Goal: Contribute content: Contribute content

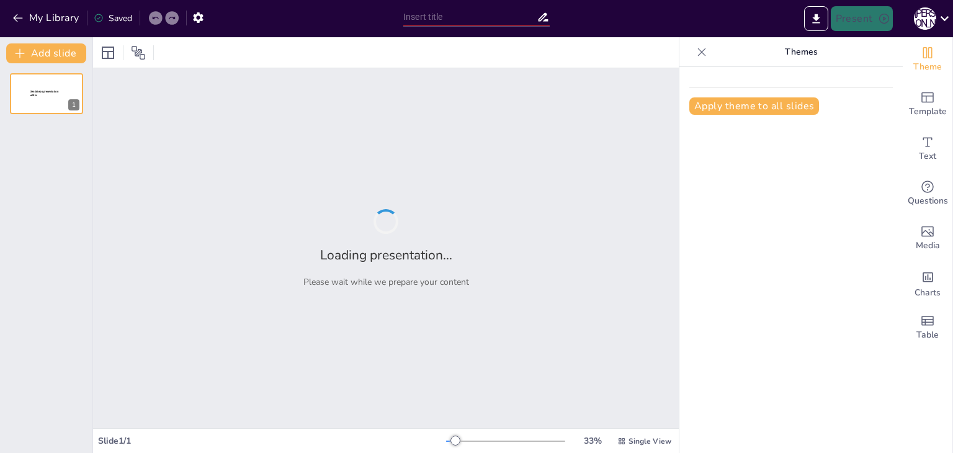
type input "Риштування в будівництві: Технології монтажу та експлуатації"
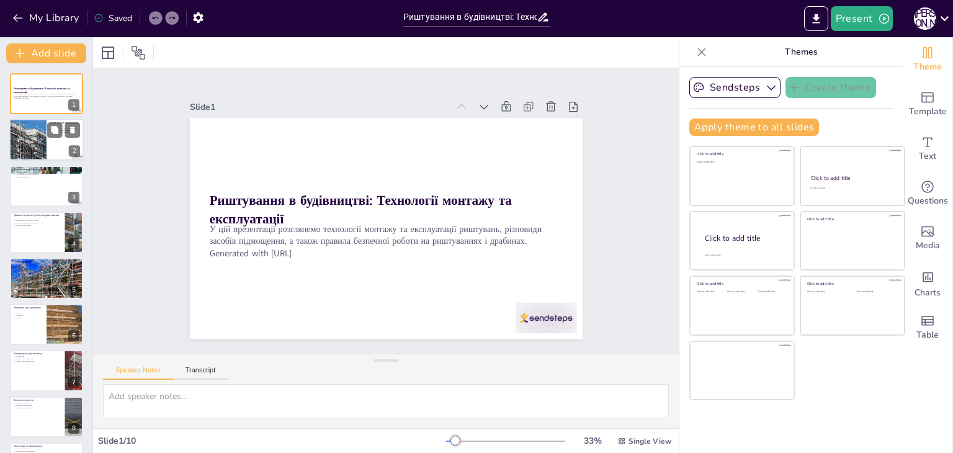
click at [30, 137] on div at bounding box center [27, 140] width 63 height 42
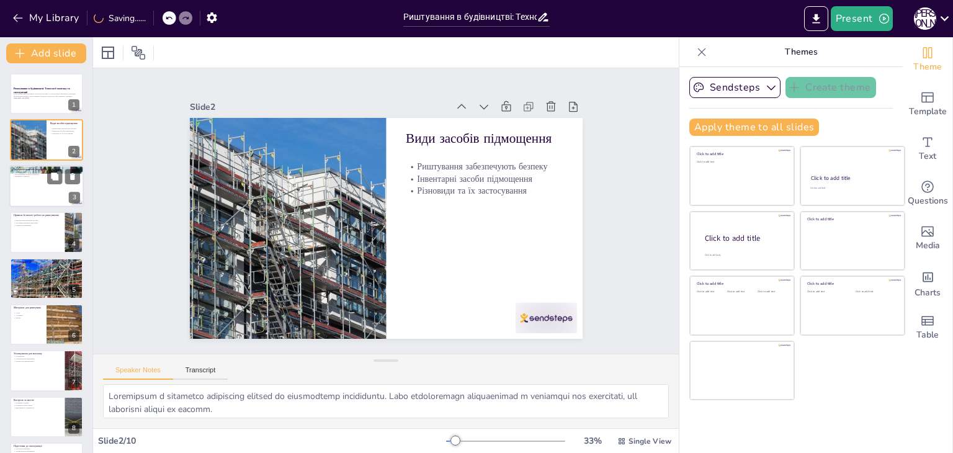
click at [35, 181] on div at bounding box center [46, 186] width 74 height 42
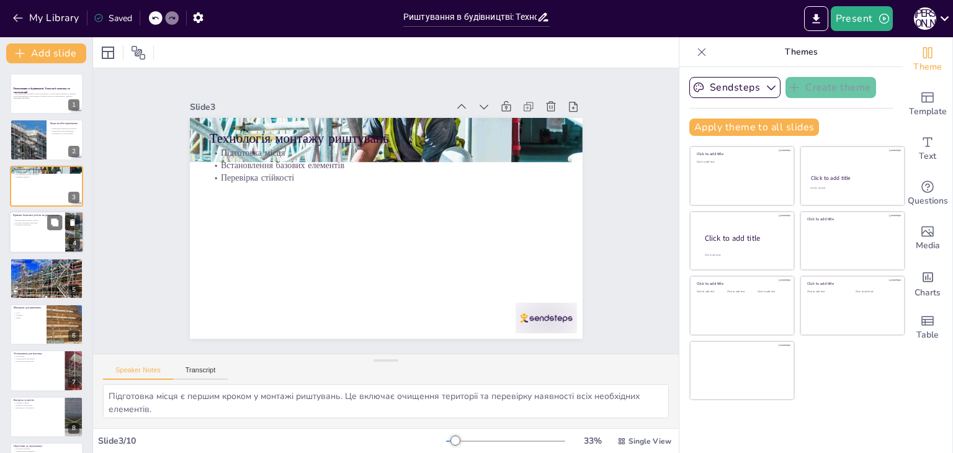
click at [25, 236] on div at bounding box center [46, 232] width 74 height 42
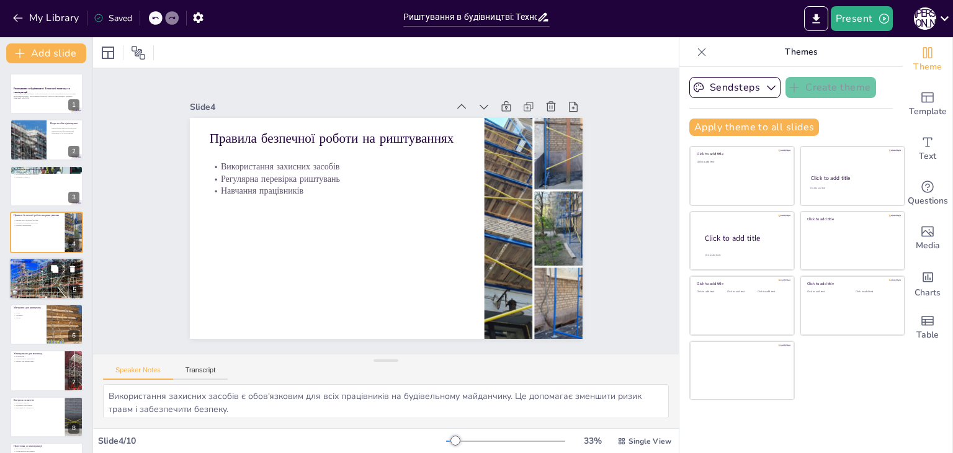
click at [26, 284] on div at bounding box center [46, 279] width 74 height 50
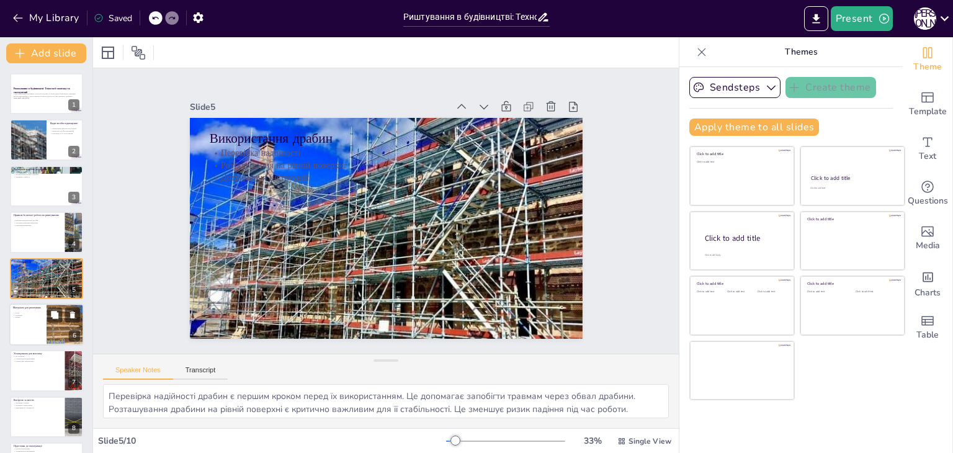
scroll to position [20, 0]
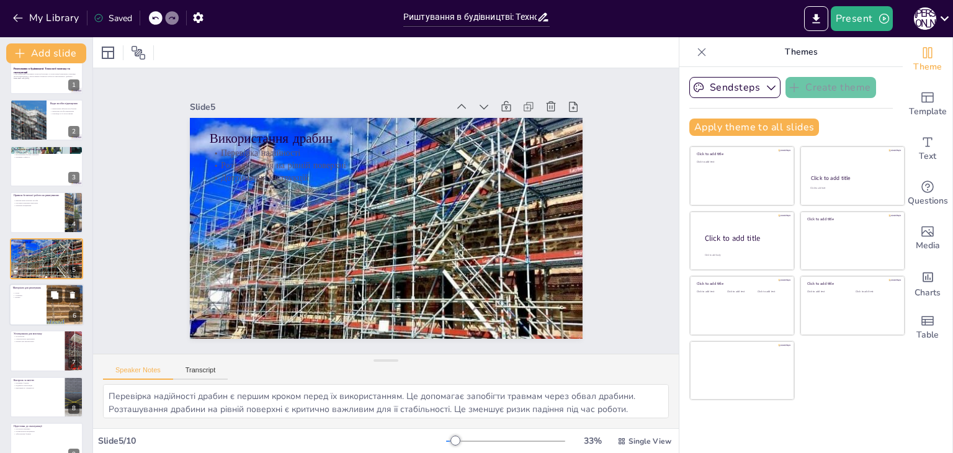
click at [30, 316] on div at bounding box center [46, 305] width 74 height 42
type textarea "Сталь є основним матеріалом для виготовлення риштувань через свою високу міцніс…"
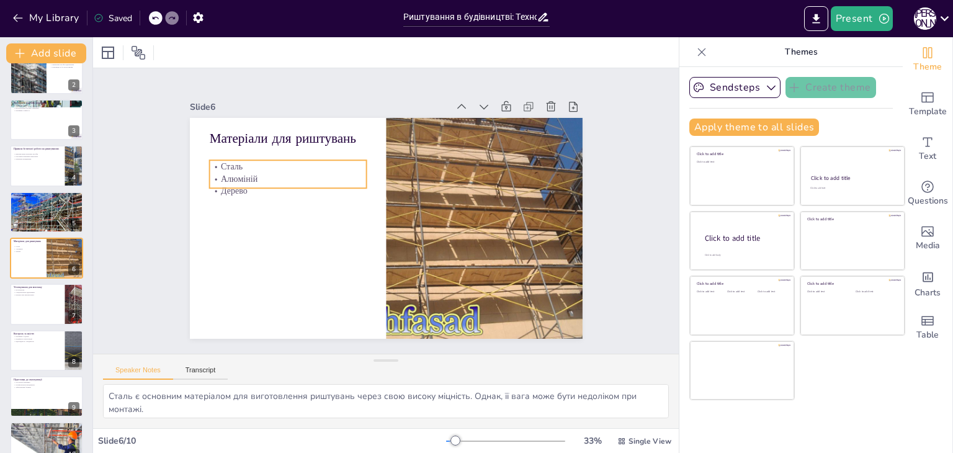
click at [233, 179] on p "Алюміній" at bounding box center [296, 159] width 156 height 45
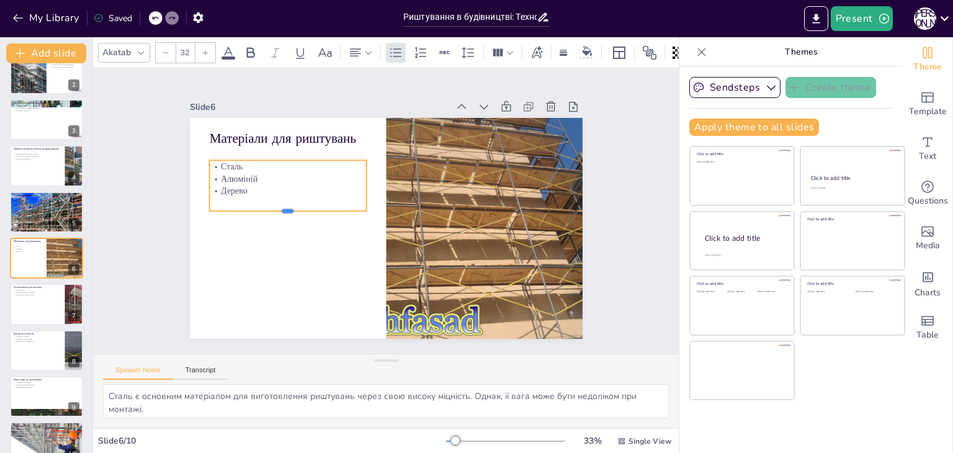
drag, startPoint x: 276, startPoint y: 185, endPoint x: 282, endPoint y: 208, distance: 24.0
click at [282, 208] on div at bounding box center [287, 206] width 157 height 26
click at [205, 50] on icon at bounding box center [206, 53] width 6 height 6
click at [205, 50] on icon at bounding box center [205, 52] width 7 height 7
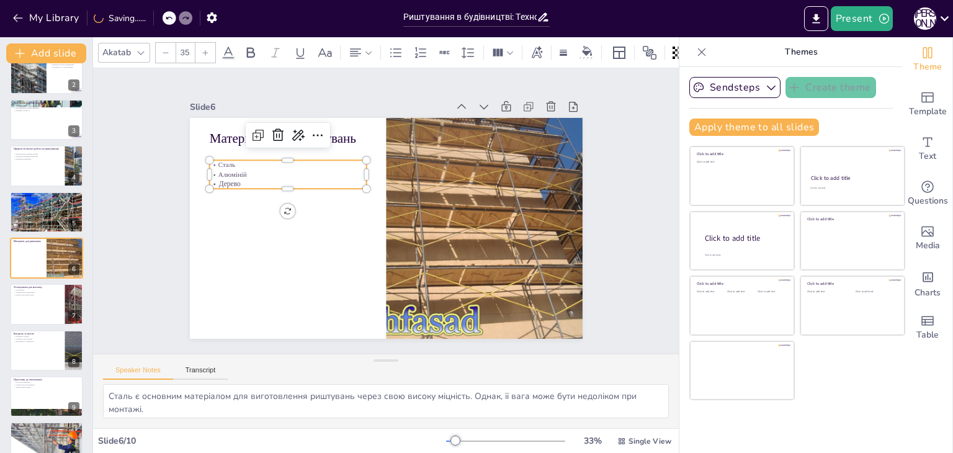
click at [205, 50] on icon at bounding box center [205, 52] width 7 height 7
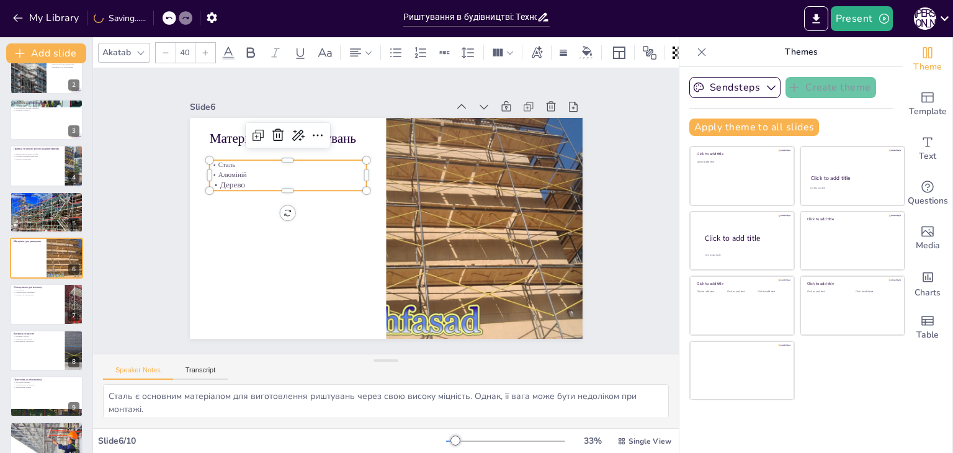
click at [205, 50] on icon at bounding box center [205, 52] width 7 height 7
drag, startPoint x: 253, startPoint y: 179, endPoint x: 196, endPoint y: 140, distance: 69.6
click at [201, 155] on div "Матеріали для риштувань Сталь Алюміній Дерево" at bounding box center [385, 228] width 414 height 261
drag, startPoint x: 187, startPoint y: 45, endPoint x: 176, endPoint y: 47, distance: 11.3
click at [176, 47] on input "--" at bounding box center [184, 53] width 17 height 20
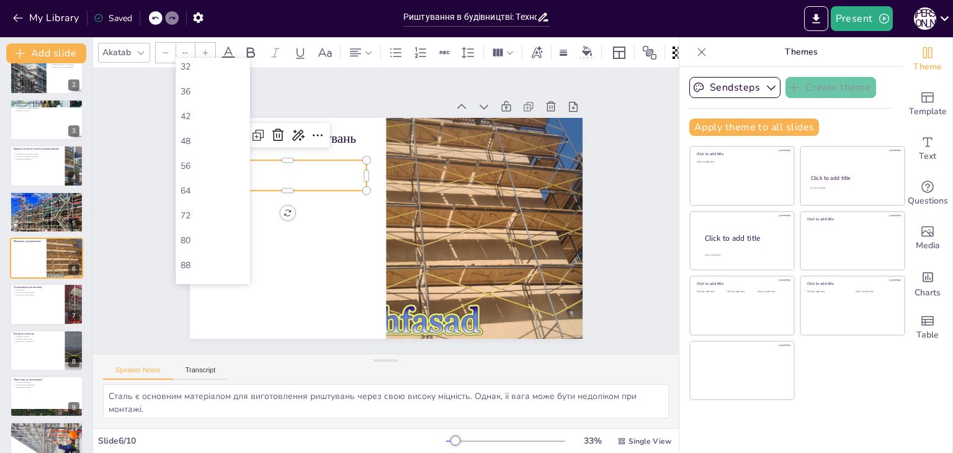
scroll to position [344, 0]
click at [201, 122] on div "72" at bounding box center [213, 123] width 65 height 12
type input "72"
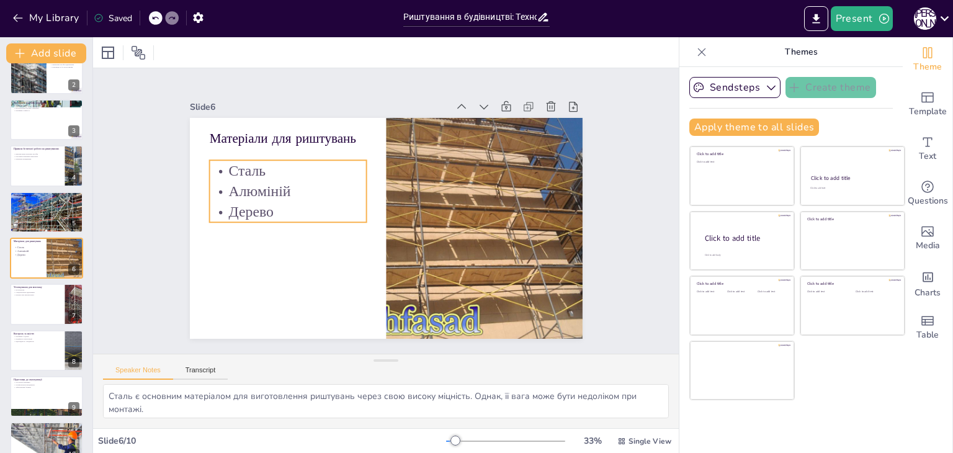
click at [259, 191] on p "Алюміній" at bounding box center [311, 144] width 146 height 96
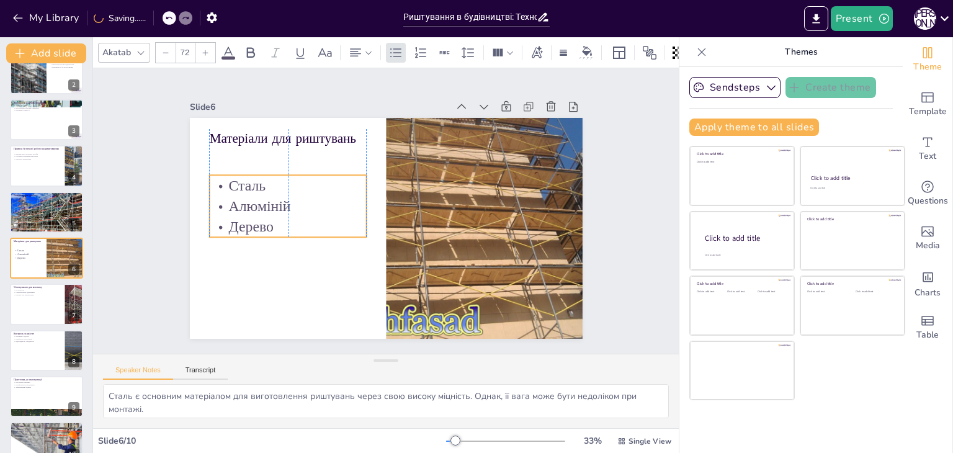
drag, startPoint x: 295, startPoint y: 210, endPoint x: 297, endPoint y: 225, distance: 15.0
click at [297, 225] on p "Дерево" at bounding box center [290, 185] width 152 height 83
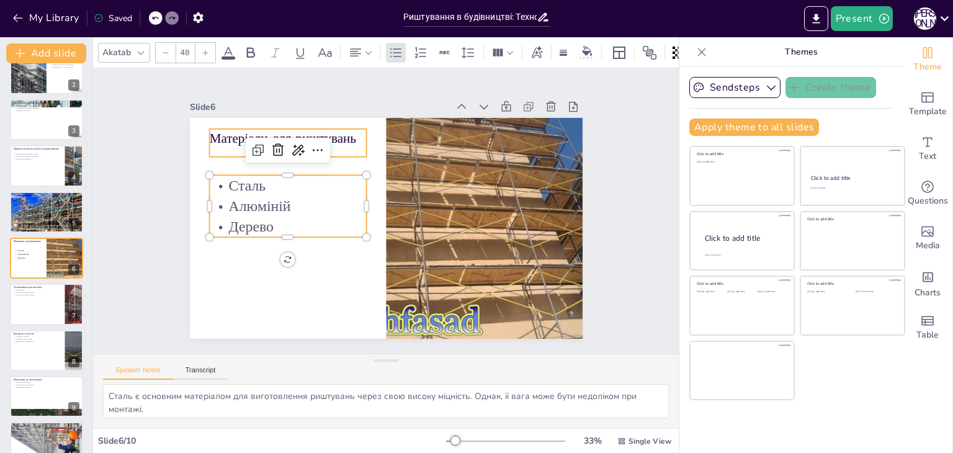
click at [344, 132] on p "Матеріали для риштувань" at bounding box center [296, 128] width 158 height 35
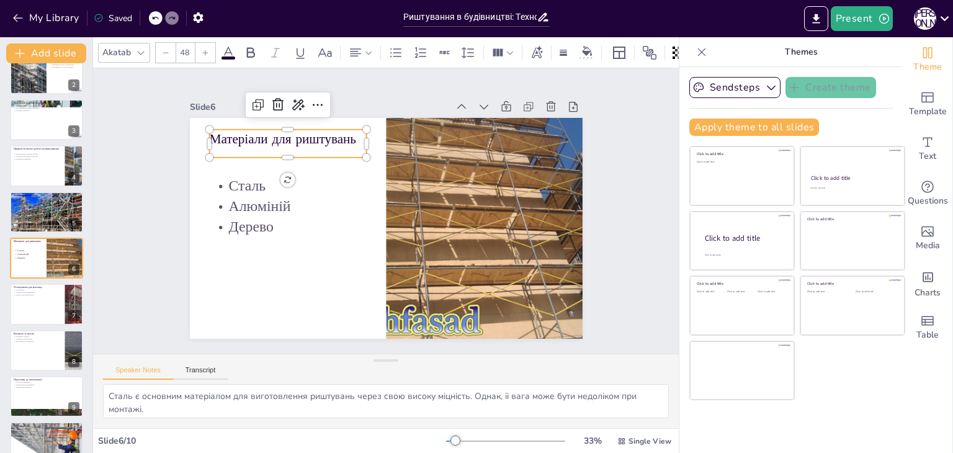
click at [187, 48] on input "48" at bounding box center [184, 53] width 17 height 20
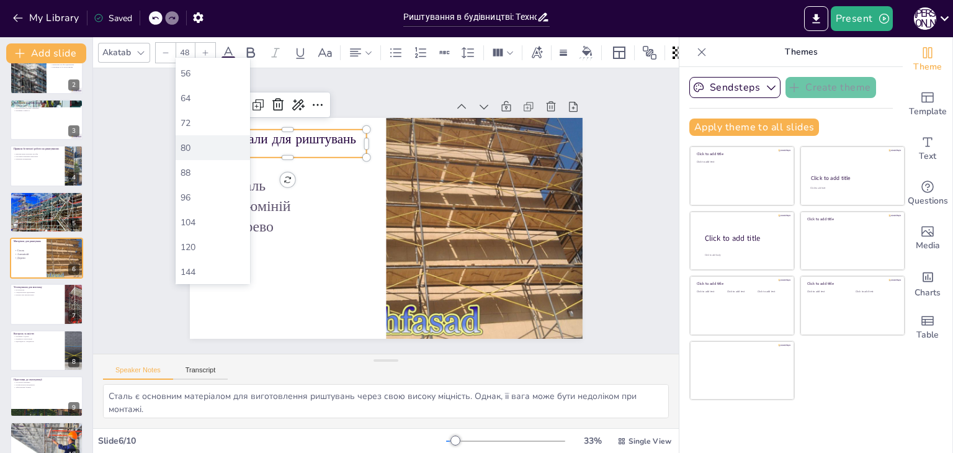
click at [196, 147] on div "80" at bounding box center [213, 148] width 65 height 12
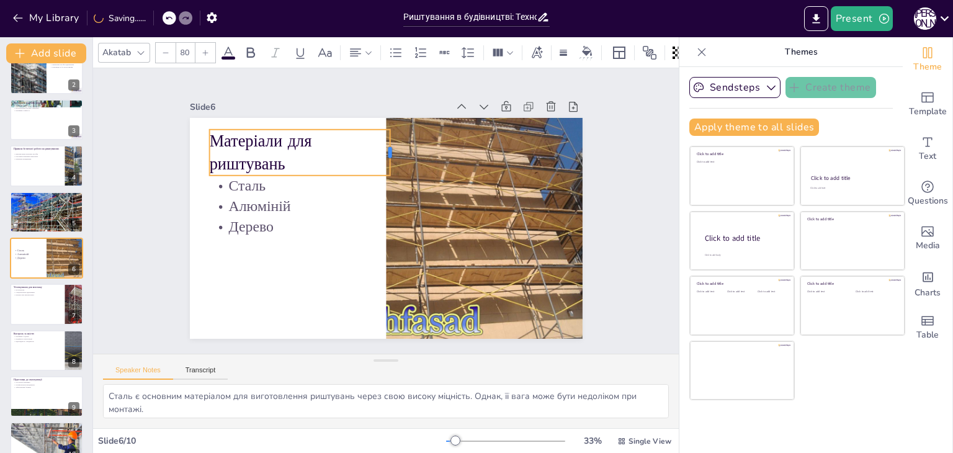
drag, startPoint x: 360, startPoint y: 137, endPoint x: 382, endPoint y: 137, distance: 21.7
click at [401, 137] on div at bounding box center [413, 158] width 24 height 47
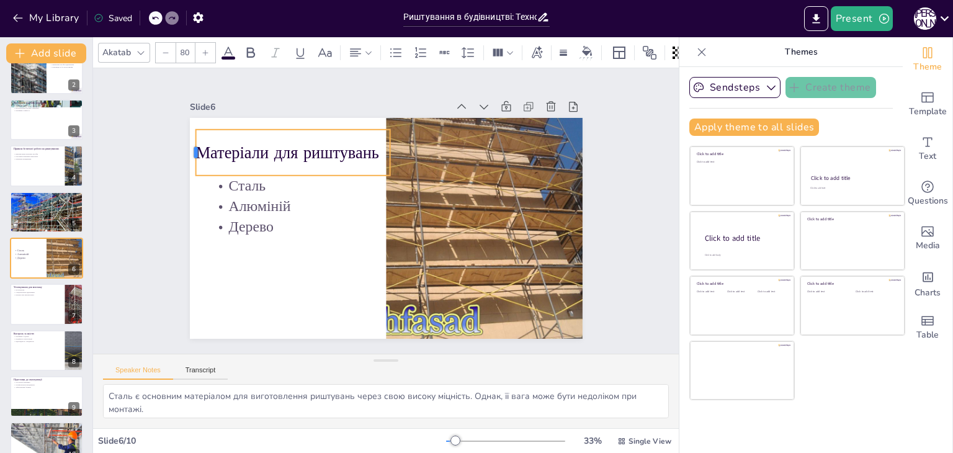
drag, startPoint x: 197, startPoint y: 148, endPoint x: 184, endPoint y: 145, distance: 14.0
click at [191, 145] on div at bounding box center [198, 132] width 15 height 47
click at [251, 50] on icon at bounding box center [250, 52] width 15 height 15
drag, startPoint x: 371, startPoint y: 152, endPoint x: 213, endPoint y: 152, distance: 158.3
click at [213, 152] on body "My Library Saved Риштування в будівництві: Технології монтажу та експлуатації P…" at bounding box center [476, 226] width 953 height 453
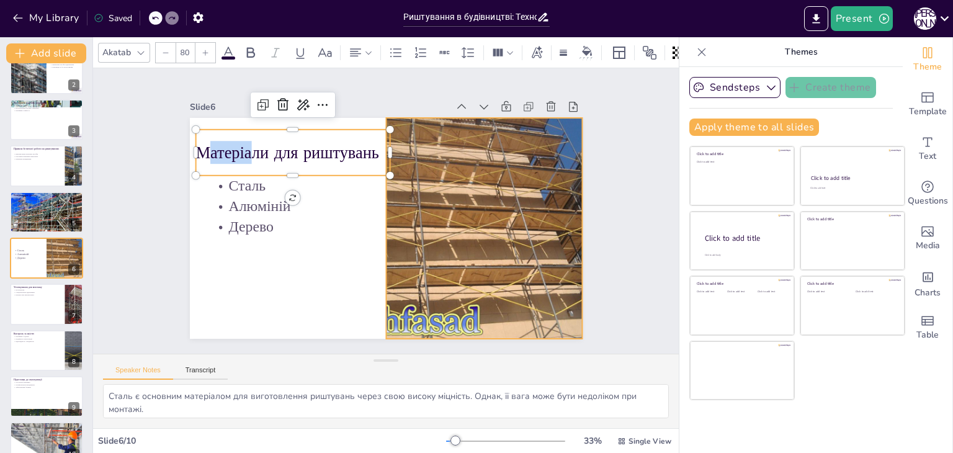
drag, startPoint x: 194, startPoint y: 148, endPoint x: 387, endPoint y: 148, distance: 193.0
click at [387, 148] on div "Сталь Алюміній Дерево Матеріали для риштувань" at bounding box center [381, 226] width 442 height 331
click at [361, 150] on p "Матеріали для риштувань" at bounding box center [316, 127] width 192 height 82
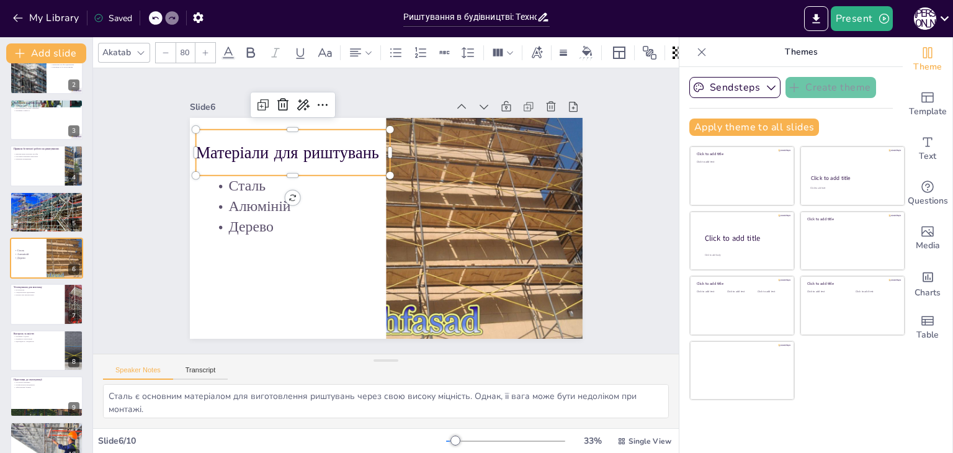
click at [0, 0] on lt-div at bounding box center [0, 0] width 0 height 0
drag, startPoint x: 367, startPoint y: 148, endPoint x: 233, endPoint y: 152, distance: 134.1
click at [233, 152] on body "My Library Saved Риштування в будівництві: Технології монтажу та експлуатації P…" at bounding box center [476, 226] width 953 height 453
click at [205, 148] on p "Матеріали для риштувань" at bounding box center [300, 143] width 196 height 43
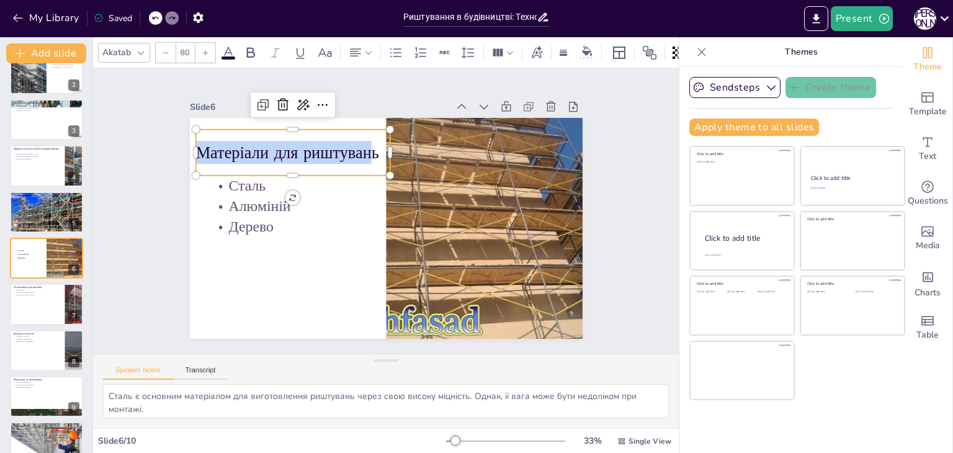
drag, startPoint x: 191, startPoint y: 150, endPoint x: 362, endPoint y: 148, distance: 171.3
click at [362, 148] on p "Матеріали для риштувань" at bounding box center [307, 134] width 195 height 63
click at [248, 51] on icon at bounding box center [250, 52] width 15 height 15
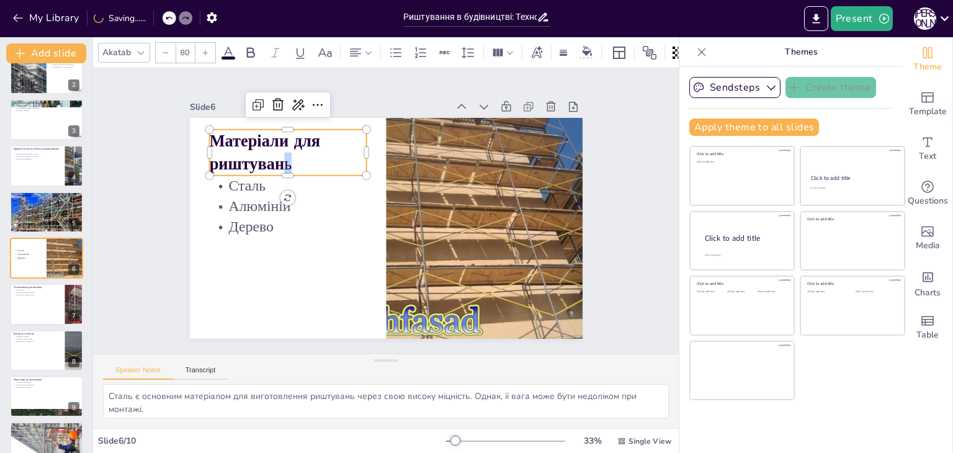
click at [282, 161] on p "Матеріали для риштуван ь" at bounding box center [311, 125] width 164 height 92
drag, startPoint x: 248, startPoint y: 45, endPoint x: 254, endPoint y: 48, distance: 6.7
click at [248, 45] on icon at bounding box center [250, 52] width 15 height 15
drag, startPoint x: 357, startPoint y: 147, endPoint x: 373, endPoint y: 145, distance: 16.2
click at [390, 145] on div at bounding box center [399, 153] width 19 height 47
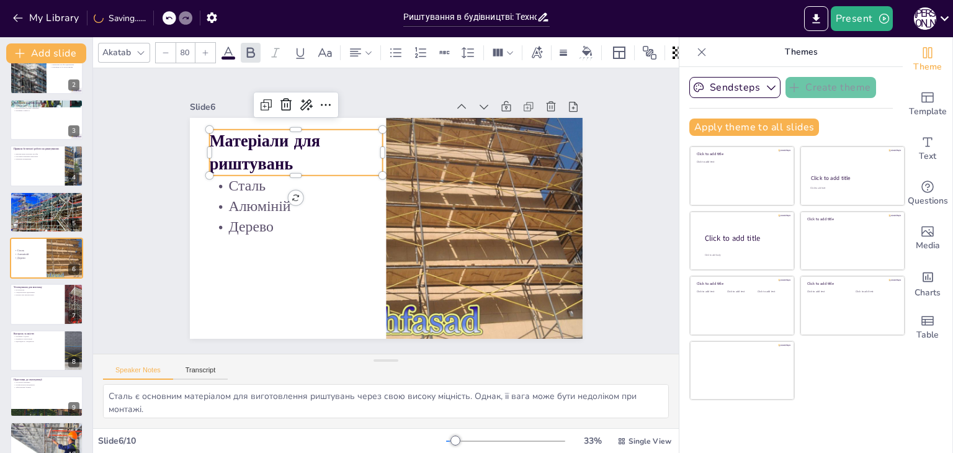
click at [191, 45] on input "80" at bounding box center [184, 53] width 17 height 20
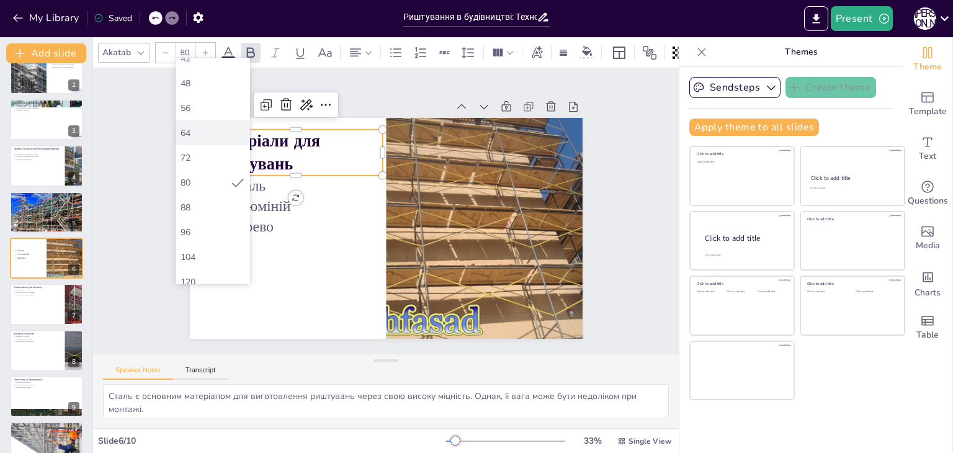
scroll to position [310, 0]
click at [200, 158] on div "72" at bounding box center [213, 157] width 65 height 12
type input "72"
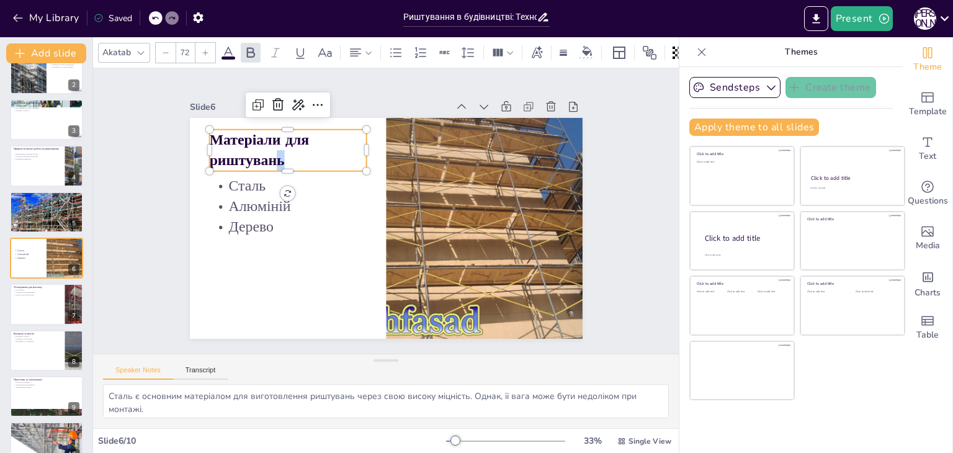
click at [178, 187] on div "Slide 1 Риштування в будівництві: Технології монтажу та експлуатації У цій през…" at bounding box center [385, 211] width 505 height 346
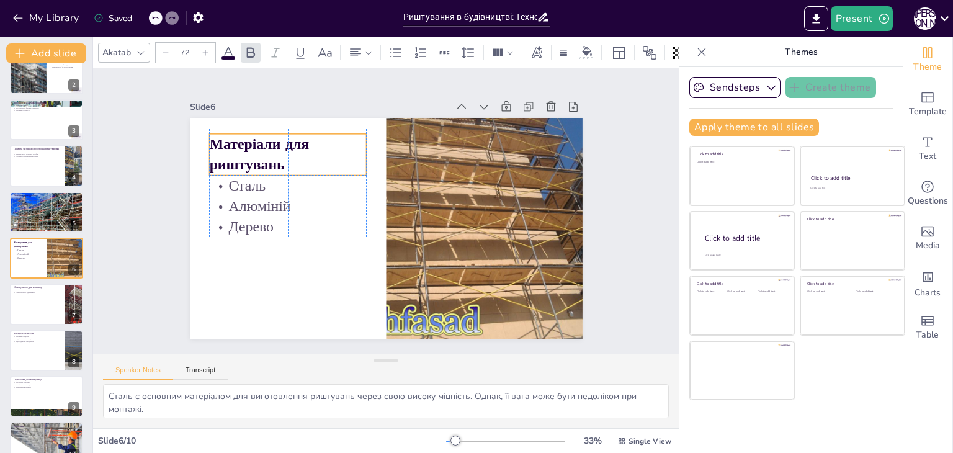
click at [214, 156] on strong "Матеріали для риштувань" at bounding box center [265, 140] width 103 height 48
drag, startPoint x: 199, startPoint y: 150, endPoint x: 187, endPoint y: 152, distance: 11.9
click at [209, 119] on div at bounding box center [220, 97] width 22 height 42
drag, startPoint x: 358, startPoint y: 150, endPoint x: 372, endPoint y: 150, distance: 14.3
click at [389, 150] on div at bounding box center [398, 156] width 19 height 42
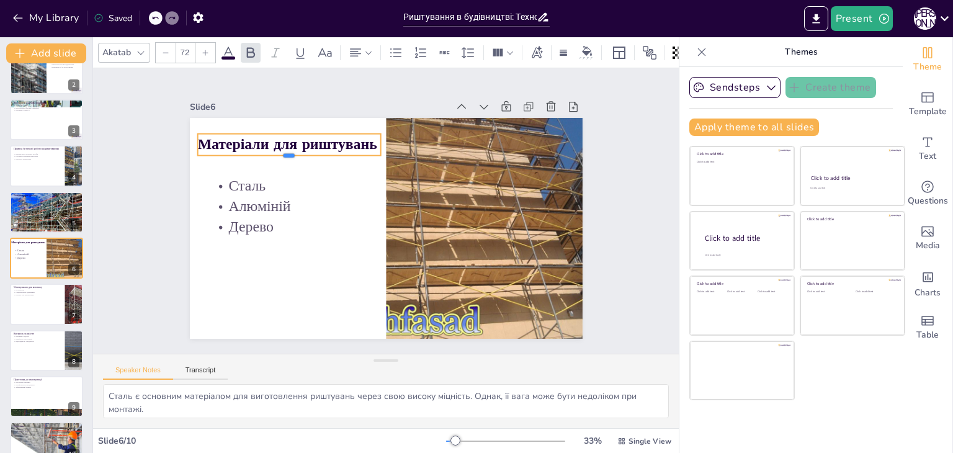
drag, startPoint x: 277, startPoint y: 172, endPoint x: 281, endPoint y: 152, distance: 20.2
click at [281, 152] on div at bounding box center [301, 141] width 181 height 48
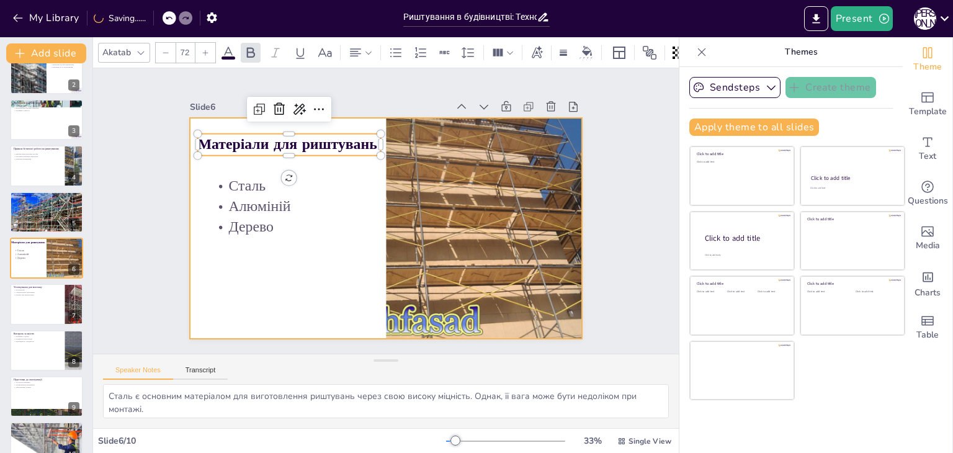
click at [304, 165] on div at bounding box center [381, 227] width 442 height 331
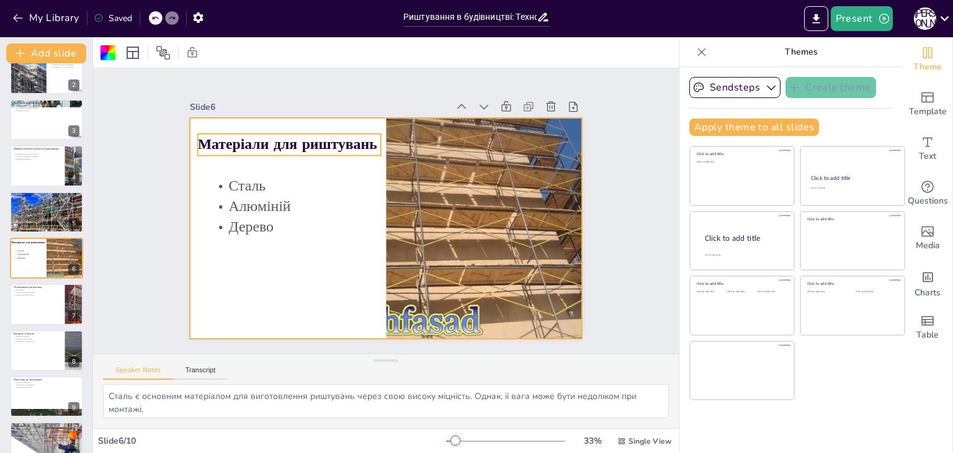
click at [289, 145] on strong "Матеріали для риштувань" at bounding box center [304, 124] width 180 height 57
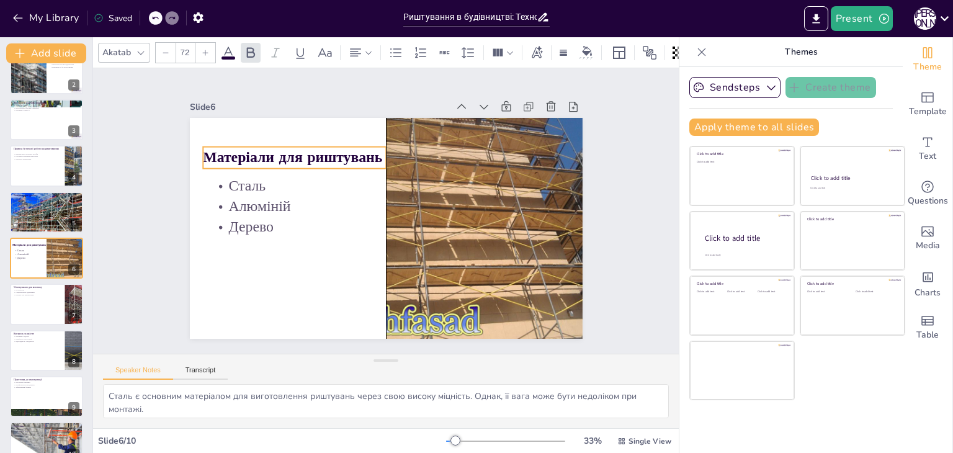
drag, startPoint x: 297, startPoint y: 142, endPoint x: 299, endPoint y: 156, distance: 13.9
click at [299, 156] on strong "Матеріали для риштувань" at bounding box center [313, 130] width 177 height 74
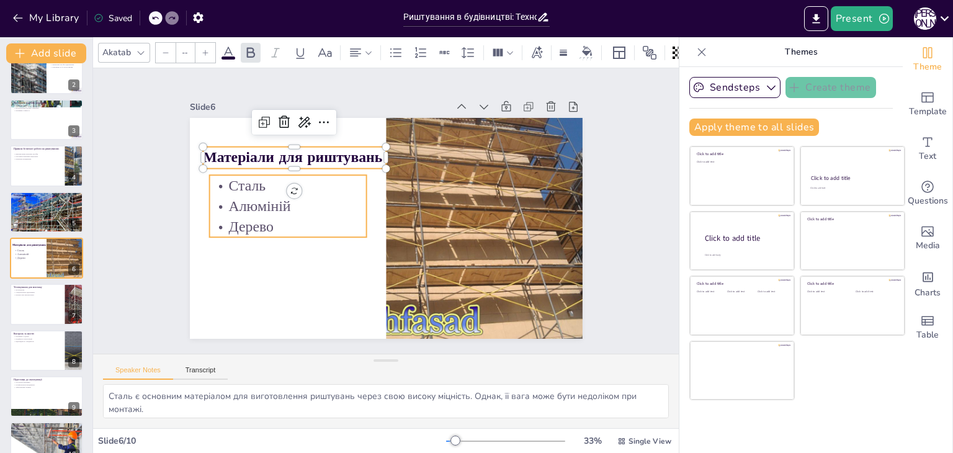
type input "72"
click at [210, 223] on p "Дерево" at bounding box center [288, 195] width 156 height 68
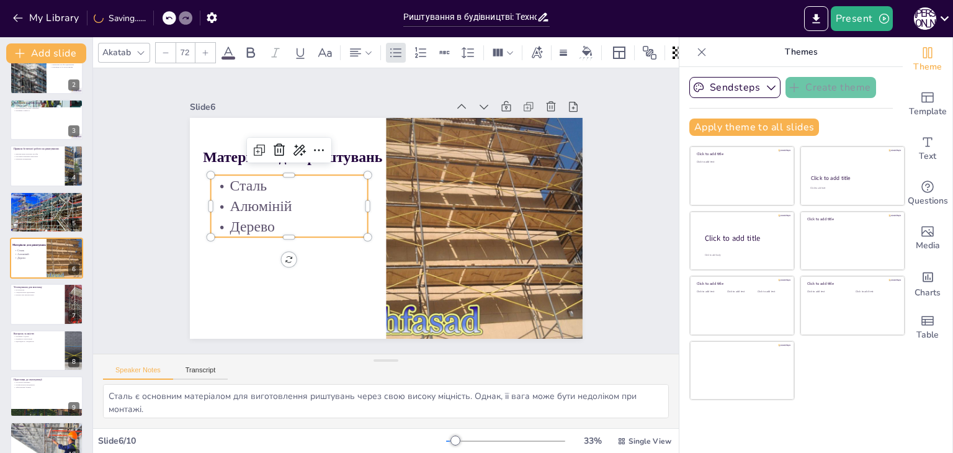
click at [229, 48] on icon at bounding box center [228, 52] width 15 height 15
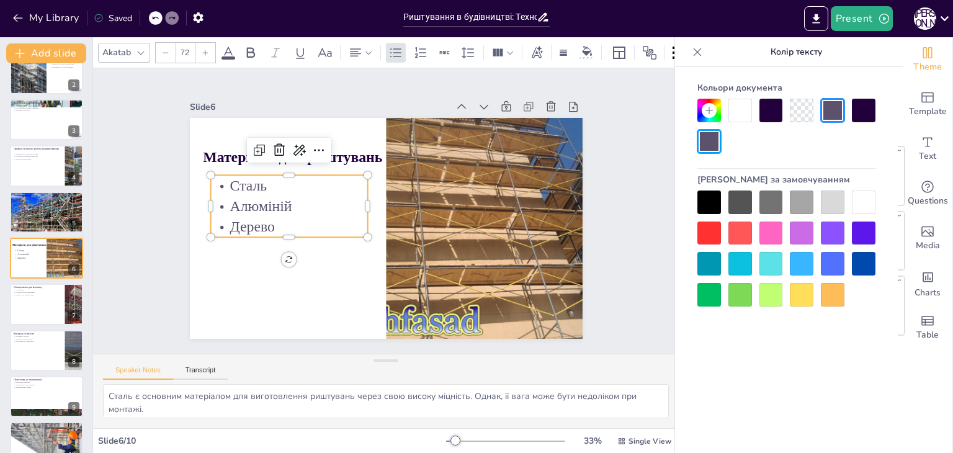
click at [713, 196] on div at bounding box center [710, 203] width 24 height 24
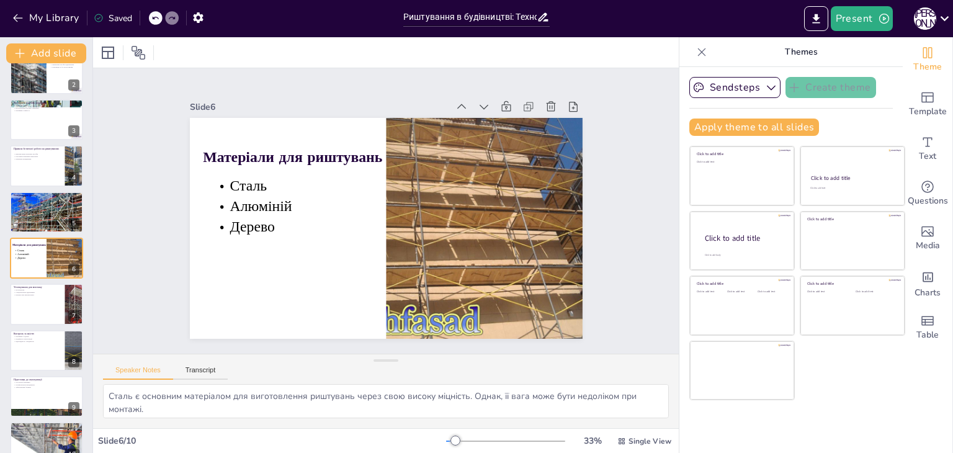
scroll to position [0, 0]
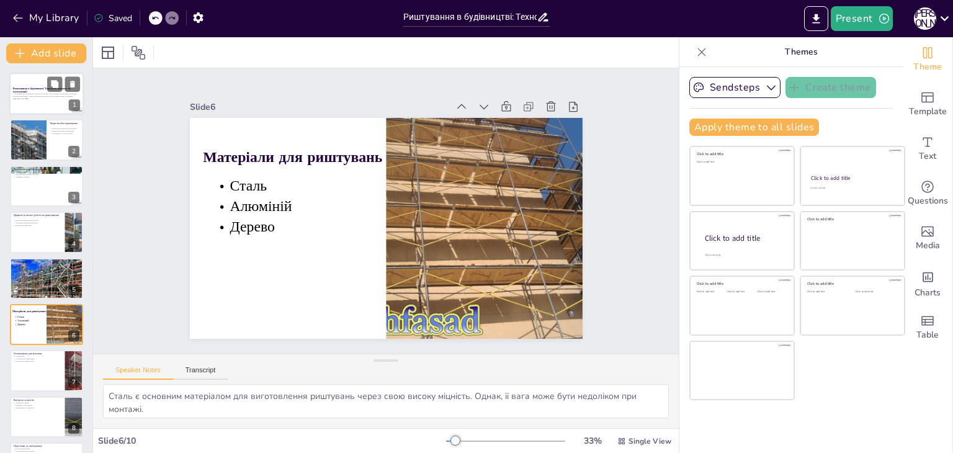
click at [40, 83] on div at bounding box center [46, 94] width 74 height 42
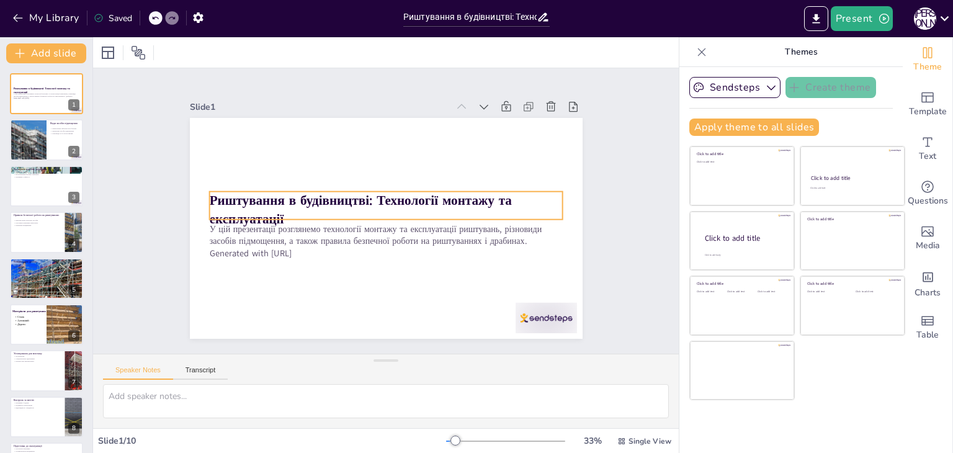
click at [354, 209] on p "Риштування в будівництві: Технології монтажу та експлуатації" at bounding box center [387, 209] width 356 height 73
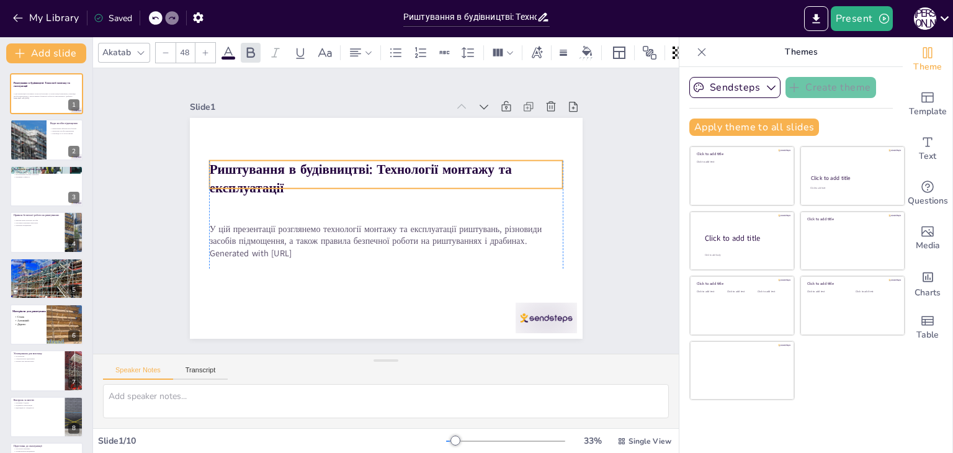
drag, startPoint x: 300, startPoint y: 197, endPoint x: 303, endPoint y: 166, distance: 31.2
click at [303, 166] on strong "Риштування в будівництві: Технології монтажу та експлуатації" at bounding box center [384, 162] width 266 height 192
click at [359, 55] on div at bounding box center [361, 53] width 30 height 20
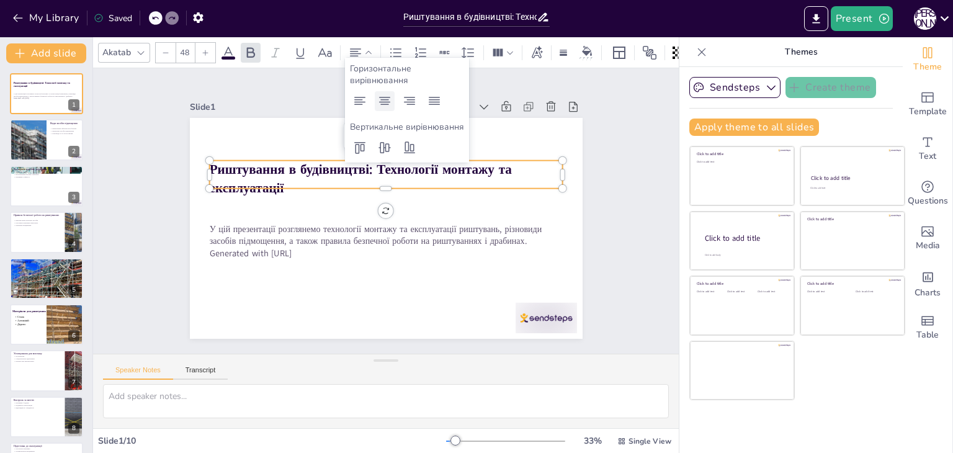
click at [387, 97] on icon at bounding box center [384, 101] width 11 height 8
click at [202, 49] on icon at bounding box center [205, 52] width 7 height 7
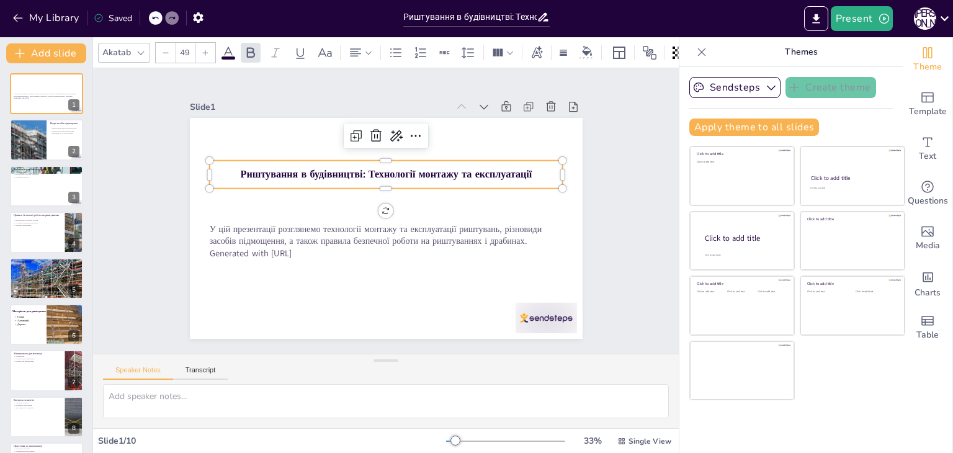
click at [202, 49] on icon at bounding box center [205, 52] width 7 height 7
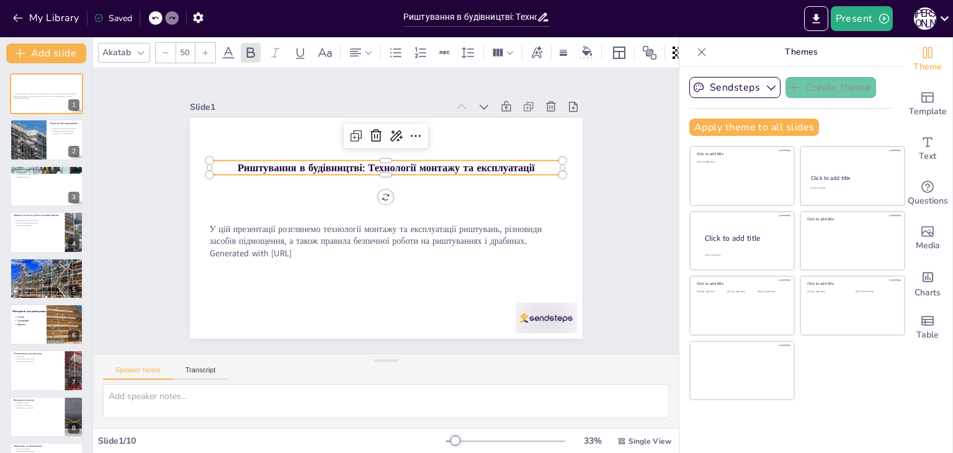
click at [289, 171] on div at bounding box center [392, 180] width 348 height 83
click at [283, 166] on strong "Риштування в будівництві: Технології монтажу та експлуатації" at bounding box center [390, 167] width 297 height 45
click at [206, 50] on icon at bounding box center [205, 52] width 7 height 7
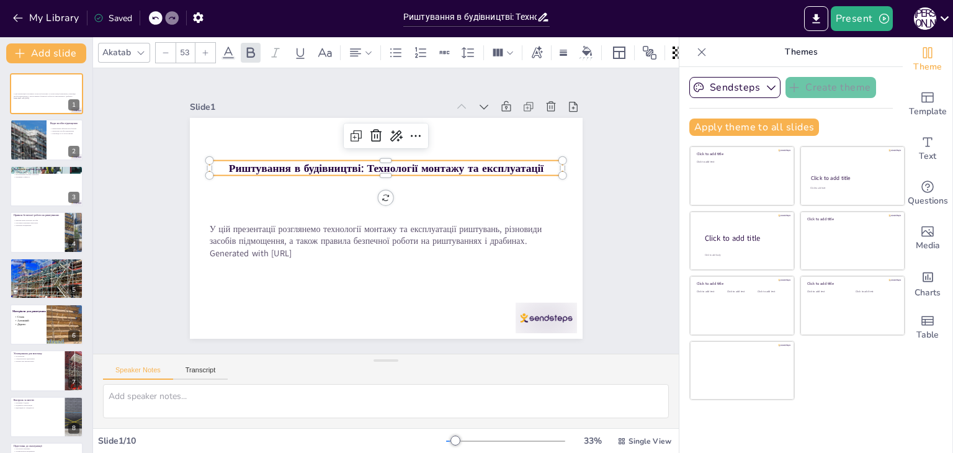
click at [206, 50] on icon at bounding box center [205, 52] width 7 height 7
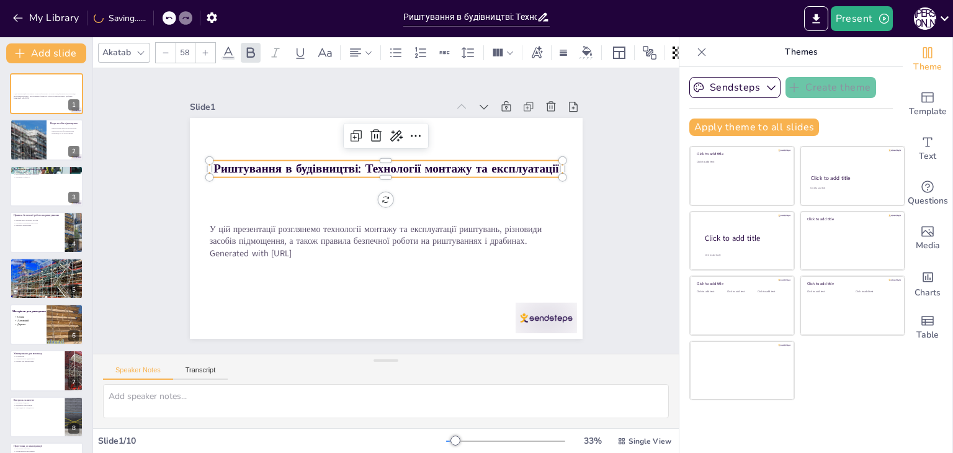
click at [206, 50] on icon at bounding box center [205, 52] width 7 height 7
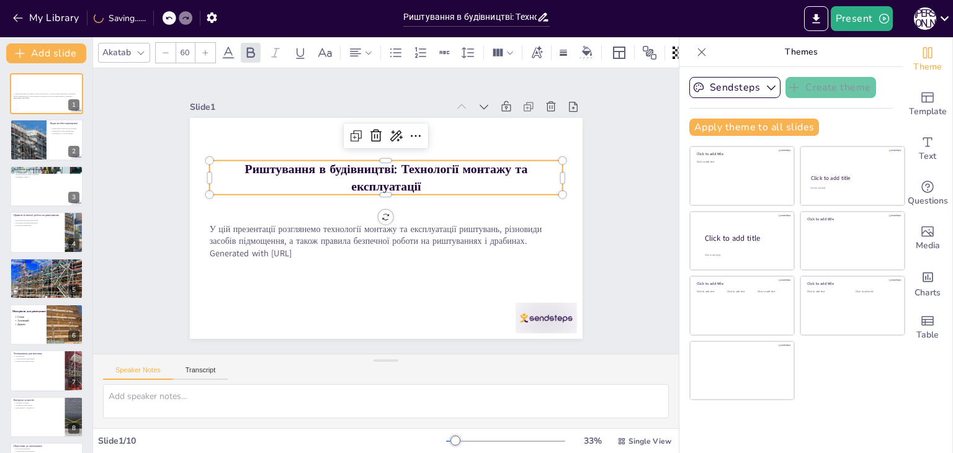
click at [206, 50] on icon at bounding box center [205, 52] width 7 height 7
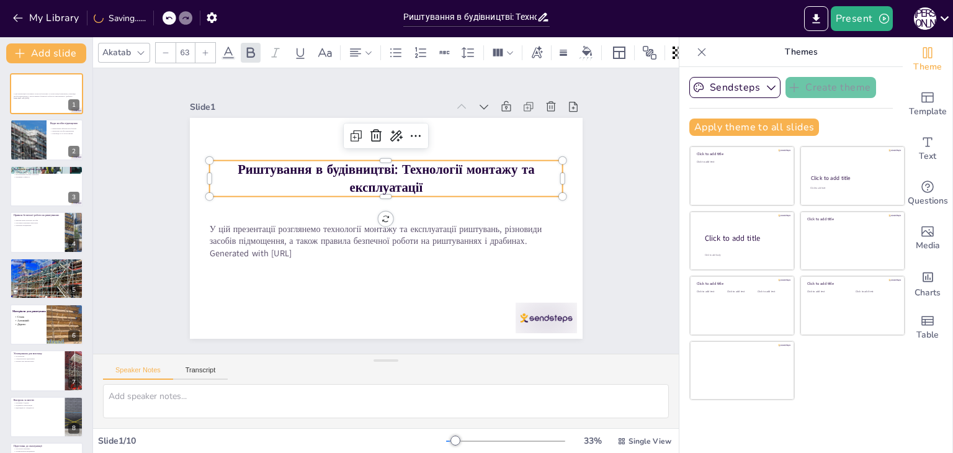
click at [206, 50] on icon at bounding box center [205, 52] width 7 height 7
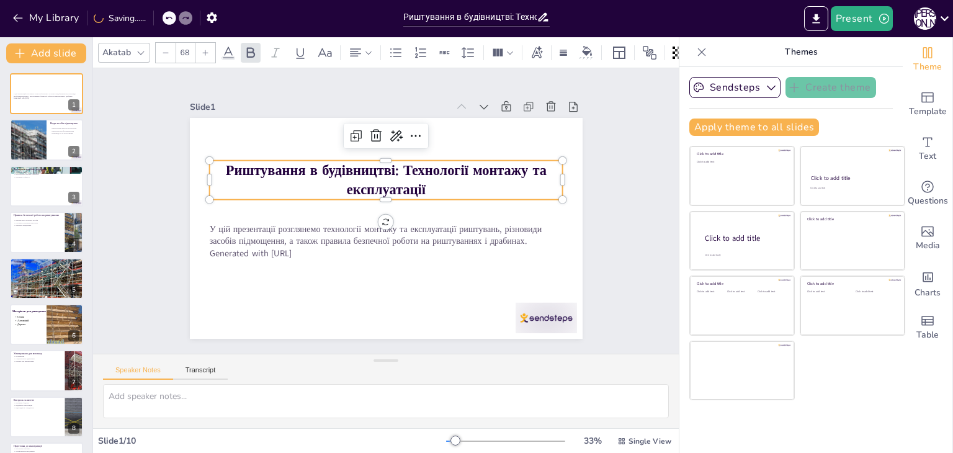
click at [206, 50] on icon at bounding box center [205, 52] width 7 height 7
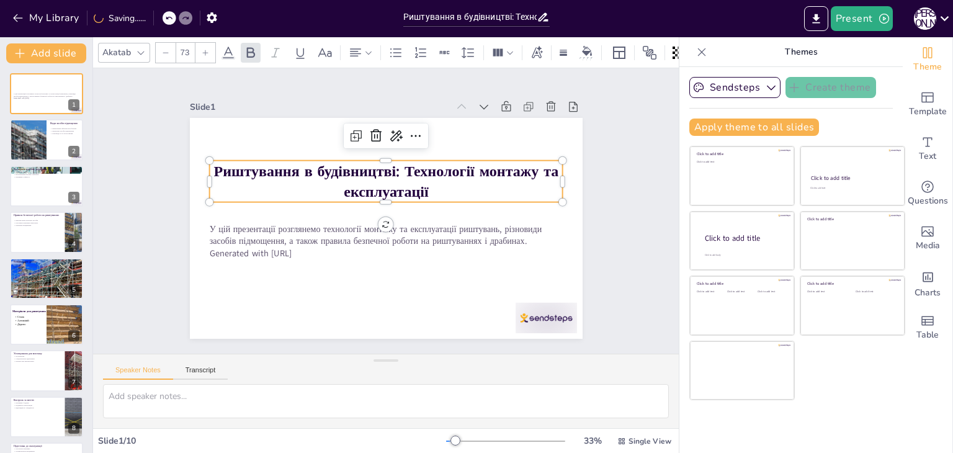
click at [206, 50] on icon at bounding box center [205, 52] width 7 height 7
type input "77"
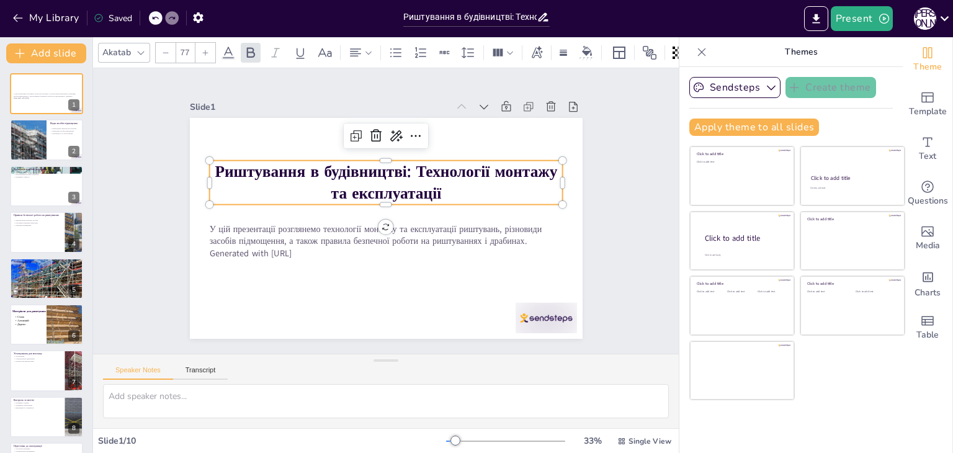
click at [405, 169] on strong "Риштування в будівництві: Технології монтажу та експлуатації" at bounding box center [389, 176] width 343 height 67
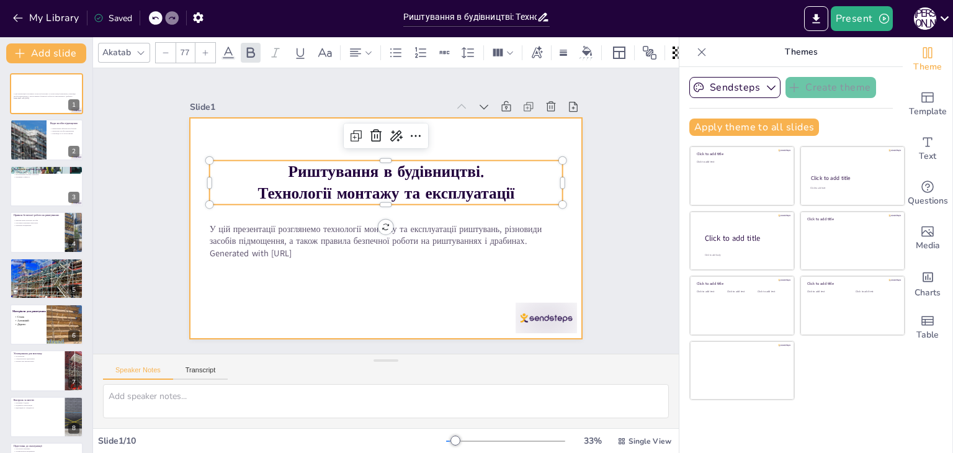
click at [323, 282] on div at bounding box center [385, 228] width 414 height 261
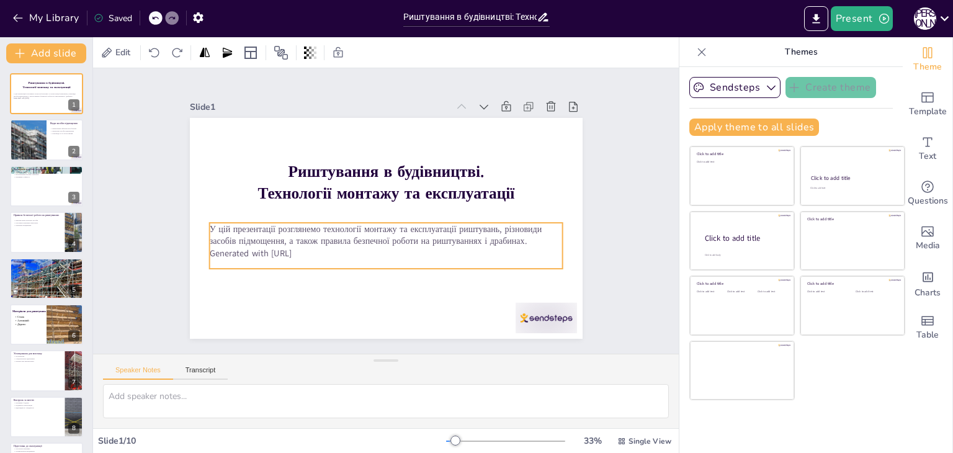
click at [304, 250] on p "Generated with [URL]" at bounding box center [377, 253] width 348 height 86
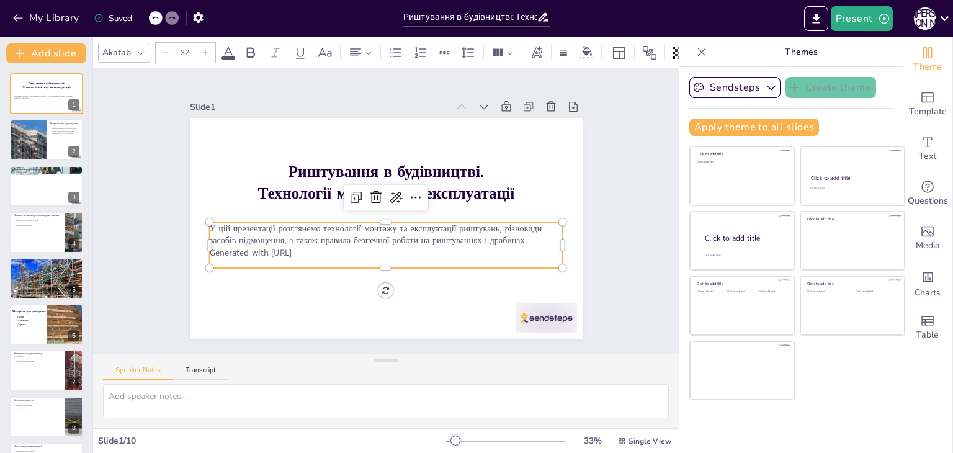
click at [304, 250] on p "Generated with [URL]" at bounding box center [369, 249] width 328 height 155
drag, startPoint x: 310, startPoint y: 252, endPoint x: 201, endPoint y: 253, distance: 109.2
click at [202, 253] on p "Generated with [URL]" at bounding box center [376, 256] width 348 height 85
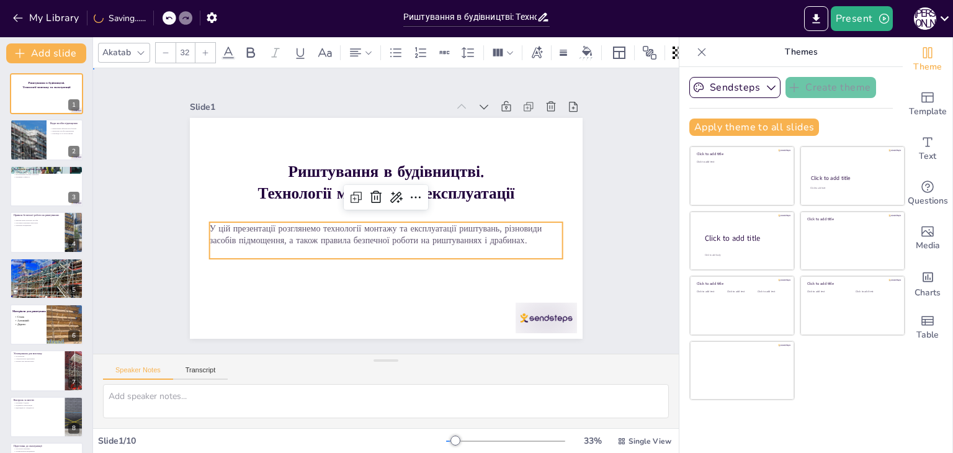
click at [621, 269] on div "Slide 1 Риштування в будівництві. Технології монтажу та експлуатації У цій през…" at bounding box center [386, 211] width 632 height 401
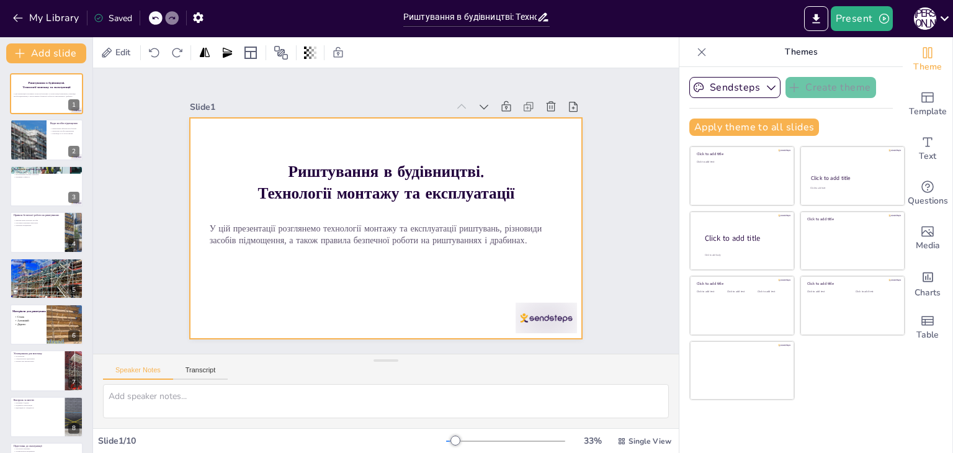
click at [230, 145] on div at bounding box center [385, 228] width 414 height 261
click at [617, 216] on div "Slide 1 Риштування в будівництві. Технології монтажу та експлуатації У цій през…" at bounding box center [386, 211] width 540 height 650
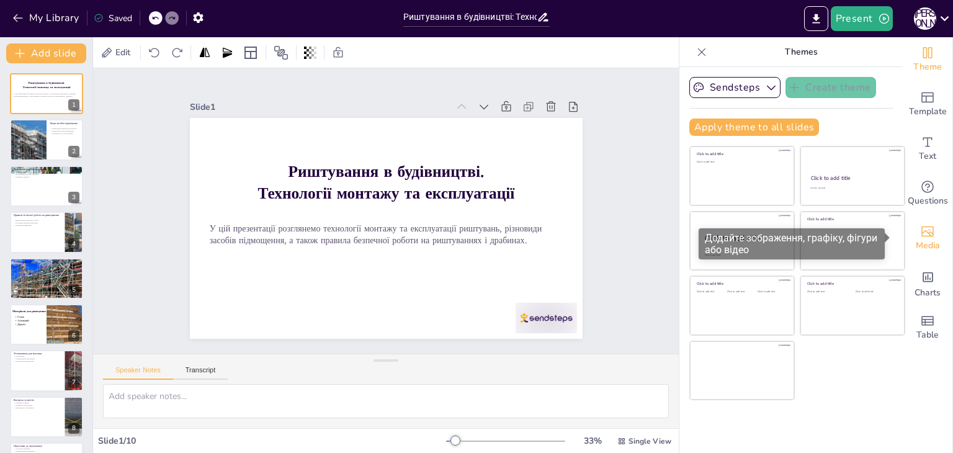
click at [916, 245] on span "Media" at bounding box center [928, 246] width 24 height 14
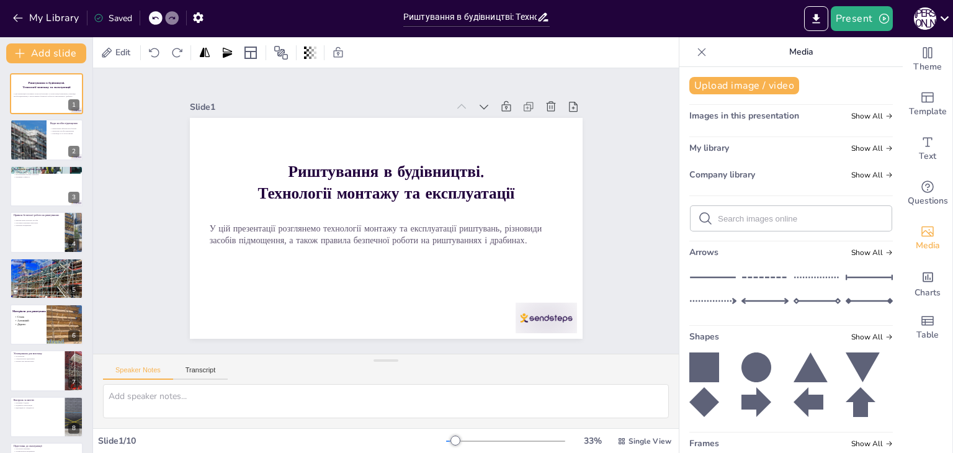
click at [719, 118] on span "Images in this presentation" at bounding box center [745, 116] width 110 height 12
click at [746, 120] on span "Images in this presentation" at bounding box center [745, 116] width 110 height 12
click at [886, 116] on icon at bounding box center [889, 115] width 7 height 7
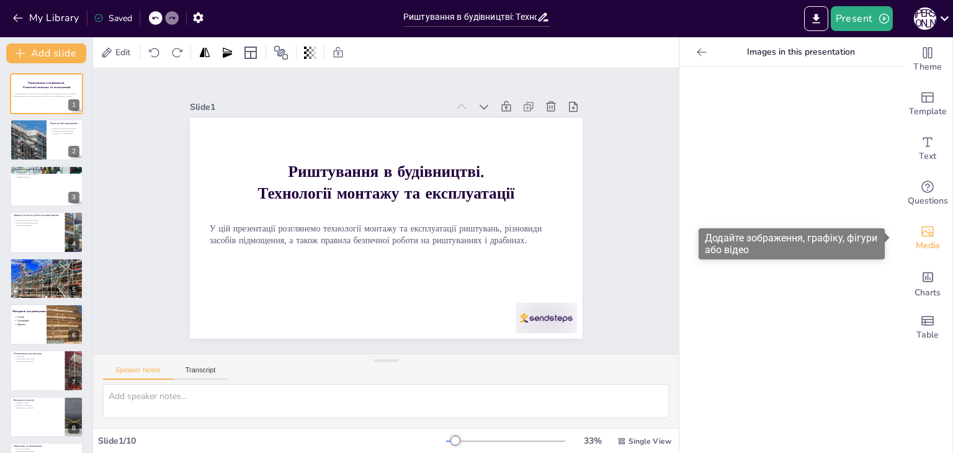
click at [916, 245] on span "Media" at bounding box center [928, 246] width 24 height 14
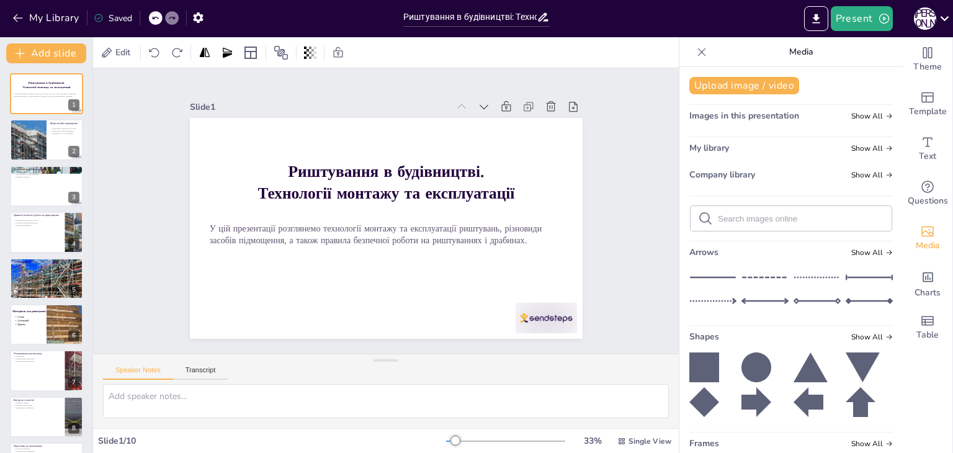
click at [719, 218] on input "text" at bounding box center [801, 218] width 166 height 9
type input "помости"
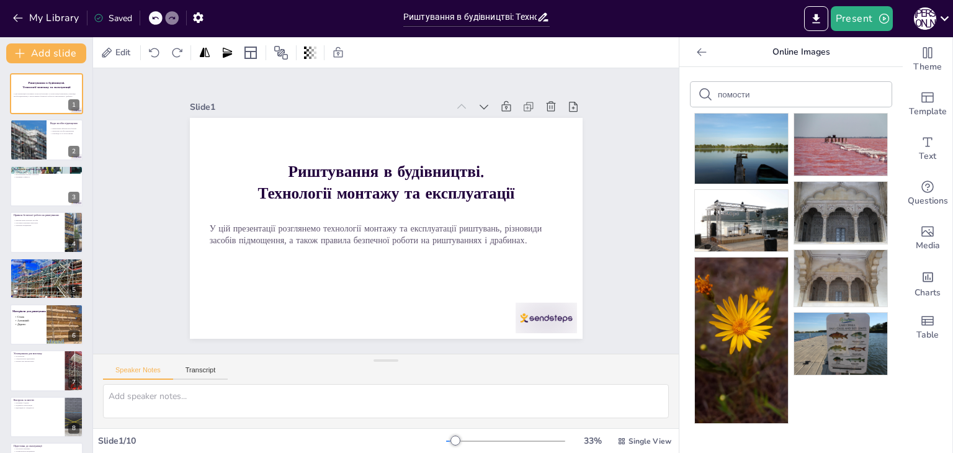
drag, startPoint x: 744, startPoint y: 97, endPoint x: 696, endPoint y: 92, distance: 48.1
click at [696, 92] on div "помости" at bounding box center [791, 94] width 201 height 25
type input "риштування"
click at [811, 97] on div "риштування" at bounding box center [791, 94] width 201 height 25
click at [698, 96] on icon at bounding box center [705, 94] width 15 height 15
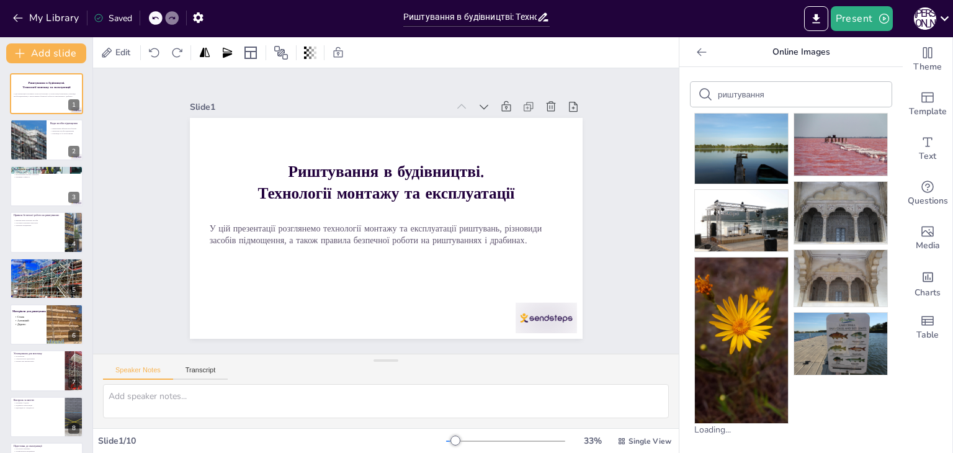
click at [698, 95] on icon at bounding box center [705, 94] width 15 height 15
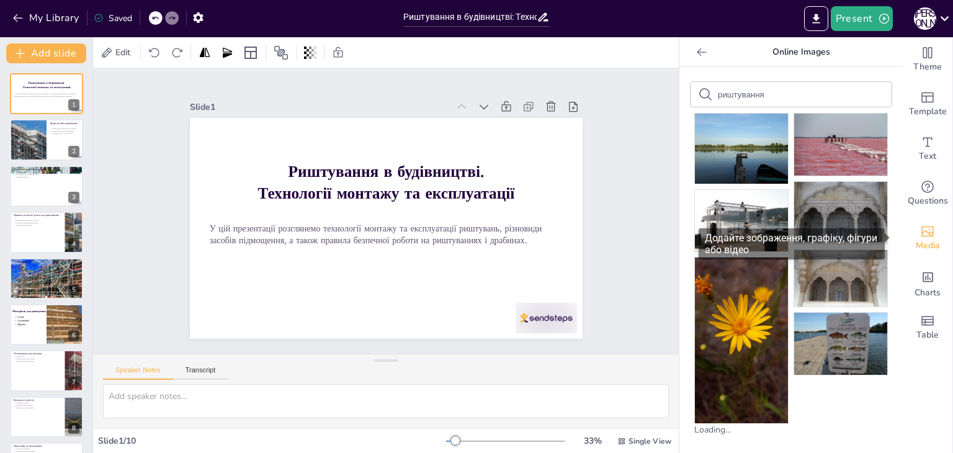
click at [922, 235] on icon "Add images, graphics, shapes or video" at bounding box center [928, 232] width 12 height 11
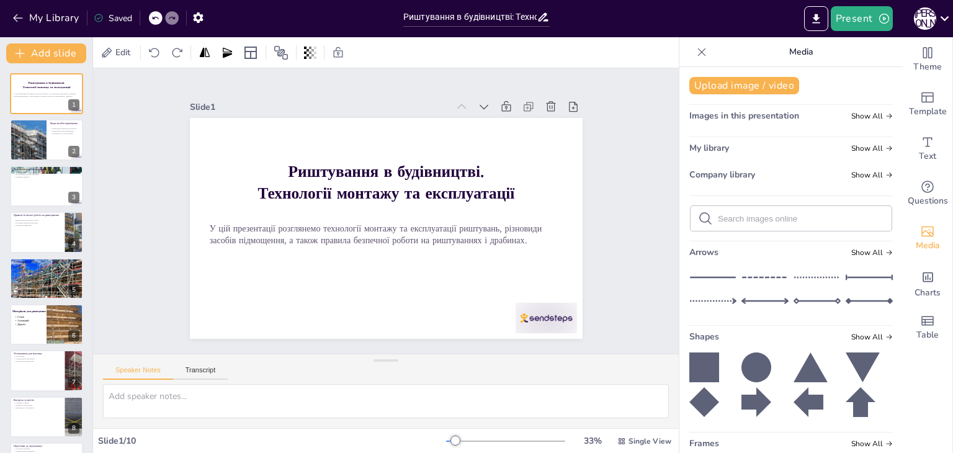
click at [748, 228] on div at bounding box center [791, 218] width 201 height 25
click at [748, 220] on input "text" at bounding box center [801, 218] width 166 height 9
type input "будівельні риштування"
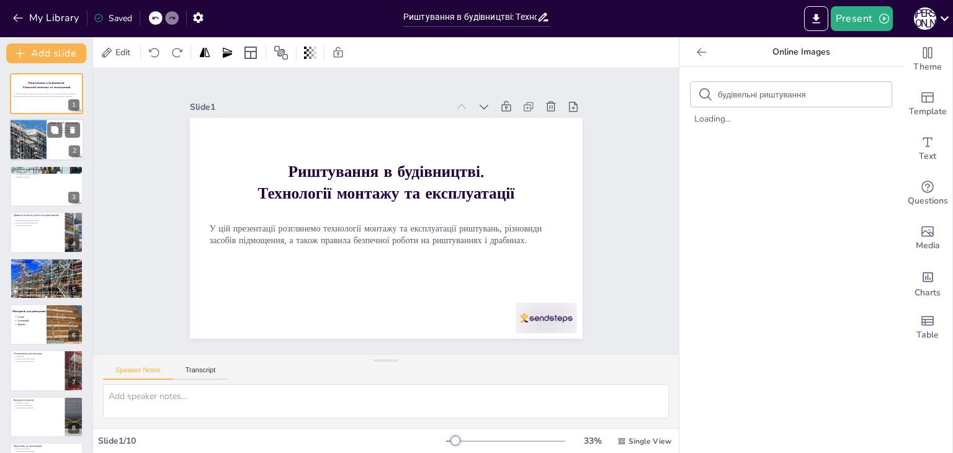
click at [32, 150] on div at bounding box center [27, 140] width 63 height 42
type textarea "Loremipsum d sitametco adipiscing elitsed do eiusmodtemp incididuntu. Labo etdo…"
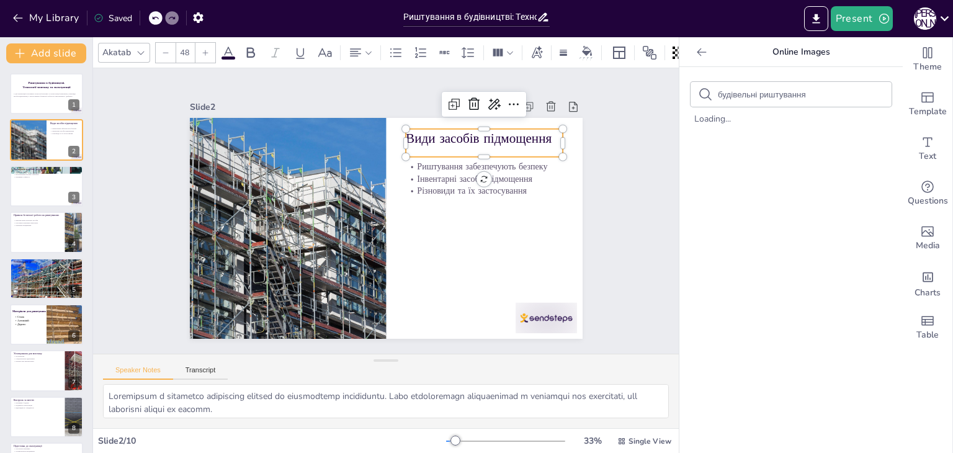
click at [443, 138] on p "Види засобів підмощення" at bounding box center [491, 149] width 158 height 35
click at [439, 200] on p "Інвентарні засоби підмощення" at bounding box center [476, 262] width 114 height 125
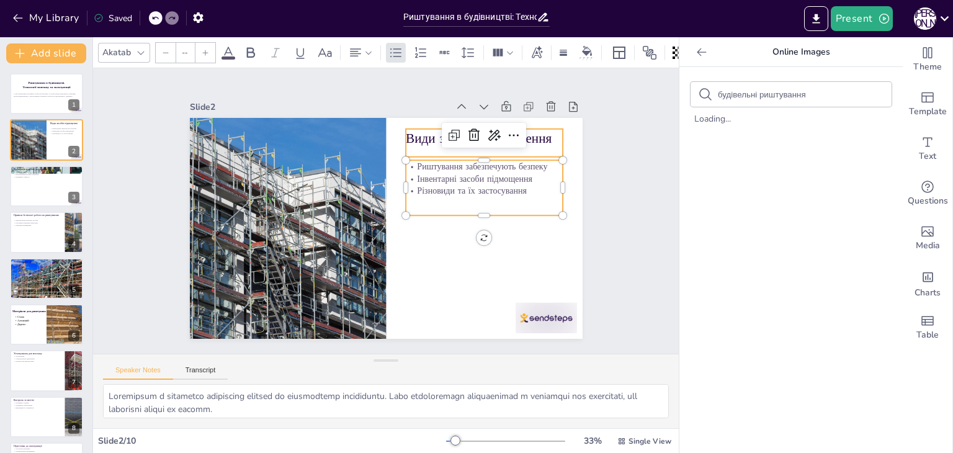
click at [444, 171] on div "Види засобів підмощення" at bounding box center [502, 238] width 126 height 135
click at [189, 48] on input "--" at bounding box center [184, 53] width 17 height 20
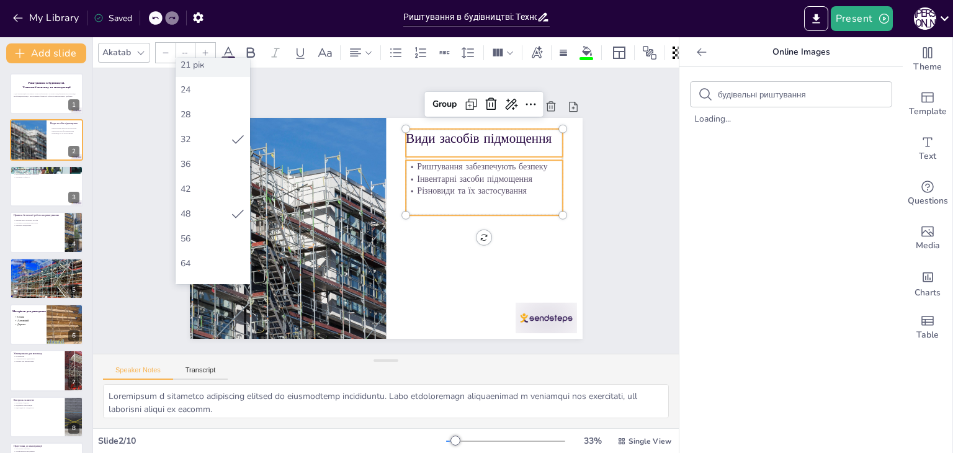
scroll to position [310, 0]
click at [201, 151] on div "72" at bounding box center [213, 157] width 65 height 12
type input "72"
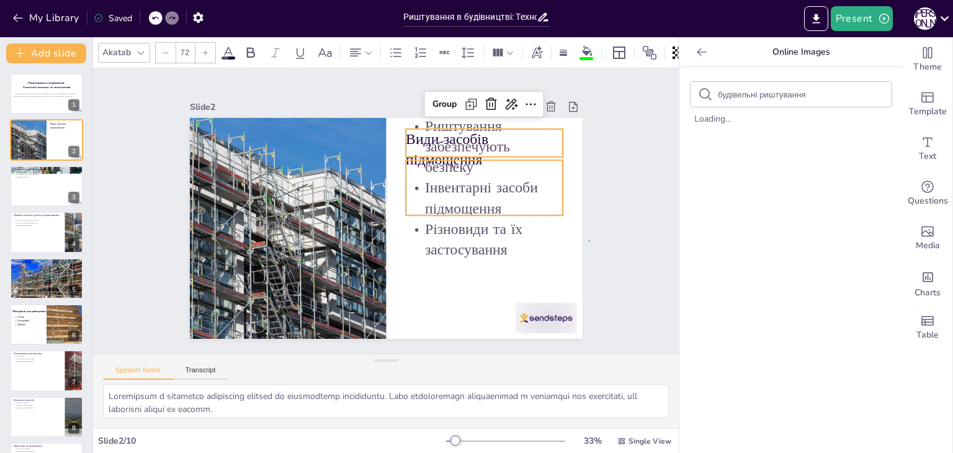
click at [590, 240] on div "Slide 1 Риштування в будівництві. Технології монтажу та експлуатації У цій през…" at bounding box center [385, 211] width 505 height 346
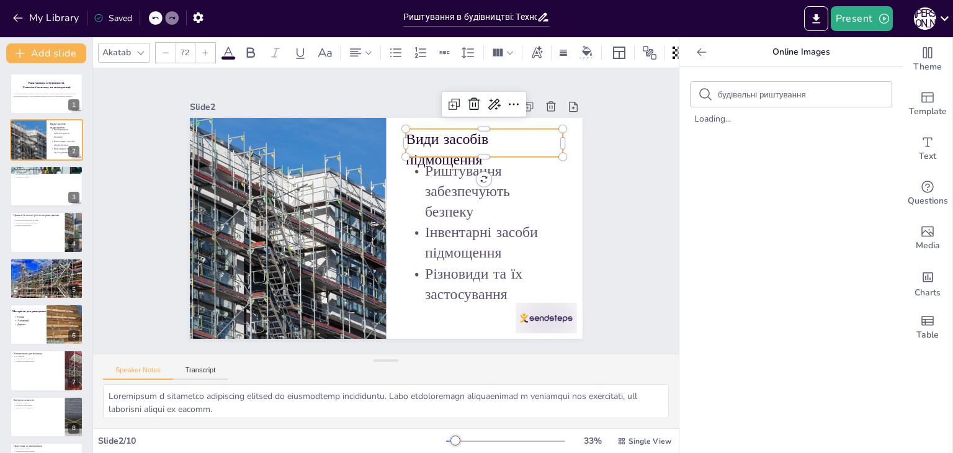
click at [426, 142] on p "Види засобів підмощення" at bounding box center [495, 171] width 162 height 73
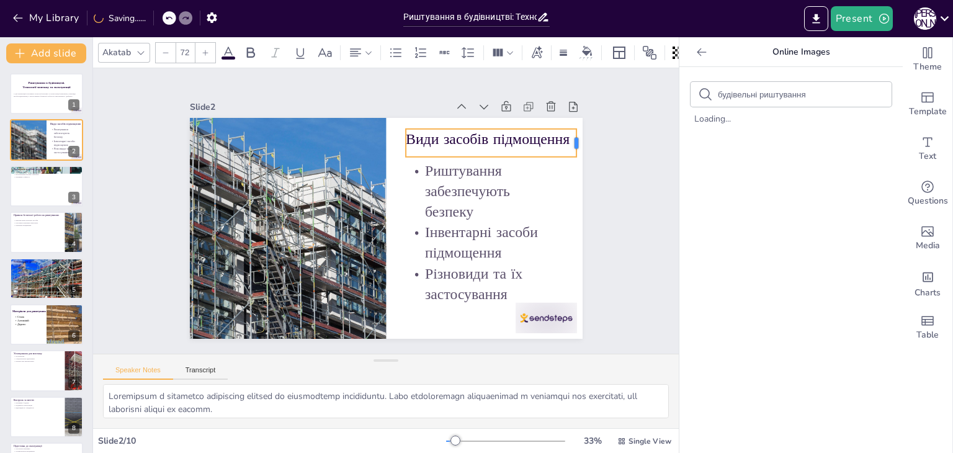
drag, startPoint x: 556, startPoint y: 137, endPoint x: 570, endPoint y: 135, distance: 13.8
click at [584, 192] on div at bounding box center [593, 207] width 18 height 30
drag, startPoint x: 394, startPoint y: 138, endPoint x: 380, endPoint y: 135, distance: 14.6
click at [387, 135] on div at bounding box center [393, 143] width 13 height 29
click at [248, 49] on icon at bounding box center [250, 52] width 15 height 15
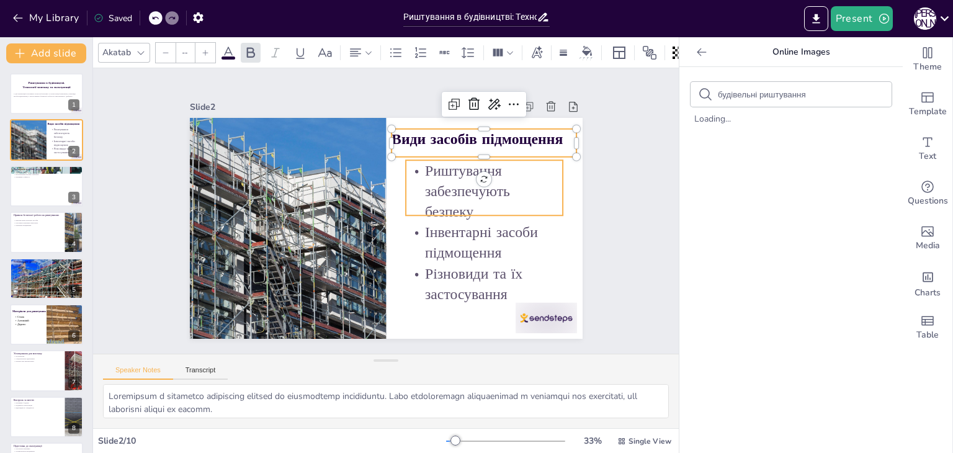
type input "72"
click at [441, 248] on p "Інвентарні засоби підмощення" at bounding box center [475, 262] width 162 height 73
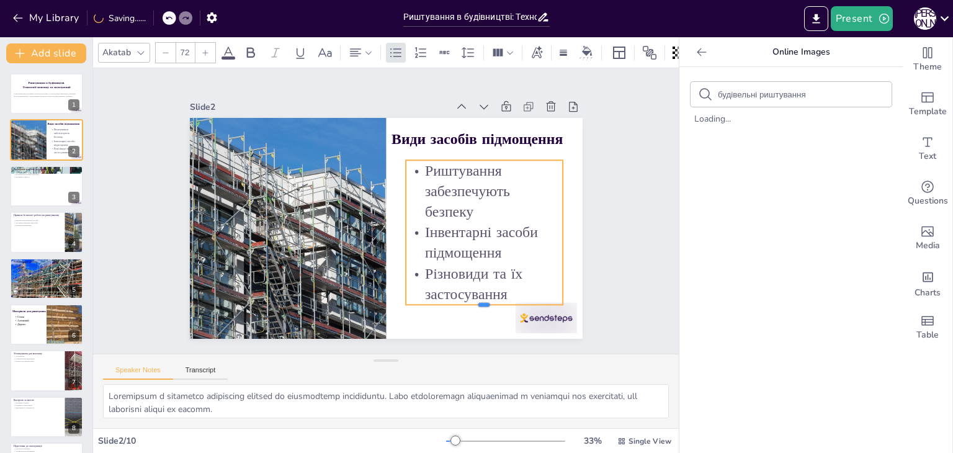
drag, startPoint x: 469, startPoint y: 210, endPoint x: 469, endPoint y: 266, distance: 56.5
click at [469, 266] on div "Види засобів підмощення Риштування забезпечують безпеку Інвентарні засоби підмо…" at bounding box center [381, 227] width 442 height 331
click at [223, 56] on span at bounding box center [229, 57] width 14 height 3
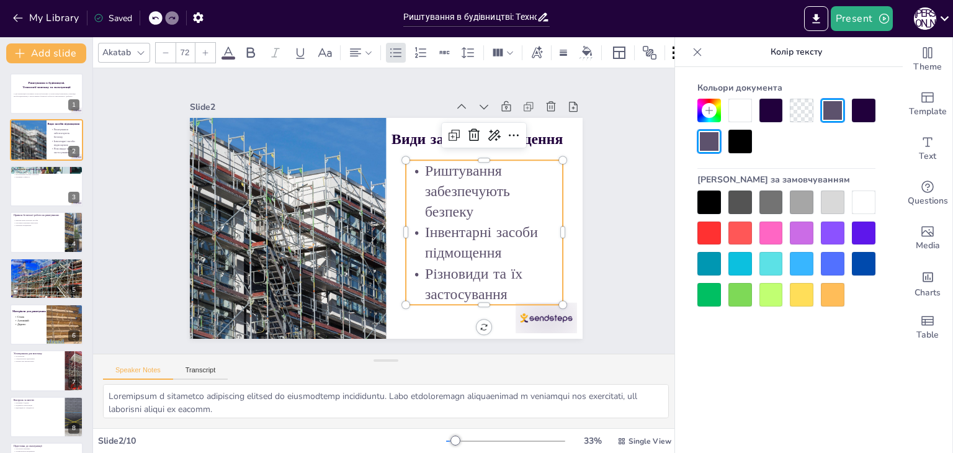
click at [710, 209] on div at bounding box center [710, 203] width 24 height 24
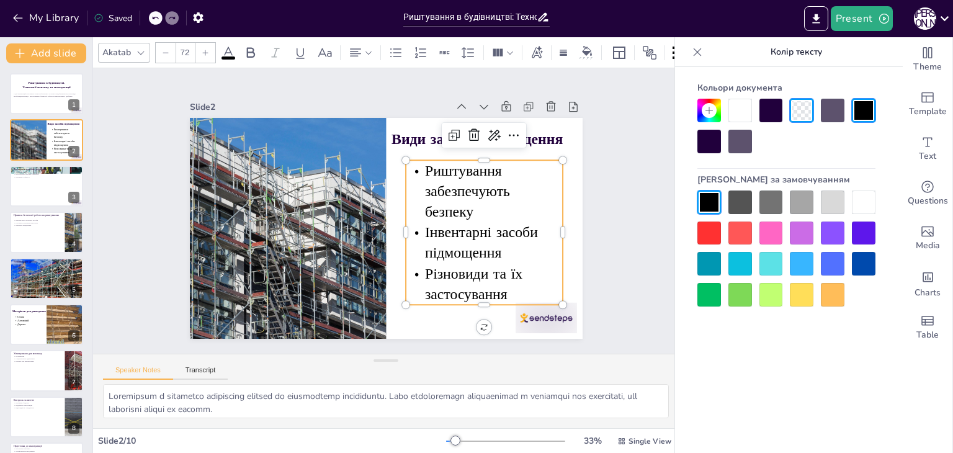
click at [593, 227] on div "Slide 1 Риштування в будівництві. Технології монтажу та експлуатації У цій през…" at bounding box center [385, 211] width 505 height 346
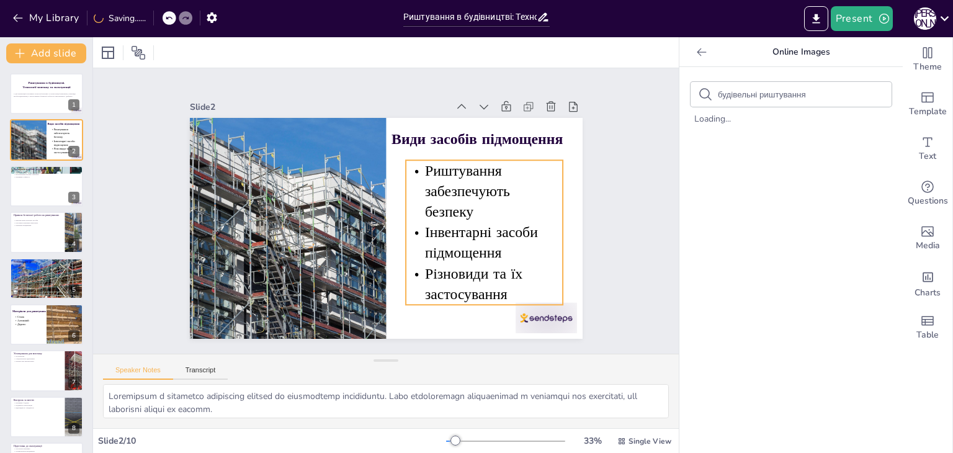
click at [492, 230] on span "Інвентарні засоби підмощення" at bounding box center [472, 258] width 119 height 56
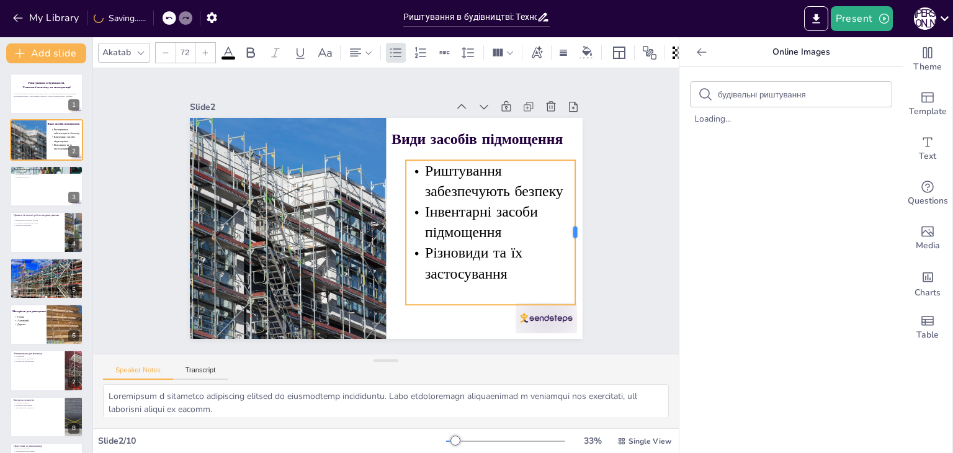
drag, startPoint x: 553, startPoint y: 228, endPoint x: 565, endPoint y: 225, distance: 13.0
click at [372, 73] on div at bounding box center [308, 32] width 130 height 81
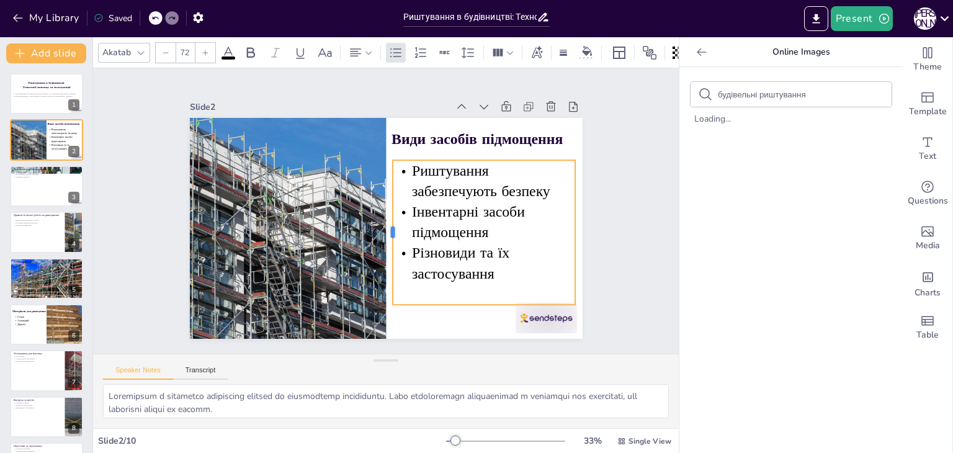
drag, startPoint x: 395, startPoint y: 225, endPoint x: 382, endPoint y: 223, distance: 13.1
click at [382, 223] on div at bounding box center [383, 232] width 40 height 143
click at [559, 240] on div "Slide 1 Риштування в будівництві. Технології монтажу та експлуатації У цій през…" at bounding box center [386, 211] width 345 height 613
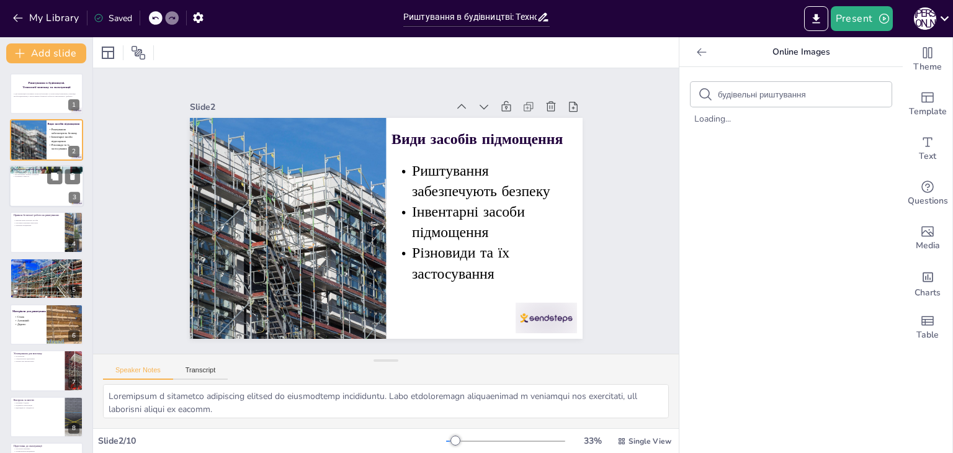
click at [45, 195] on div at bounding box center [46, 186] width 74 height 42
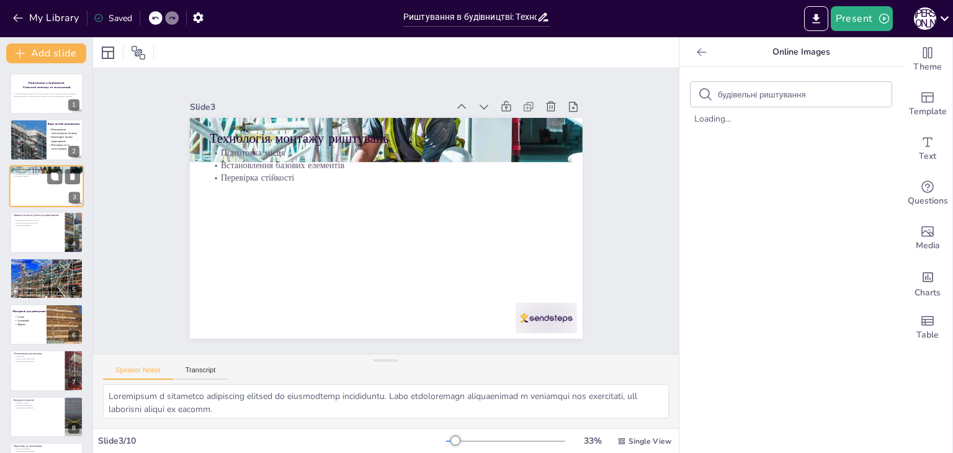
type textarea "Підготовка місця є першим кроком у монтажі риштувань. Це включає очищення терит…"
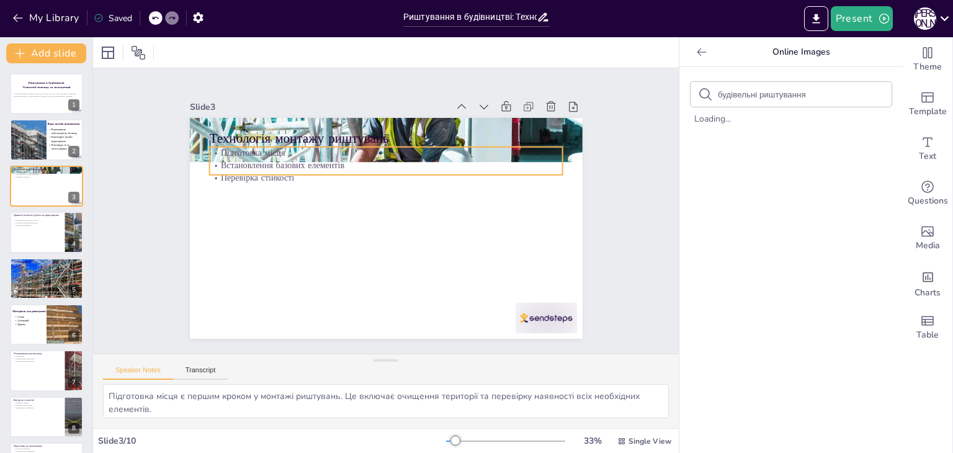
click at [232, 173] on div "Технологія монтажу риштувань Підготовка місця Встановлення базових елементів Пе…" at bounding box center [383, 228] width 430 height 298
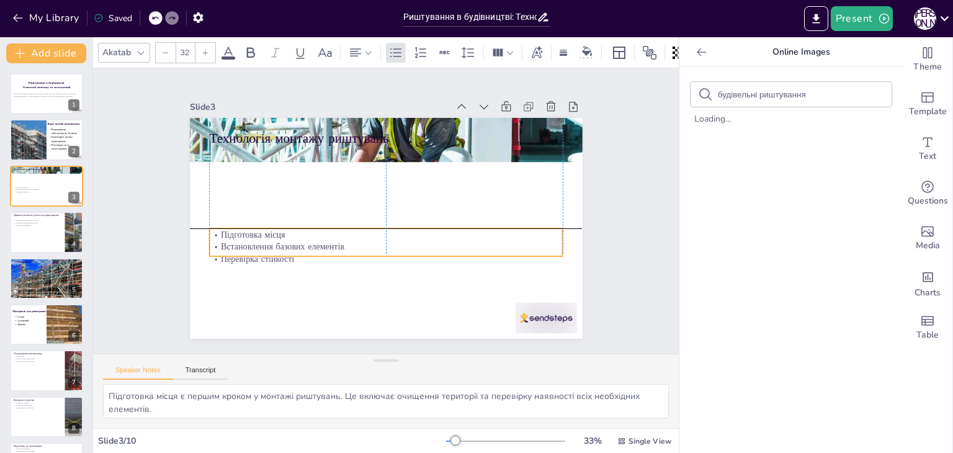
drag, startPoint x: 355, startPoint y: 164, endPoint x: 351, endPoint y: 243, distance: 78.9
click at [351, 243] on p "Встановлення базових елементів" at bounding box center [375, 244] width 340 height 121
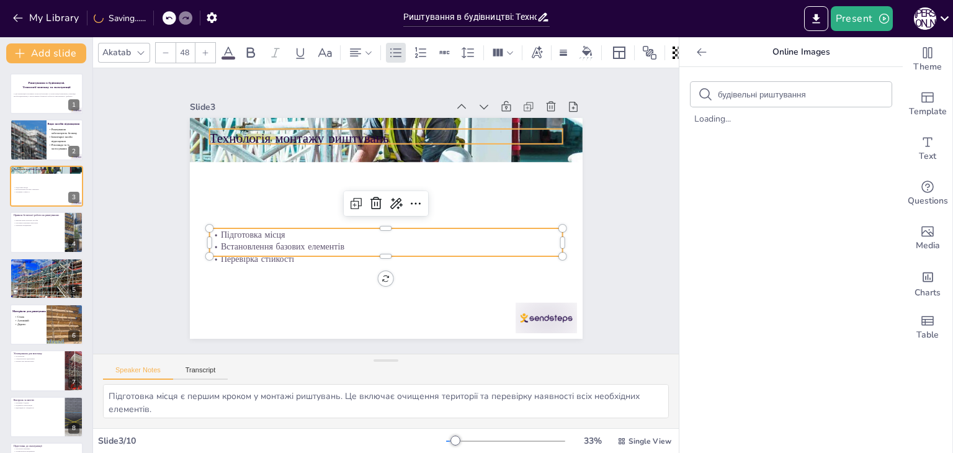
click at [256, 132] on p "Технологія монтажу риштувань" at bounding box center [394, 138] width 354 height 55
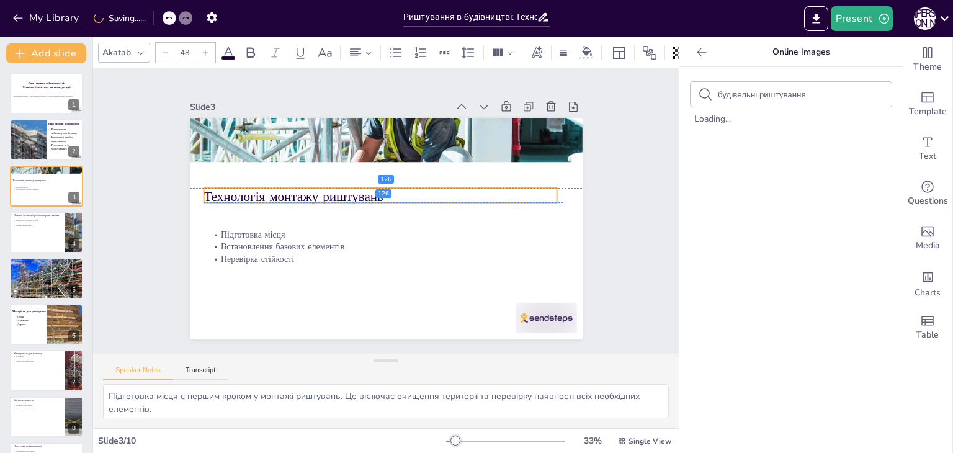
drag, startPoint x: 277, startPoint y: 135, endPoint x: 271, endPoint y: 193, distance: 58.6
click at [271, 193] on p "Технологія монтажу риштувань" at bounding box center [383, 196] width 349 height 91
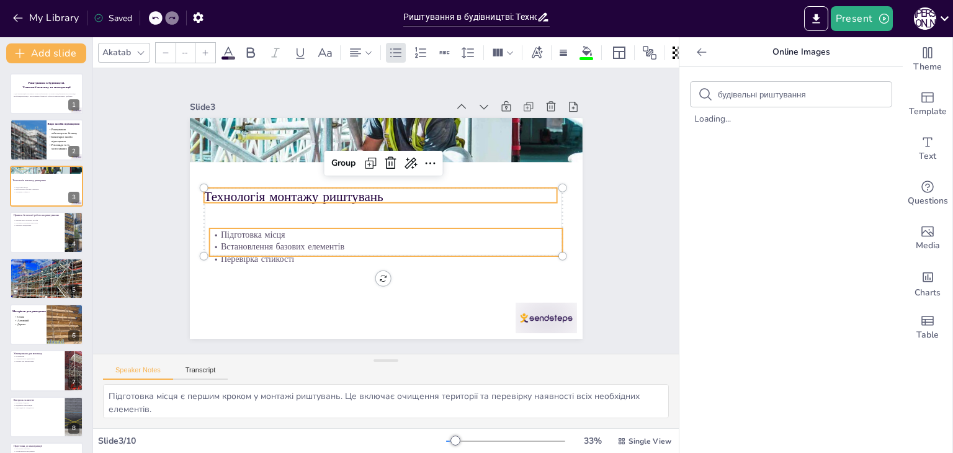
click at [281, 227] on p "Підготовка місця" at bounding box center [381, 234] width 348 height 86
click at [191, 50] on input "--" at bounding box center [184, 53] width 17 height 20
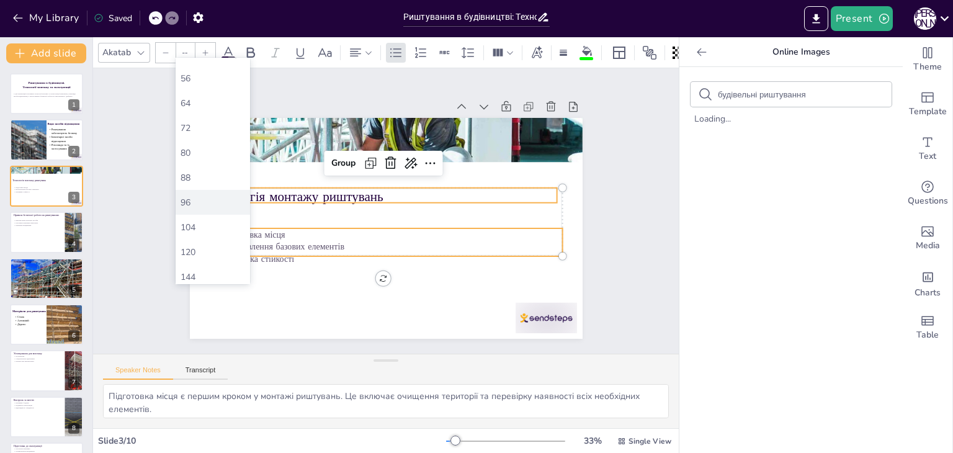
scroll to position [344, 0]
click at [183, 122] on font "72" at bounding box center [186, 123] width 10 height 12
type input "72"
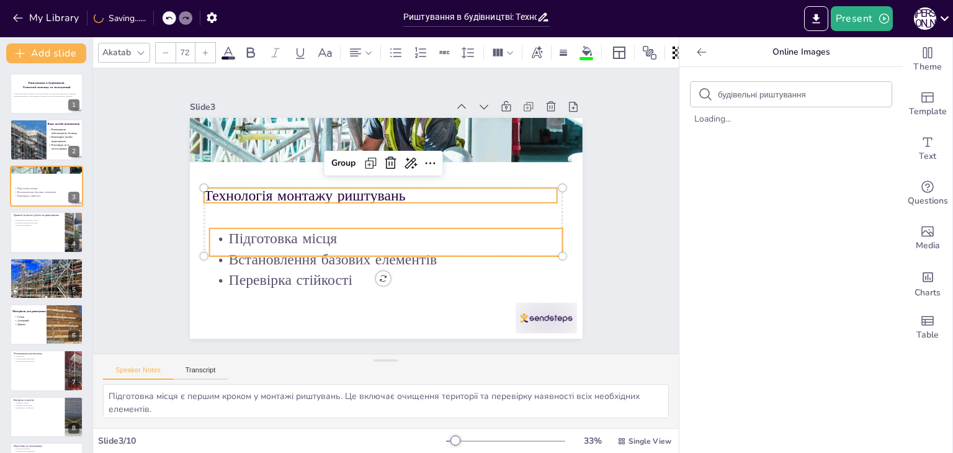
click at [230, 50] on icon at bounding box center [228, 52] width 15 height 15
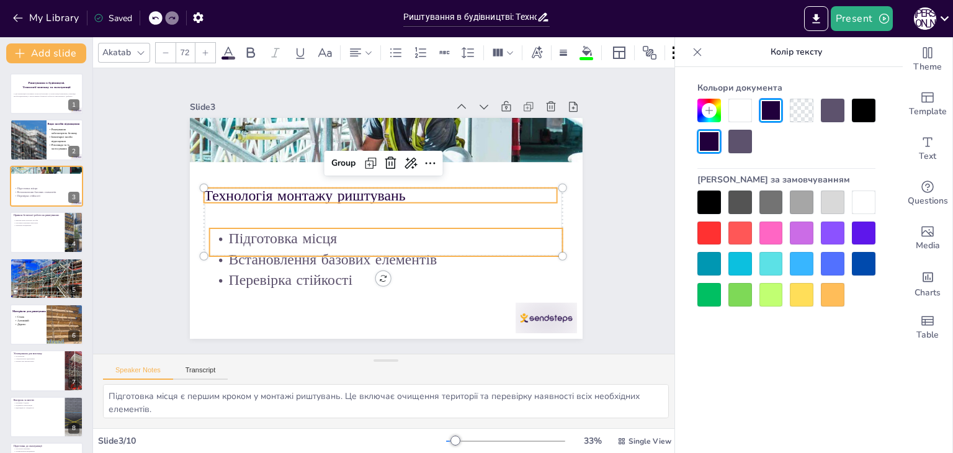
click at [713, 202] on div at bounding box center [710, 203] width 24 height 24
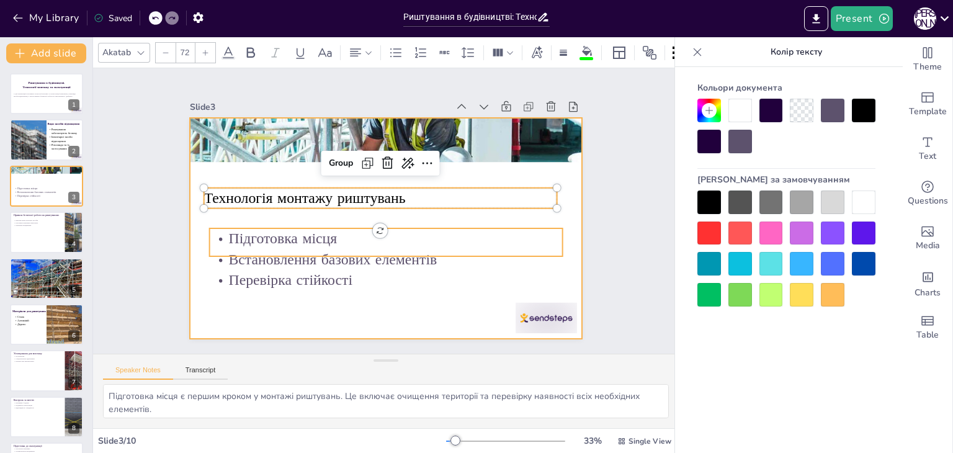
click at [492, 209] on div at bounding box center [385, 228] width 414 height 261
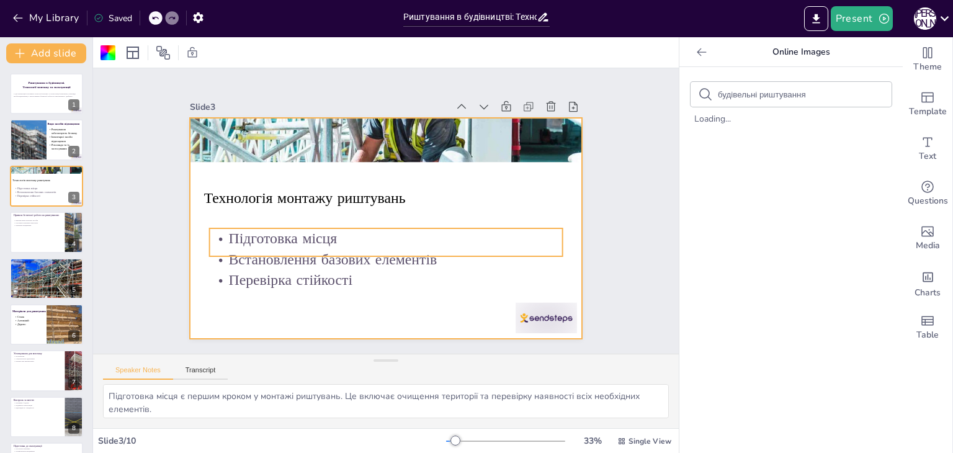
click at [361, 276] on p "Перевірка стійкості" at bounding box center [372, 279] width 350 height 94
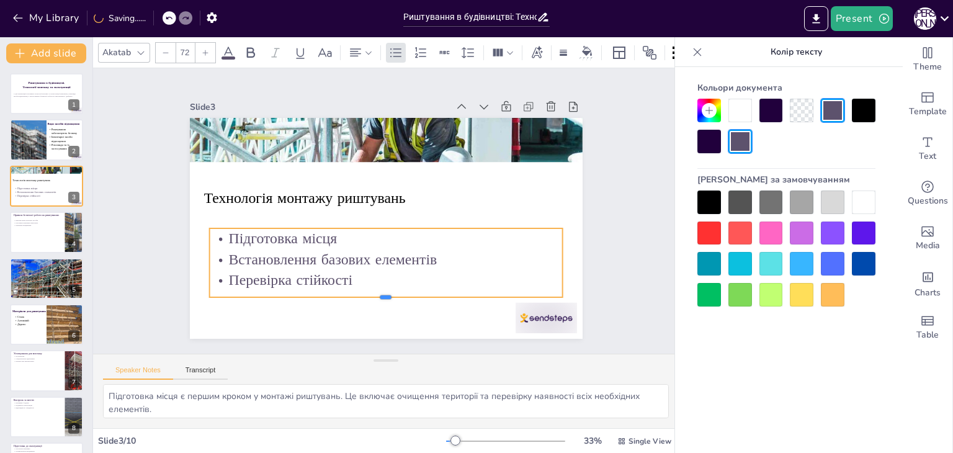
drag, startPoint x: 377, startPoint y: 253, endPoint x: 371, endPoint y: 294, distance: 41.4
click at [371, 297] on div at bounding box center [386, 302] width 354 height 10
click at [715, 197] on div at bounding box center [710, 203] width 24 height 24
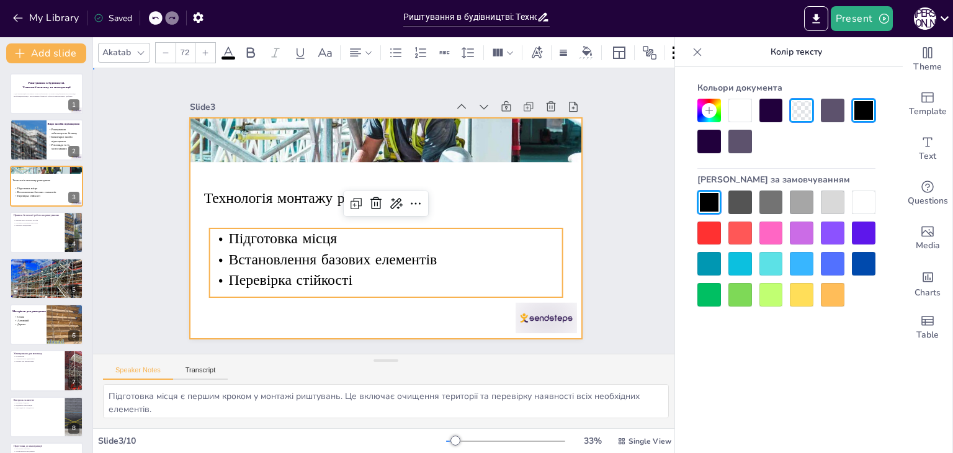
drag, startPoint x: 284, startPoint y: 207, endPoint x: 286, endPoint y: 199, distance: 7.7
click at [285, 207] on div at bounding box center [383, 228] width 430 height 298
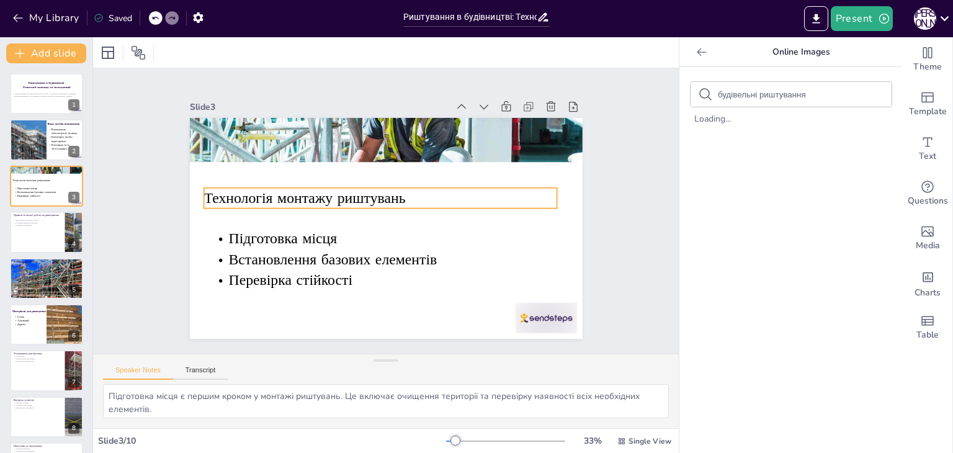
click at [286, 199] on p "Технологія монтажу риштувань" at bounding box center [385, 197] width 343 height 129
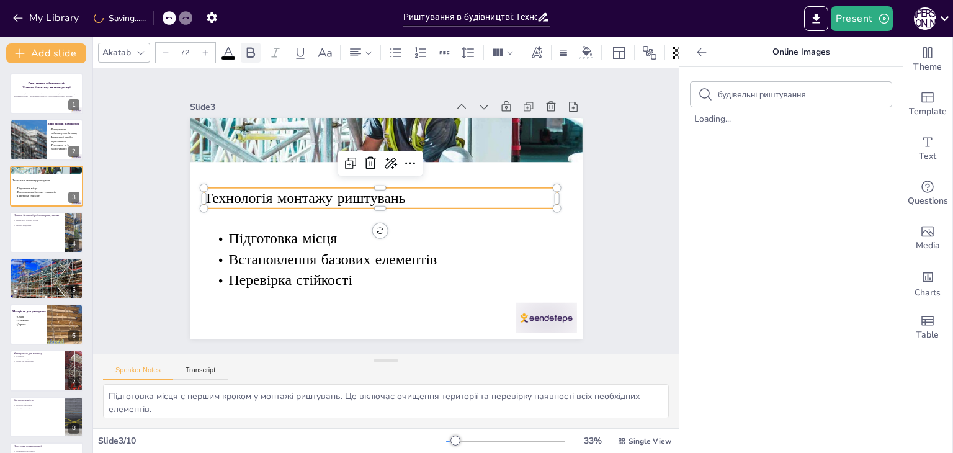
click at [247, 47] on icon at bounding box center [251, 52] width 8 height 11
click at [141, 229] on div "Slide 1 Риштування в будівництві. Технології монтажу та експлуатації У цій през…" at bounding box center [386, 210] width 613 height 345
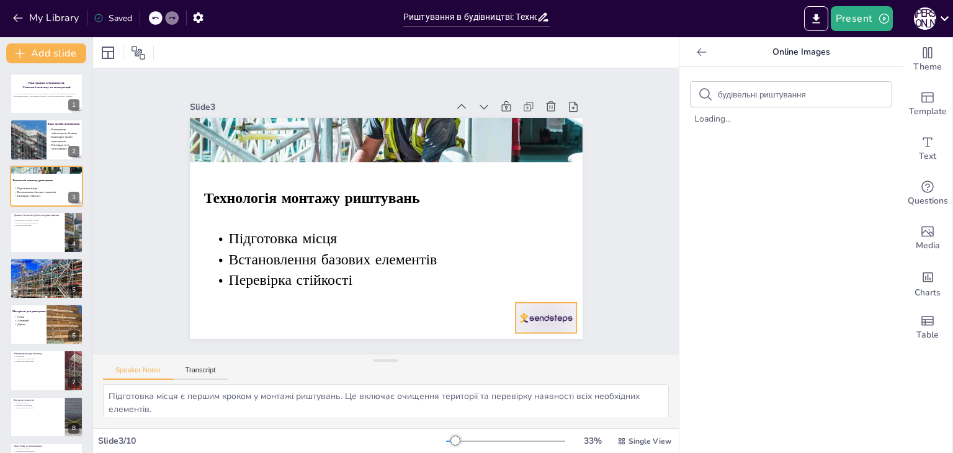
click at [539, 338] on div at bounding box center [506, 362] width 68 height 48
click at [44, 143] on div at bounding box center [27, 140] width 63 height 42
type textarea "Loremipsum d sitametco adipiscing elitsed do eiusmodtemp incididuntu. Labo etdo…"
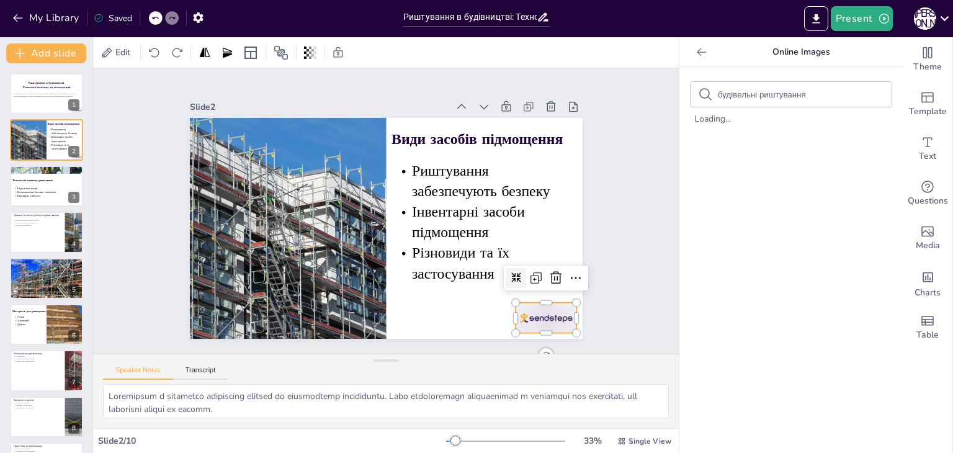
click at [532, 328] on div at bounding box center [520, 349] width 66 height 43
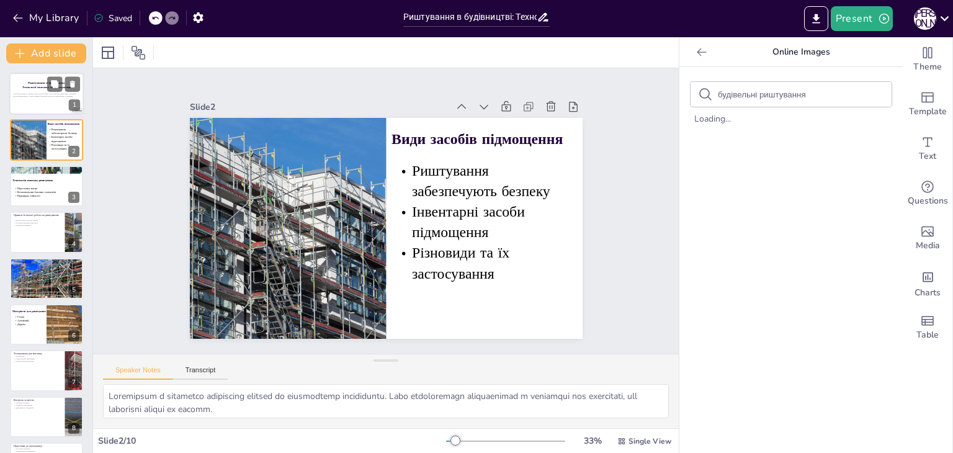
click at [45, 94] on p "У цій презентації розглянемо технології монтажу та експлуатації риштувань, різн…" at bounding box center [46, 94] width 67 height 4
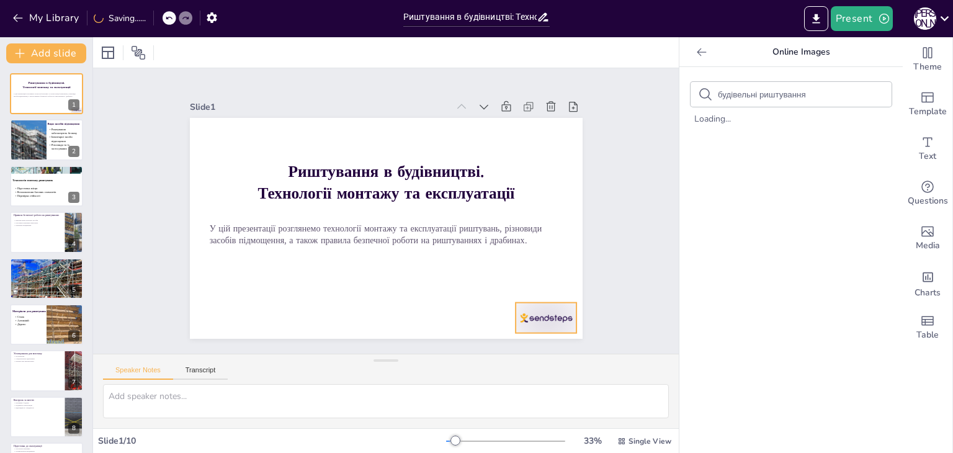
click at [524, 316] on div at bounding box center [534, 334] width 65 height 37
click at [29, 243] on div at bounding box center [46, 232] width 74 height 42
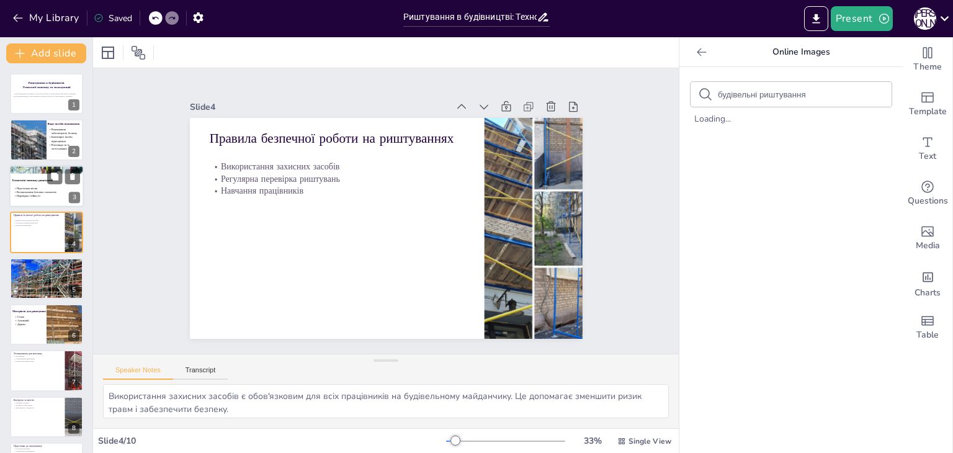
click at [52, 187] on p "Підготовка місця" at bounding box center [46, 188] width 67 height 4
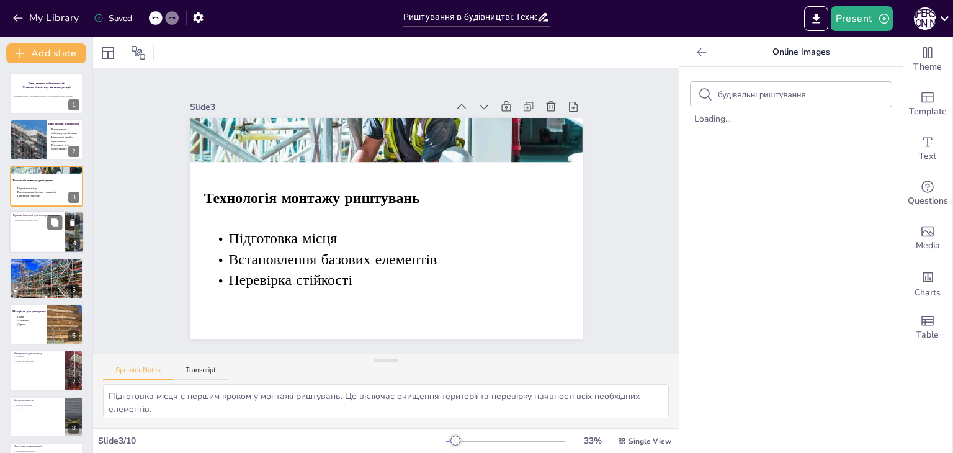
click at [47, 232] on div at bounding box center [46, 232] width 74 height 42
type textarea "Використання захисних засобів є обов'язковим для всіх працівників на будівельно…"
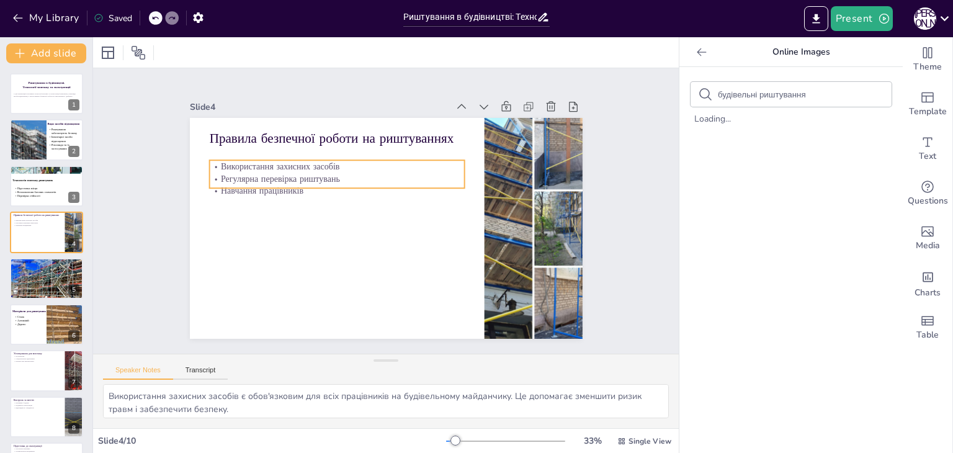
click at [269, 186] on div "Правила безпечної роботи на риштуваннях Використання захисних засобів Регулярна…" at bounding box center [385, 228] width 414 height 261
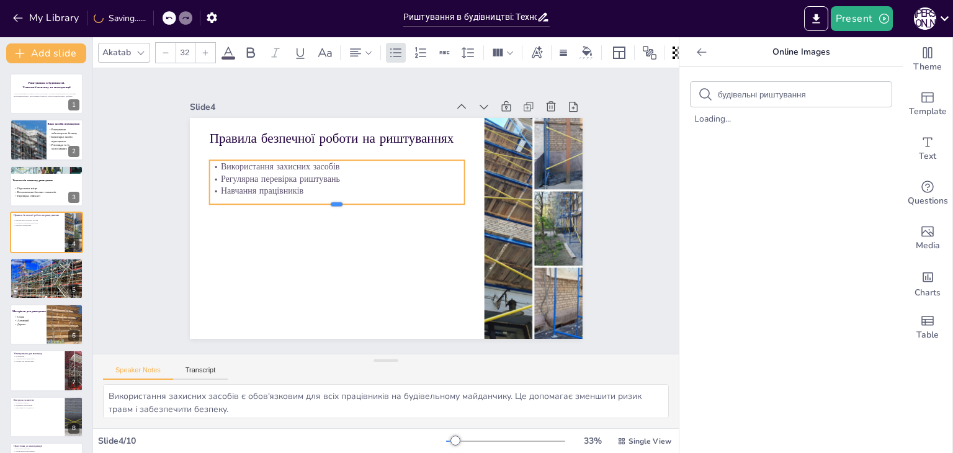
drag, startPoint x: 325, startPoint y: 184, endPoint x: 325, endPoint y: 200, distance: 16.1
click at [325, 200] on div at bounding box center [340, 194] width 246 height 88
click at [299, 187] on p "Навчання працівників" at bounding box center [339, 185] width 255 height 38
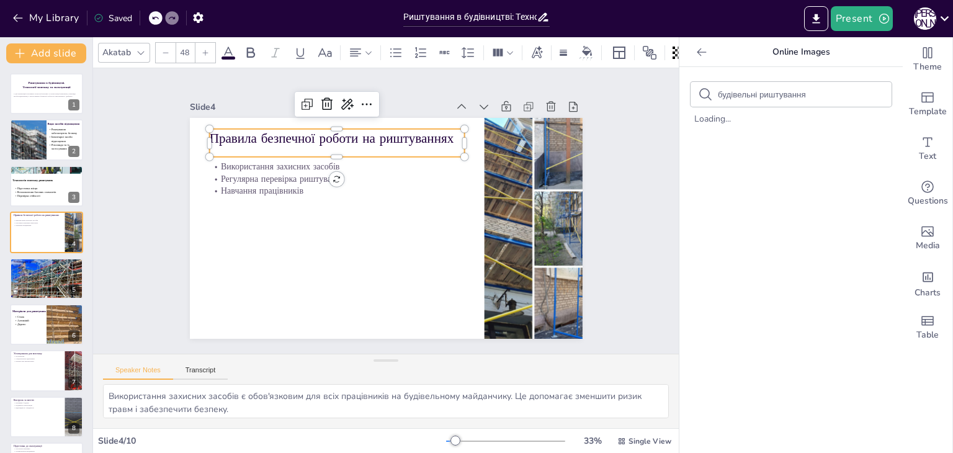
click at [246, 145] on div "Правила безпечної роботи на риштуваннях" at bounding box center [353, 134] width 256 height 81
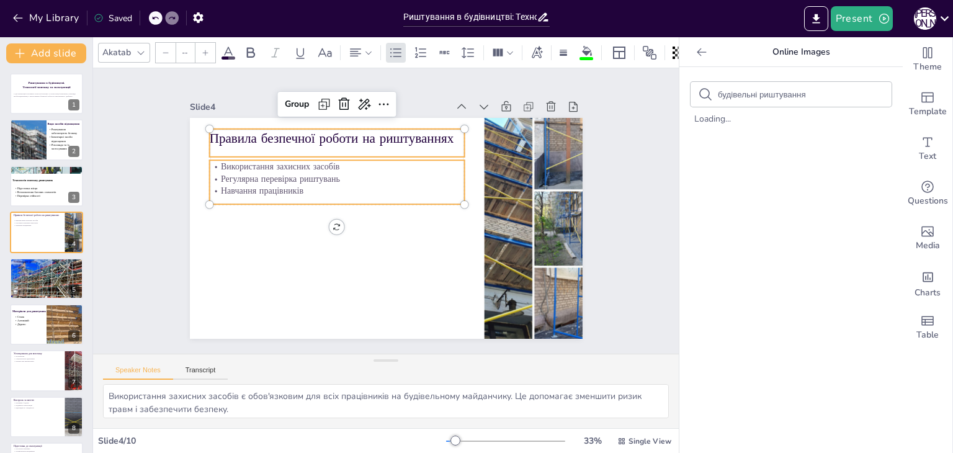
click at [229, 172] on p "Регулярна перевірка риштувань" at bounding box center [344, 169] width 253 height 65
click at [180, 53] on input "--" at bounding box center [184, 53] width 17 height 20
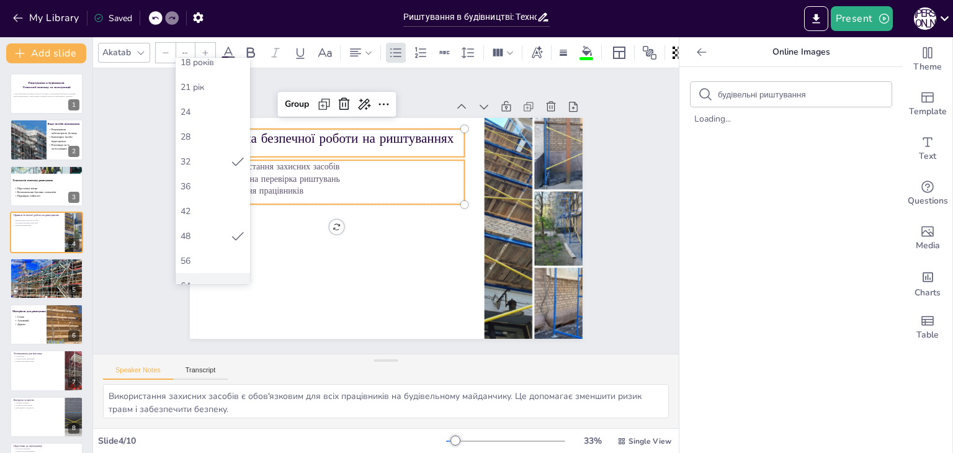
scroll to position [310, 0]
click at [186, 163] on div "72" at bounding box center [213, 157] width 74 height 25
type input "72"
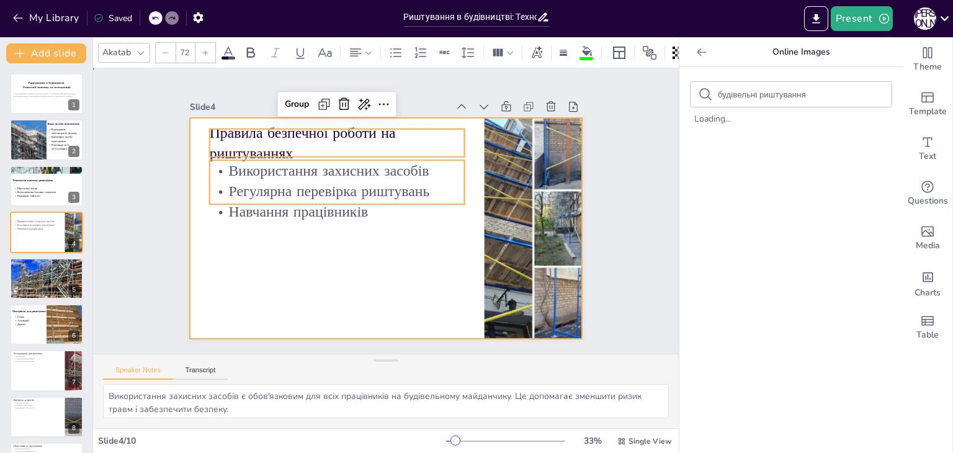
drag, startPoint x: 321, startPoint y: 267, endPoint x: 329, endPoint y: 249, distance: 19.7
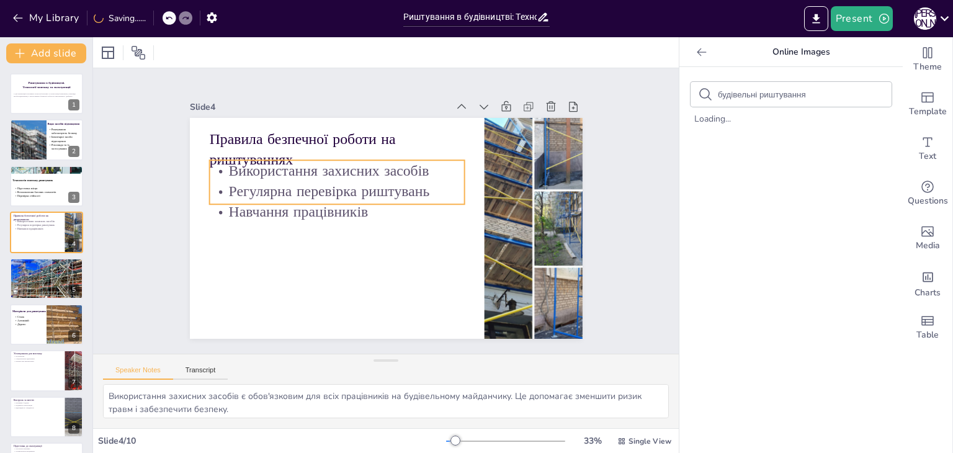
click at [364, 194] on p "Регулярна перевірка риштувань" at bounding box center [339, 186] width 256 height 47
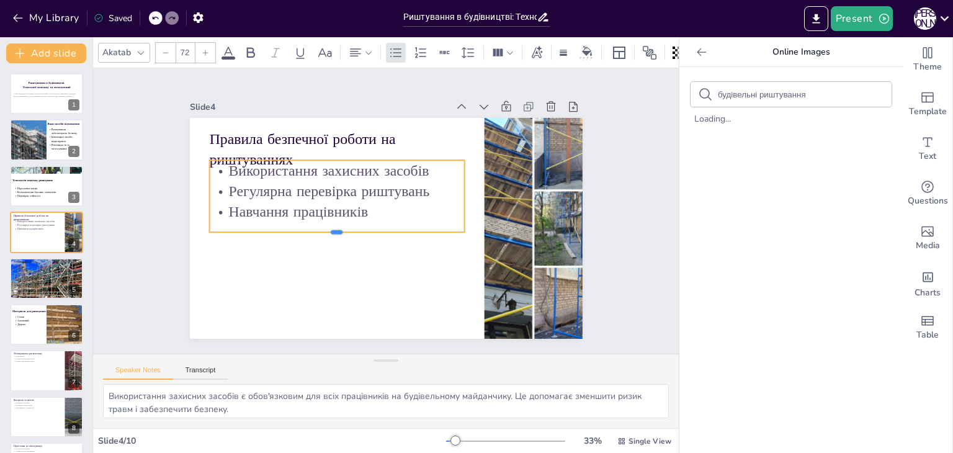
drag, startPoint x: 328, startPoint y: 200, endPoint x: 330, endPoint y: 227, distance: 26.8
click at [330, 227] on div at bounding box center [334, 232] width 255 height 37
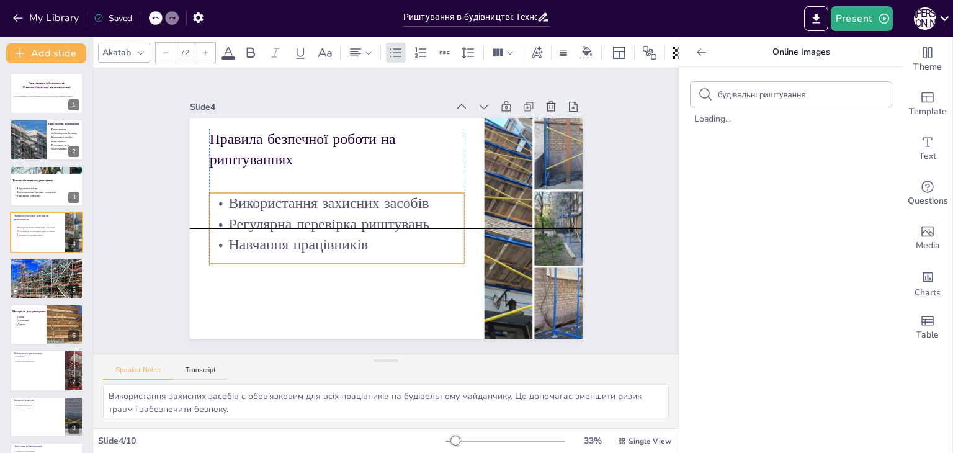
drag, startPoint x: 379, startPoint y: 214, endPoint x: 369, endPoint y: 241, distance: 29.6
click at [372, 245] on p "Навчання працівників" at bounding box center [331, 233] width 254 height 73
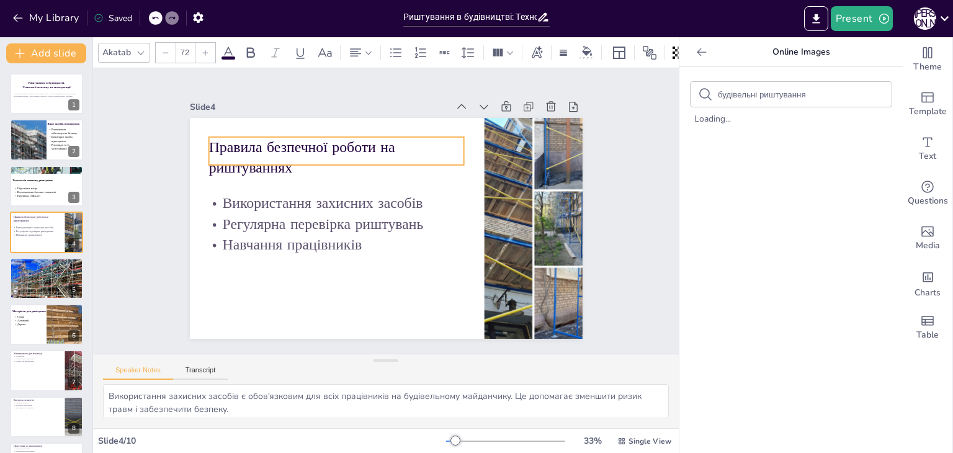
drag, startPoint x: 253, startPoint y: 155, endPoint x: 253, endPoint y: 163, distance: 8.1
click at [253, 163] on p "Правила безпечної роботи на риштуваннях" at bounding box center [342, 153] width 258 height 68
click at [246, 47] on icon at bounding box center [250, 52] width 15 height 15
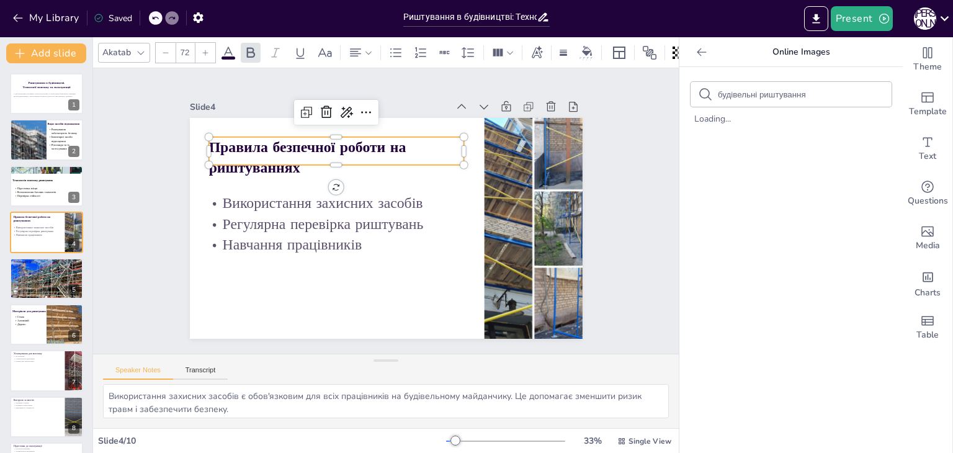
click at [221, 47] on icon at bounding box center [228, 52] width 15 height 15
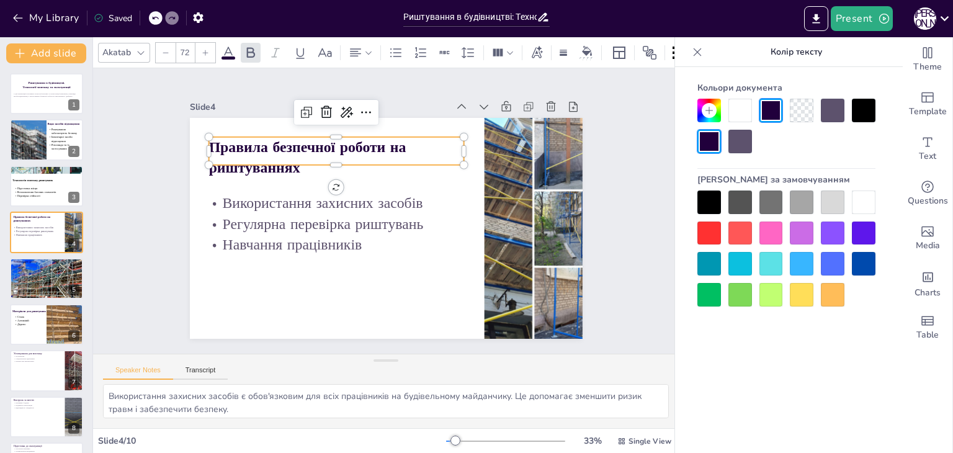
click at [703, 204] on div at bounding box center [710, 203] width 24 height 24
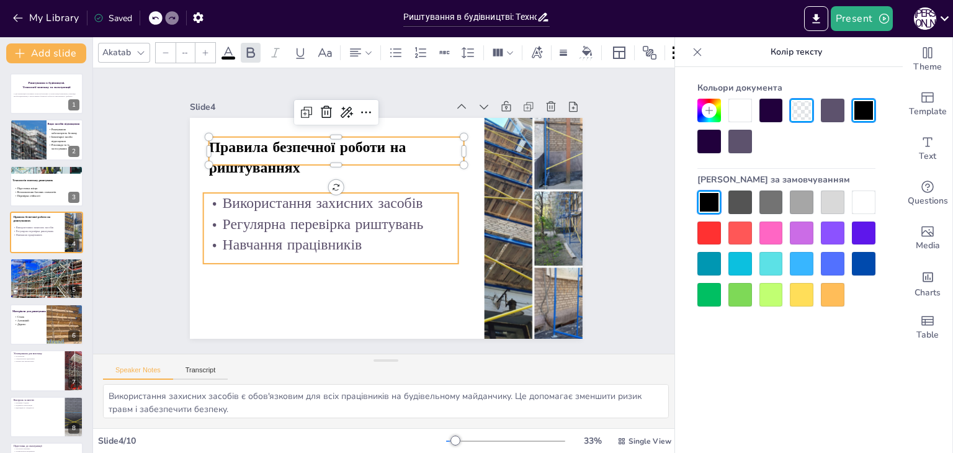
type input "72"
click at [369, 246] on p "Навчання працівників" at bounding box center [327, 238] width 256 height 47
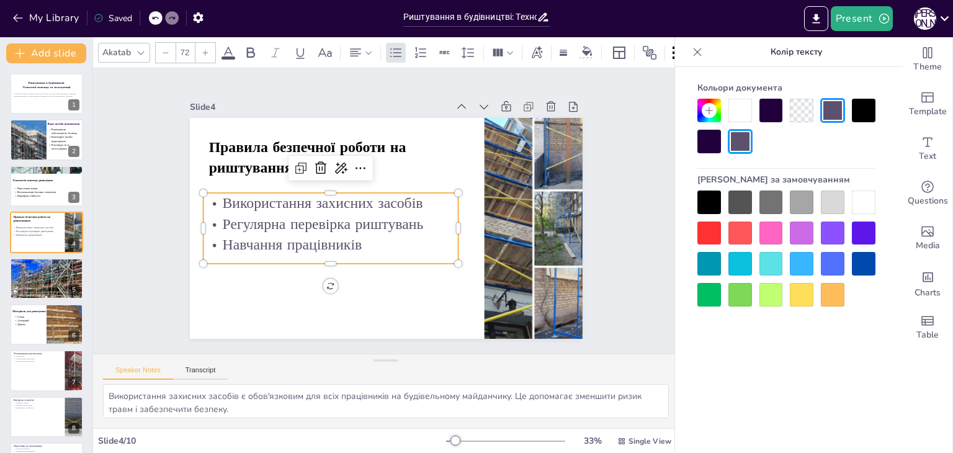
click at [703, 204] on div at bounding box center [710, 203] width 24 height 24
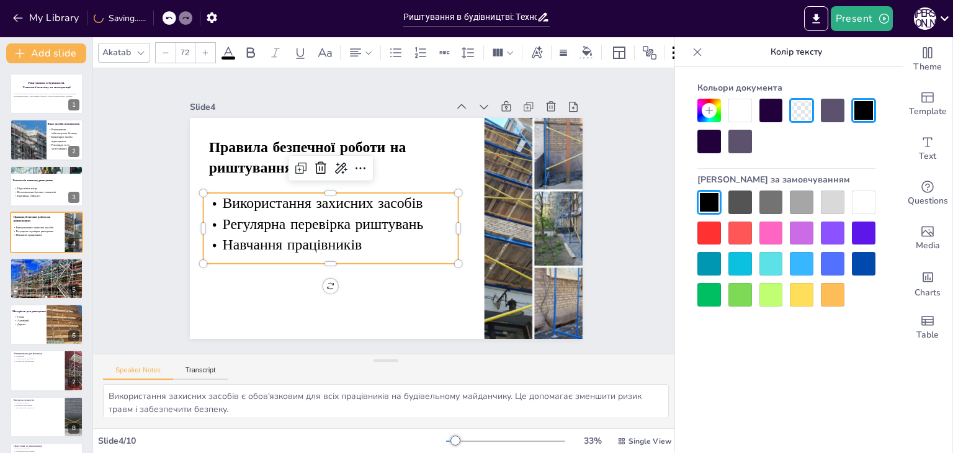
click at [148, 252] on div "Slide 1 Риштування в будівництві. Технології монтажу та експлуатації У цій през…" at bounding box center [385, 211] width 505 height 346
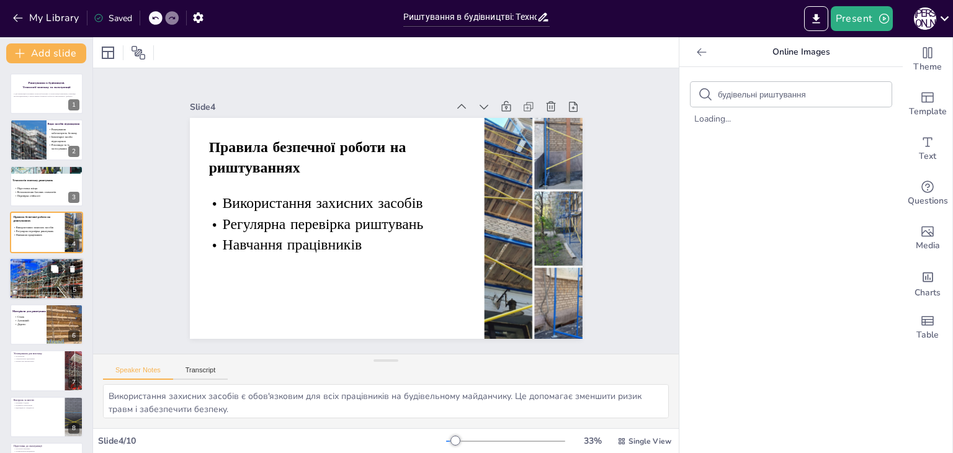
click at [20, 276] on div at bounding box center [46, 279] width 74 height 50
type textarea "Перевірка надійності драбин є першим кроком перед їх використанням. Це допомага…"
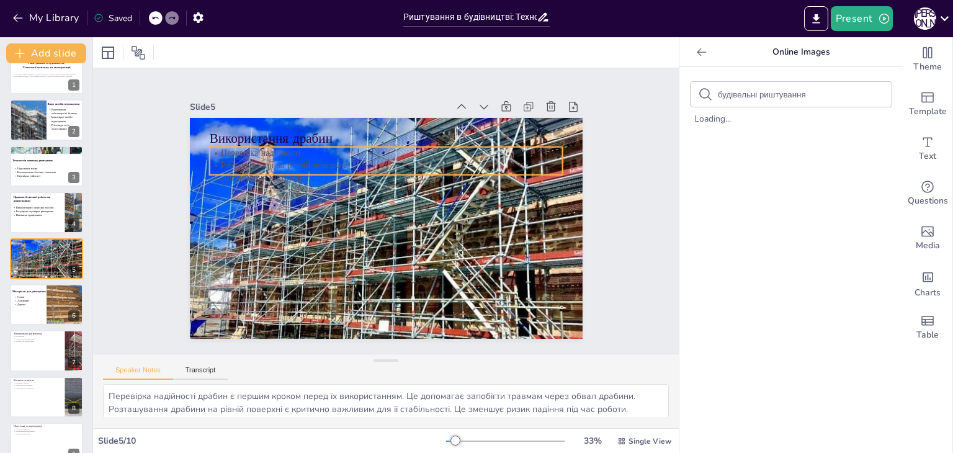
click at [273, 158] on p "Розташування на рівній поверхні" at bounding box center [396, 167] width 348 height 86
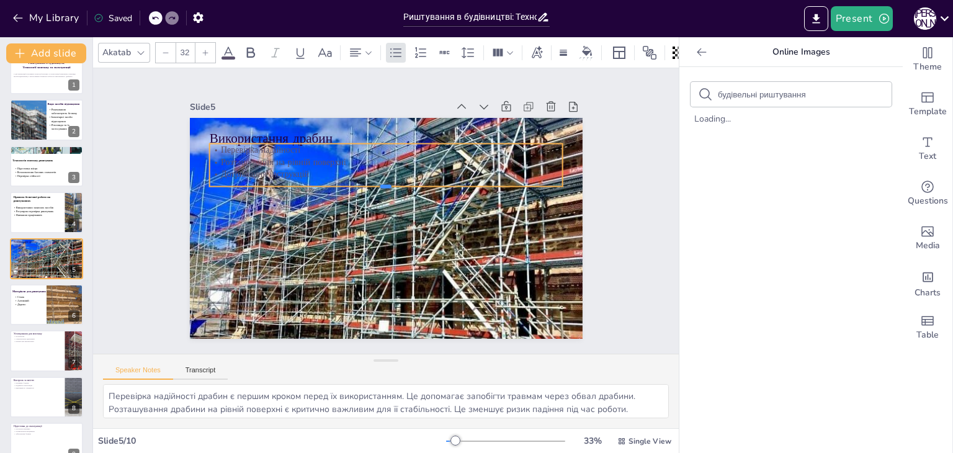
drag, startPoint x: 372, startPoint y: 169, endPoint x: 365, endPoint y: 184, distance: 16.7
click at [365, 184] on div at bounding box center [390, 191] width 348 height 83
drag, startPoint x: 553, startPoint y: 158, endPoint x: 432, endPoint y: 152, distance: 121.2
click at [444, 152] on div at bounding box center [451, 171] width 14 height 43
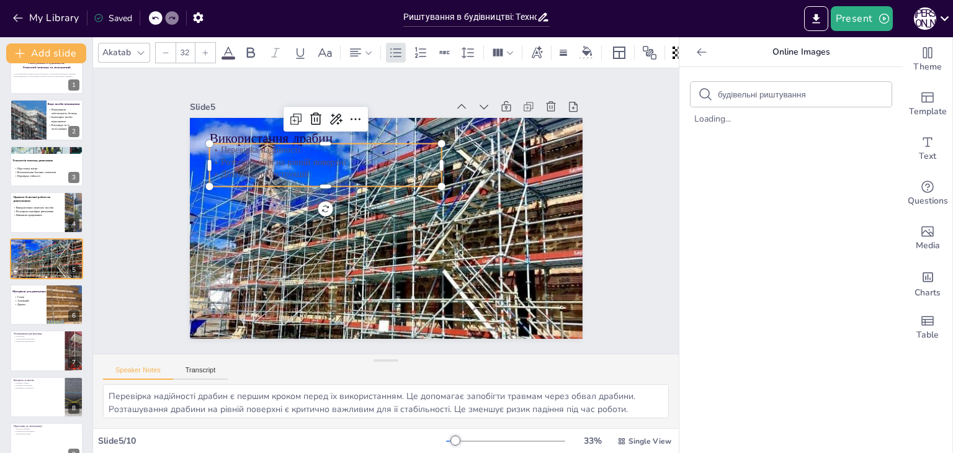
click at [391, 164] on p "Дотримання інструкцій" at bounding box center [335, 162] width 230 height 60
click at [500, 53] on icon at bounding box center [498, 52] width 13 height 13
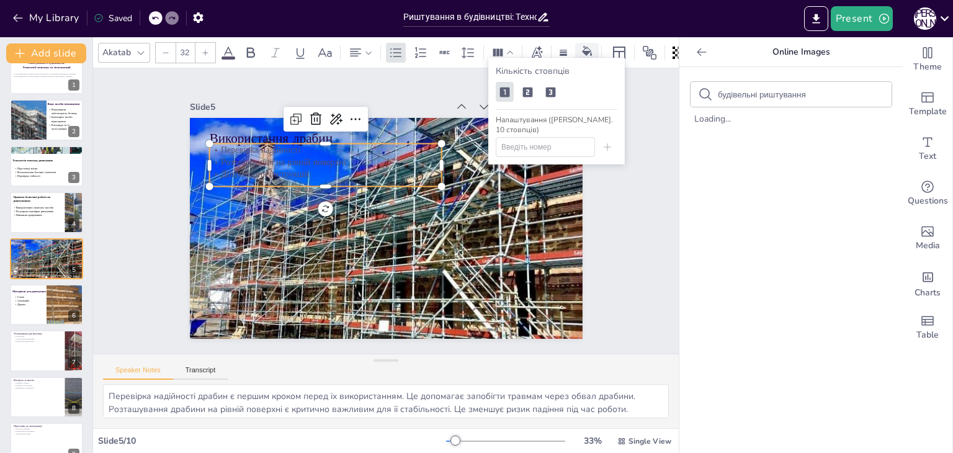
click at [593, 53] on div at bounding box center [587, 52] width 19 height 13
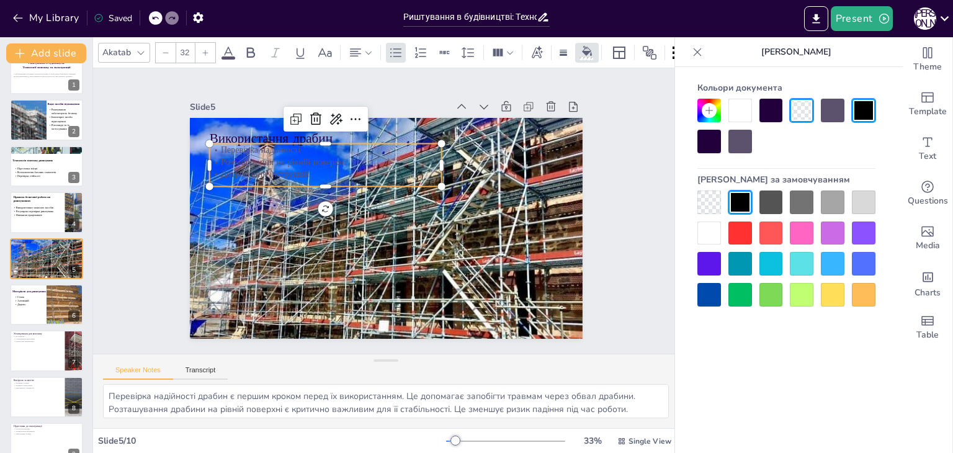
click at [715, 235] on div at bounding box center [710, 234] width 24 height 24
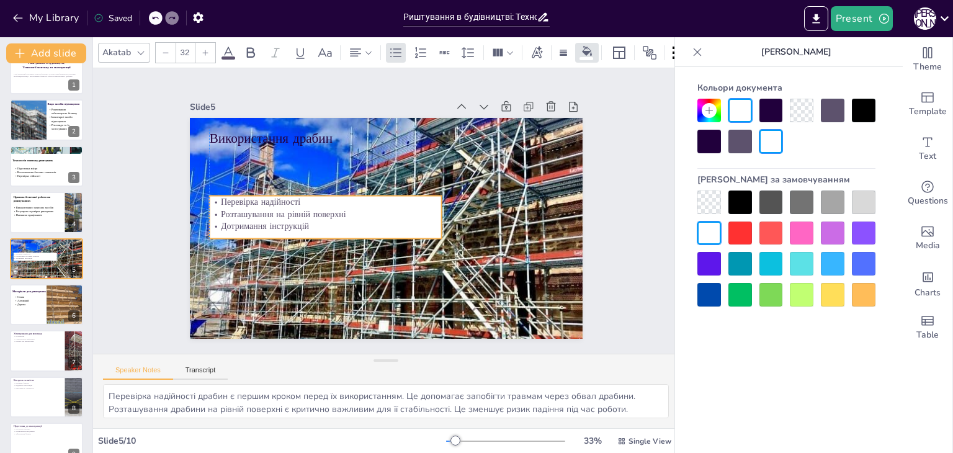
drag, startPoint x: 350, startPoint y: 179, endPoint x: 353, endPoint y: 232, distance: 52.2
click at [353, 232] on div "Перевірка надійності Розташування на рівній поверхні Дотримання інструкцій" at bounding box center [326, 198] width 235 height 112
click at [188, 47] on input "32" at bounding box center [184, 53] width 17 height 20
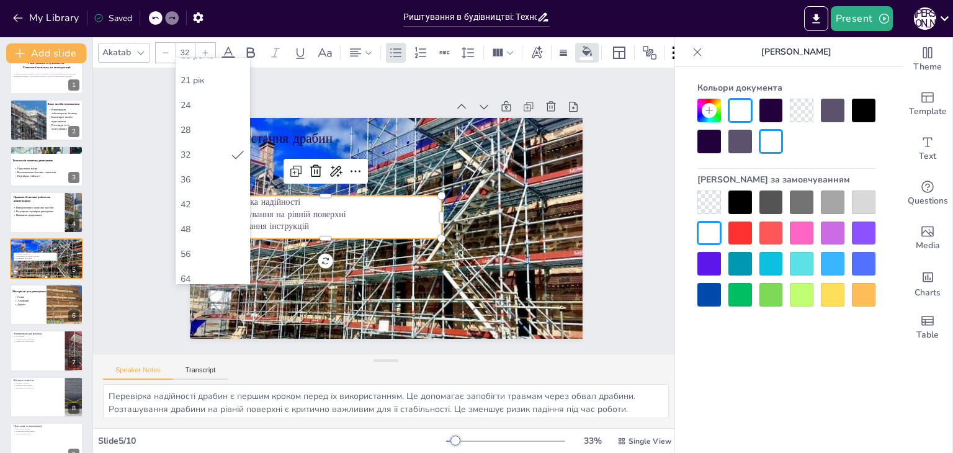
scroll to position [344, 0]
click at [192, 124] on div "72" at bounding box center [213, 123] width 65 height 12
type input "72"
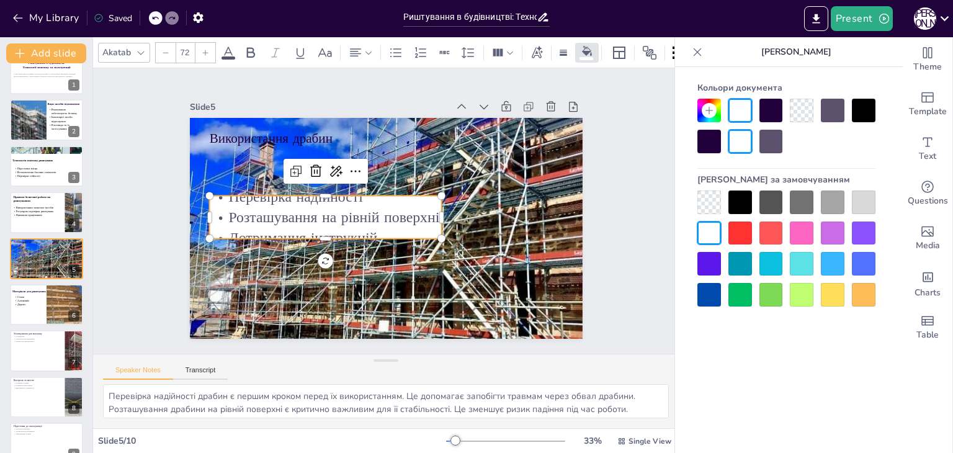
click at [227, 56] on span at bounding box center [229, 57] width 14 height 3
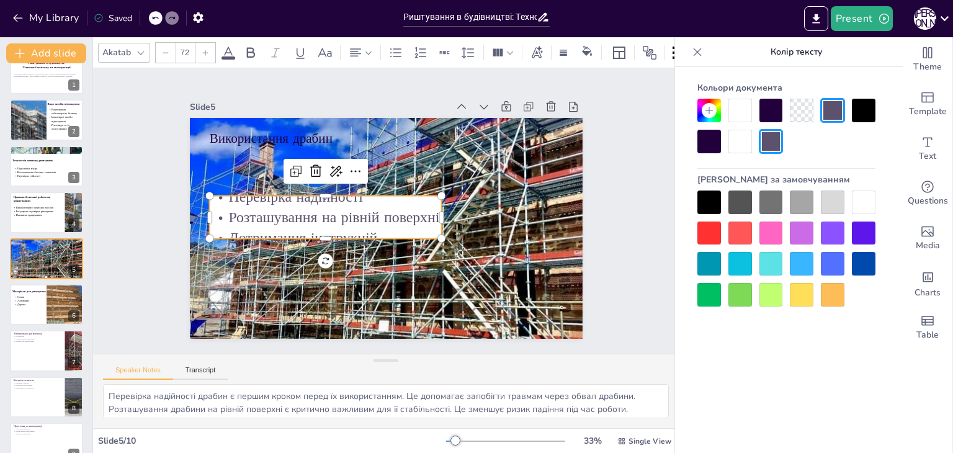
click at [703, 195] on div at bounding box center [710, 203] width 24 height 24
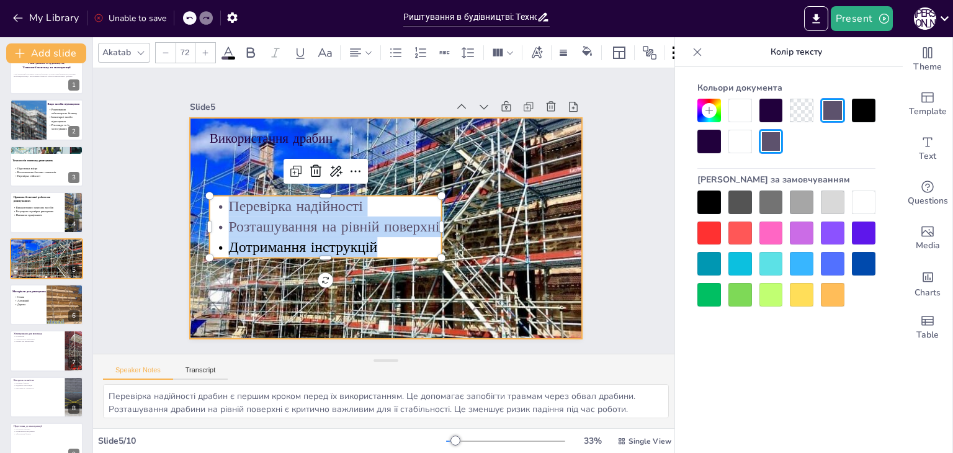
drag, startPoint x: 238, startPoint y: 208, endPoint x: 392, endPoint y: 165, distance: 159.8
click at [439, 227] on div "Використання драбин Перевірка надійності Розташування на рівній поверхні Дотрим…" at bounding box center [385, 228] width 414 height 261
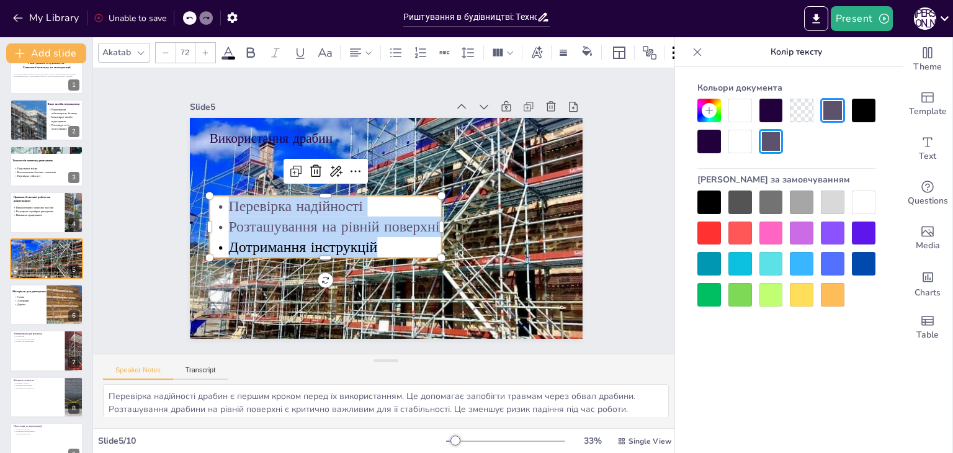
click at [226, 47] on icon at bounding box center [228, 53] width 11 height 12
click at [710, 204] on div at bounding box center [710, 203] width 24 height 24
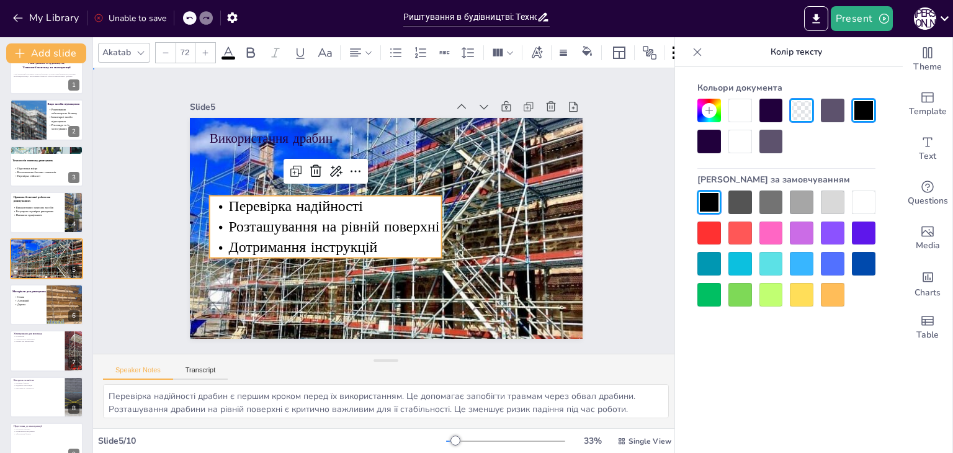
click at [154, 137] on div "Slide 1 Риштування в будівництві. Технології монтажу та експлуатації У цій през…" at bounding box center [386, 211] width 487 height 303
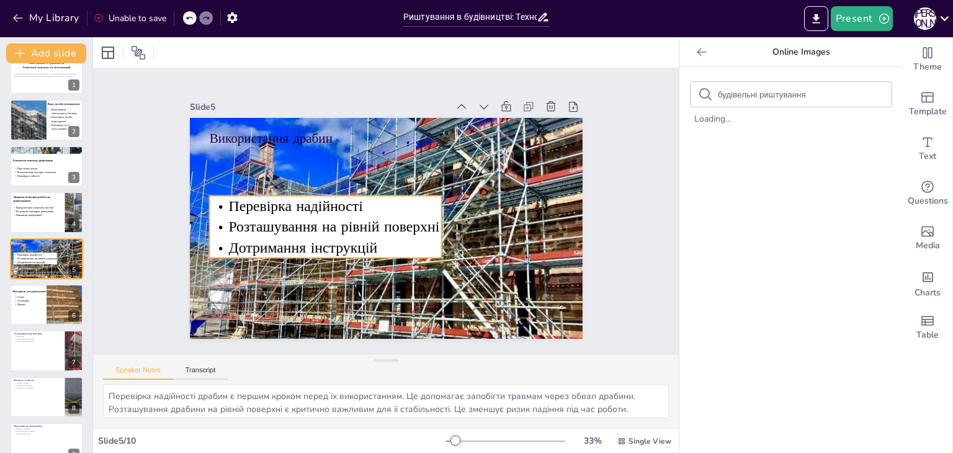
click at [358, 225] on span "Розташування на рівній поверхні" at bounding box center [333, 221] width 212 height 42
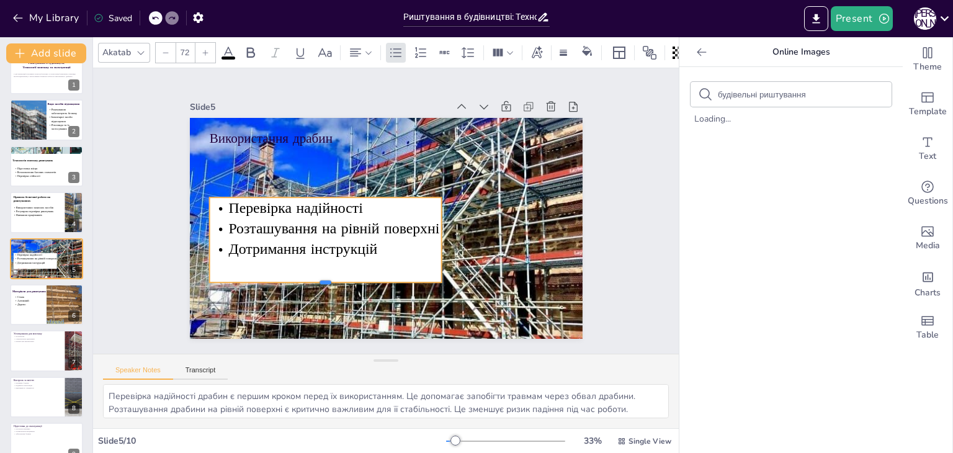
drag, startPoint x: 318, startPoint y: 255, endPoint x: 310, endPoint y: 278, distance: 24.3
click at [310, 278] on div at bounding box center [311, 273] width 230 height 58
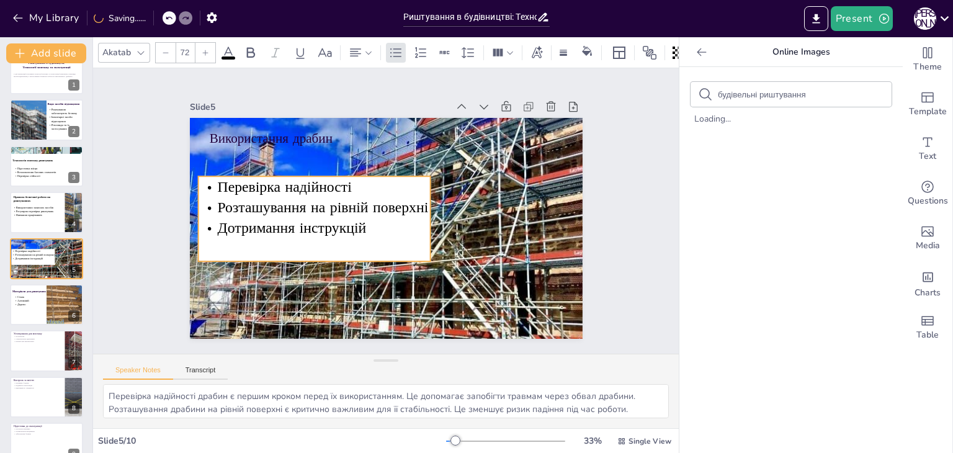
drag, startPoint x: 314, startPoint y: 192, endPoint x: 303, endPoint y: 171, distance: 23.9
click at [303, 171] on span "Перевірка надійності" at bounding box center [288, 176] width 136 height 34
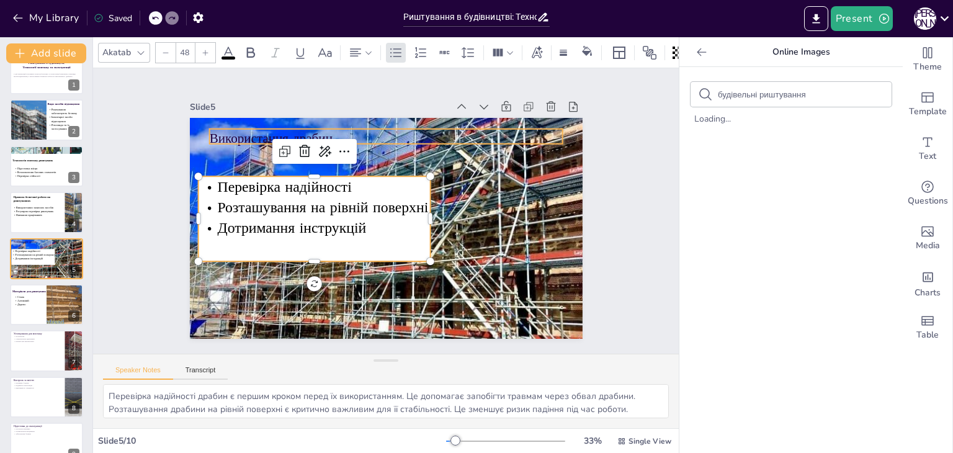
click at [250, 133] on p "Використання драбин" at bounding box center [401, 139] width 349 height 91
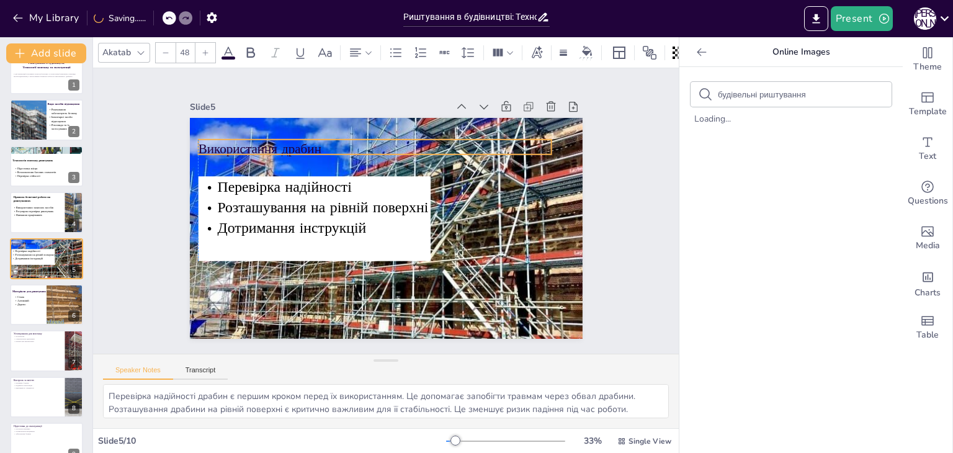
drag, startPoint x: 335, startPoint y: 137, endPoint x: 327, endPoint y: 148, distance: 13.3
click at [327, 148] on p "Використання драбин" at bounding box center [388, 147] width 349 height 91
click at [182, 50] on input "48" at bounding box center [184, 53] width 17 height 20
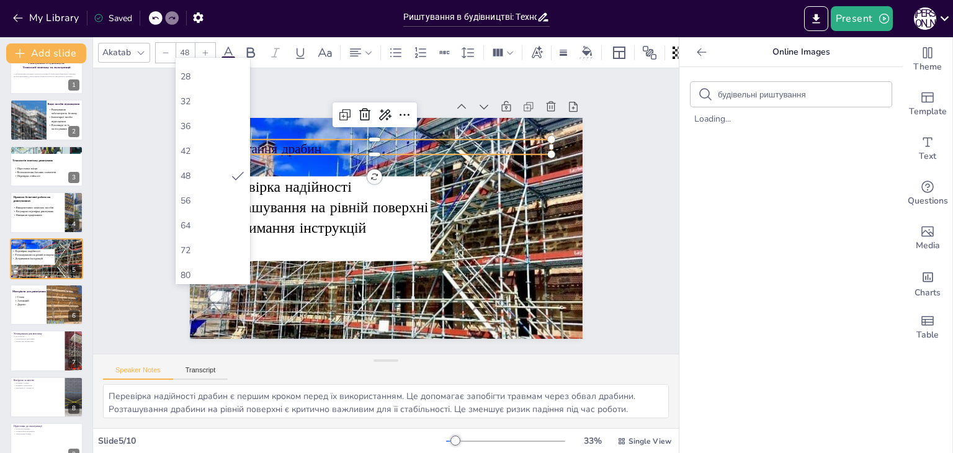
scroll to position [248, 0]
click at [186, 217] on font "72" at bounding box center [186, 220] width 10 height 12
type input "72"
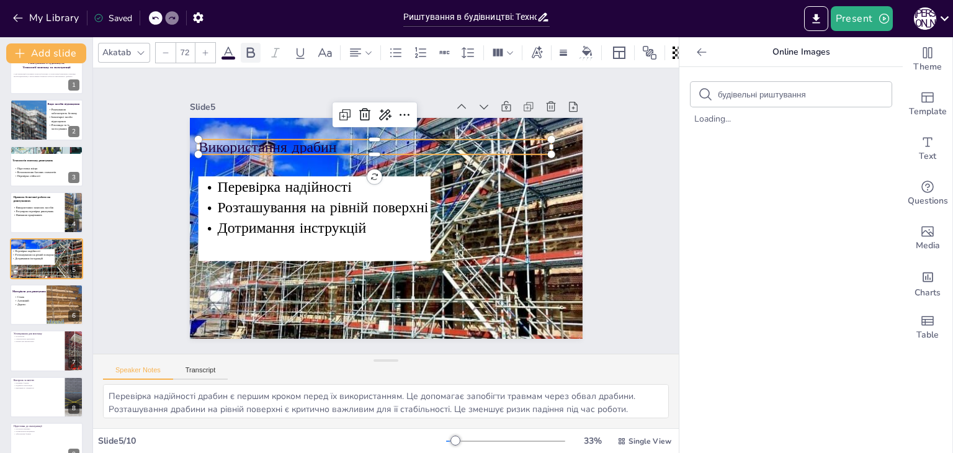
click at [254, 48] on icon at bounding box center [250, 52] width 15 height 15
click at [589, 49] on icon at bounding box center [587, 51] width 10 height 10
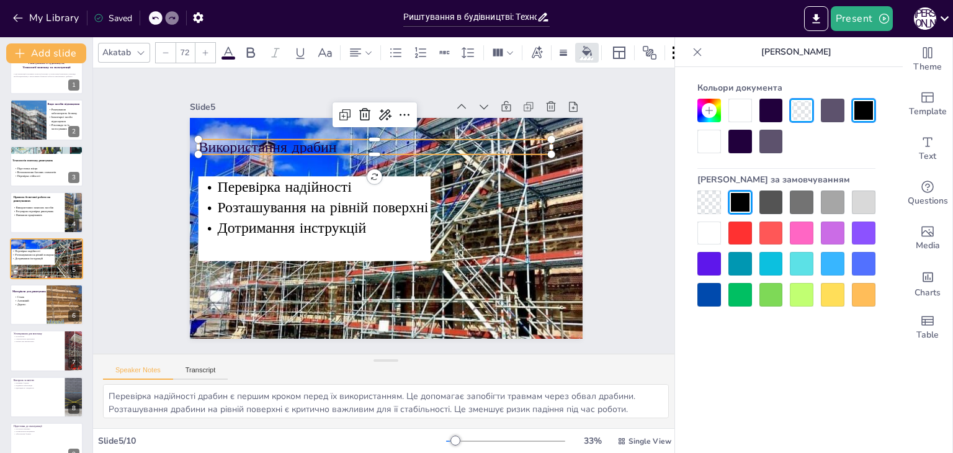
click at [709, 236] on div at bounding box center [710, 234] width 24 height 24
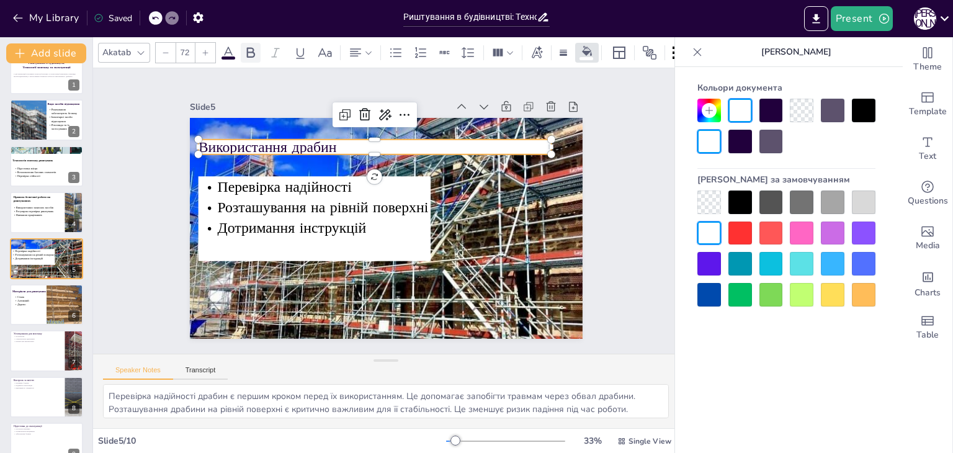
click at [250, 52] on icon at bounding box center [251, 52] width 8 height 11
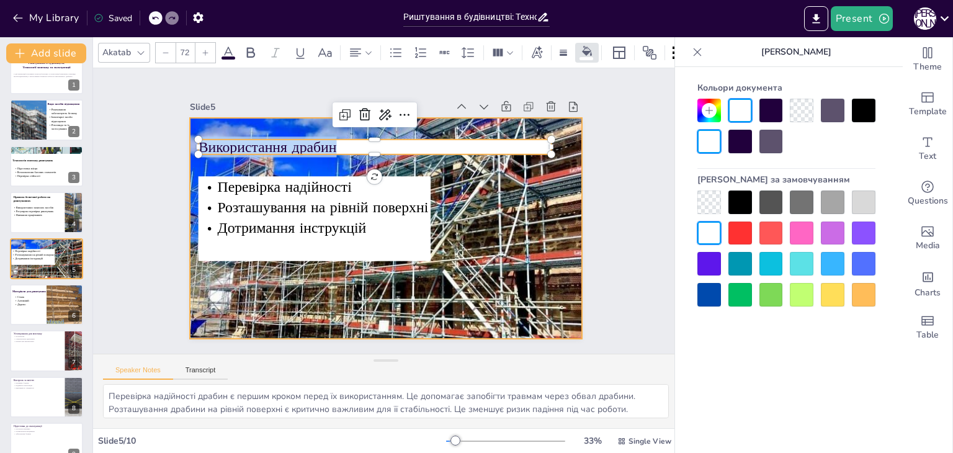
drag, startPoint x: 334, startPoint y: 142, endPoint x: 181, endPoint y: 139, distance: 152.7
click at [189, 139] on div "Перевірка надійності Розташування на рівній поверхні Дотримання інструкцій Вико…" at bounding box center [370, 204] width 362 height 449
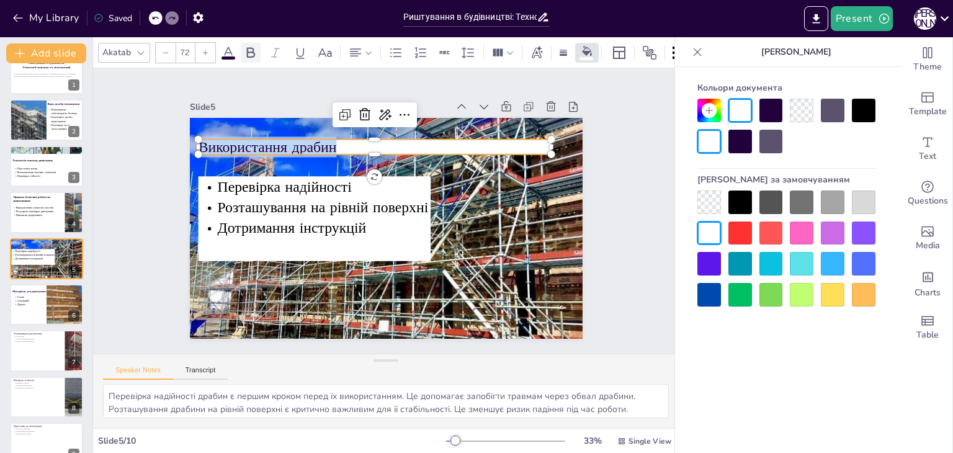
click at [254, 45] on icon at bounding box center [250, 52] width 15 height 15
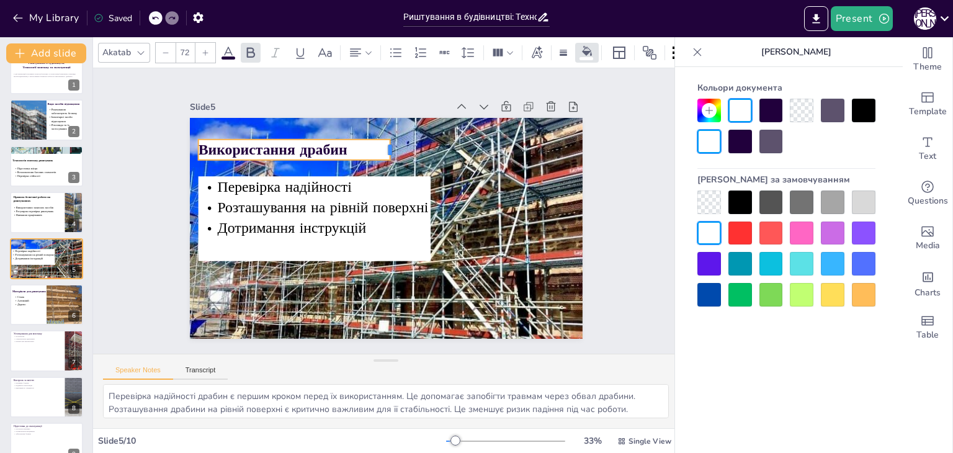
drag, startPoint x: 543, startPoint y: 145, endPoint x: 382, endPoint y: 148, distance: 161.4
click at [406, 148] on div at bounding box center [414, 156] width 16 height 23
click at [164, 142] on div "Slide 1 Риштування в будівництві. Технології монтажу та експлуатації У цій през…" at bounding box center [386, 211] width 519 height 386
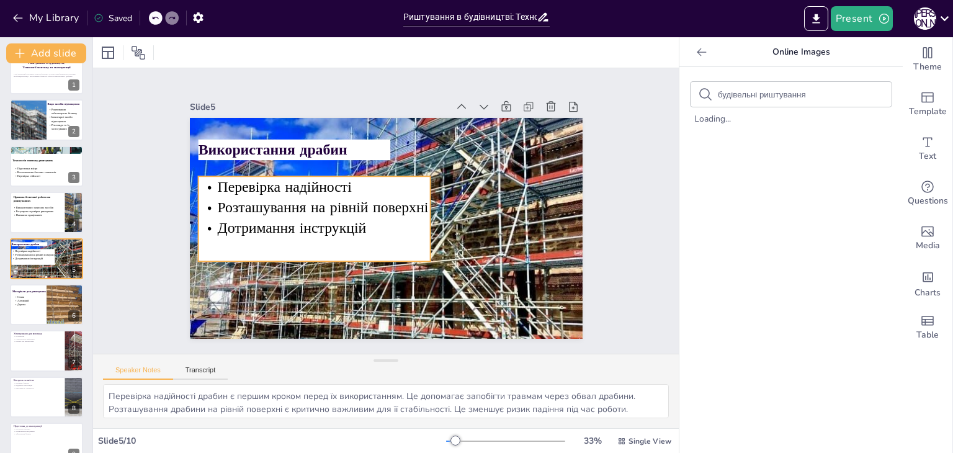
click at [372, 245] on div "Перевірка надійності Розташування на рівній поверхні Дотримання інструкцій" at bounding box center [314, 204] width 245 height 132
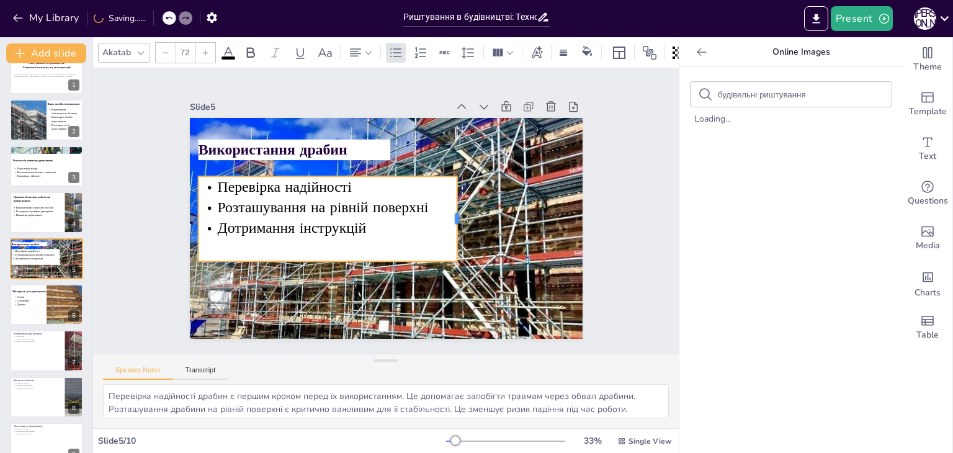
drag, startPoint x: 423, startPoint y: 217, endPoint x: 449, endPoint y: 215, distance: 26.7
click at [449, 215] on div at bounding box center [459, 234] width 27 height 85
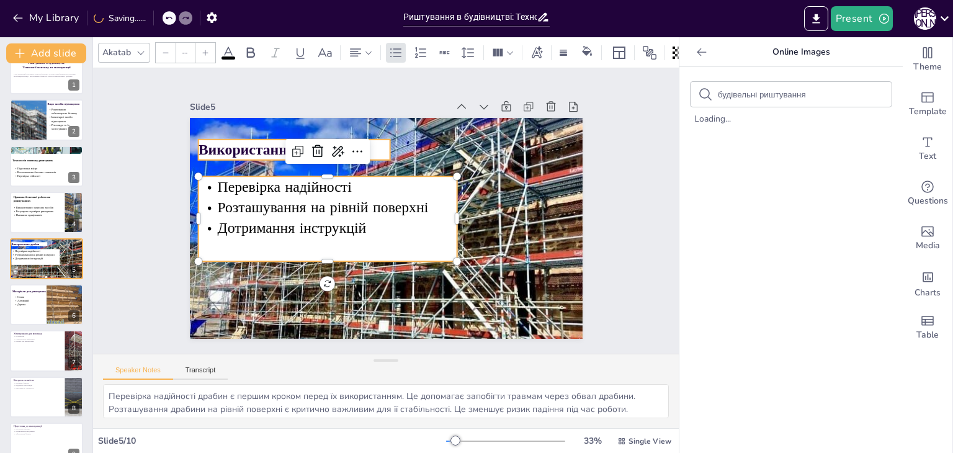
type input "72"
click at [371, 144] on p "Використання драбин" at bounding box center [309, 132] width 192 height 60
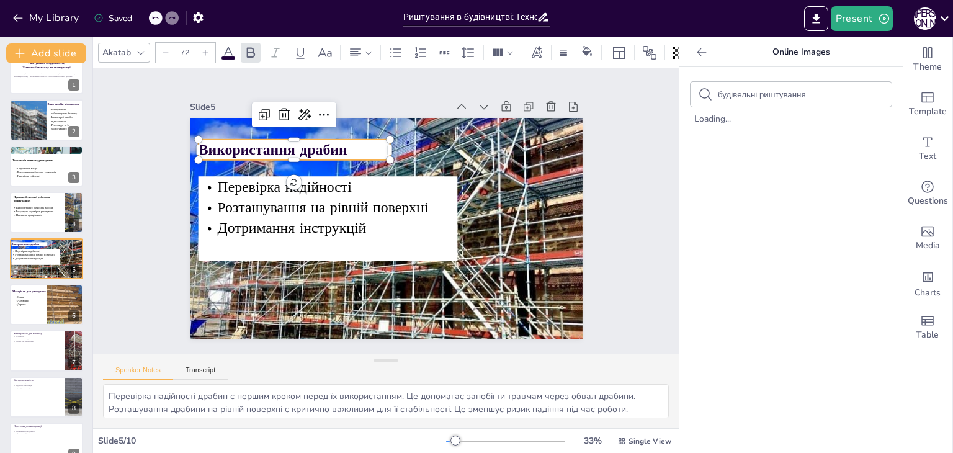
click at [204, 143] on strong "Використання драбин" at bounding box center [279, 137] width 150 height 35
click at [223, 145] on strong "Використання драбин" at bounding box center [297, 117] width 148 height 65
click at [213, 145] on strong "Використання драбин" at bounding box center [288, 127] width 150 height 51
click at [223, 145] on strong "Використання драбин" at bounding box center [297, 117] width 148 height 65
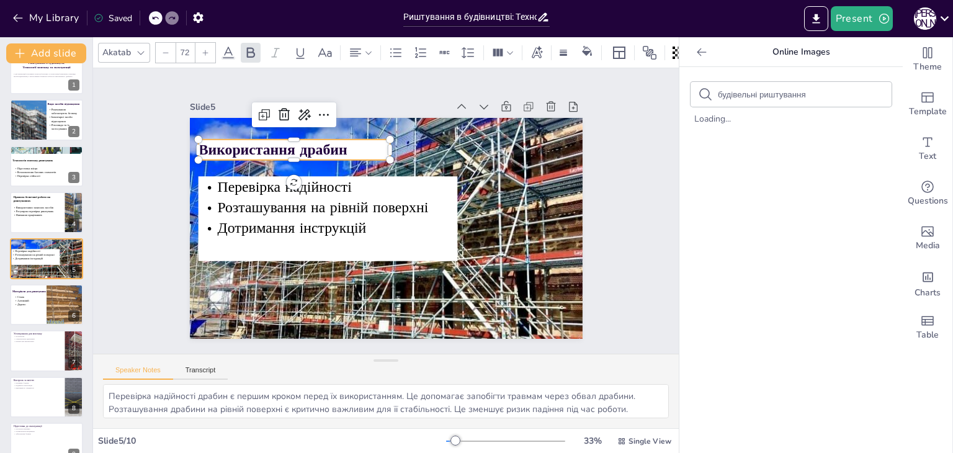
click at [204, 145] on strong "Використання драбин" at bounding box center [279, 138] width 150 height 36
drag, startPoint x: 382, startPoint y: 143, endPoint x: 447, endPoint y: 143, distance: 64.6
click at [464, 155] on div at bounding box center [471, 166] width 14 height 22
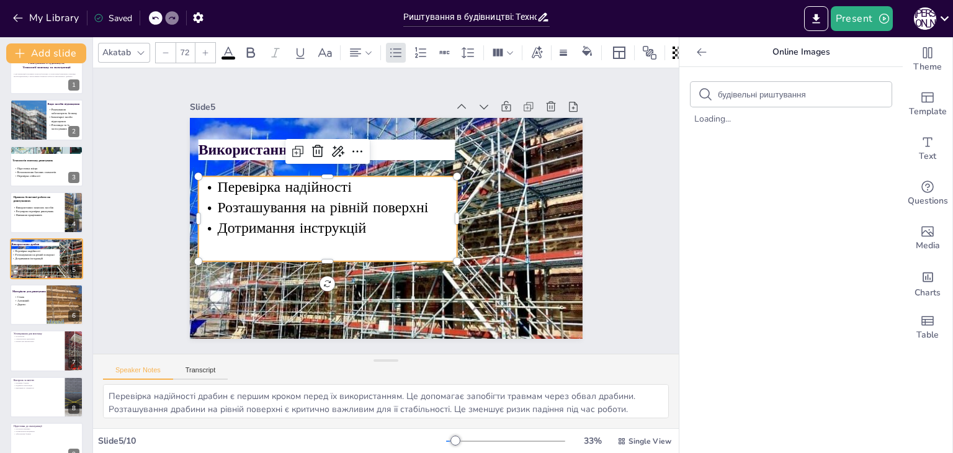
click at [447, 217] on p "Дотримання інструкцій" at bounding box center [326, 222] width 260 height 48
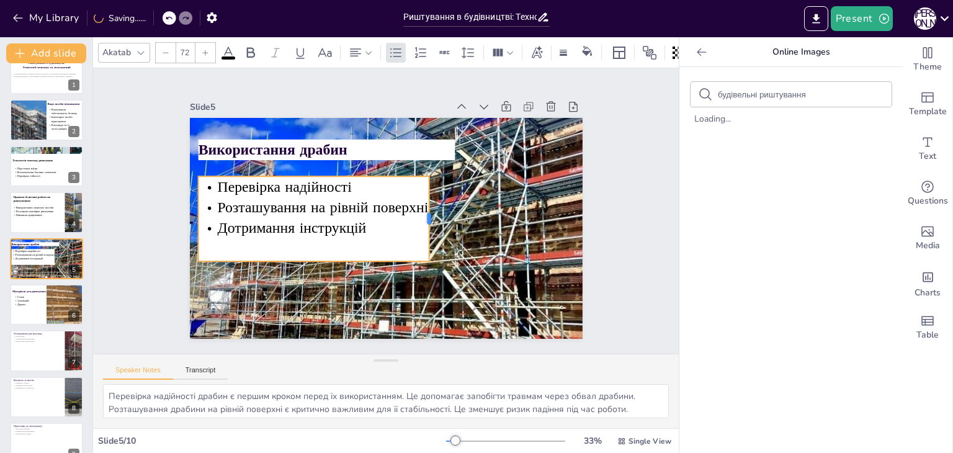
drag, startPoint x: 449, startPoint y: 217, endPoint x: 421, endPoint y: 212, distance: 28.3
click at [421, 212] on div at bounding box center [431, 228] width 27 height 85
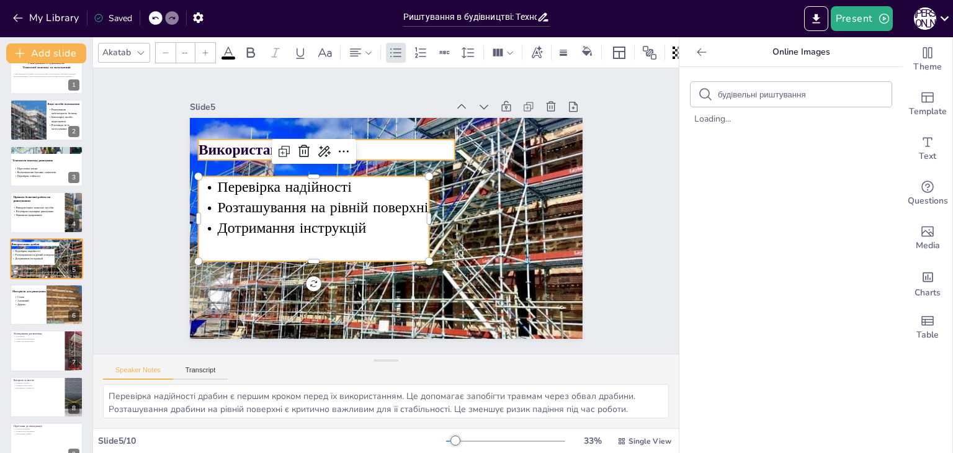
type input "72"
click at [416, 142] on p "Використання драбин" at bounding box center [340, 139] width 255 height 74
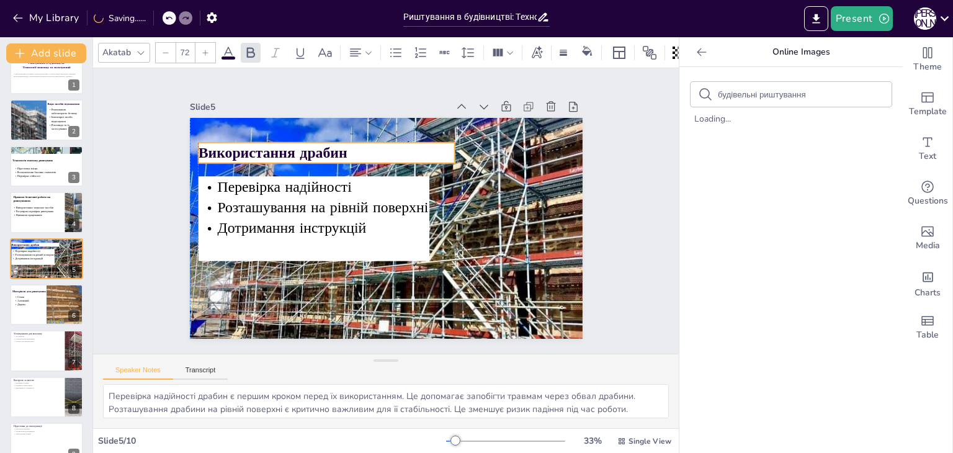
click at [441, 147] on p "Використання драбин" at bounding box center [333, 147] width 258 height 47
drag, startPoint x: 447, startPoint y: 150, endPoint x: 421, endPoint y: 148, distance: 25.5
click at [449, 181] on div at bounding box center [459, 192] width 20 height 22
click at [139, 256] on div "Slide 1 Риштування в будівництві. Технології монтажу та експлуатації У цій през…" at bounding box center [386, 211] width 650 height 540
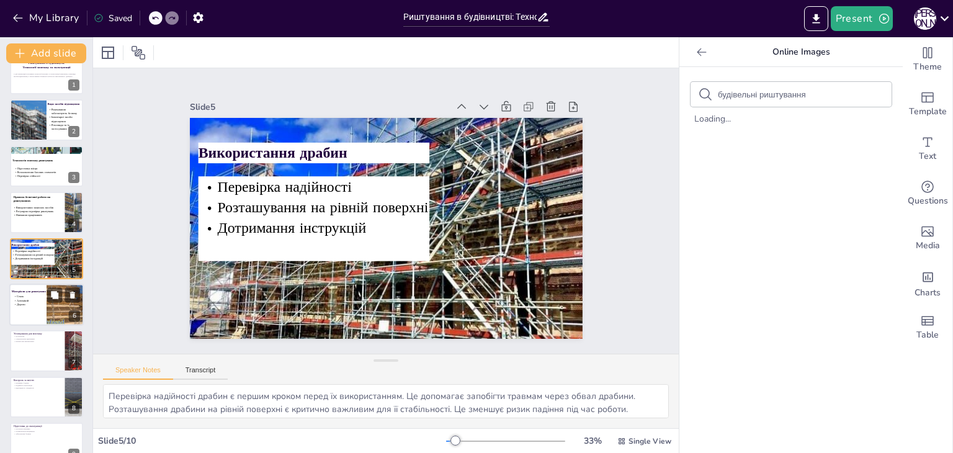
click at [17, 293] on div at bounding box center [46, 305] width 74 height 42
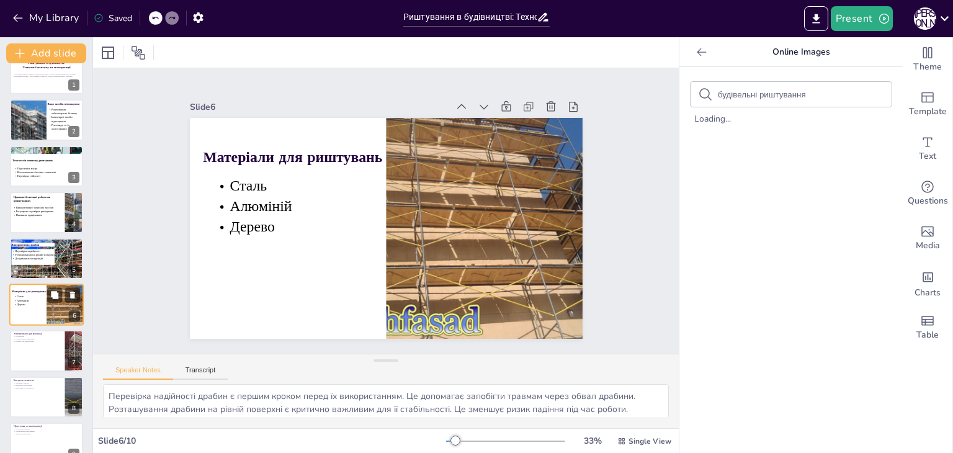
type textarea "Сталь є основним матеріалом для виготовлення риштувань через свою високу міцніс…"
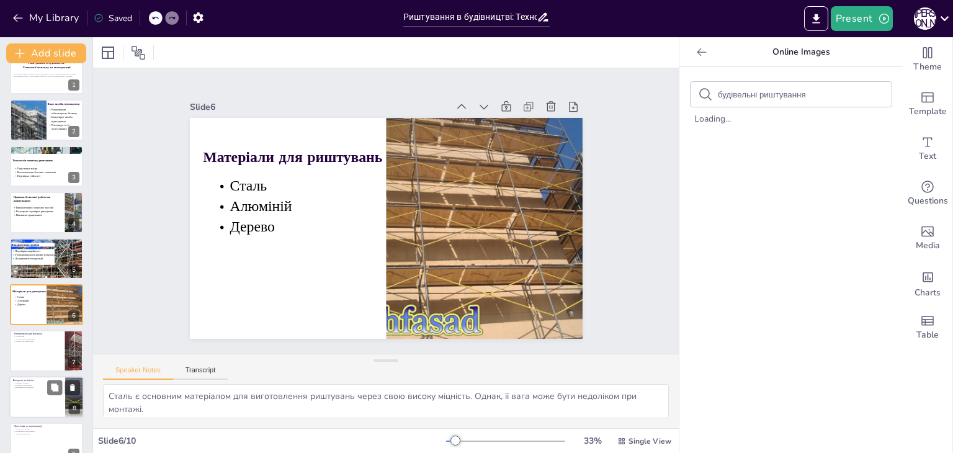
scroll to position [66, 0]
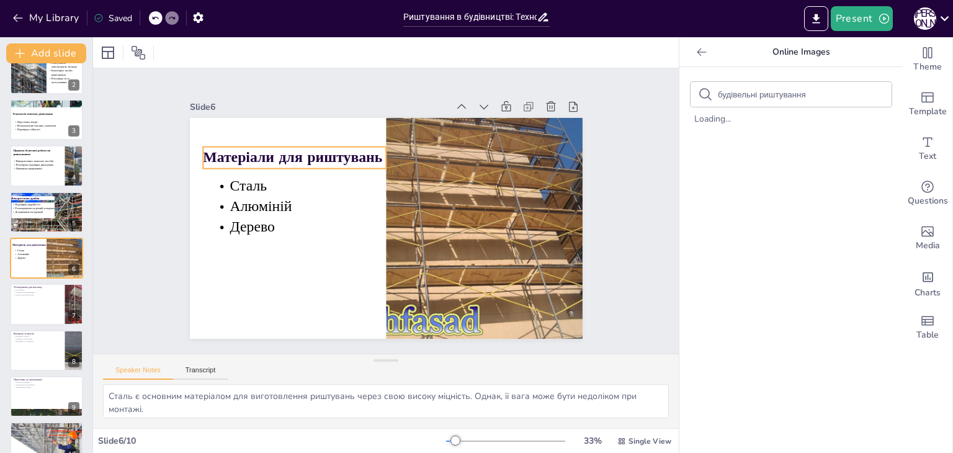
click at [253, 155] on strong "Матеріали для риштувань" at bounding box center [299, 147] width 181 height 39
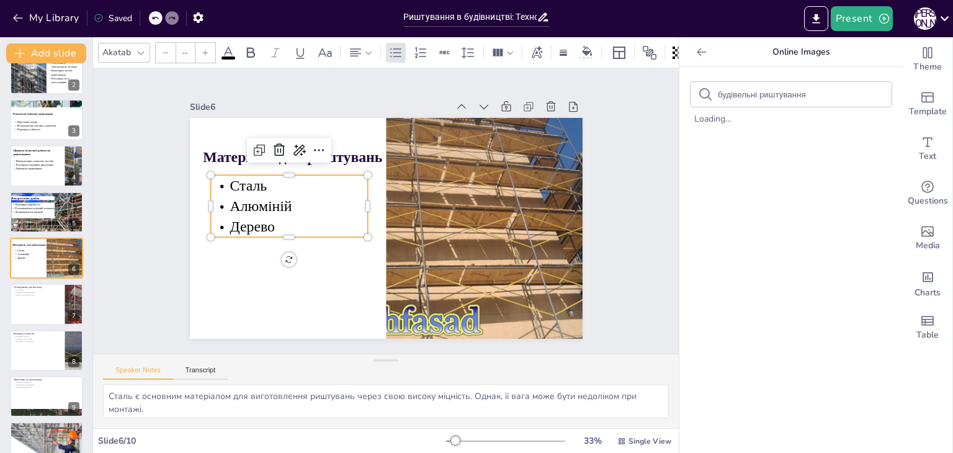
type input "72"
click at [253, 197] on span "Алюміній" at bounding box center [264, 180] width 65 height 33
click at [42, 215] on div "Перевірка надійності Розташування на рівній поверхні Дотримання інструкцій" at bounding box center [33, 210] width 43 height 16
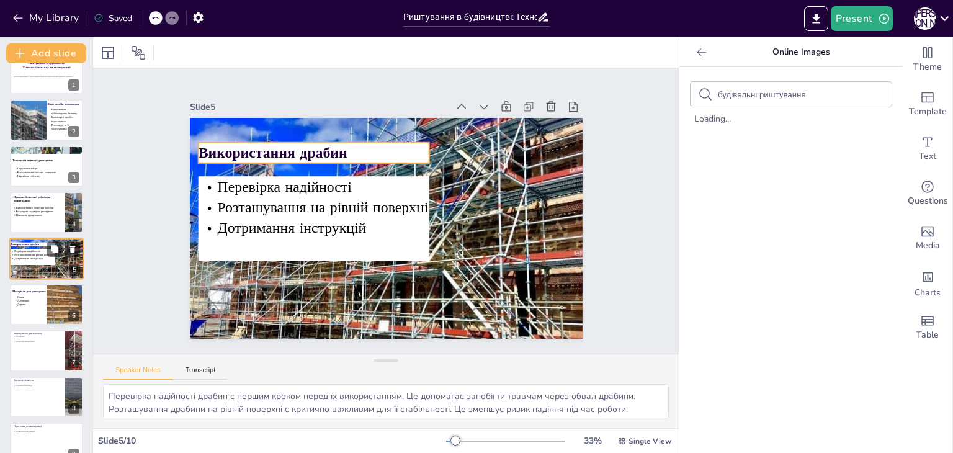
click at [47, 245] on p "Використання драбин" at bounding box center [33, 244] width 44 height 4
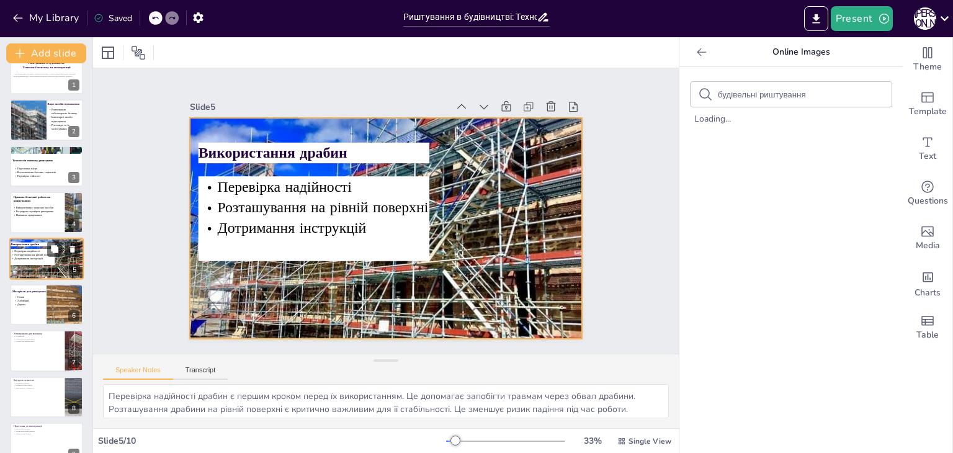
click at [55, 269] on div at bounding box center [46, 259] width 74 height 50
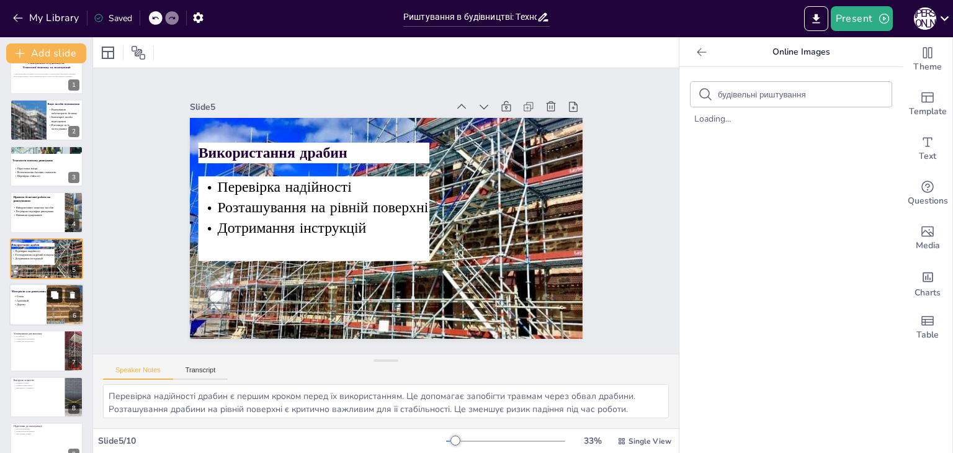
click at [48, 300] on button at bounding box center [54, 294] width 15 height 15
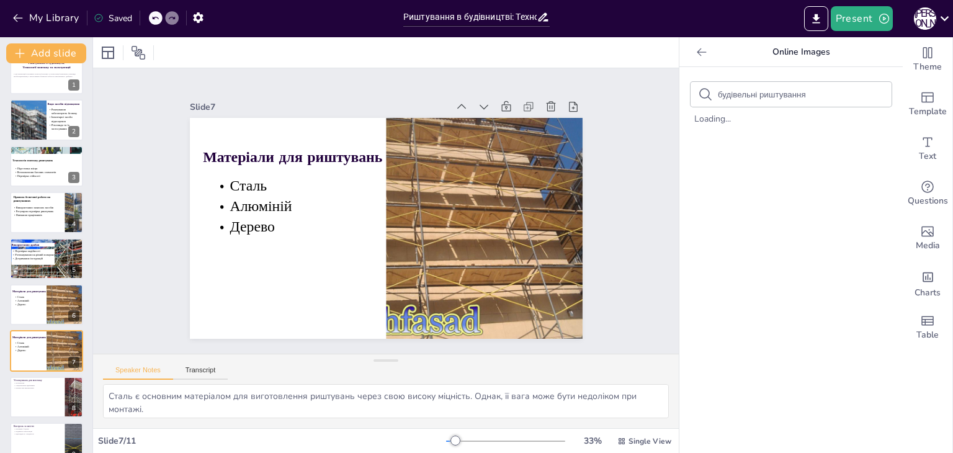
scroll to position [112, 0]
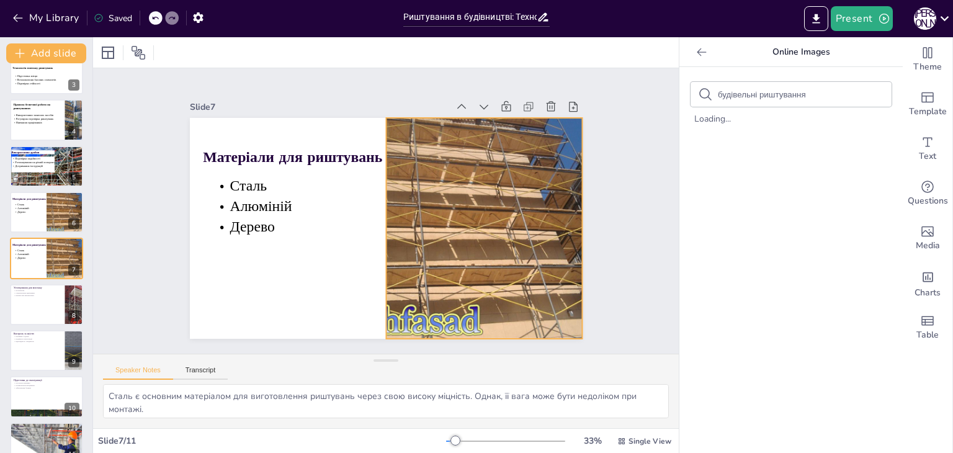
click at [459, 315] on div at bounding box center [479, 248] width 334 height 277
click at [48, 307] on div at bounding box center [46, 305] width 74 height 42
type textarea "Використання правильних інструментів є критично важливим для успішного монтажу …"
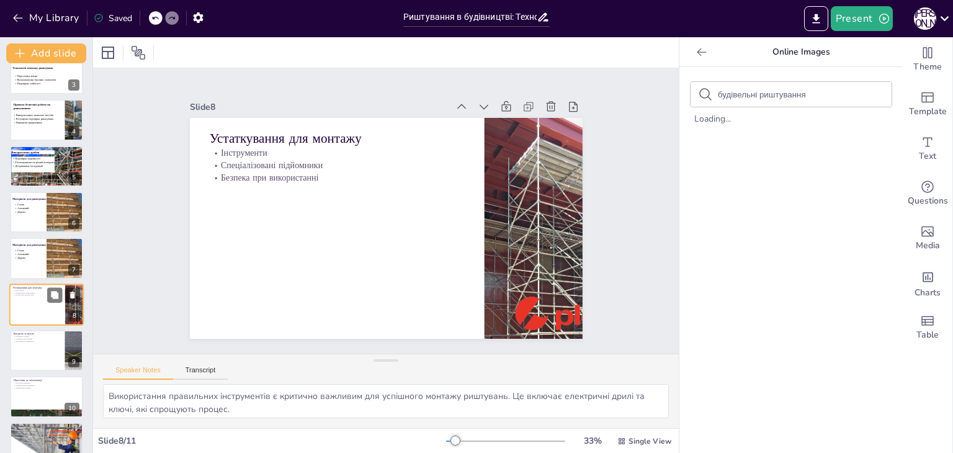
scroll to position [133, 0]
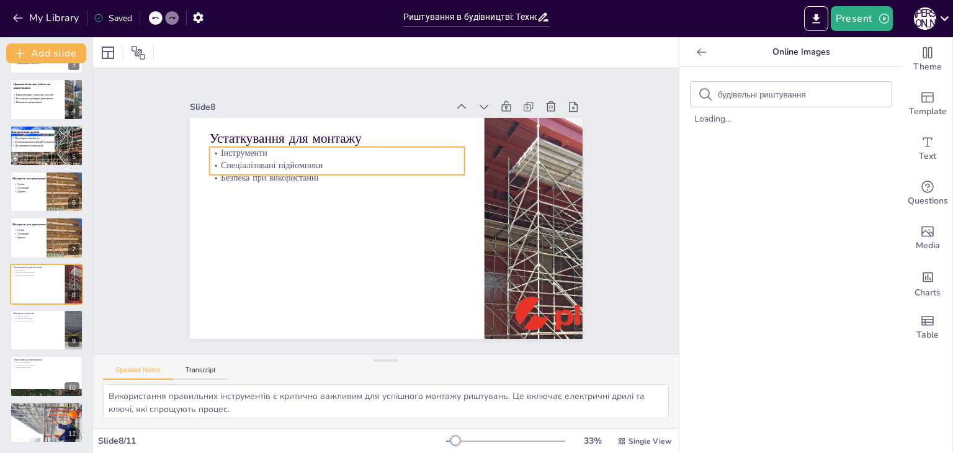
click at [290, 164] on p "Спеціалізовані підйомники" at bounding box center [353, 152] width 246 height 91
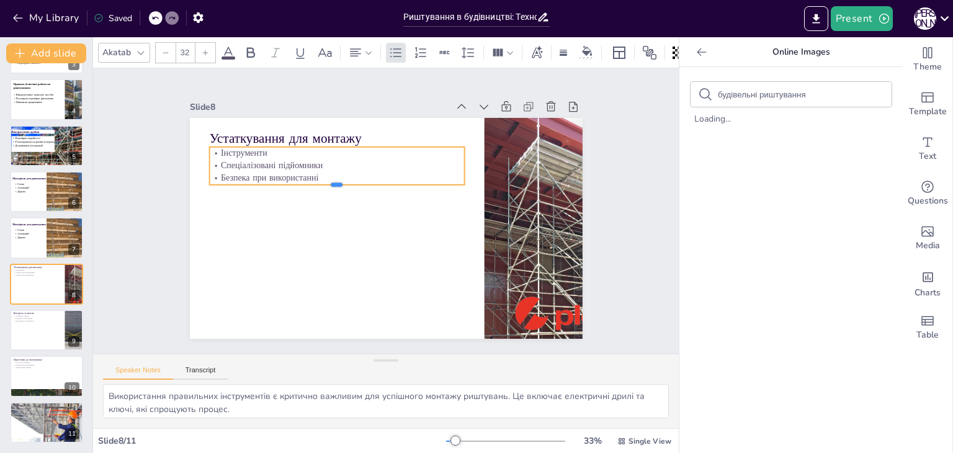
drag, startPoint x: 323, startPoint y: 169, endPoint x: 322, endPoint y: 179, distance: 10.0
click at [322, 179] on div at bounding box center [339, 184] width 255 height 37
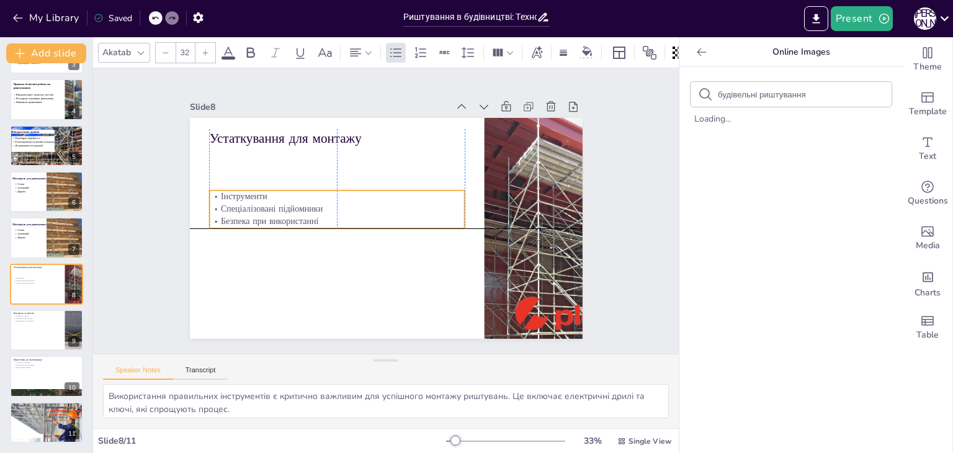
drag, startPoint x: 350, startPoint y: 169, endPoint x: 347, endPoint y: 213, distance: 44.2
click at [347, 213] on p "Безпека при використанні" at bounding box center [336, 210] width 253 height 65
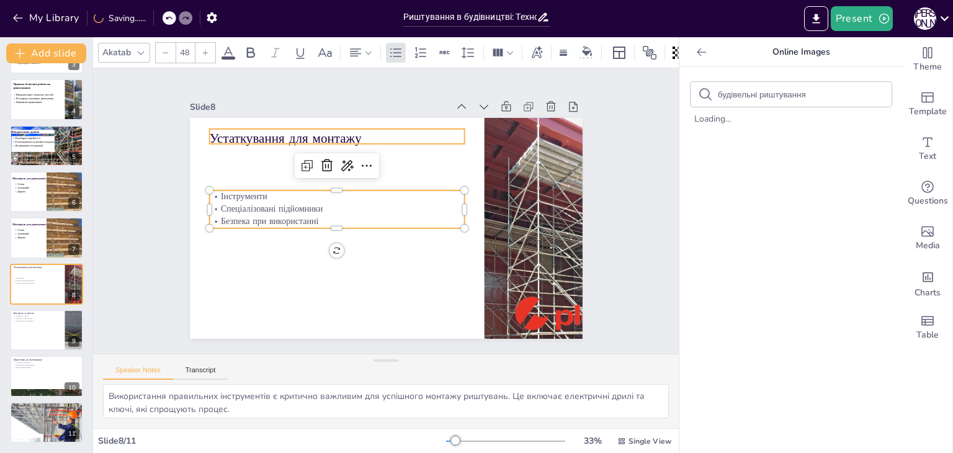
click at [265, 128] on p "Устаткування для монтажу" at bounding box center [345, 133] width 256 height 45
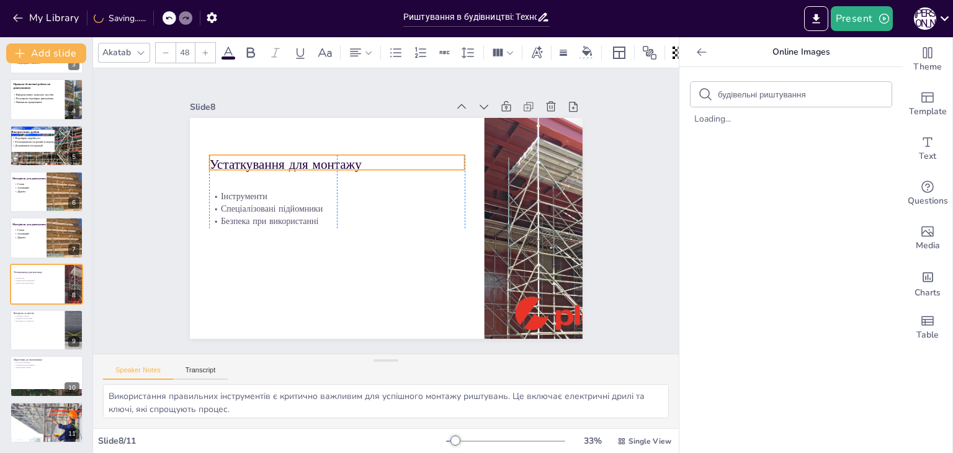
drag, startPoint x: 260, startPoint y: 136, endPoint x: 261, endPoint y: 162, distance: 26.1
click at [261, 162] on p "Устаткування для монтажу" at bounding box center [342, 159] width 256 height 45
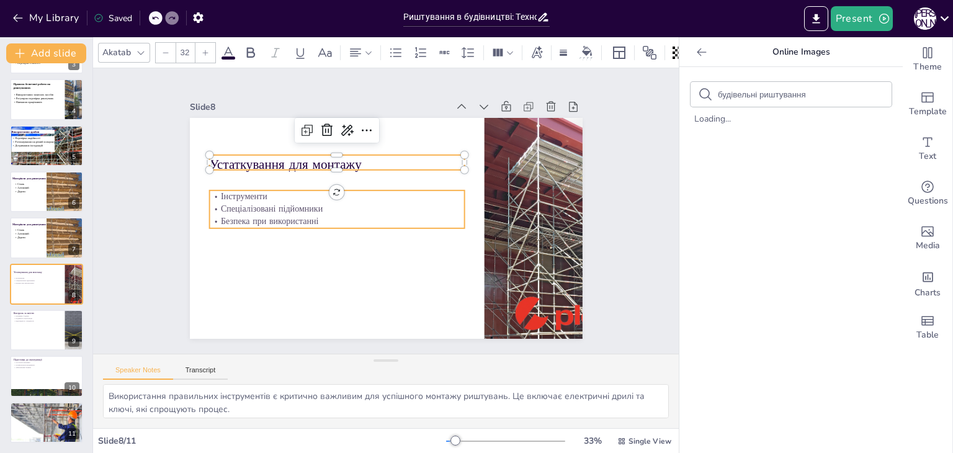
click at [268, 211] on p "Безпека при використанні" at bounding box center [336, 215] width 255 height 38
click at [243, 164] on p "Устаткування для монтажу" at bounding box center [348, 155] width 254 height 71
click at [181, 45] on input "--" at bounding box center [184, 53] width 17 height 20
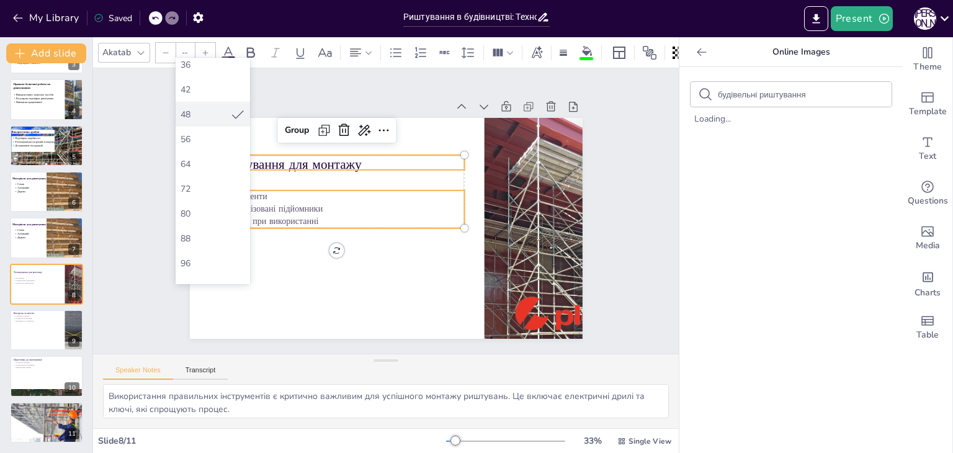
scroll to position [310, 0]
click at [192, 153] on div "72" at bounding box center [213, 157] width 65 height 12
type input "72"
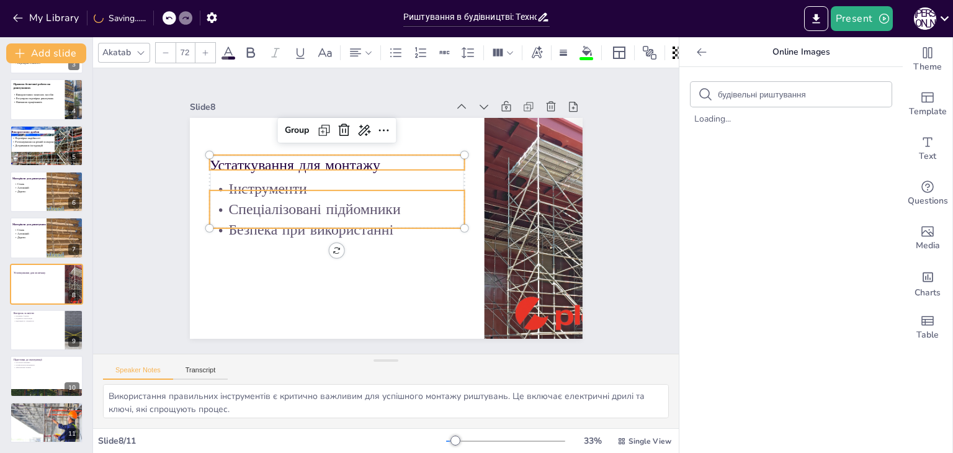
click at [223, 50] on icon at bounding box center [228, 52] width 15 height 15
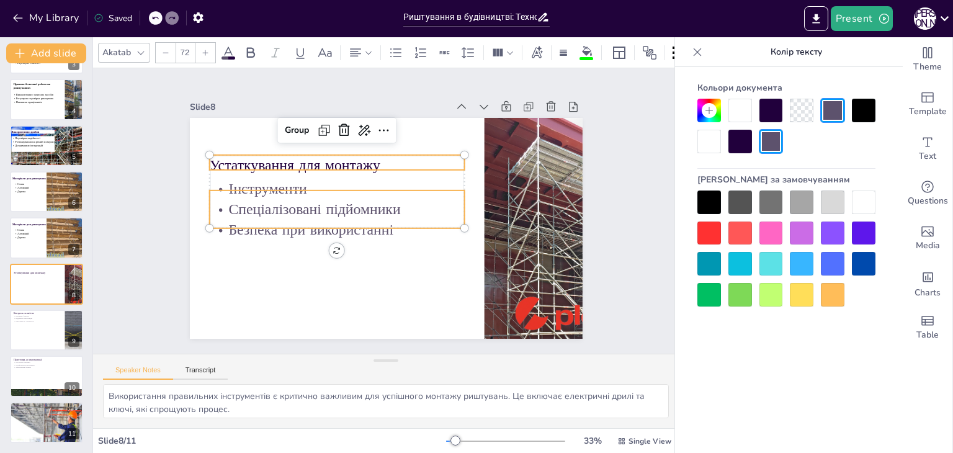
click at [705, 196] on div at bounding box center [710, 203] width 24 height 24
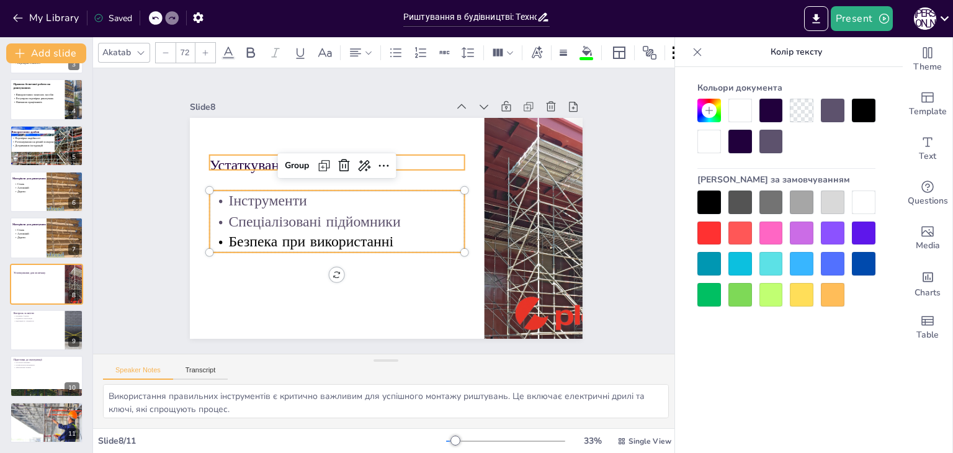
click at [254, 209] on p "Спеціалізовані підйомники" at bounding box center [336, 210] width 254 height 73
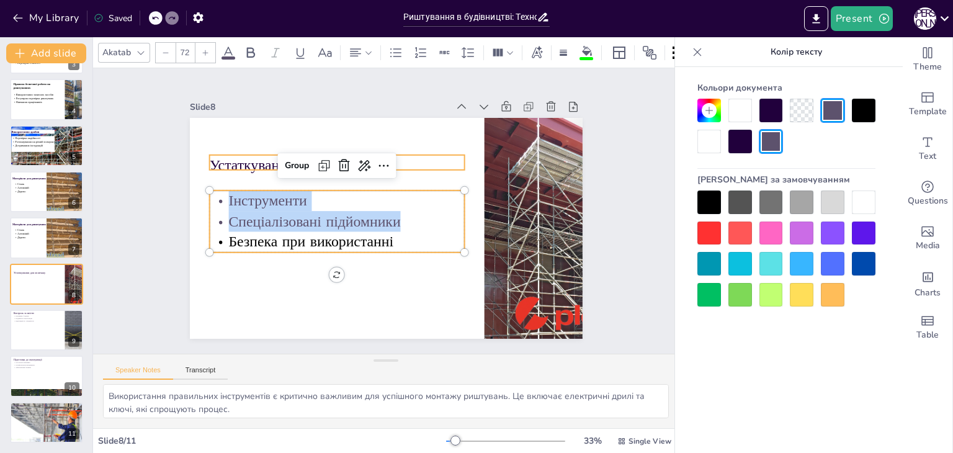
drag, startPoint x: 389, startPoint y: 222, endPoint x: 221, endPoint y: 202, distance: 169.4
click at [221, 202] on div "Інструменти Спеціалізовані підйомники Безпека при використанні" at bounding box center [336, 216] width 261 height 88
drag, startPoint x: 711, startPoint y: 194, endPoint x: 633, endPoint y: 185, distance: 78.7
click at [711, 194] on div at bounding box center [710, 203] width 24 height 24
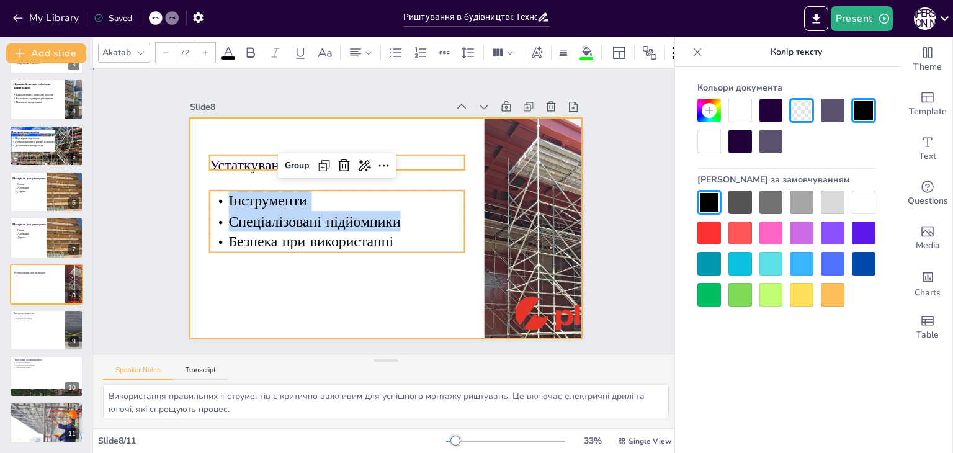
click at [223, 139] on div at bounding box center [385, 228] width 414 height 261
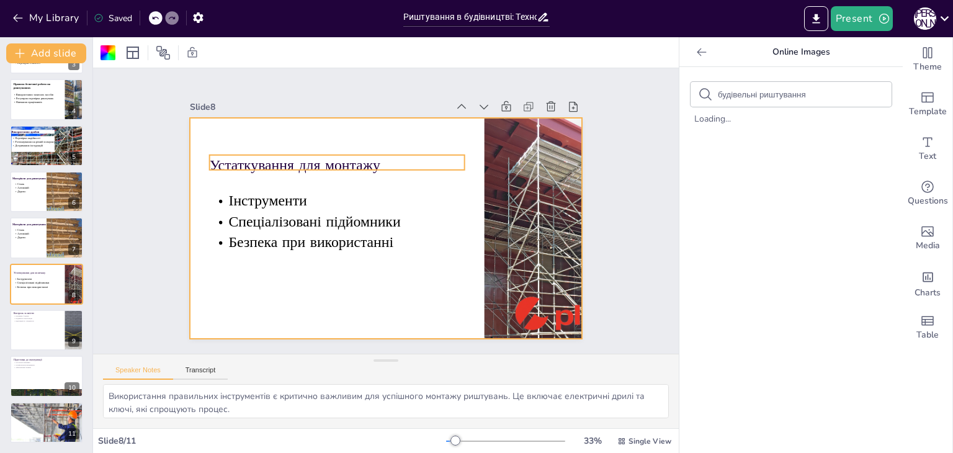
click at [223, 156] on p "Устаткування для монтажу" at bounding box center [342, 160] width 256 height 47
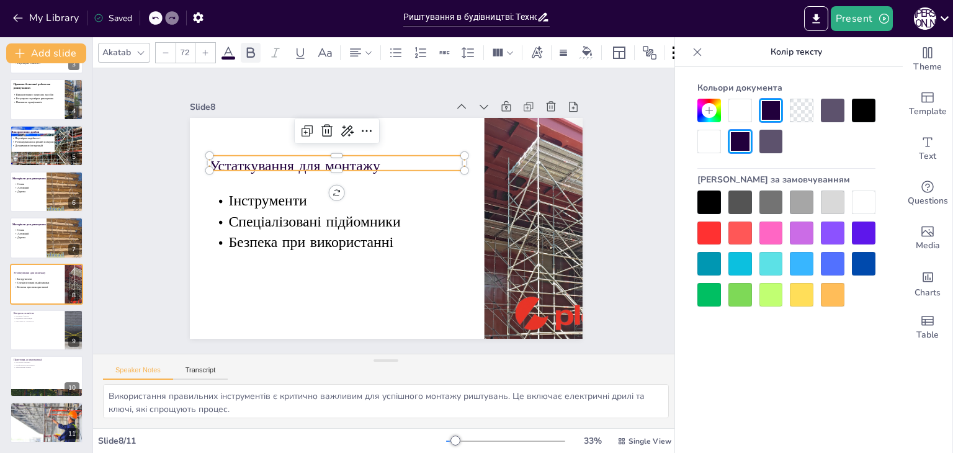
click at [253, 52] on icon at bounding box center [251, 52] width 8 height 11
click at [153, 184] on div "Slide 1 Риштування в будівництві. Технології монтажу та експлуатації У цій през…" at bounding box center [386, 211] width 487 height 303
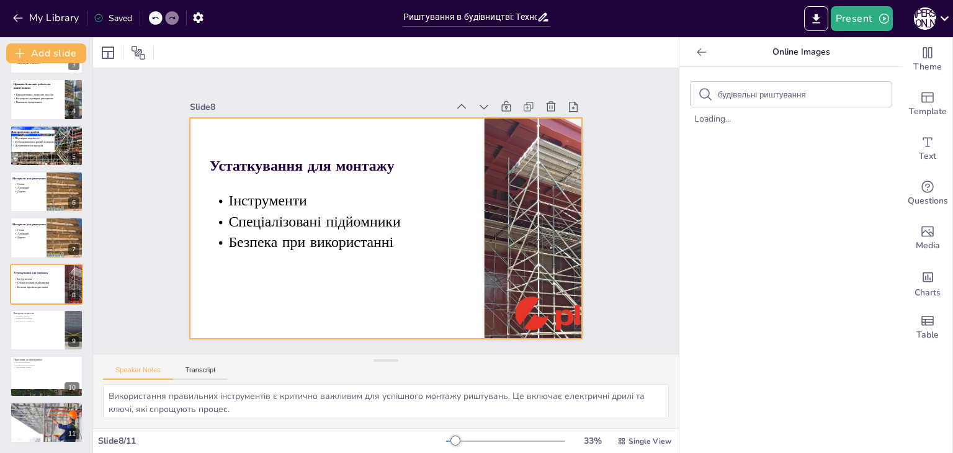
click at [268, 174] on div at bounding box center [383, 228] width 430 height 298
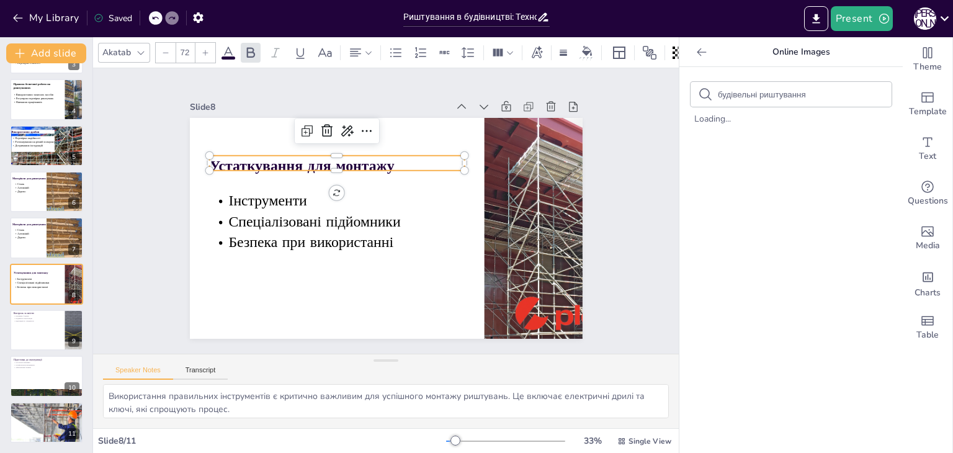
click at [307, 160] on strong "Устаткування для монтажу" at bounding box center [312, 149] width 185 height 58
click at [324, 173] on div at bounding box center [340, 176] width 255 height 37
click at [56, 335] on div at bounding box center [46, 330] width 74 height 42
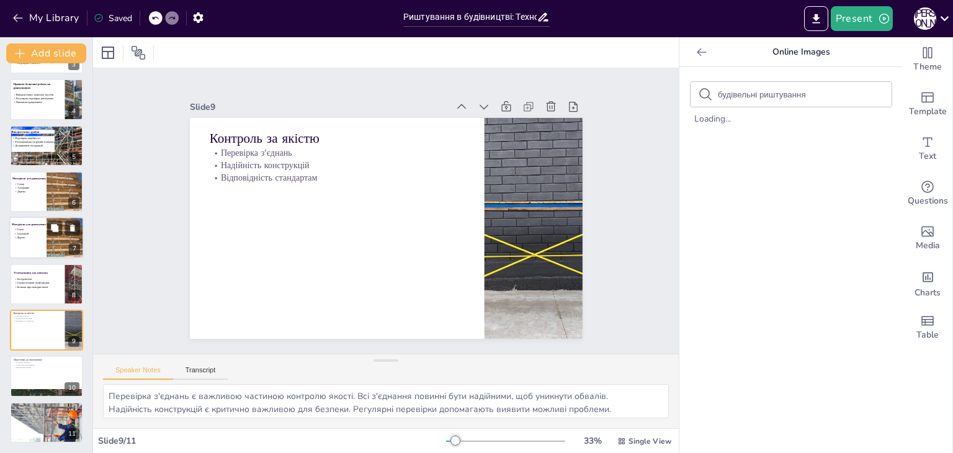
click at [37, 241] on div at bounding box center [46, 238] width 74 height 42
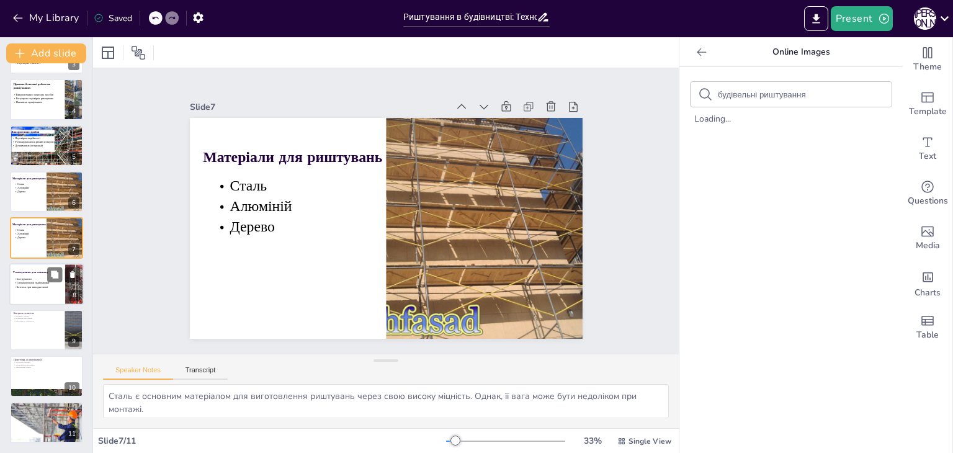
scroll to position [112, 0]
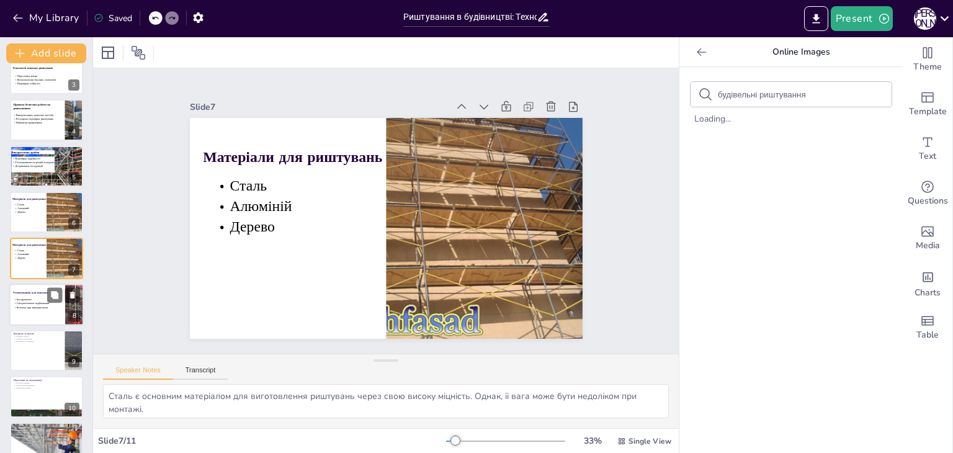
click at [30, 299] on span "Інструменти" at bounding box center [24, 299] width 15 height 4
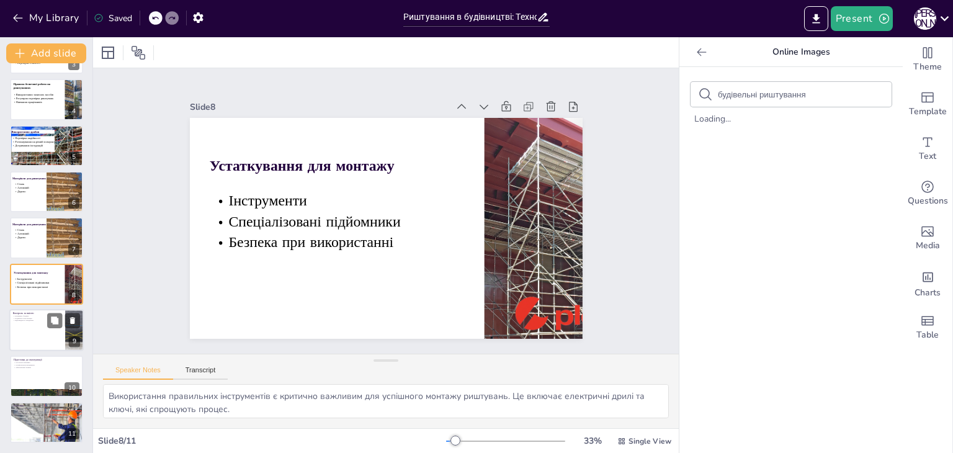
click at [27, 341] on div at bounding box center [46, 330] width 74 height 42
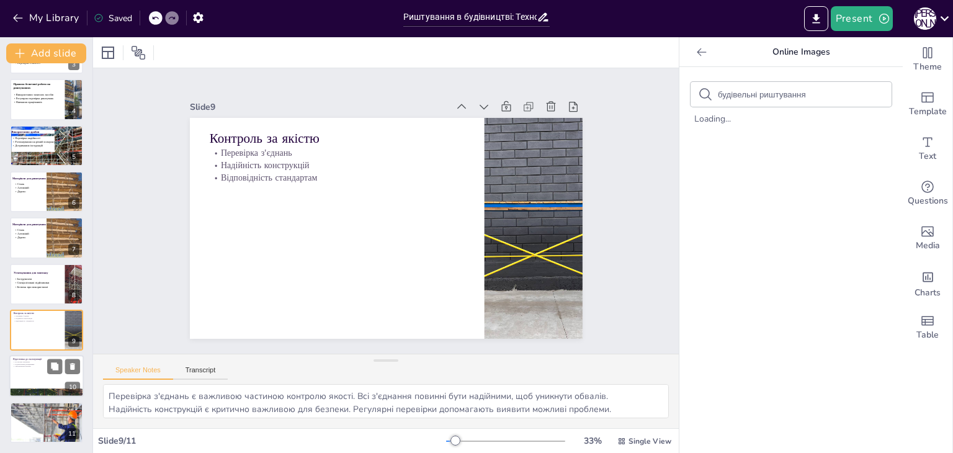
click at [24, 372] on div at bounding box center [46, 377] width 74 height 42
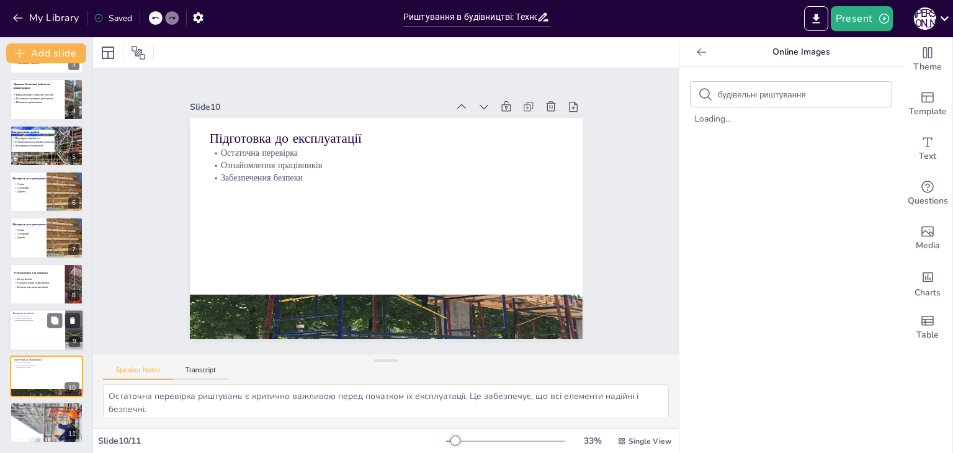
click at [32, 340] on div at bounding box center [46, 330] width 74 height 42
type textarea "Перевірка з'єднань є важливою частиною контролю якості. Всі з'єднання повинні б…"
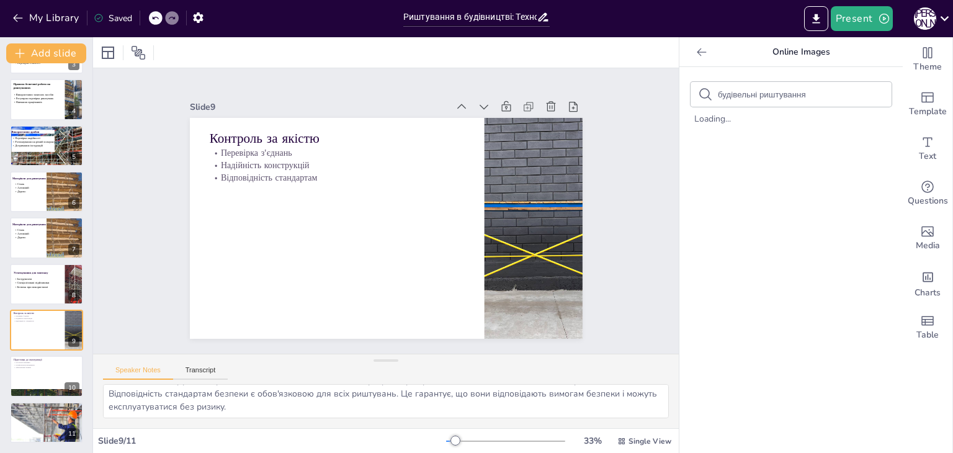
scroll to position [0, 0]
click at [205, 372] on button "Transcript" at bounding box center [200, 373] width 55 height 14
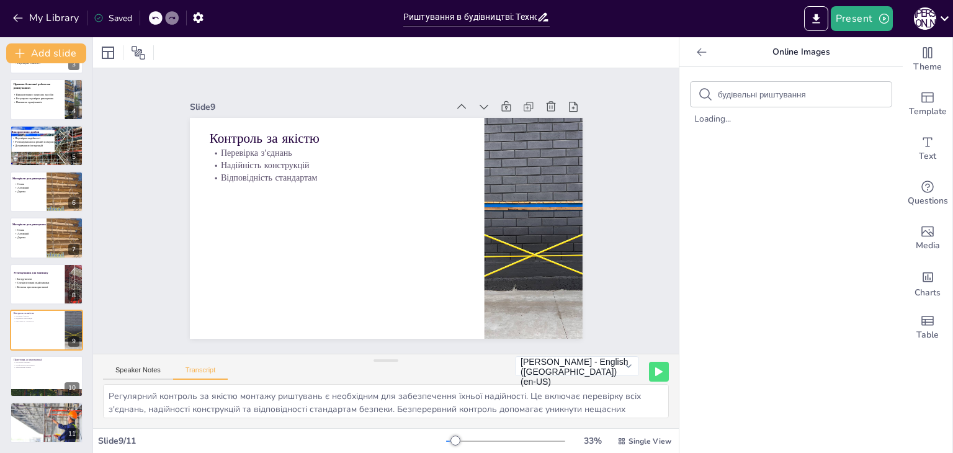
scroll to position [16, 0]
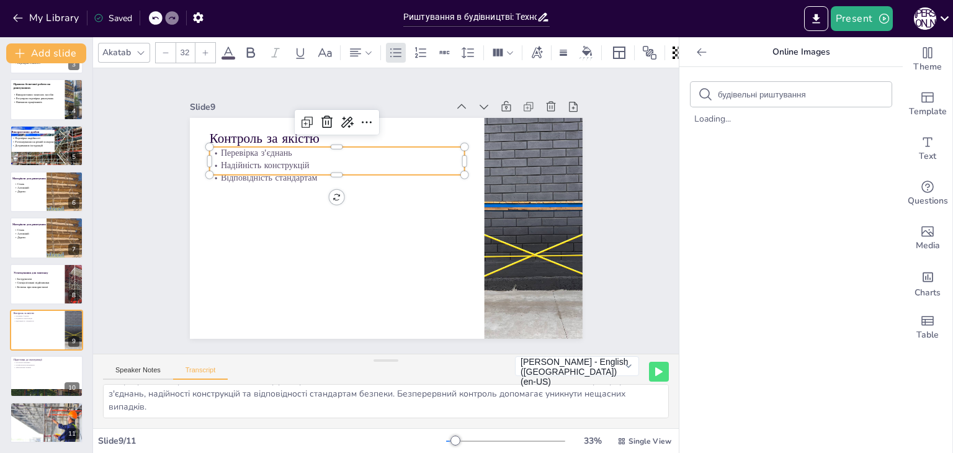
click at [271, 161] on p "Надійність конструкцій" at bounding box center [341, 160] width 255 height 39
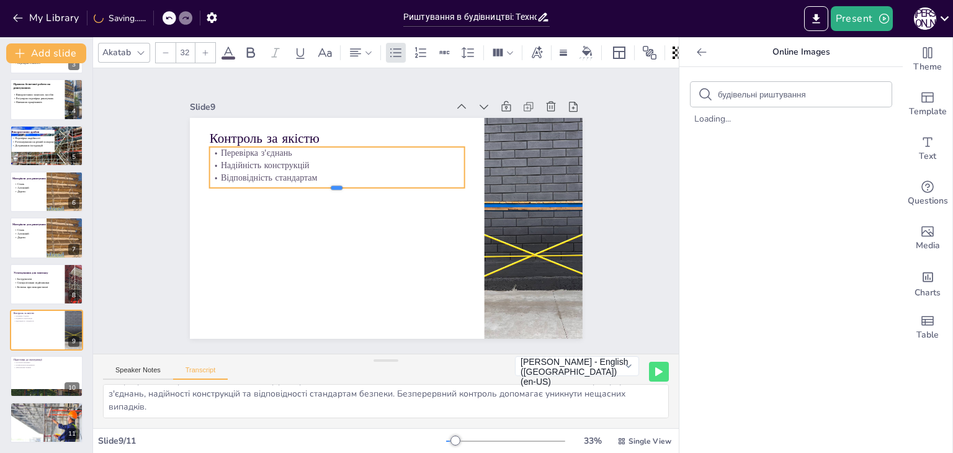
drag, startPoint x: 325, startPoint y: 171, endPoint x: 310, endPoint y: 168, distance: 15.2
click at [325, 184] on div at bounding box center [339, 187] width 255 height 37
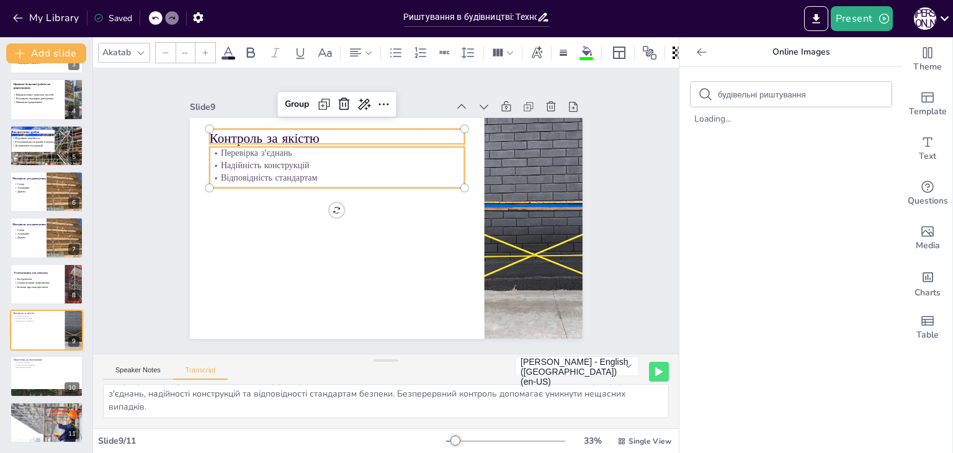
click at [266, 130] on p "Контроль за якістю" at bounding box center [345, 133] width 256 height 45
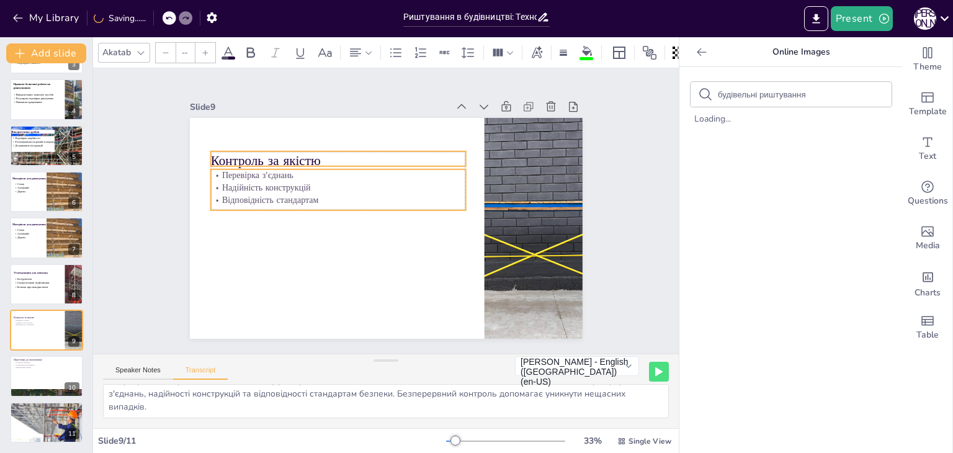
drag, startPoint x: 330, startPoint y: 139, endPoint x: 331, endPoint y: 161, distance: 22.4
click at [331, 161] on p "Контроль за якістю" at bounding box center [344, 155] width 256 height 45
click at [189, 47] on input "--" at bounding box center [184, 53] width 17 height 20
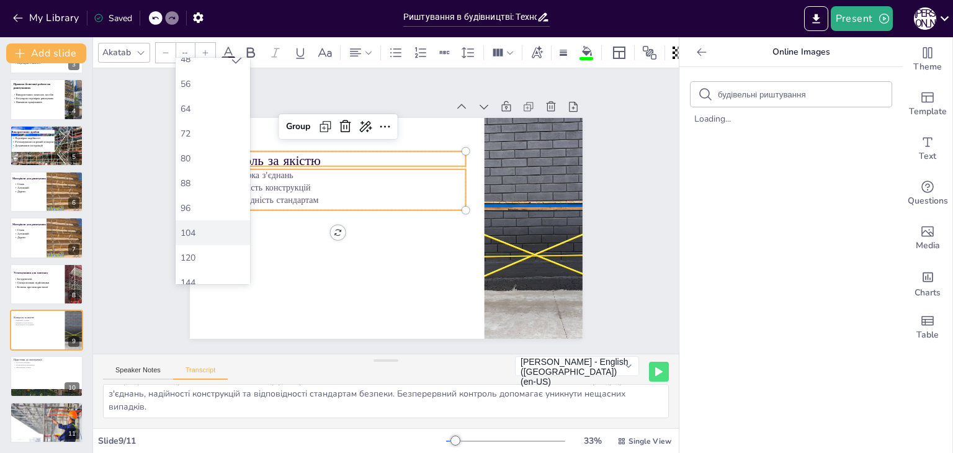
scroll to position [344, 0]
click at [186, 125] on font "72" at bounding box center [186, 123] width 10 height 12
type input "72"
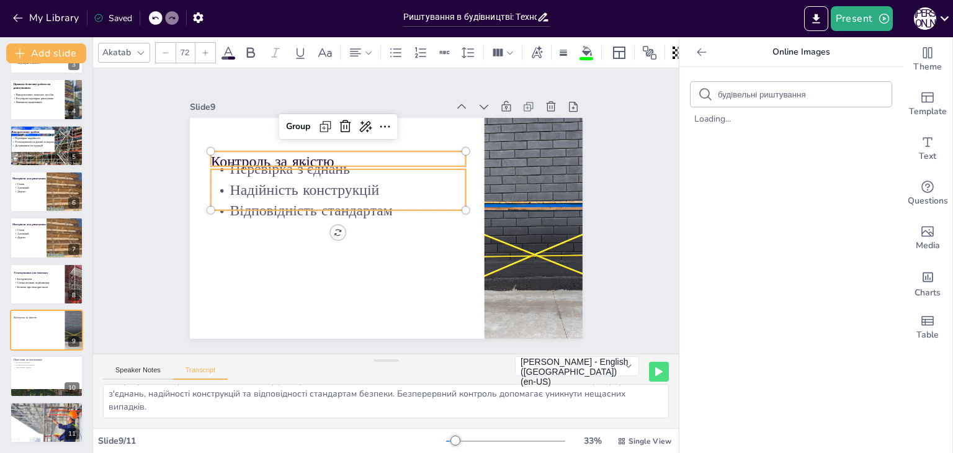
click at [226, 56] on span at bounding box center [229, 57] width 14 height 3
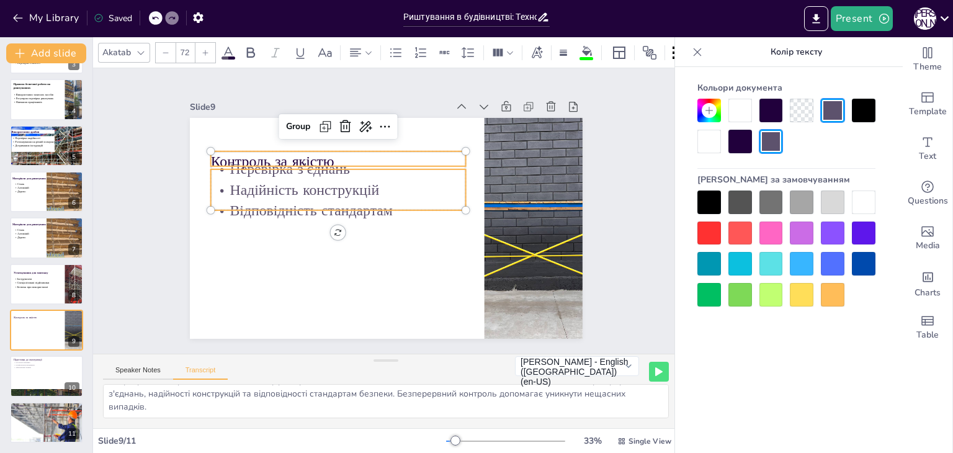
click at [701, 200] on div at bounding box center [710, 203] width 24 height 24
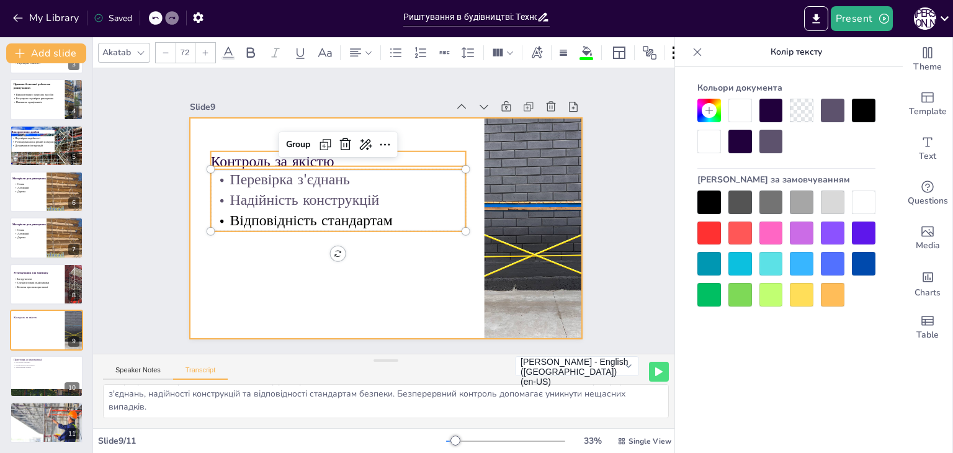
click at [298, 285] on div at bounding box center [385, 228] width 414 height 261
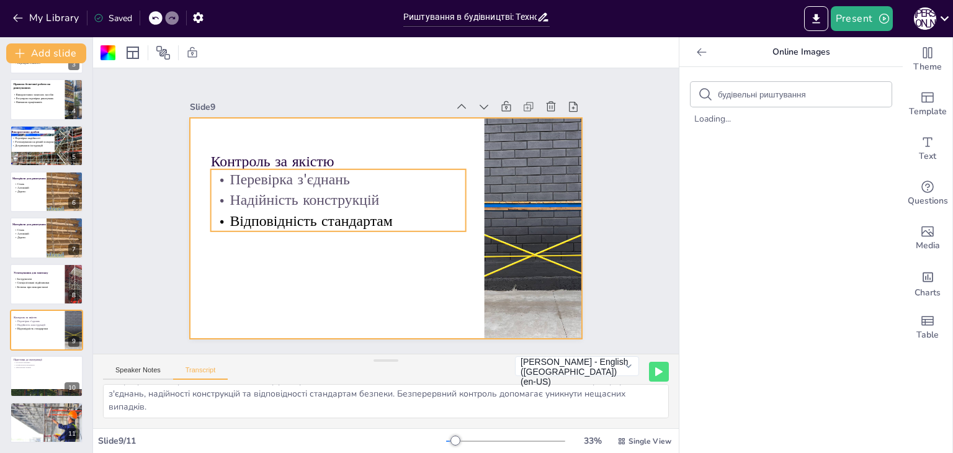
click at [266, 211] on p "Відповідність стандартам" at bounding box center [337, 215] width 256 height 47
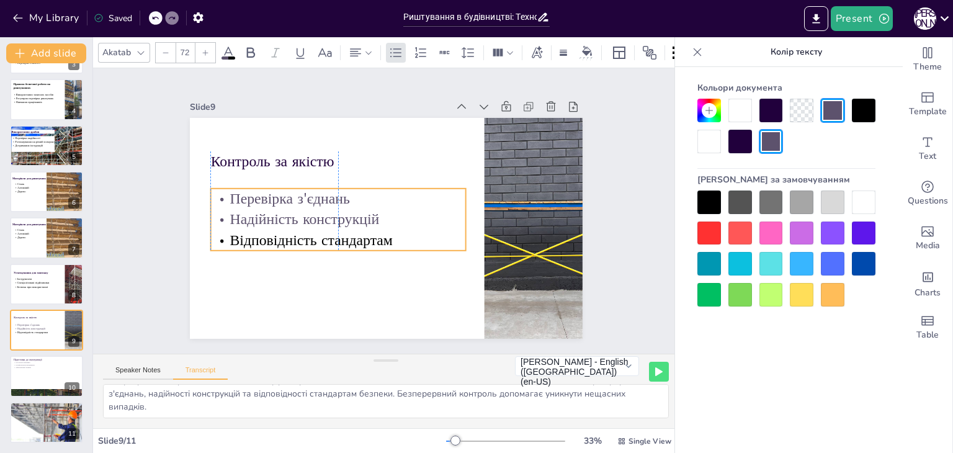
drag, startPoint x: 288, startPoint y: 223, endPoint x: 284, endPoint y: 242, distance: 19.7
click at [284, 242] on p "Відповідність стандартам" at bounding box center [333, 229] width 254 height 73
click at [711, 199] on div at bounding box center [710, 203] width 24 height 24
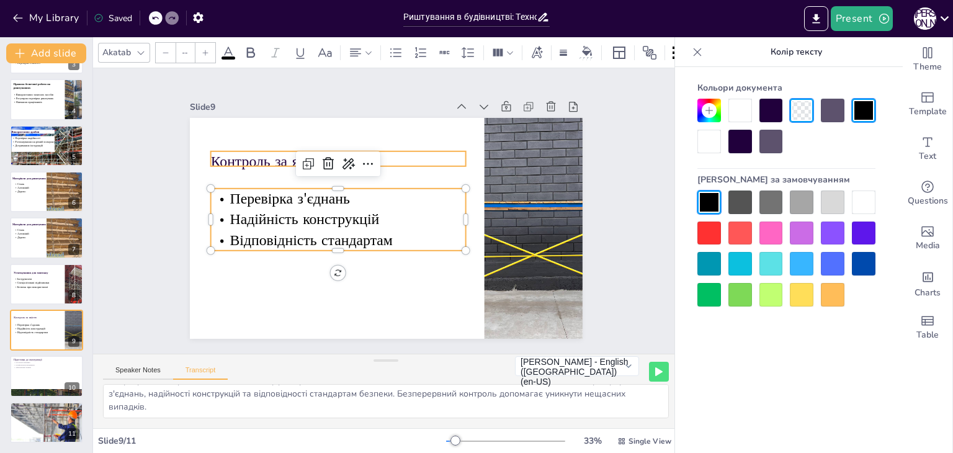
type input "72"
click at [227, 164] on div "Контроль за якістю Перевірка з'єднань Надійність конструкцій Відповідність стан…" at bounding box center [386, 228] width 393 height 221
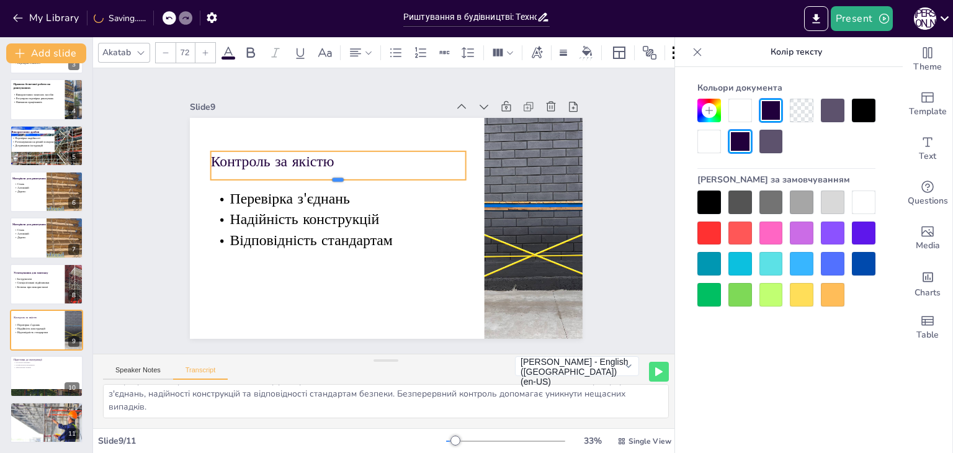
drag, startPoint x: 327, startPoint y: 163, endPoint x: 284, endPoint y: 112, distance: 66.9
click at [326, 176] on div at bounding box center [345, 175] width 252 height 63
click at [251, 48] on icon at bounding box center [251, 52] width 8 height 11
click at [139, 223] on div "Slide 1 Риштування в будівництві. Технології монтажу та експлуатації У цій през…" at bounding box center [386, 210] width 646 height 452
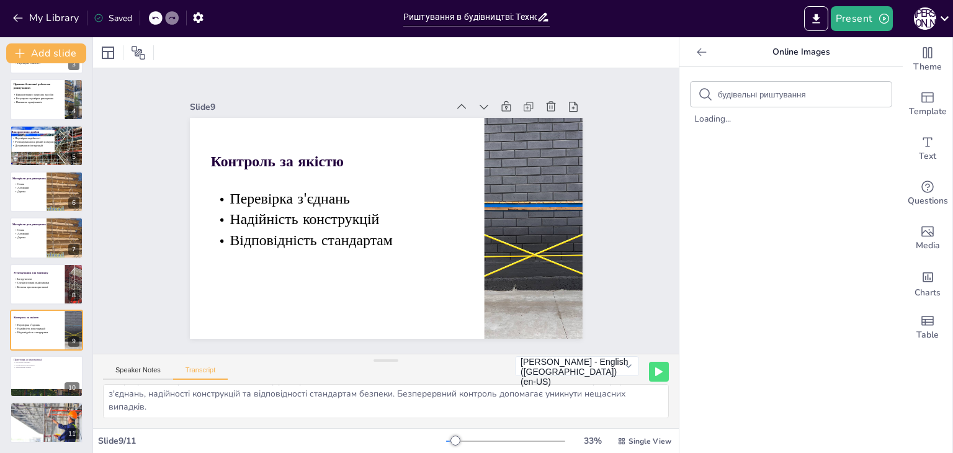
scroll to position [0, 0]
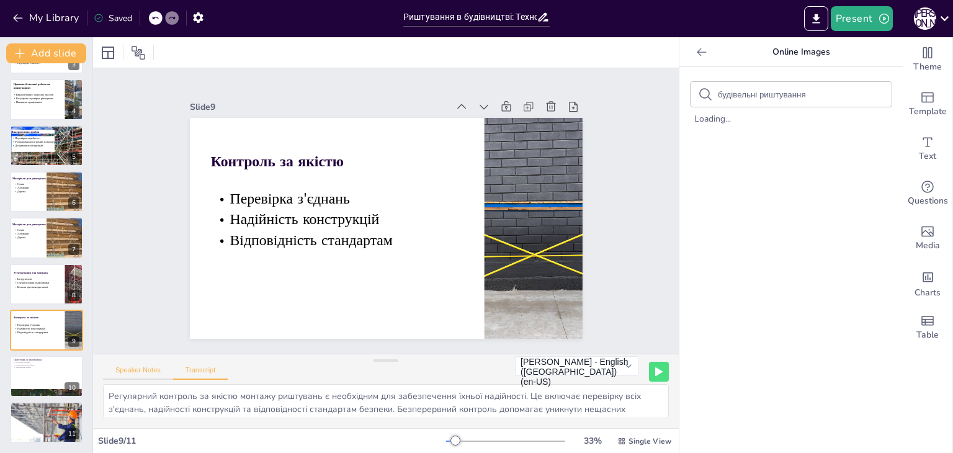
click at [121, 368] on button "Speaker Notes" at bounding box center [138, 373] width 70 height 14
click at [202, 371] on button "Transcript" at bounding box center [200, 373] width 55 height 14
click at [135, 372] on button "Speaker Notes" at bounding box center [138, 373] width 70 height 14
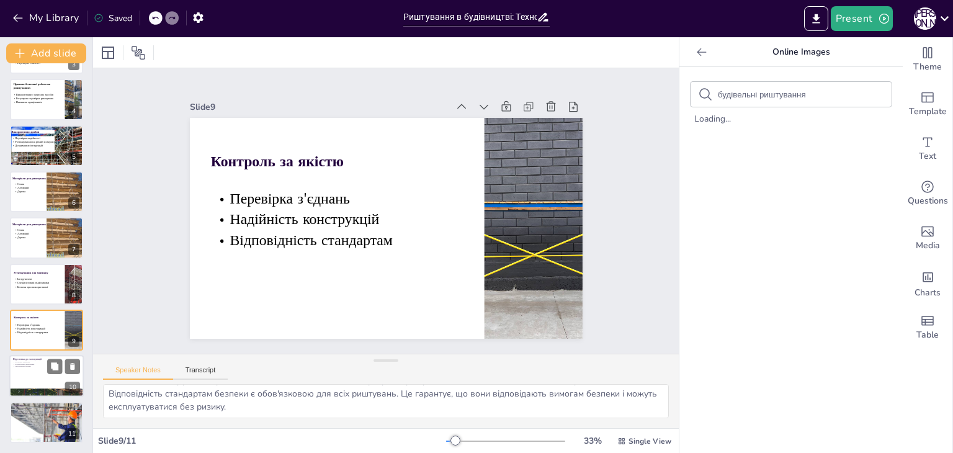
click at [40, 372] on div at bounding box center [46, 377] width 74 height 42
type textarea "Остаточна перевірка риштувань є критично важливою перед початком їх експлуатаці…"
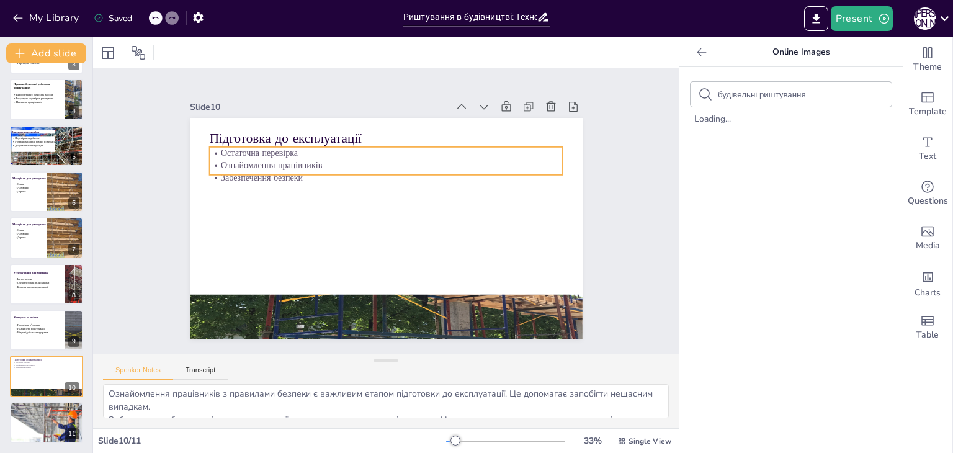
click at [238, 156] on p "Ознайомлення працівників" at bounding box center [390, 165] width 353 height 49
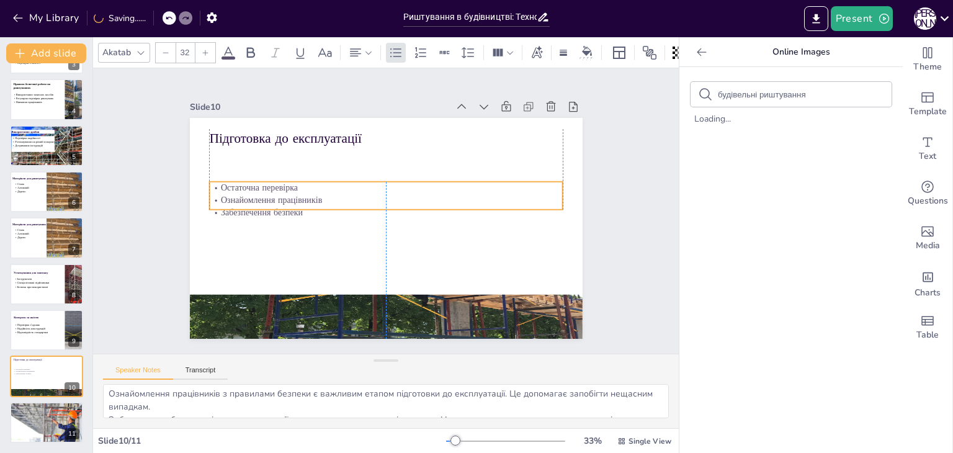
drag, startPoint x: 360, startPoint y: 169, endPoint x: 361, endPoint y: 204, distance: 34.8
click at [361, 204] on p "Забезпечення безпеки" at bounding box center [386, 211] width 353 height 49
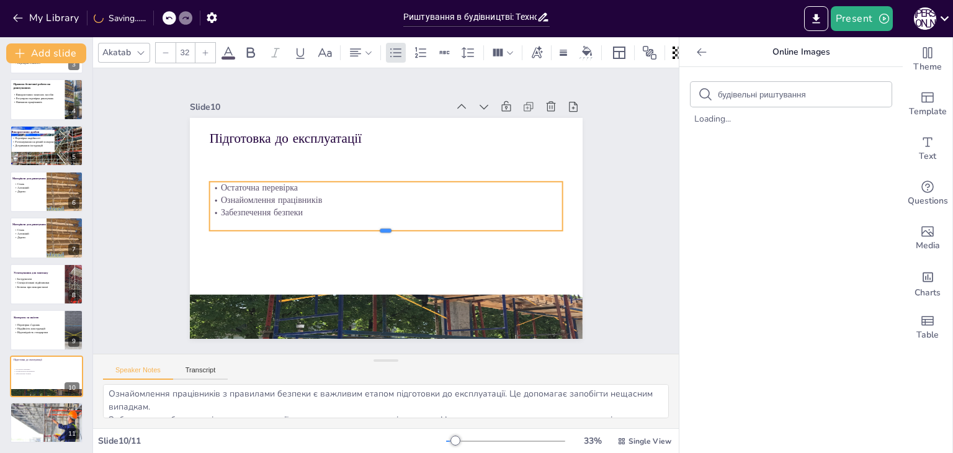
drag, startPoint x: 375, startPoint y: 205, endPoint x: 374, endPoint y: 226, distance: 21.1
click at [374, 226] on div at bounding box center [381, 235] width 348 height 83
click at [189, 49] on input "32" at bounding box center [184, 53] width 17 height 20
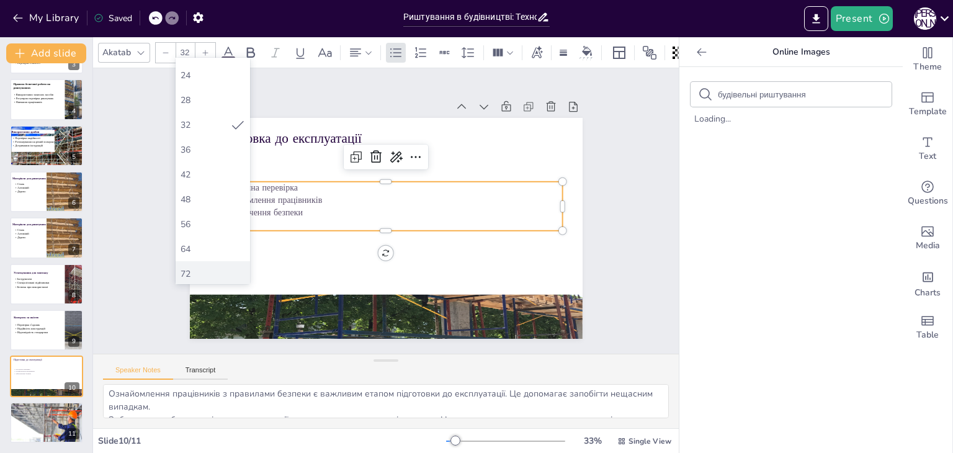
scroll to position [248, 0]
click at [201, 219] on div "72" at bounding box center [213, 220] width 65 height 12
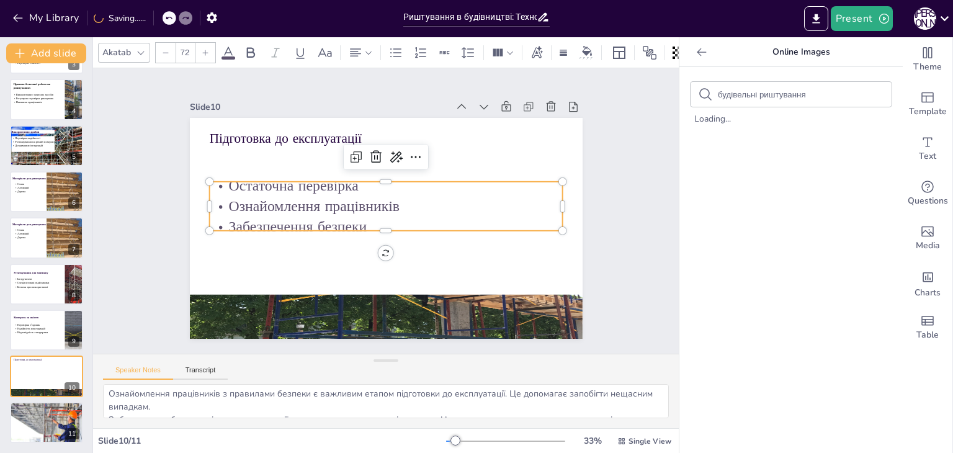
click at [225, 45] on icon at bounding box center [228, 52] width 15 height 15
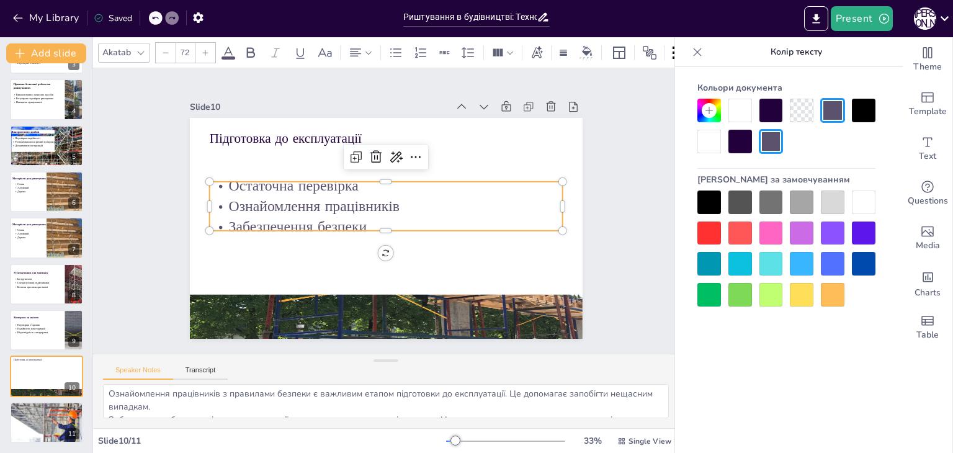
click at [708, 207] on div at bounding box center [710, 203] width 24 height 24
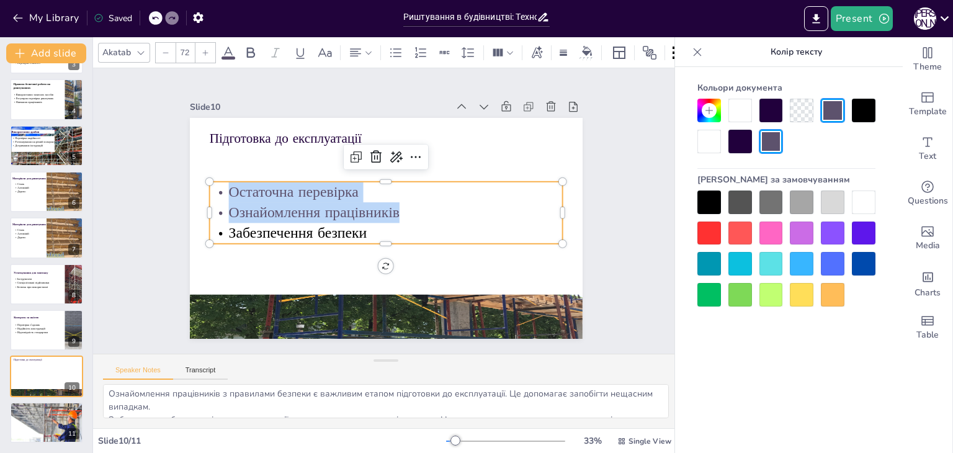
drag, startPoint x: 348, startPoint y: 195, endPoint x: 209, endPoint y: 181, distance: 140.4
click at [209, 181] on div "Остаточна перевірка Ознайомлення працівників Забезпечення безпеки" at bounding box center [386, 212] width 358 height 99
click at [709, 200] on div at bounding box center [710, 203] width 24 height 24
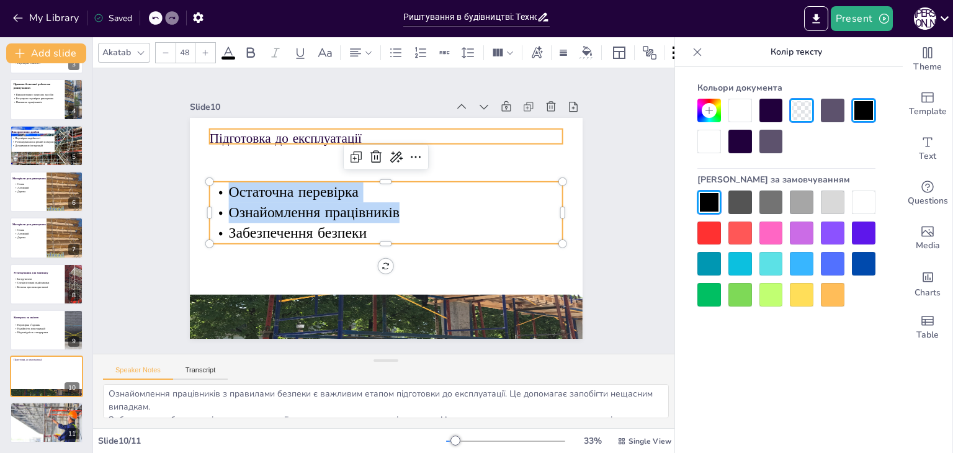
click at [290, 136] on p "Підготовка до експлуатації" at bounding box center [409, 141] width 342 height 127
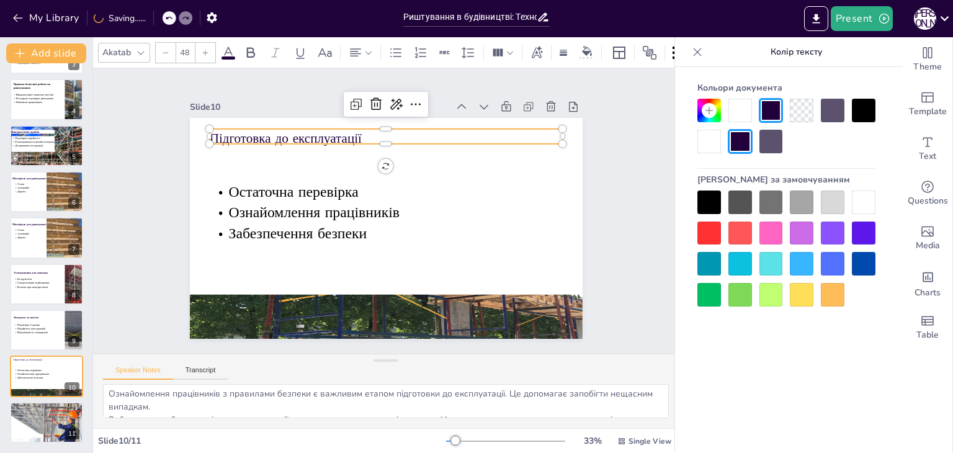
click at [186, 47] on input "48" at bounding box center [184, 53] width 17 height 20
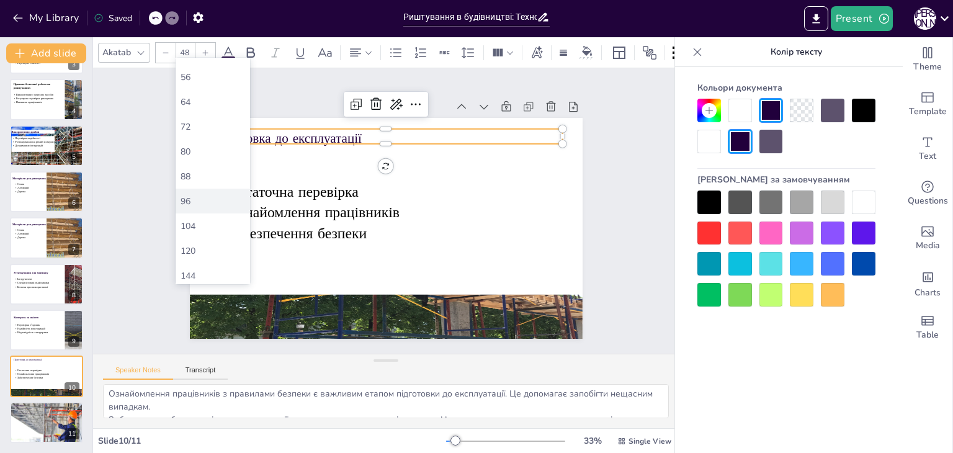
scroll to position [344, 0]
click at [192, 125] on div "72" at bounding box center [213, 123] width 65 height 12
type input "72"
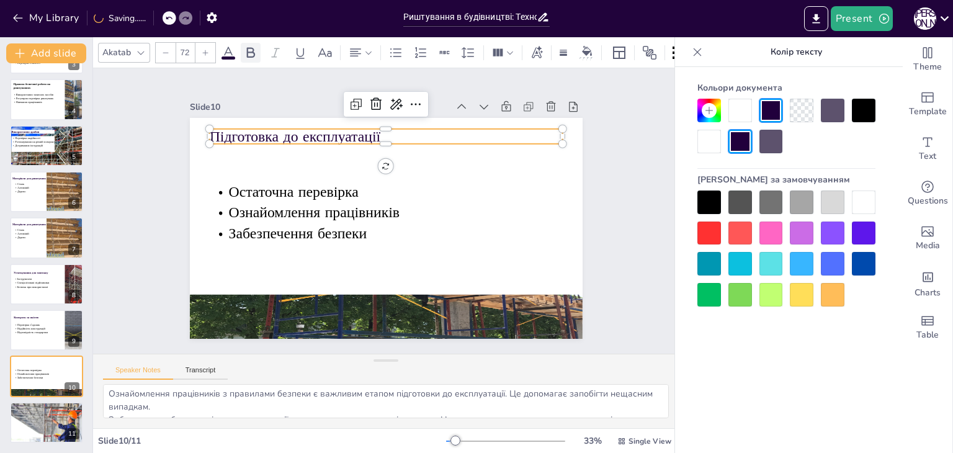
click at [248, 49] on icon at bounding box center [250, 52] width 15 height 15
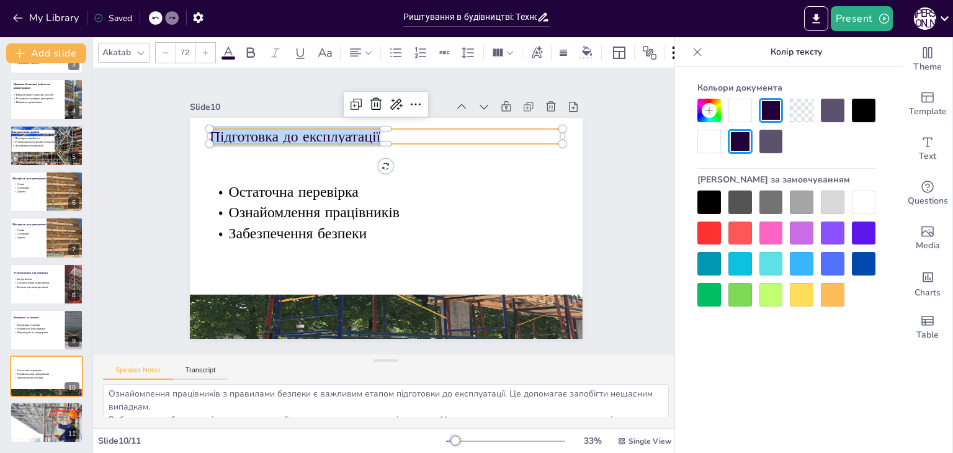
drag, startPoint x: 372, startPoint y: 132, endPoint x: 164, endPoint y: 115, distance: 209.2
click at [164, 115] on div "Slide 1 Риштування в будівництві. Технології монтажу та експлуатації У цій през…" at bounding box center [386, 211] width 487 height 302
click at [245, 47] on icon at bounding box center [250, 52] width 15 height 15
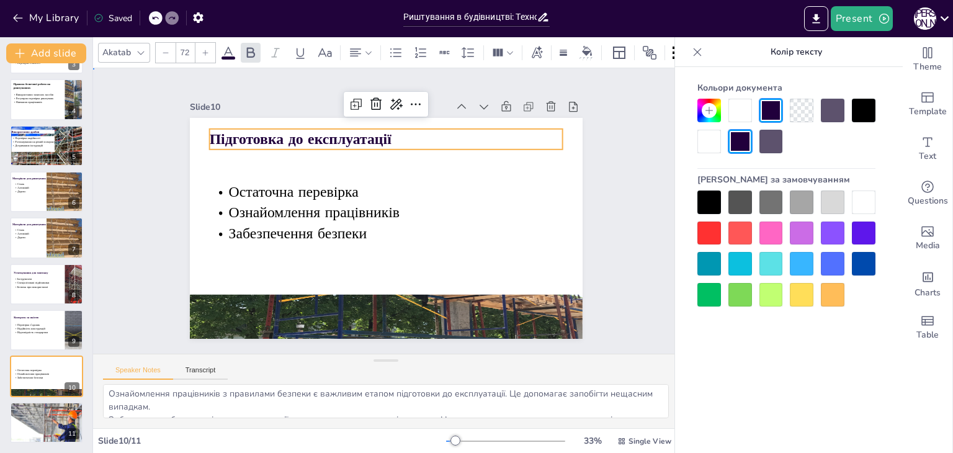
drag, startPoint x: 248, startPoint y: 84, endPoint x: 259, endPoint y: 105, distance: 23.9
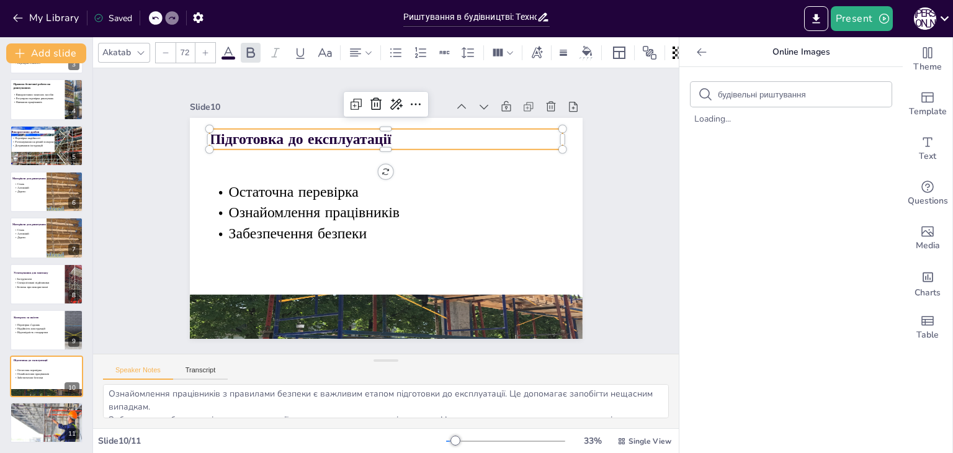
click at [278, 135] on strong "Підготовка до експлуатації" at bounding box center [308, 130] width 183 height 39
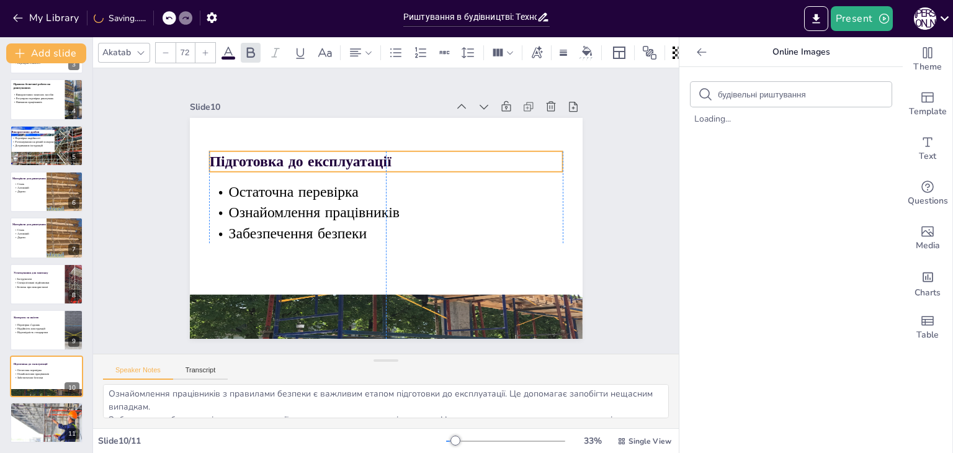
drag, startPoint x: 295, startPoint y: 137, endPoint x: 290, endPoint y: 160, distance: 22.8
click at [290, 160] on strong "Підготовка до експлуатації" at bounding box center [355, 116] width 149 height 137
click at [32, 426] on div at bounding box center [46, 423] width 74 height 50
type textarea "Технології монтажу риштувань є основою безпеки на будівельних майданчиках. Вони…"
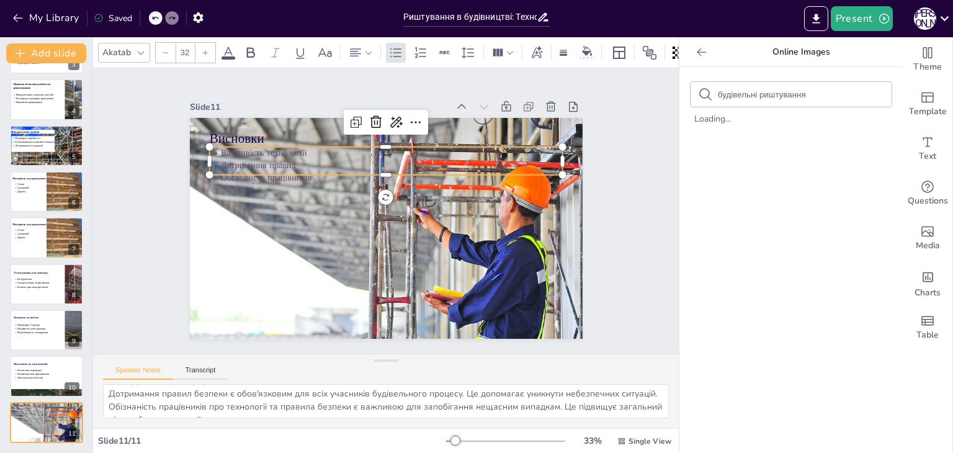
click at [248, 168] on p "Обізнаність працівників" at bounding box center [389, 177] width 353 height 49
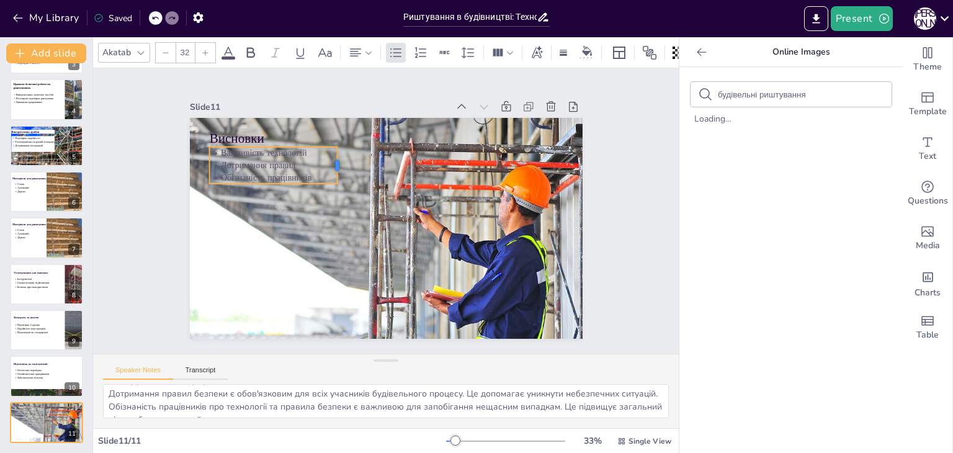
drag, startPoint x: 554, startPoint y: 152, endPoint x: 328, endPoint y: 152, distance: 225.3
click at [341, 152] on div at bounding box center [348, 160] width 14 height 37
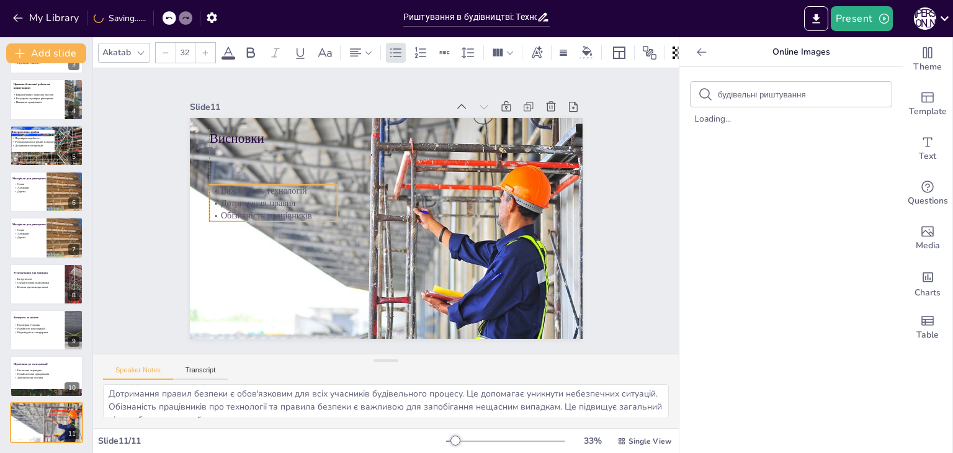
drag, startPoint x: 233, startPoint y: 172, endPoint x: 231, endPoint y: 210, distance: 37.9
click at [231, 210] on p "Обізнаність працівників" at bounding box center [275, 192] width 128 height 38
click at [225, 56] on span at bounding box center [229, 57] width 14 height 3
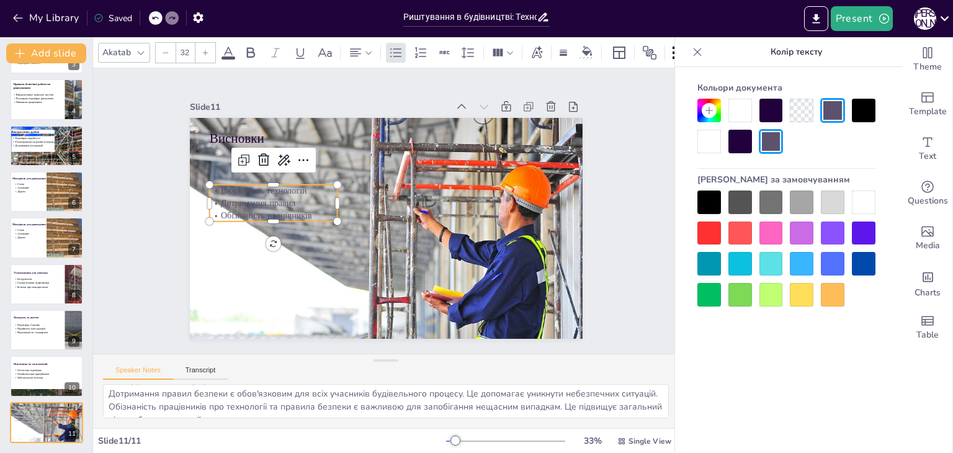
click at [708, 202] on div at bounding box center [710, 203] width 24 height 24
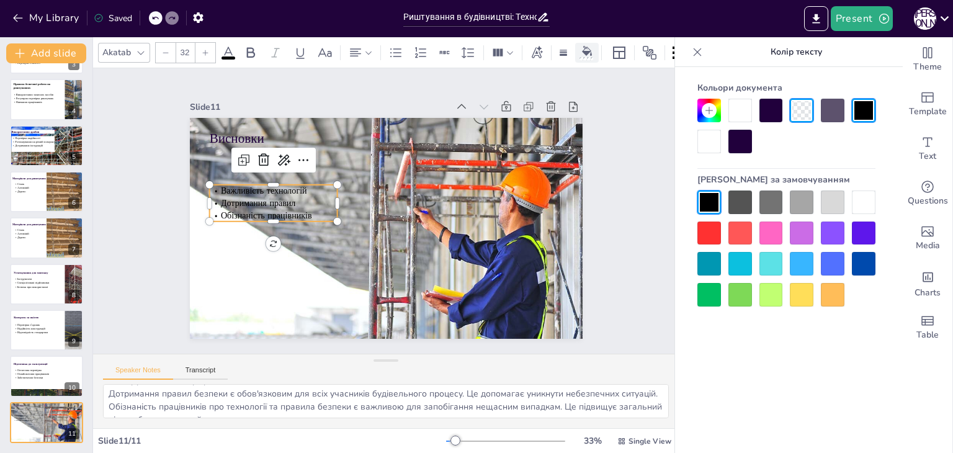
click at [588, 46] on icon at bounding box center [587, 51] width 10 height 10
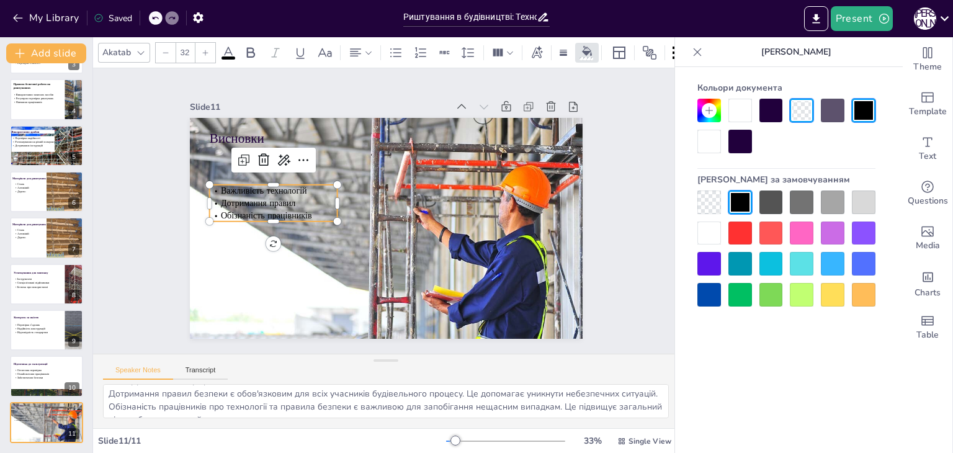
click at [705, 229] on div at bounding box center [710, 234] width 24 height 24
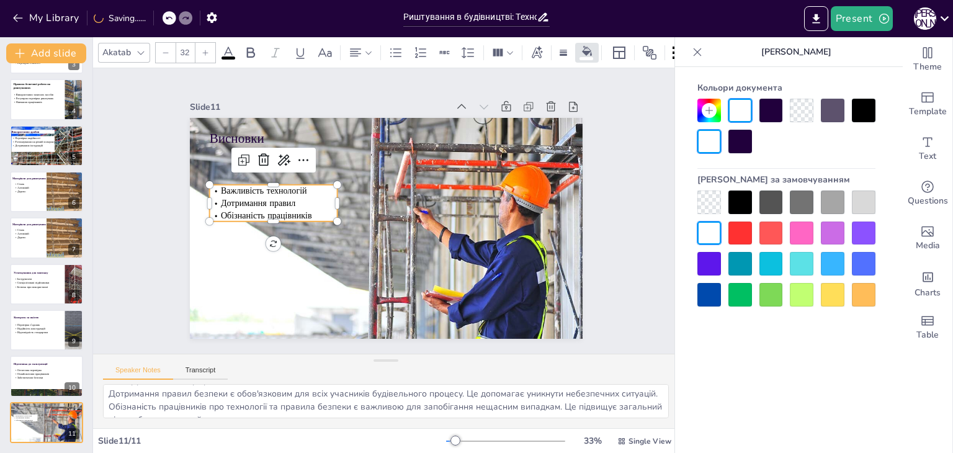
click at [187, 48] on input "32" at bounding box center [184, 53] width 17 height 20
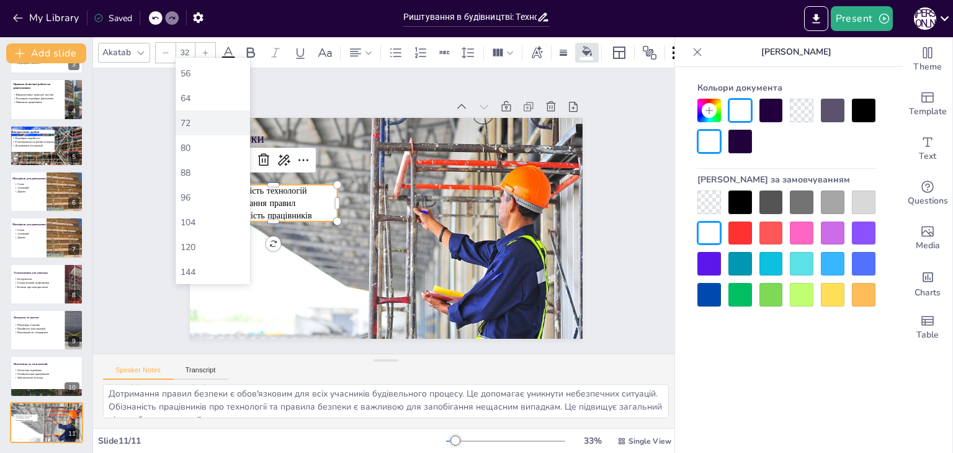
click at [196, 125] on div "72" at bounding box center [213, 123] width 65 height 12
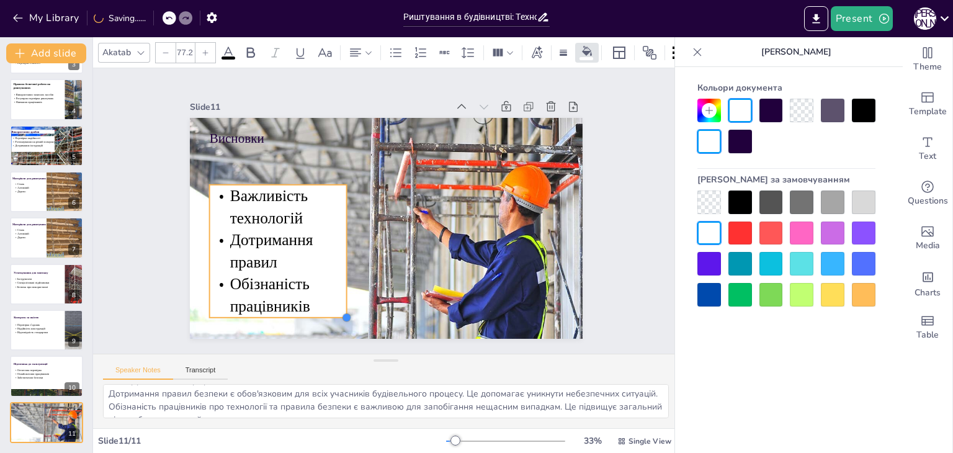
drag, startPoint x: 326, startPoint y: 217, endPoint x: 335, endPoint y: 189, distance: 28.9
click at [335, 189] on div "Висновки Важливість технологій Дотримання правил Обізнаність працівників" at bounding box center [383, 228] width 430 height 298
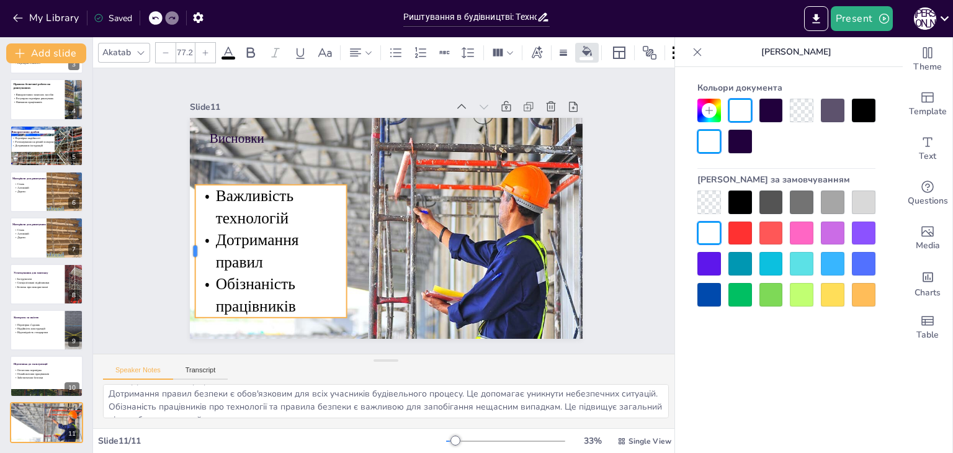
drag, startPoint x: 198, startPoint y: 245, endPoint x: 184, endPoint y: 251, distance: 15.8
click at [184, 251] on div at bounding box center [187, 230] width 24 height 133
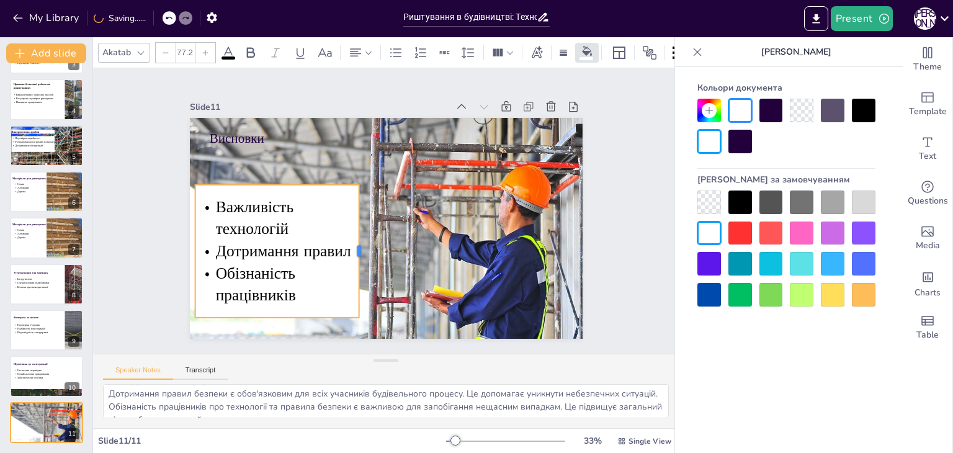
drag, startPoint x: 340, startPoint y: 251, endPoint x: 353, endPoint y: 249, distance: 12.7
click at [353, 249] on div at bounding box center [360, 248] width 24 height 133
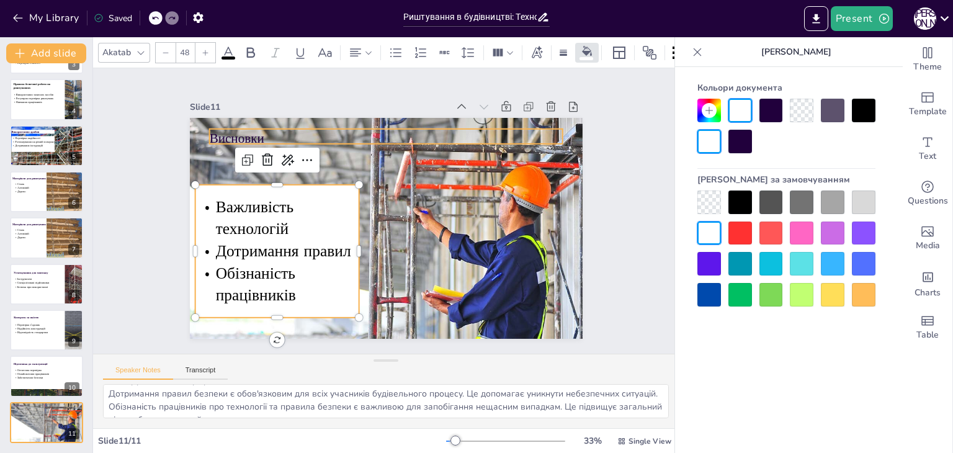
click at [219, 135] on p "Висновки" at bounding box center [394, 138] width 354 height 55
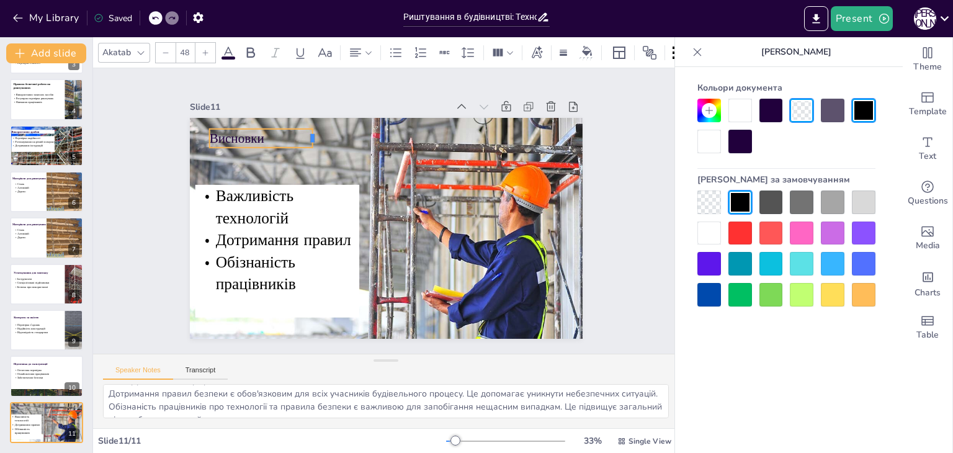
drag, startPoint x: 553, startPoint y: 130, endPoint x: 303, endPoint y: 126, distance: 250.2
click at [303, 126] on div "Висновки Важливість технологій Дотримання правил Обізнаність працівників" at bounding box center [383, 228] width 430 height 298
click at [578, 47] on div at bounding box center [587, 52] width 19 height 13
click at [708, 230] on div at bounding box center [710, 234] width 24 height 24
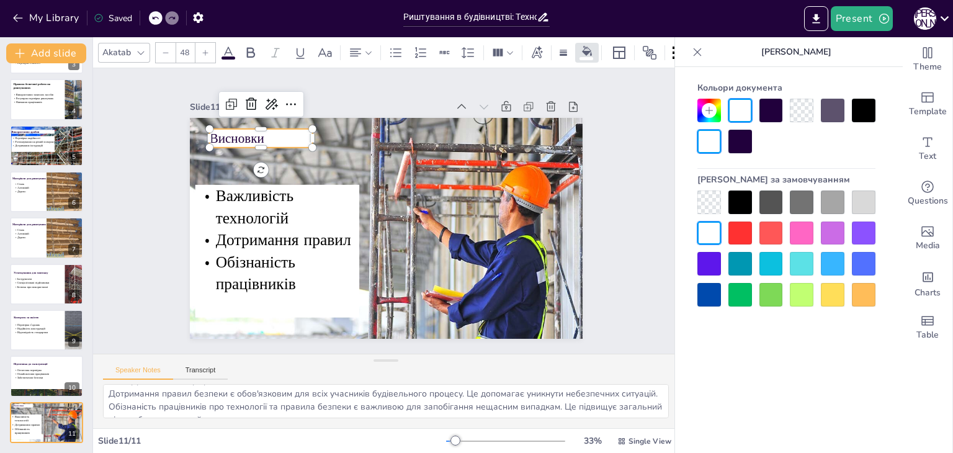
click at [184, 46] on input "48" at bounding box center [184, 53] width 17 height 20
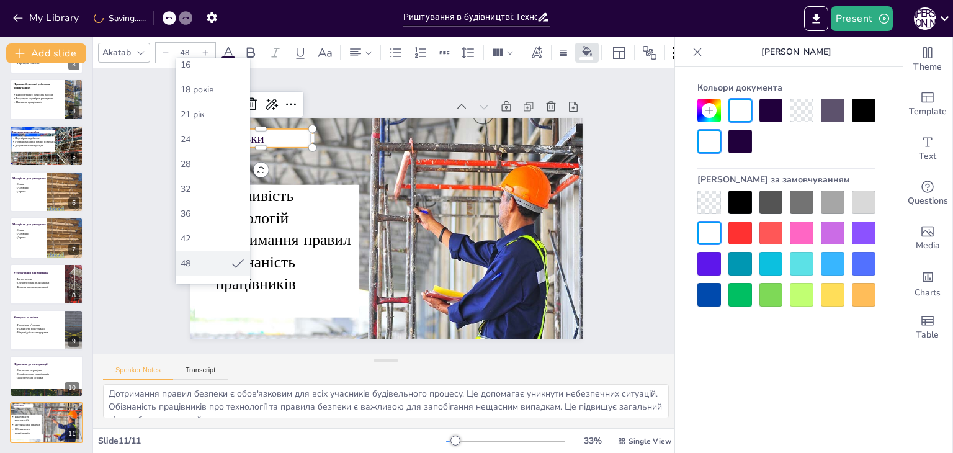
scroll to position [310, 0]
click at [189, 160] on font "72" at bounding box center [186, 157] width 10 height 12
type input "72"
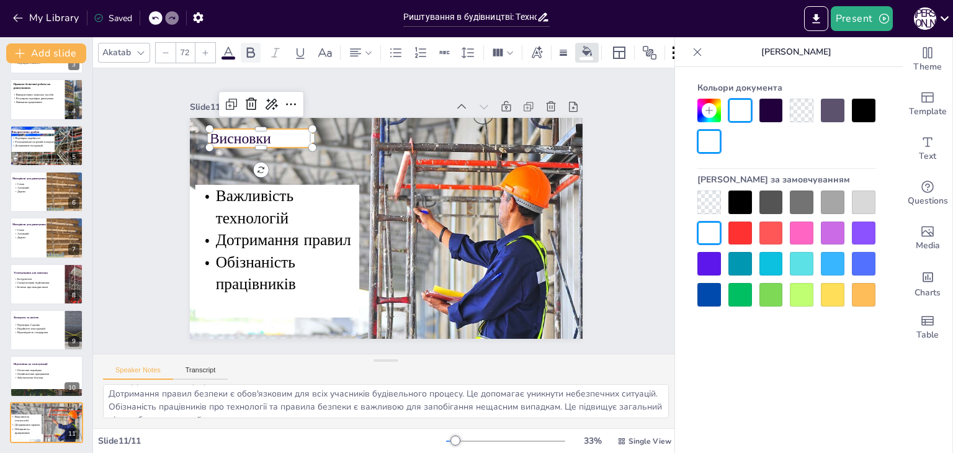
click at [250, 45] on icon at bounding box center [250, 52] width 15 height 15
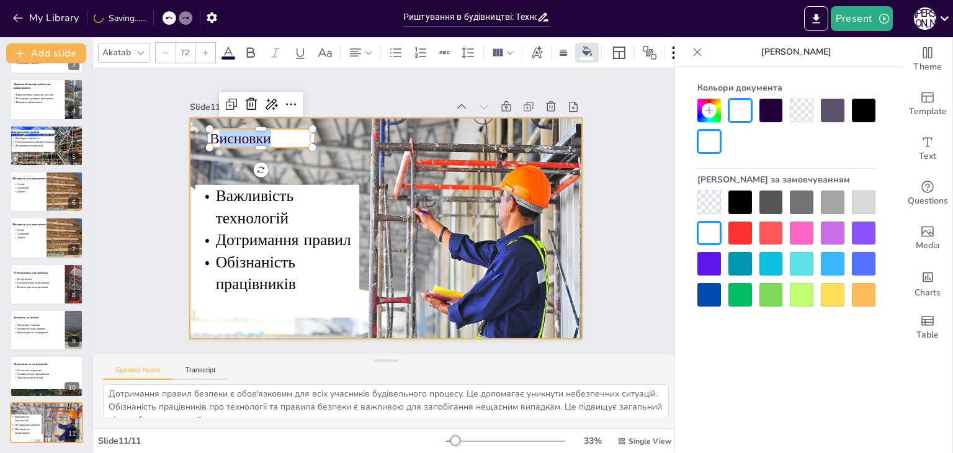
drag, startPoint x: 272, startPoint y: 137, endPoint x: 186, endPoint y: 128, distance: 86.1
click at [186, 128] on div "Важливість технологій Дотримання правил Обізнаність працівників Висновки" at bounding box center [385, 228] width 414 height 261
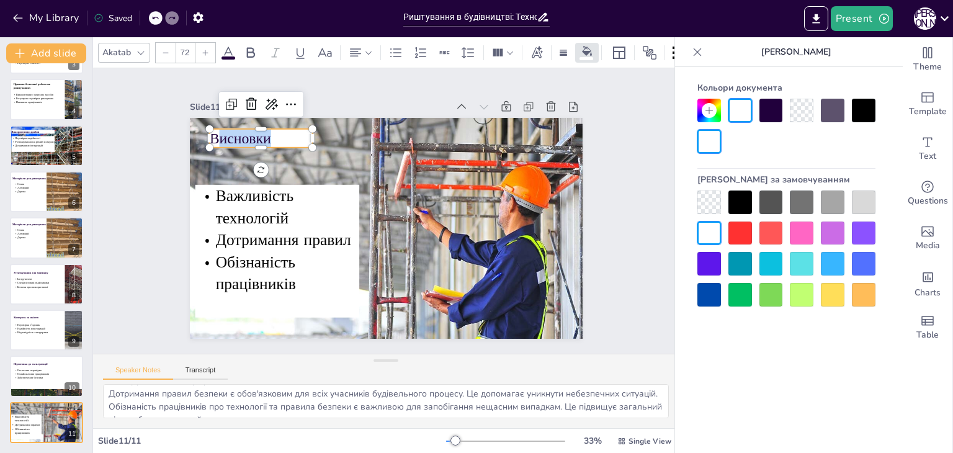
click at [271, 137] on p "Висновки" at bounding box center [269, 125] width 105 height 31
click at [269, 132] on p "Висновки" at bounding box center [269, 125] width 105 height 31
drag, startPoint x: 269, startPoint y: 132, endPoint x: 199, endPoint y: 124, distance: 70.6
click at [198, 128] on div "Важливість технологій Дотримання правил Обізнаність працівників Висновки" at bounding box center [372, 201] width 410 height 448
click at [252, 45] on icon at bounding box center [250, 52] width 15 height 15
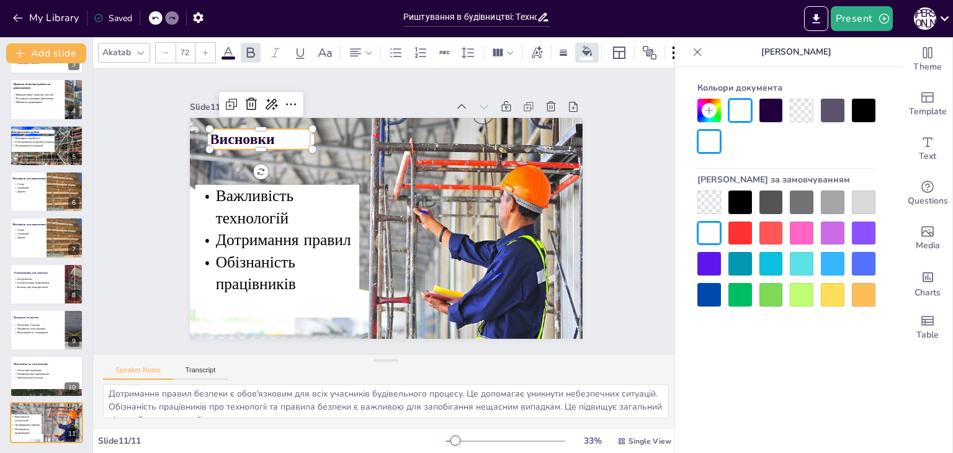
click at [226, 127] on strong "Висновки" at bounding box center [260, 111] width 68 height 34
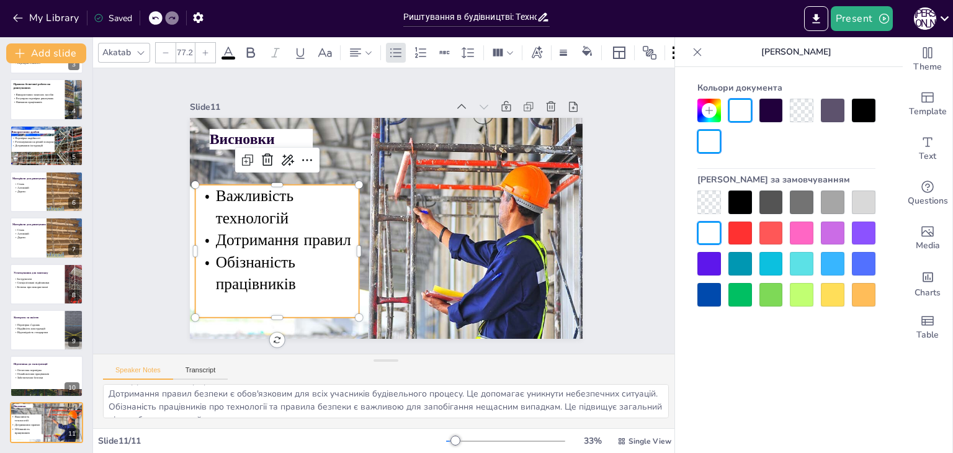
click at [278, 251] on span "Обізнаність працівників" at bounding box center [241, 214] width 91 height 73
click at [218, 300] on div "Важливість технологій Дотримання правил Обізнаність працівників" at bounding box center [273, 239] width 177 height 149
click at [217, 138] on strong "Висновки" at bounding box center [250, 124] width 67 height 27
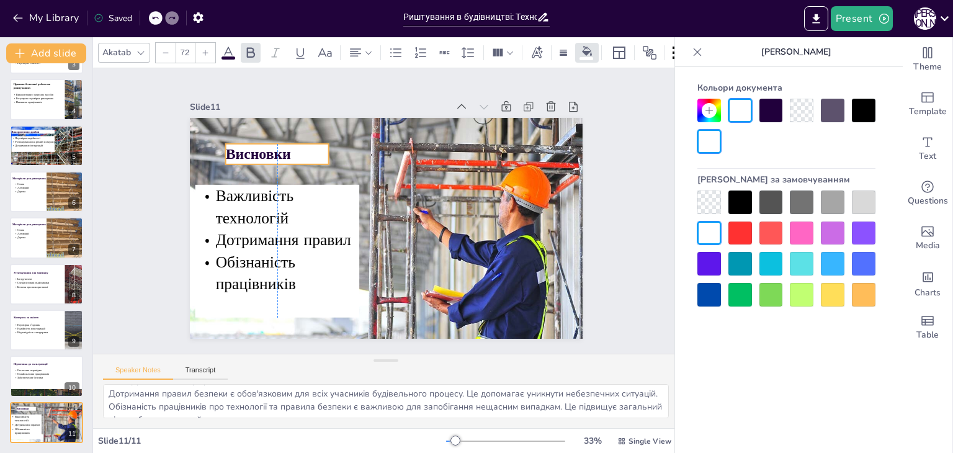
drag, startPoint x: 251, startPoint y: 135, endPoint x: 268, endPoint y: 150, distance: 22.4
click at [268, 145] on strong "Висновки" at bounding box center [273, 129] width 68 height 34
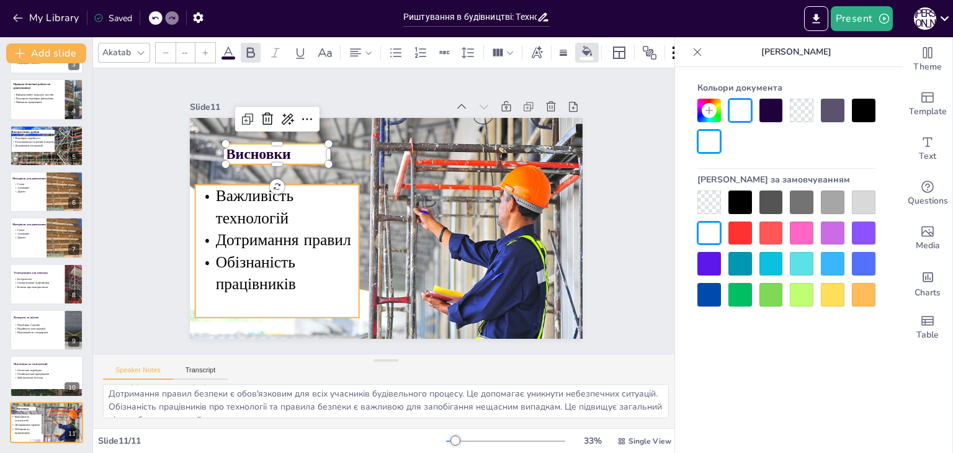
type input "77.2"
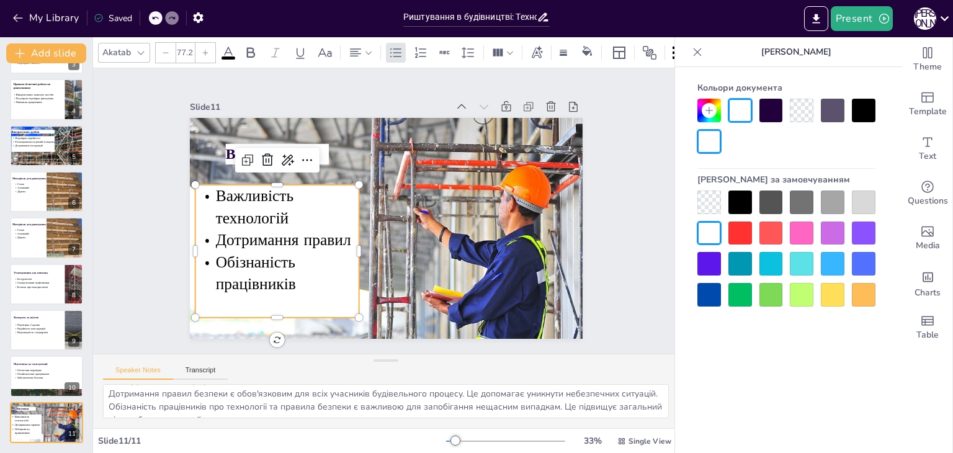
click at [295, 253] on p "Обізнаність працівників" at bounding box center [267, 249] width 170 height 78
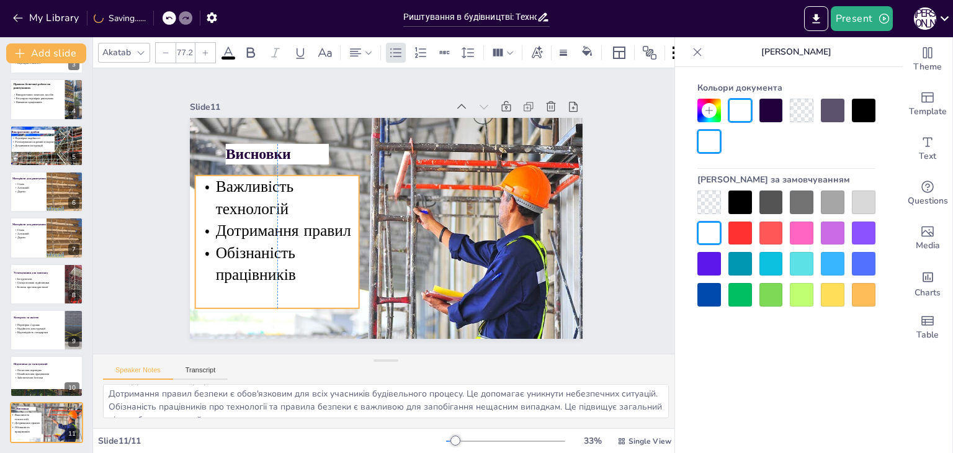
drag, startPoint x: 288, startPoint y: 233, endPoint x: 290, endPoint y: 223, distance: 9.5
click at [290, 223] on span "Дотримання правил" at bounding box center [281, 209] width 137 height 50
click at [147, 225] on div "Slide 1 Риштування в будівництві. Технології монтажу та експлуатації У цій през…" at bounding box center [385, 211] width 505 height 346
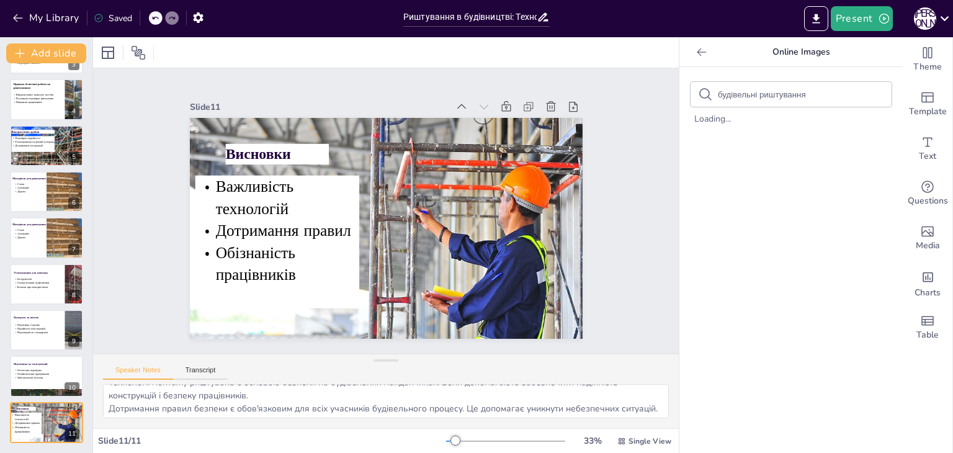
scroll to position [0, 0]
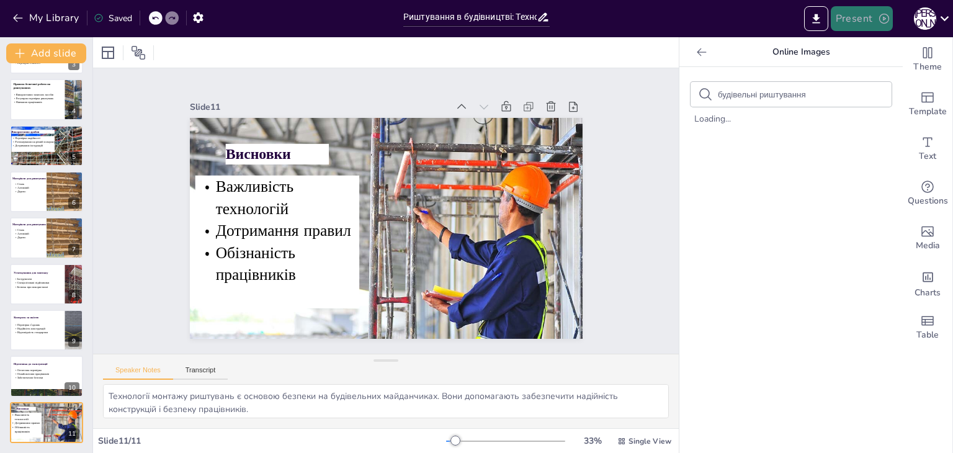
click at [854, 17] on button "Present" at bounding box center [862, 18] width 62 height 25
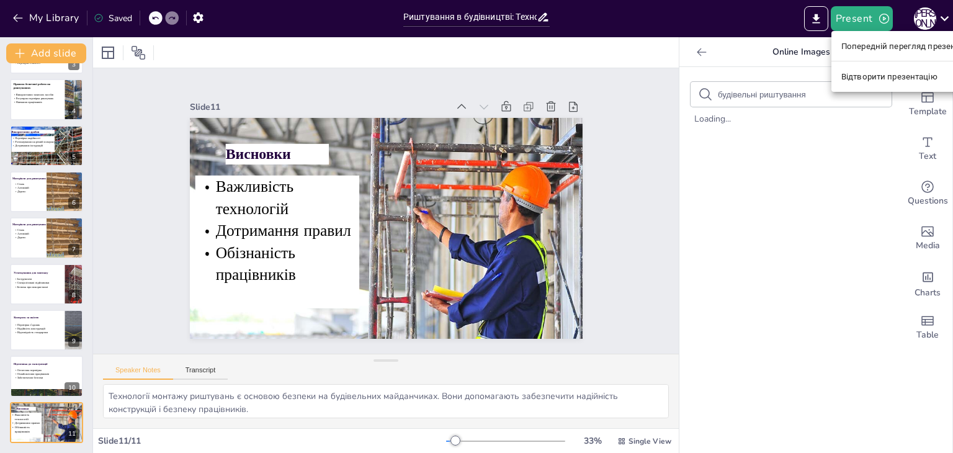
click at [857, 47] on font "Попередній перегляд презентації" at bounding box center [908, 46] width 132 height 9
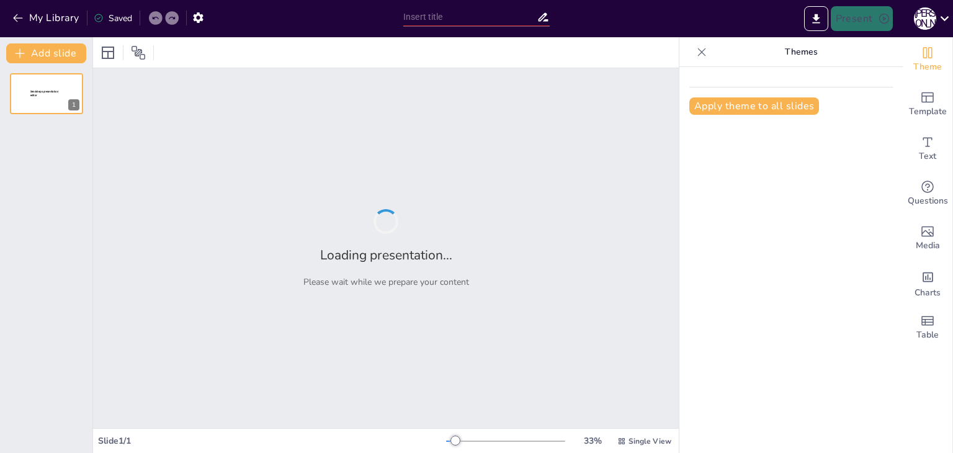
type input "Риштування в будівництві: Технології монтажу та експлуатації"
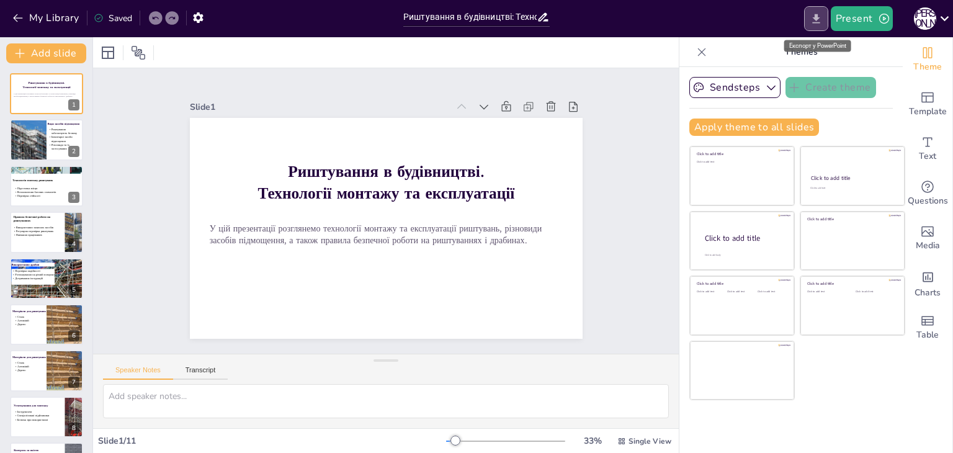
click at [814, 20] on icon "Export to PowerPoint" at bounding box center [816, 18] width 13 height 13
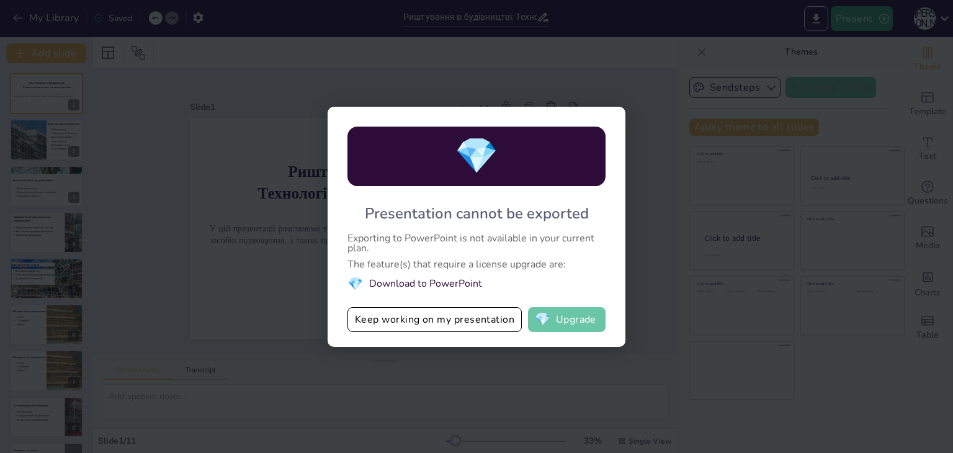
click at [556, 323] on button "💎 Upgrade" at bounding box center [567, 319] width 78 height 25
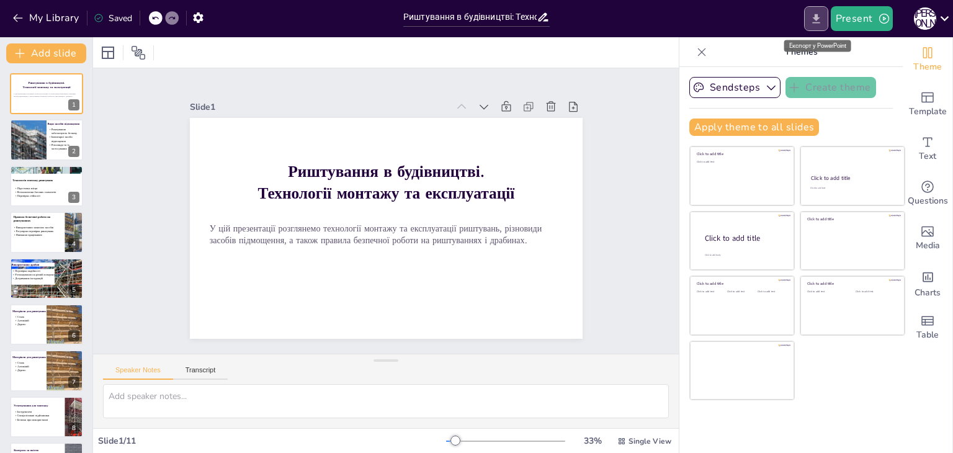
click at [827, 17] on button "Export to PowerPoint" at bounding box center [816, 18] width 24 height 25
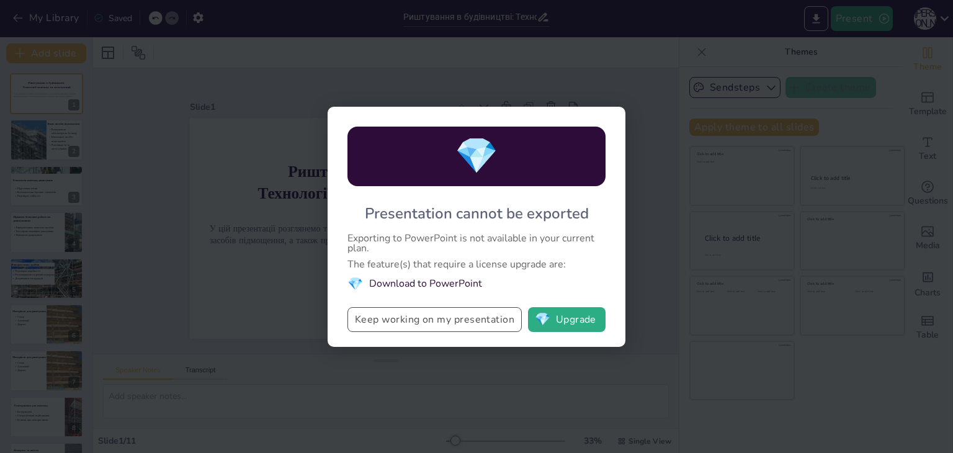
click at [421, 319] on button "Keep working on my presentation" at bounding box center [435, 319] width 174 height 25
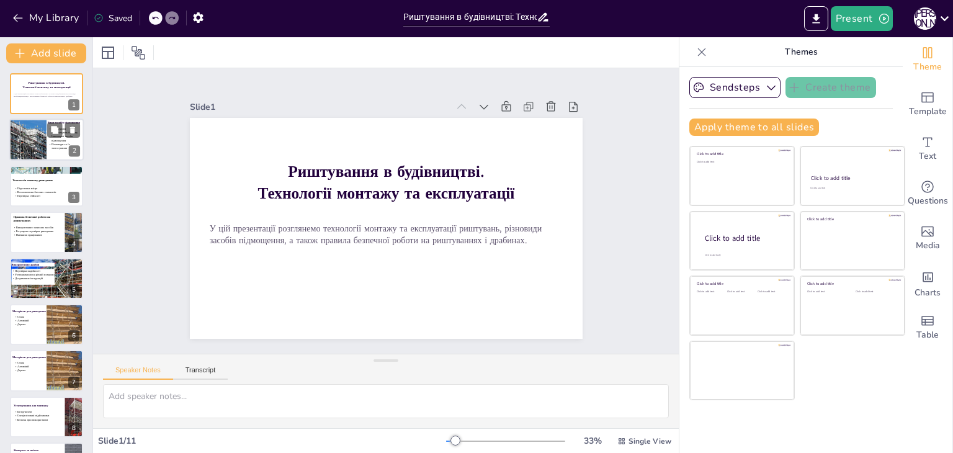
click at [37, 135] on div at bounding box center [27, 140] width 63 height 42
type textarea "Loremipsum d sitametco adipiscing elitsed do eiusmodtemp incididuntu. Labo etdo…"
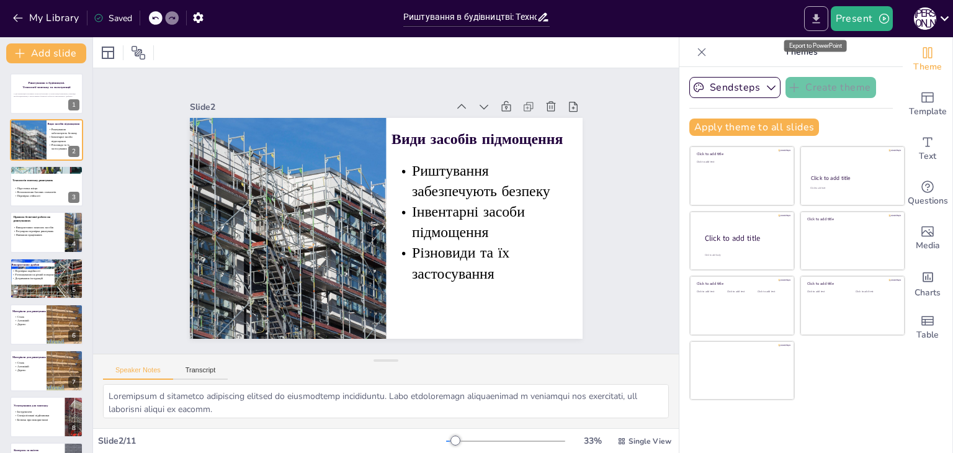
click at [822, 25] on icon "Export to PowerPoint" at bounding box center [816, 18] width 13 height 13
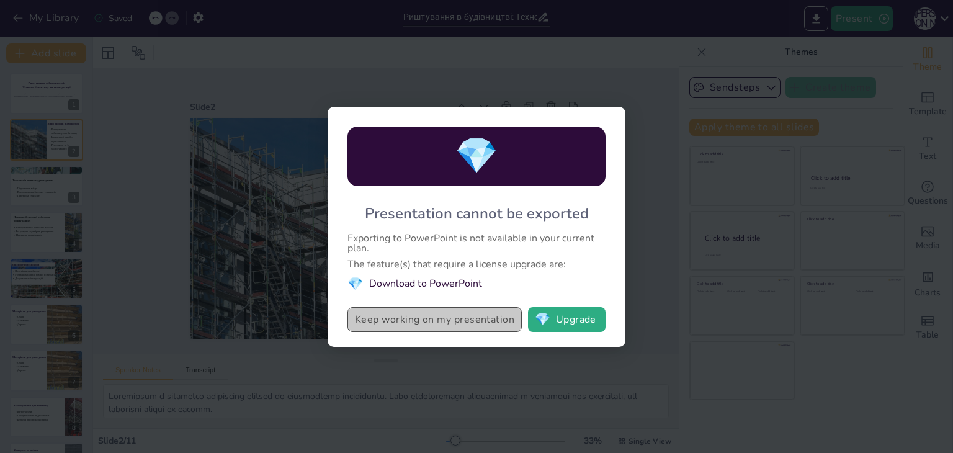
click at [430, 323] on button "Keep working on my presentation" at bounding box center [435, 319] width 174 height 25
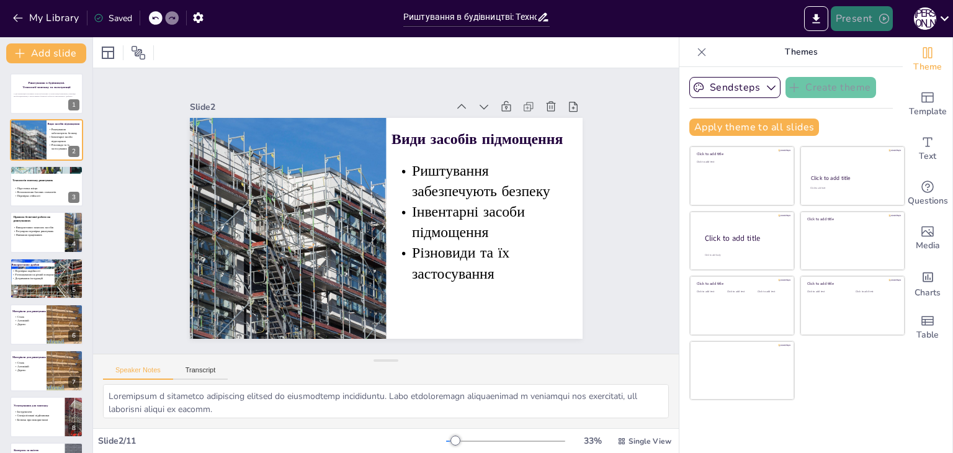
click at [870, 19] on button "Present" at bounding box center [862, 18] width 62 height 25
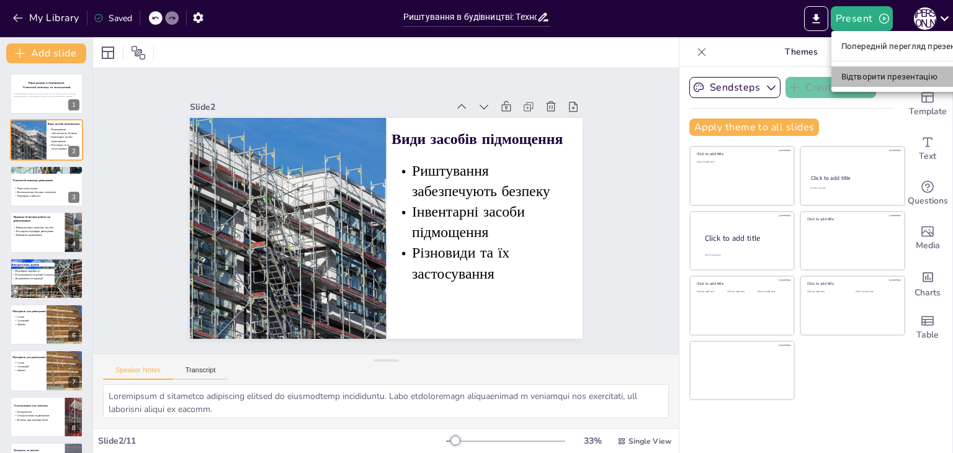
click at [872, 80] on font "Відтворити презентацію" at bounding box center [890, 76] width 96 height 9
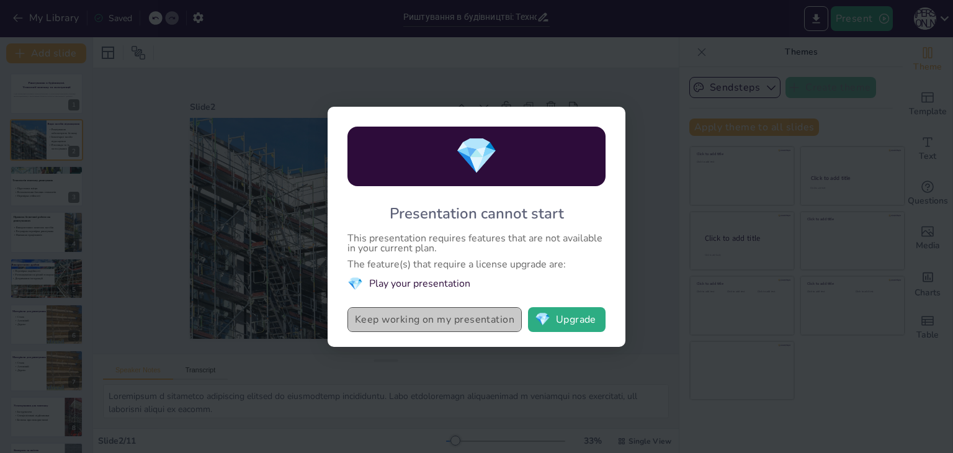
click at [459, 324] on button "Keep working on my presentation" at bounding box center [435, 319] width 174 height 25
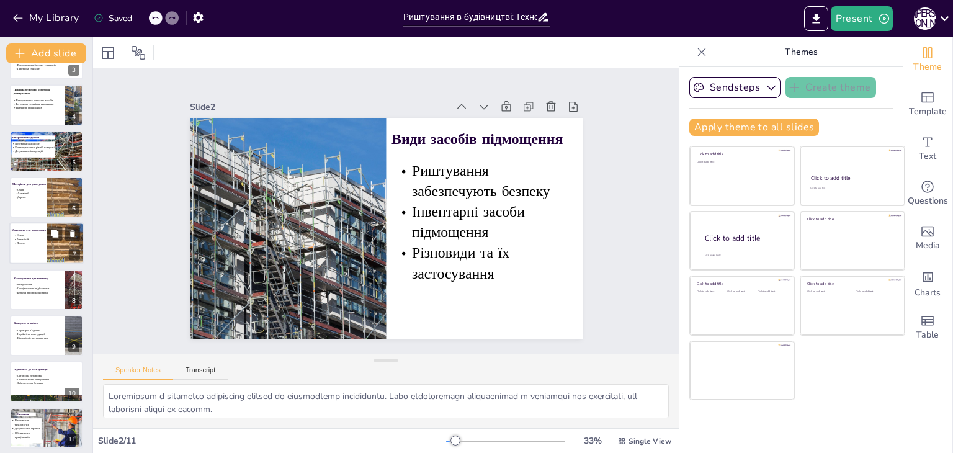
scroll to position [133, 0]
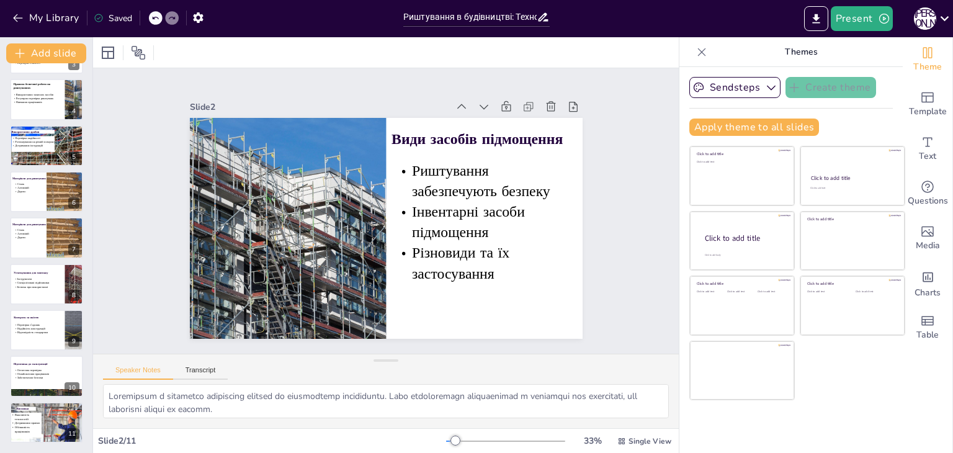
click at [121, 17] on div "Saved" at bounding box center [113, 18] width 38 height 12
click at [201, 17] on icon "button" at bounding box center [198, 17] width 10 height 11
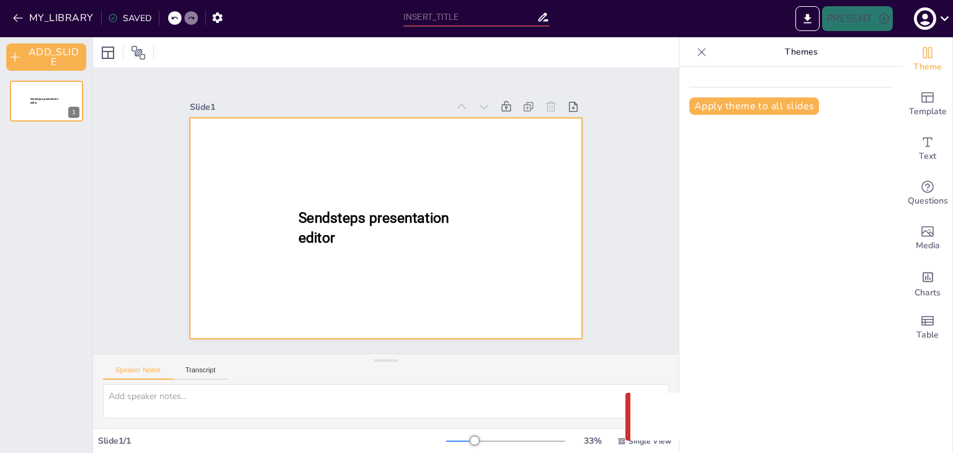
type input "Риштування в будівництві: Технології монтажу та експлуатації"
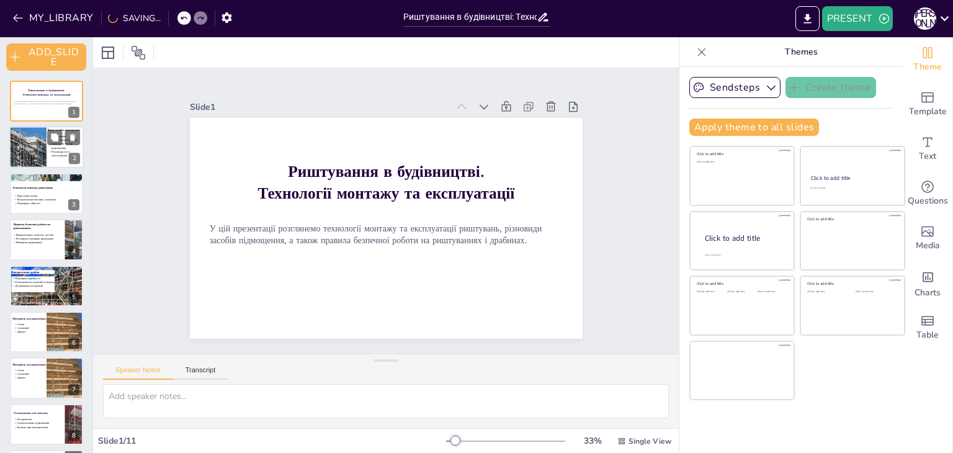
click at [32, 158] on div at bounding box center [27, 148] width 63 height 42
type textarea "Loremipsum d sitametco adipiscing elitsed do eiusmodtemp incididuntu. Labo etdo…"
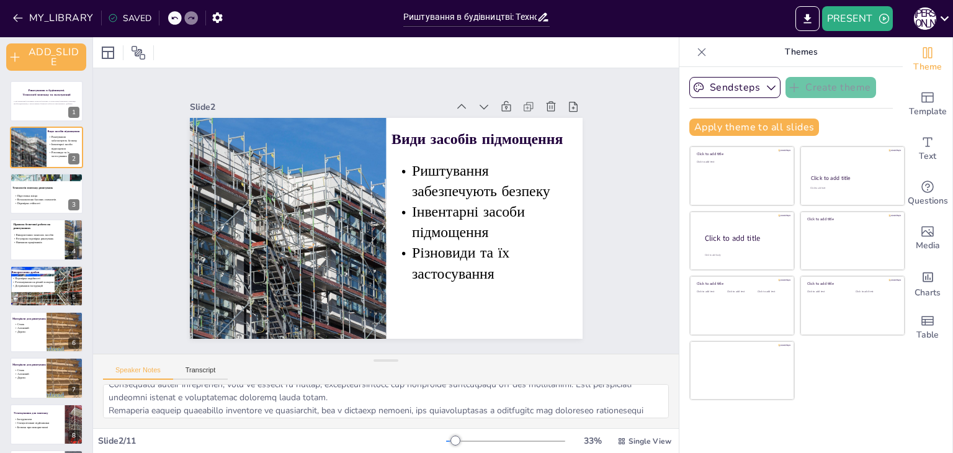
scroll to position [55, 0]
click at [31, 105] on p at bounding box center [46, 106] width 67 height 2
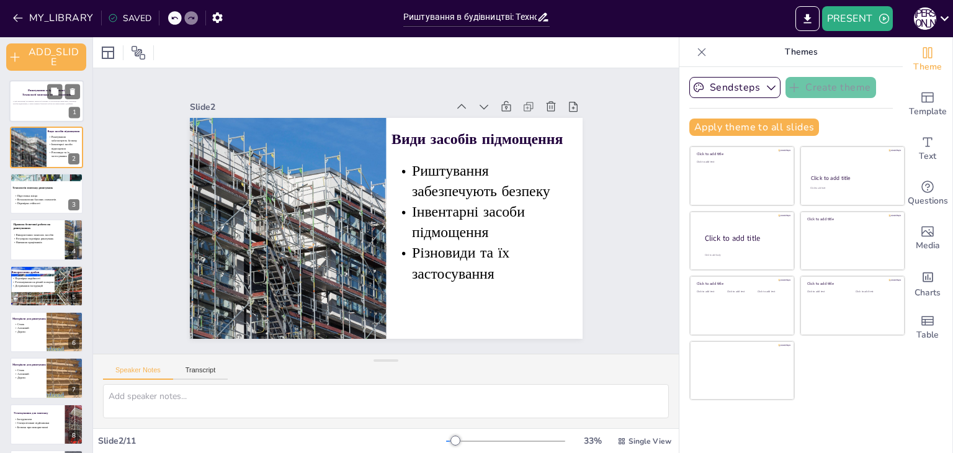
scroll to position [0, 0]
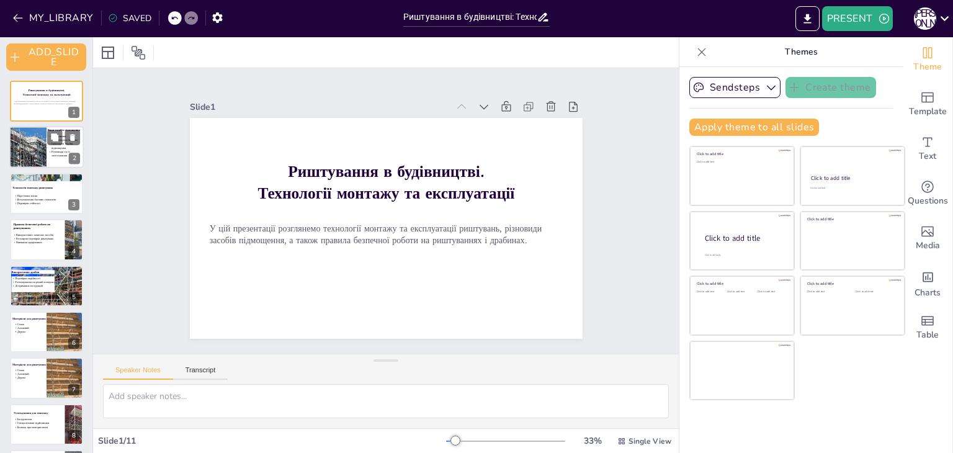
click at [32, 158] on div at bounding box center [27, 148] width 63 height 42
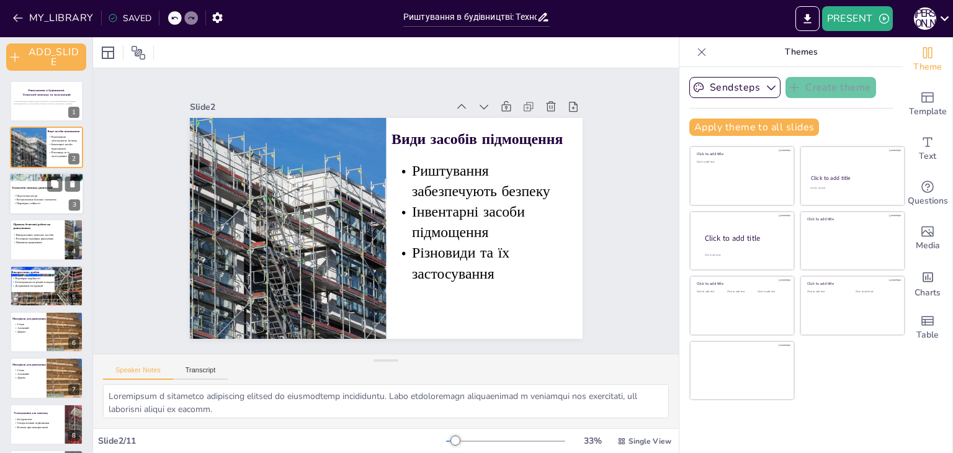
click at [40, 203] on span "Перевірка стійкості" at bounding box center [29, 204] width 24 height 4
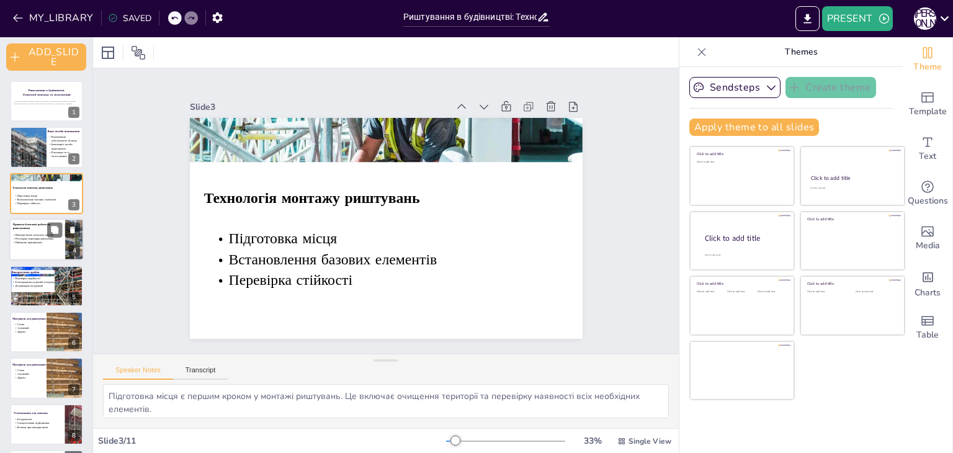
click at [31, 237] on span "Регулярна перевірка риштувань" at bounding box center [35, 239] width 38 height 4
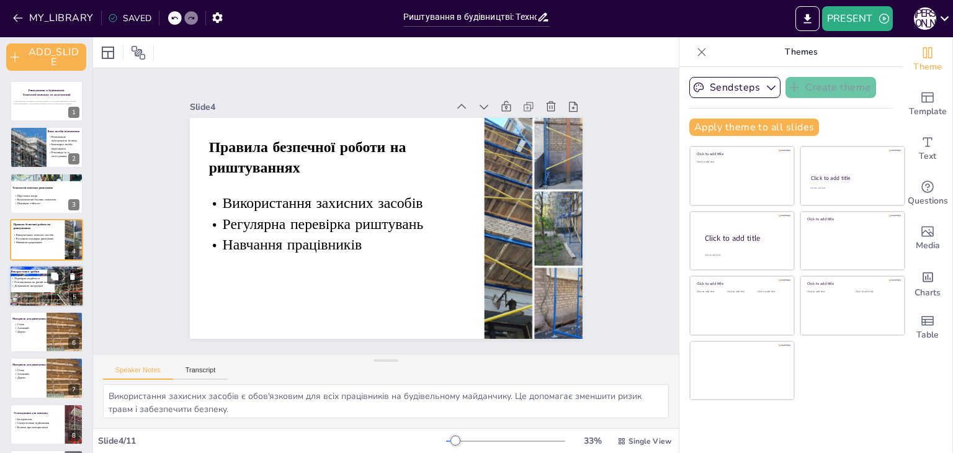
click at [49, 285] on p "Дотримання інструкцій" at bounding box center [33, 286] width 44 height 4
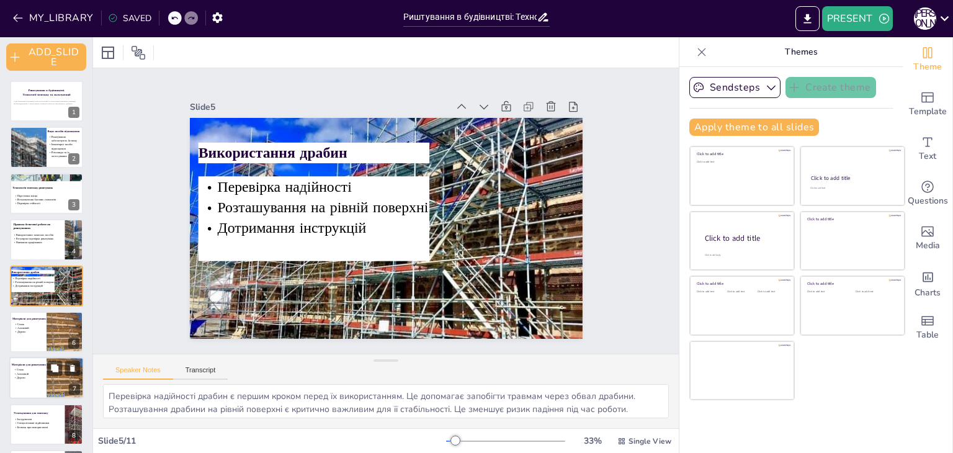
scroll to position [24, 0]
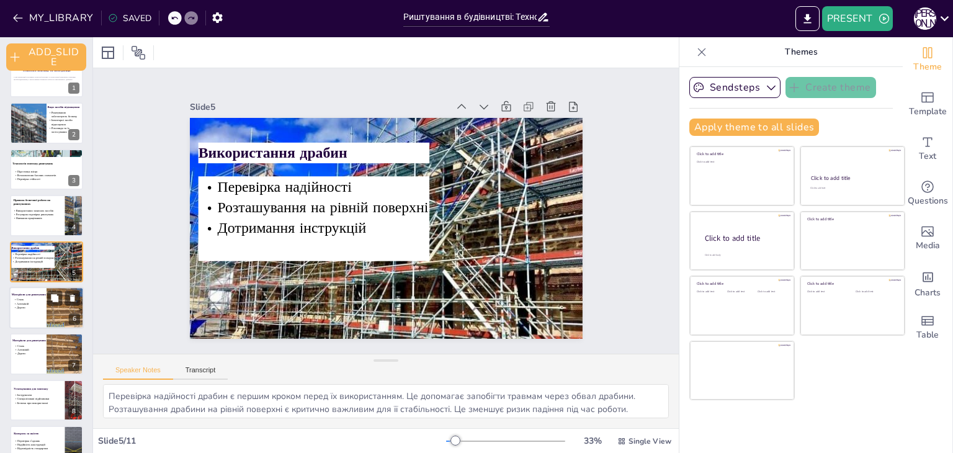
click at [39, 317] on div at bounding box center [46, 308] width 74 height 42
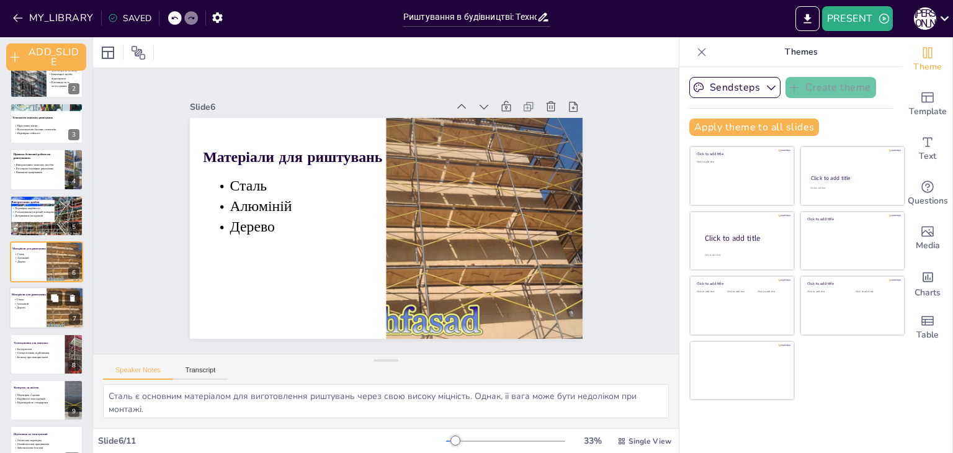
click at [42, 302] on p "Алюміній" at bounding box center [28, 304] width 30 height 4
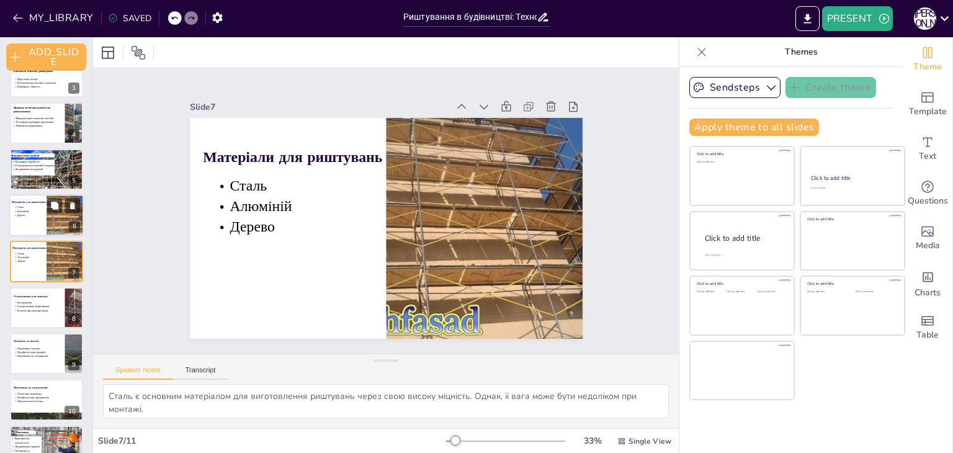
click at [30, 204] on div at bounding box center [46, 215] width 74 height 42
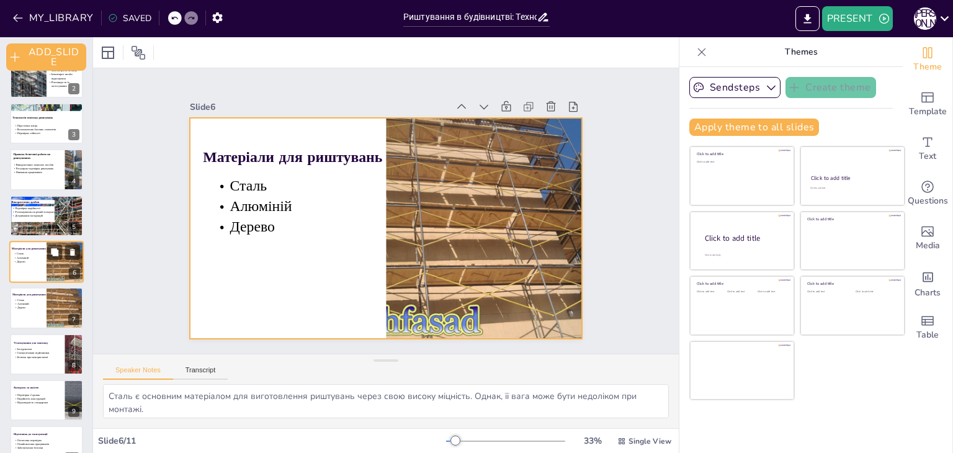
click at [22, 274] on div at bounding box center [46, 262] width 74 height 42
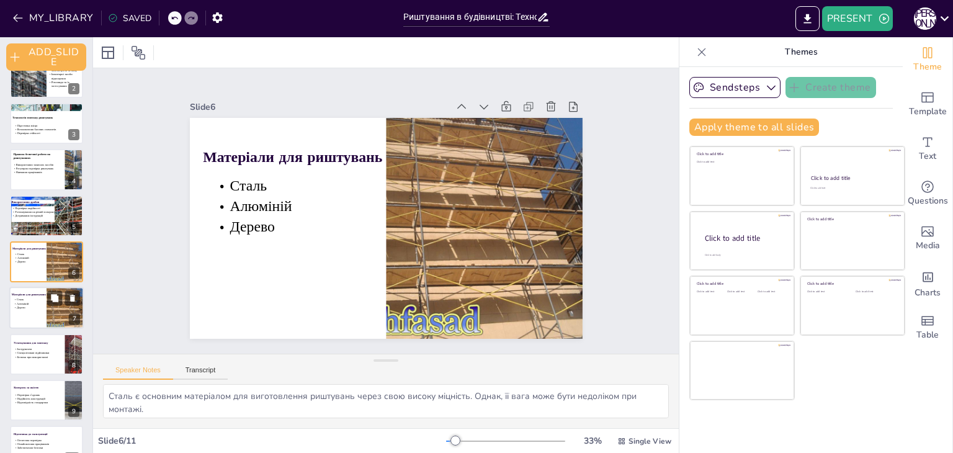
click at [41, 308] on p "Дерево" at bounding box center [28, 308] width 30 height 4
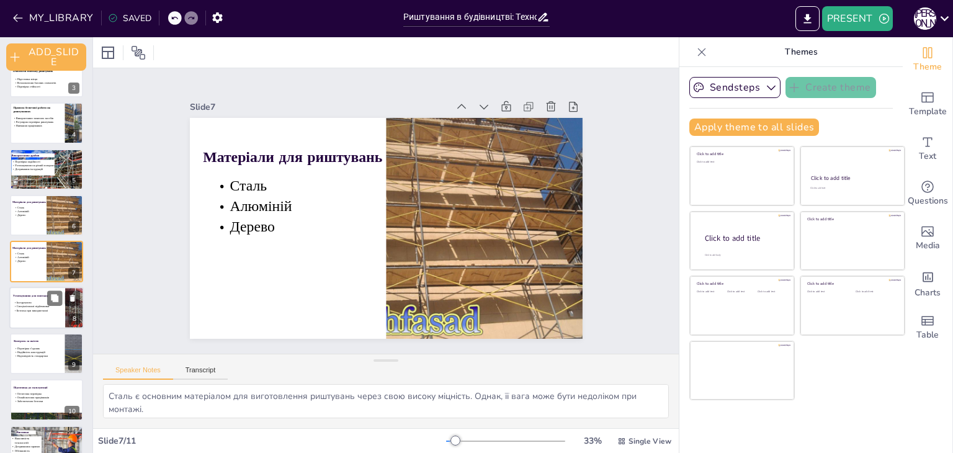
click at [28, 318] on div at bounding box center [46, 308] width 74 height 42
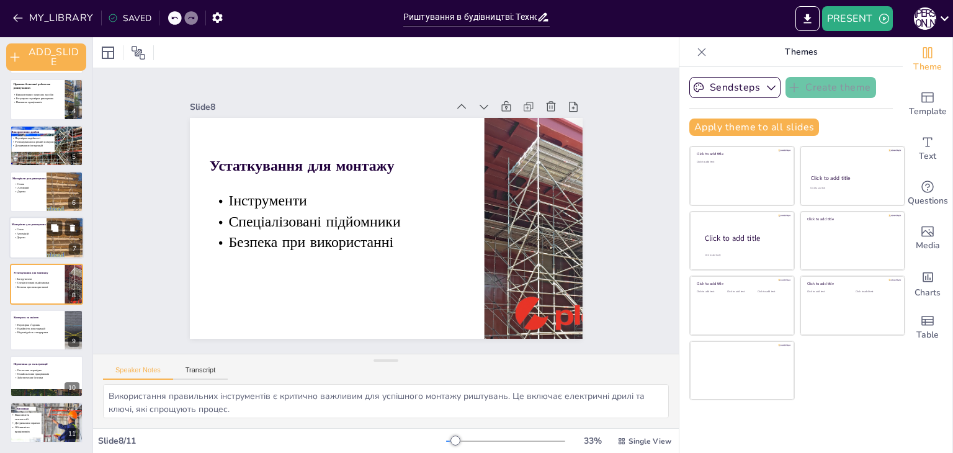
click at [28, 238] on p "Дерево" at bounding box center [28, 238] width 30 height 4
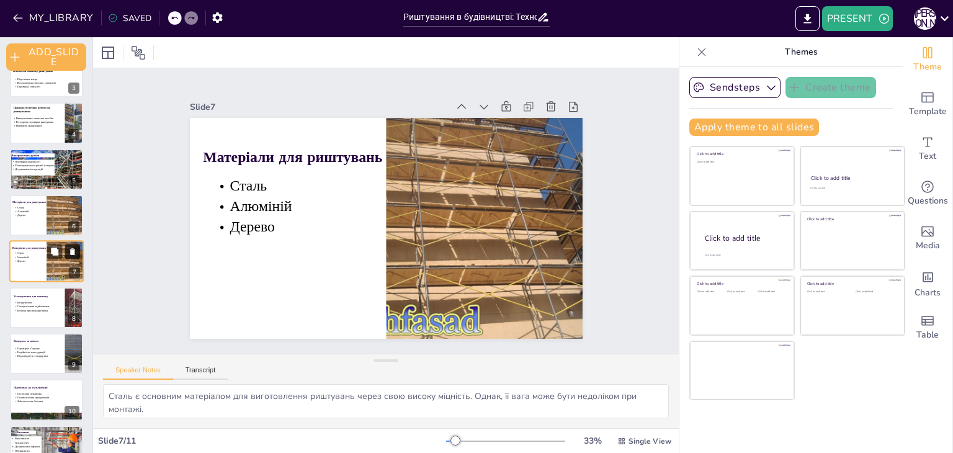
click at [76, 249] on icon at bounding box center [72, 252] width 9 height 9
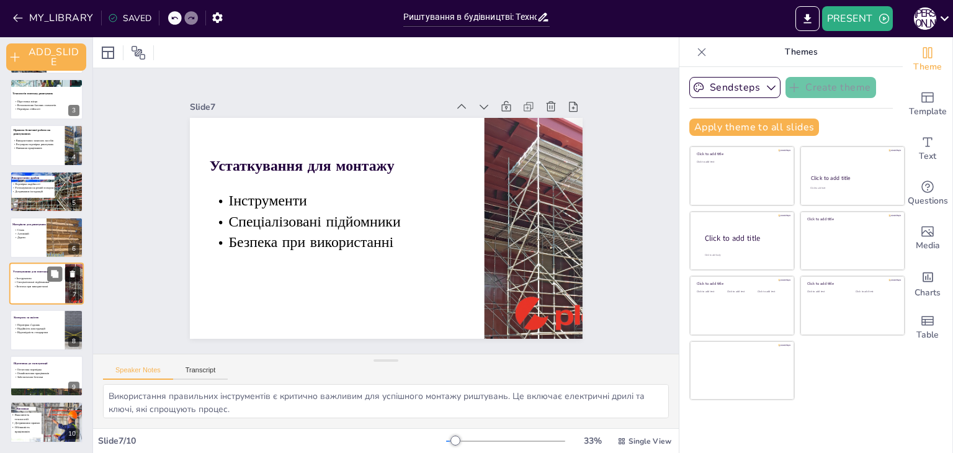
scroll to position [94, 0]
click at [37, 326] on span "Надійність конструкцій" at bounding box center [31, 328] width 29 height 4
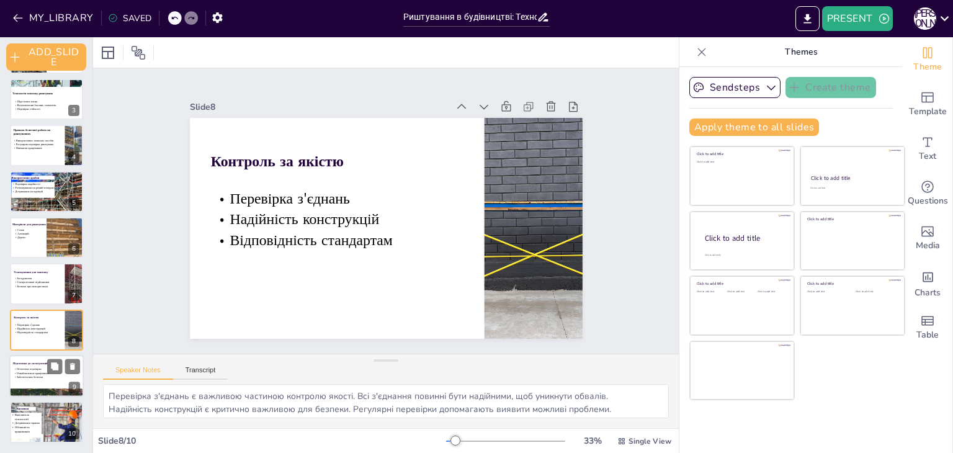
click at [22, 376] on p "Забезпечення безпеки" at bounding box center [46, 378] width 67 height 4
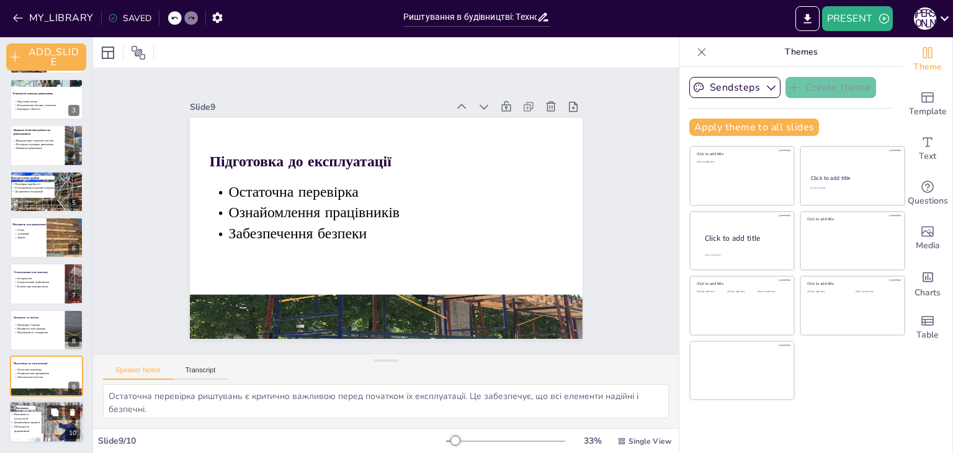
click at [29, 415] on p "Важливість технологій" at bounding box center [25, 416] width 31 height 9
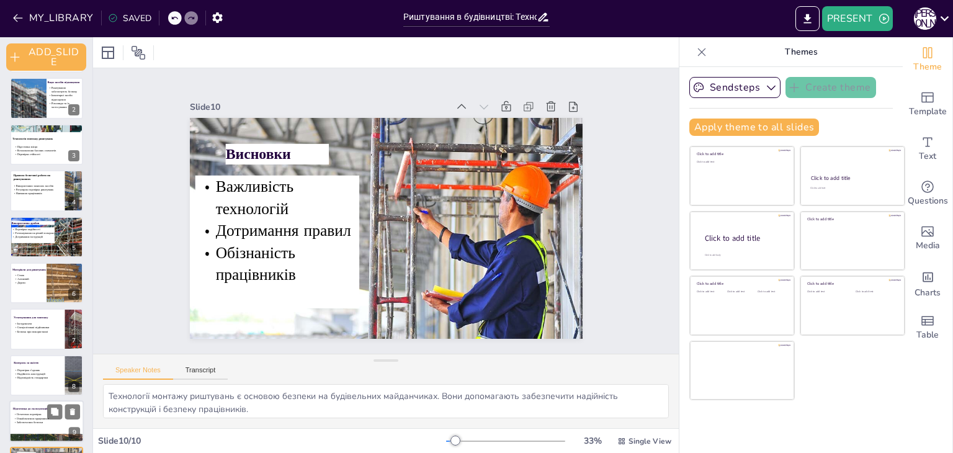
scroll to position [0, 0]
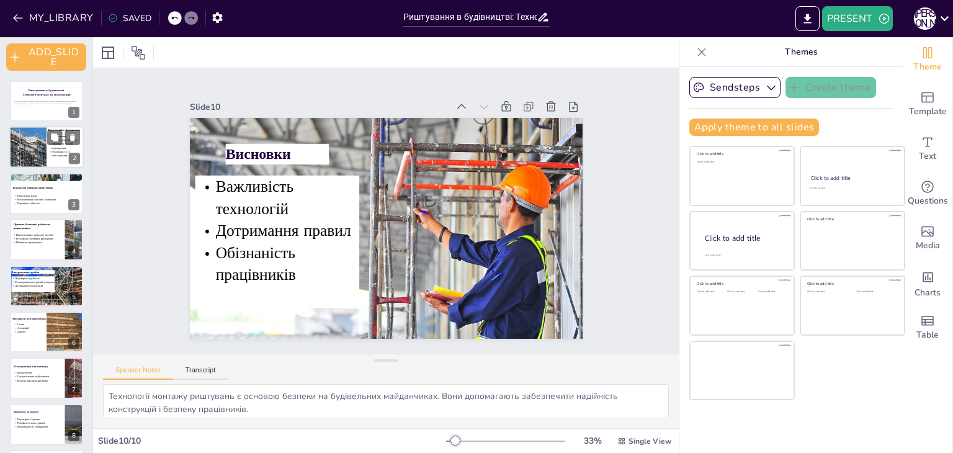
click at [30, 154] on div at bounding box center [27, 148] width 63 height 42
type textarea "Loremipsum d sitametco adipiscing elitsed do eiusmodtemp incididuntu. Labo etdo…"
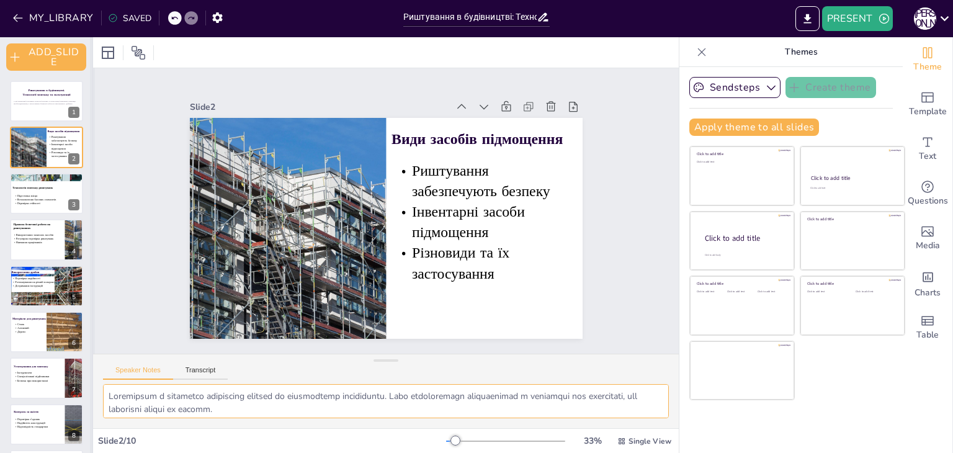
drag, startPoint x: 574, startPoint y: 408, endPoint x: 92, endPoint y: 369, distance: 483.3
click at [92, 369] on div "Document fonts Akatab Recently used Akatab Popular fonts Lato Montserrat Open S…" at bounding box center [476, 245] width 953 height 416
click at [45, 117] on div at bounding box center [46, 101] width 74 height 42
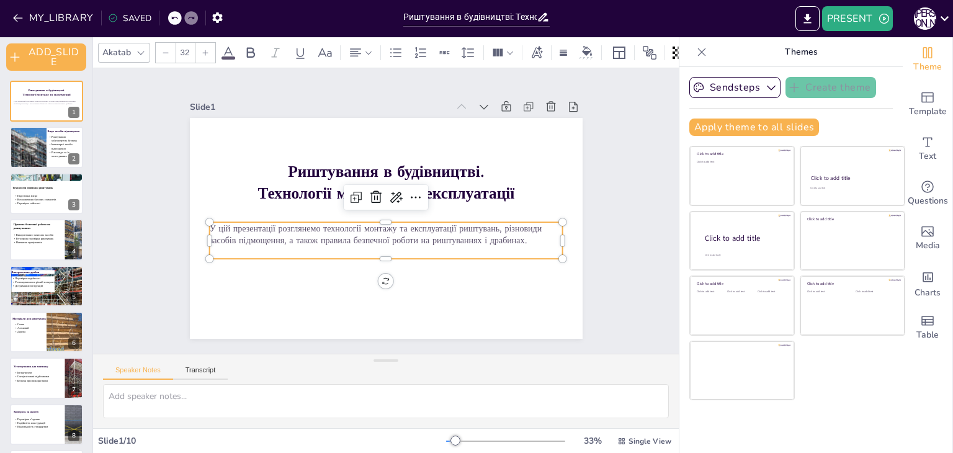
click at [251, 226] on p "У цій презентації розглянемо технології монтажу та експлуатації риштувань, різн…" at bounding box center [386, 234] width 354 height 24
click at [514, 232] on p "У цій презентації розглянемо технології монтажу та експлуатації риштувань, різн…" at bounding box center [386, 234] width 354 height 24
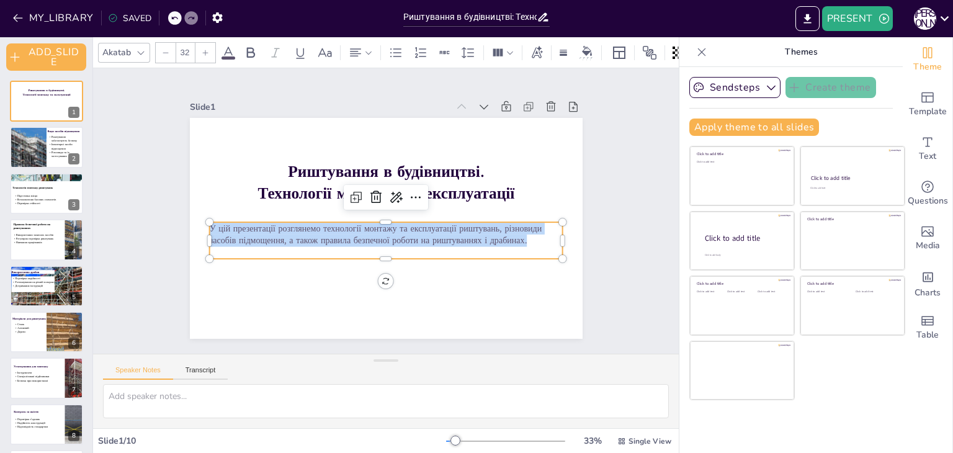
drag, startPoint x: 521, startPoint y: 240, endPoint x: 202, endPoint y: 222, distance: 319.5
click at [202, 222] on div "Риштування в будівництві. Технології монтажу та експлуатації У цій презентації …" at bounding box center [386, 228] width 393 height 221
copy p "У цій презентації розглянемо технології монтажу та експлуатації риштувань, різн…"
click at [37, 182] on div at bounding box center [46, 194] width 74 height 42
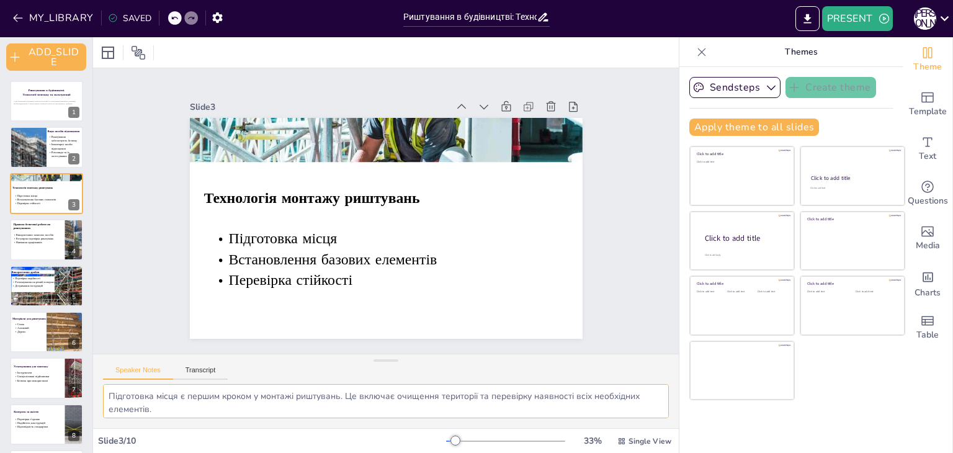
drag, startPoint x: 261, startPoint y: 410, endPoint x: 87, endPoint y: 371, distance: 178.3
click at [87, 371] on div "Document fonts Akatab Recently used Akatab Popular fonts Lato Montserrat Open S…" at bounding box center [476, 245] width 953 height 416
click at [31, 242] on span "Навчання працівників" at bounding box center [29, 243] width 27 height 4
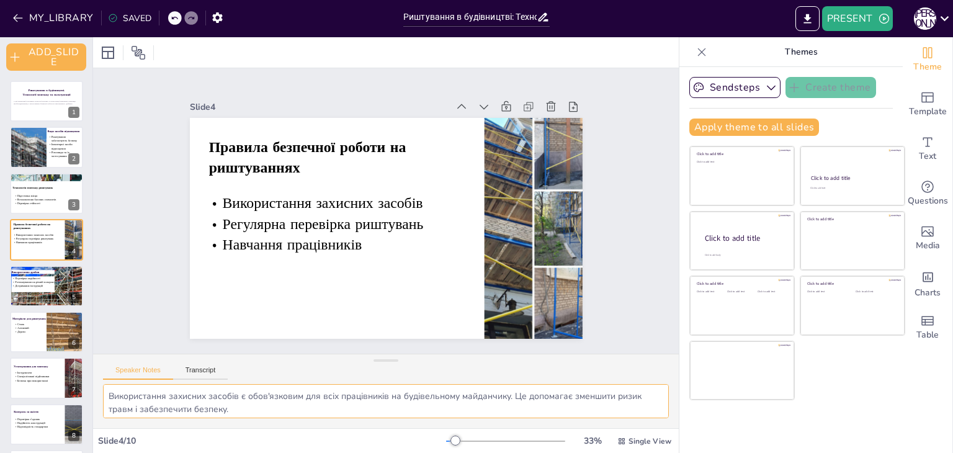
drag, startPoint x: 266, startPoint y: 412, endPoint x: 97, endPoint y: 381, distance: 171.5
click at [97, 381] on div "Speaker Notes Transcript Використання захисних засобів є обов'язковим для всіх …" at bounding box center [386, 391] width 586 height 74
click at [32, 291] on div "Перевірка надійності Розташування на рівній поверхні Дотримання інструкцій" at bounding box center [33, 284] width 44 height 16
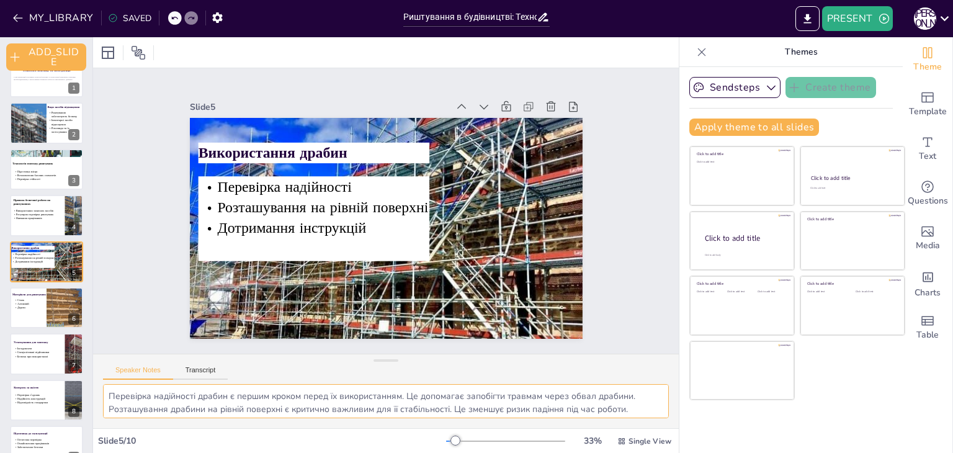
drag, startPoint x: 192, startPoint y: 408, endPoint x: 102, endPoint y: 381, distance: 93.9
click at [102, 381] on div "Speaker Notes Transcript Перевірка надійності драбин є першим кроком перед їх в…" at bounding box center [386, 391] width 586 height 74
click at [16, 317] on div at bounding box center [46, 308] width 74 height 42
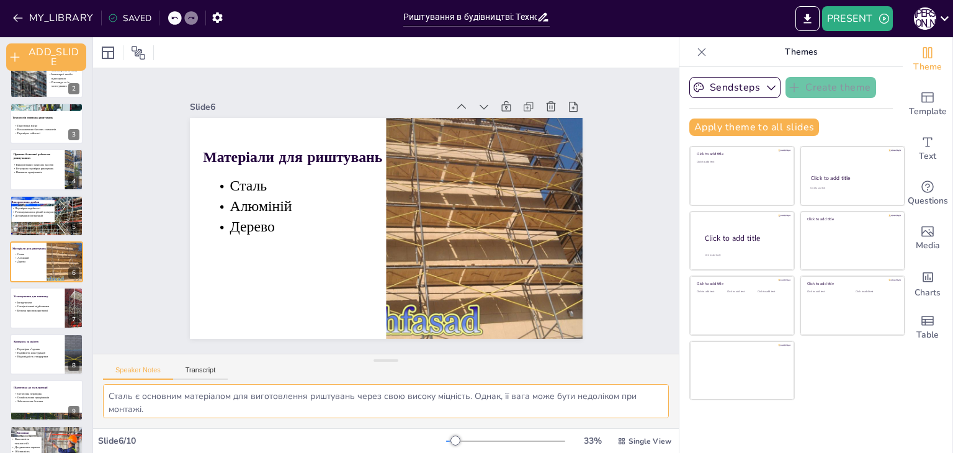
drag, startPoint x: 259, startPoint y: 409, endPoint x: 97, endPoint y: 385, distance: 163.7
click at [97, 385] on div "Сталь є основним матеріалом для виготовлення риштувань через свою високу міцніс…" at bounding box center [386, 406] width 586 height 44
click at [19, 313] on div at bounding box center [46, 308] width 74 height 42
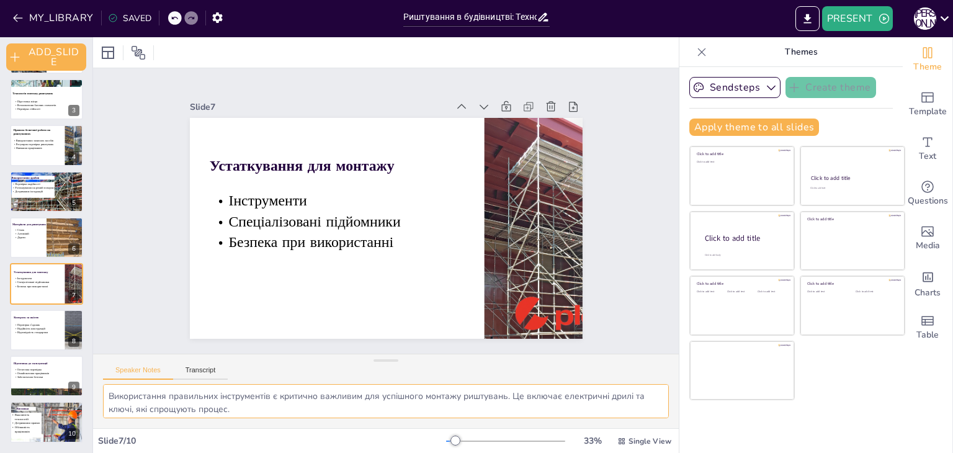
drag, startPoint x: 211, startPoint y: 408, endPoint x: 95, endPoint y: 363, distance: 124.6
click at [95, 363] on div "Speaker Notes Transcript Використання правильних інструментів є критично важлив…" at bounding box center [386, 391] width 586 height 74
click at [43, 336] on div at bounding box center [46, 330] width 74 height 42
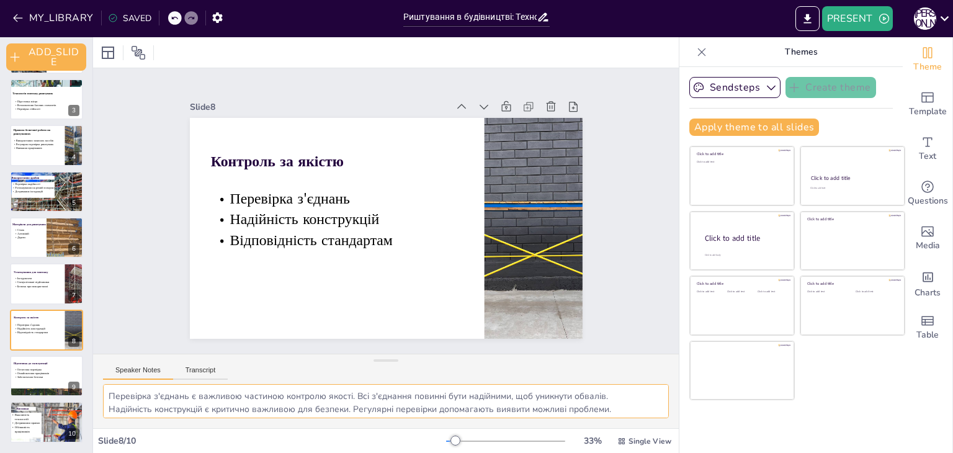
drag, startPoint x: 272, startPoint y: 405, endPoint x: 106, endPoint y: 376, distance: 168.4
click at [106, 376] on div "Speaker Notes Transcript Перевірка з'єднань є важливою частиною контролю якості…" at bounding box center [386, 391] width 586 height 74
click at [20, 377] on p "Забезпечення безпеки" at bounding box center [46, 378] width 67 height 4
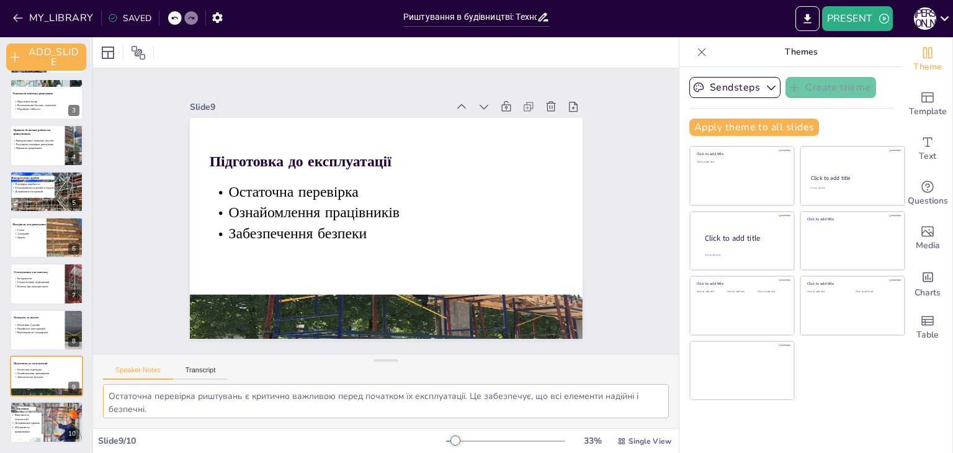
drag, startPoint x: 184, startPoint y: 407, endPoint x: 97, endPoint y: 380, distance: 90.9
click at [97, 380] on div "Speaker Notes Transcript Остаточна перевірка риштувань є критично важливою пере…" at bounding box center [386, 391] width 586 height 74
click at [27, 428] on span "Обізнаність працівників" at bounding box center [22, 429] width 16 height 8
type textarea "Технології монтажу риштувань є основою безпеки на будівельних майданчиках. Вони…"
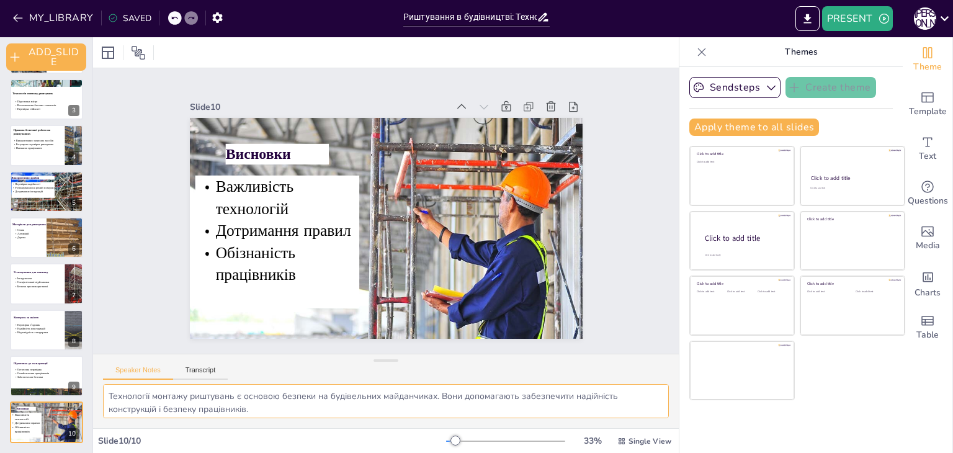
drag, startPoint x: 286, startPoint y: 412, endPoint x: 86, endPoint y: 382, distance: 202.2
click at [86, 382] on div "Document fonts Akatab Recently used Akatab Popular fonts Lato Montserrat Open S…" at bounding box center [476, 245] width 953 height 416
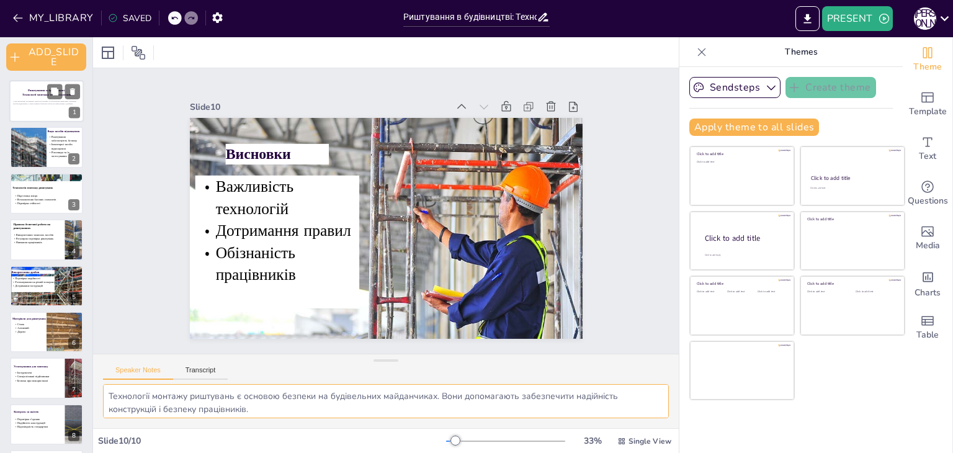
click at [51, 105] on p at bounding box center [46, 106] width 67 height 2
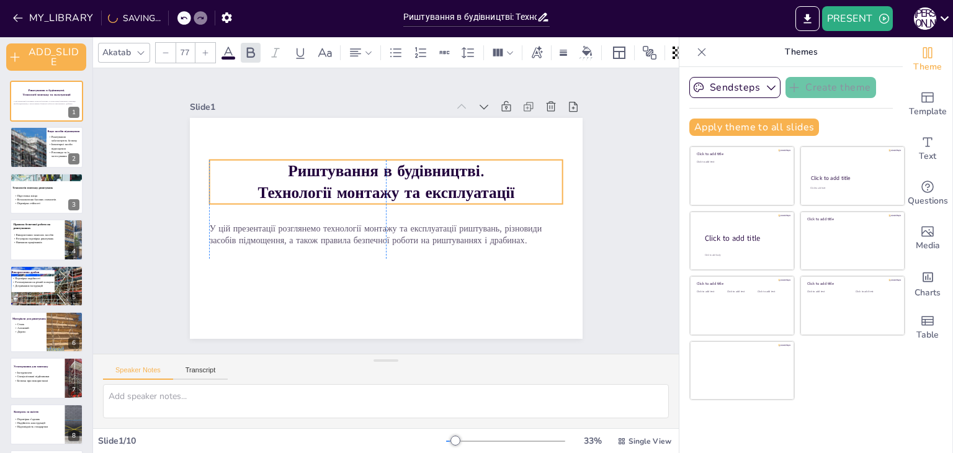
click at [274, 164] on p "Риштування в будівництві." at bounding box center [386, 171] width 354 height 22
click at [303, 173] on strong "Риштування в будівництві." at bounding box center [386, 171] width 196 height 22
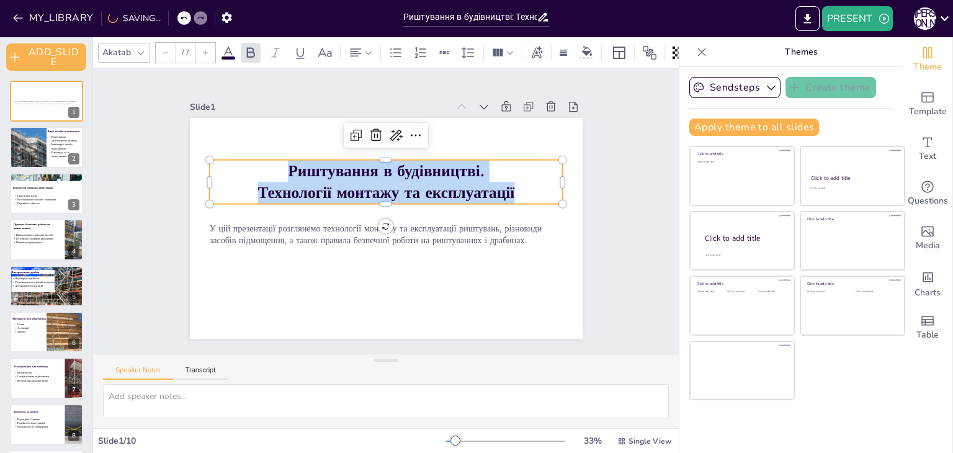
drag, startPoint x: 282, startPoint y: 169, endPoint x: 519, endPoint y: 195, distance: 238.5
click at [519, 195] on div "Риштування в будівництві. Технології монтажу та експлуатації" at bounding box center [386, 182] width 354 height 44
copy div "Риштування в будівництві. Технології монтажу та експлуатації"
click at [586, 178] on div "Slide 1 У цій презентації розглянемо технології монтажу та експлуатації риштува…" at bounding box center [386, 211] width 462 height 256
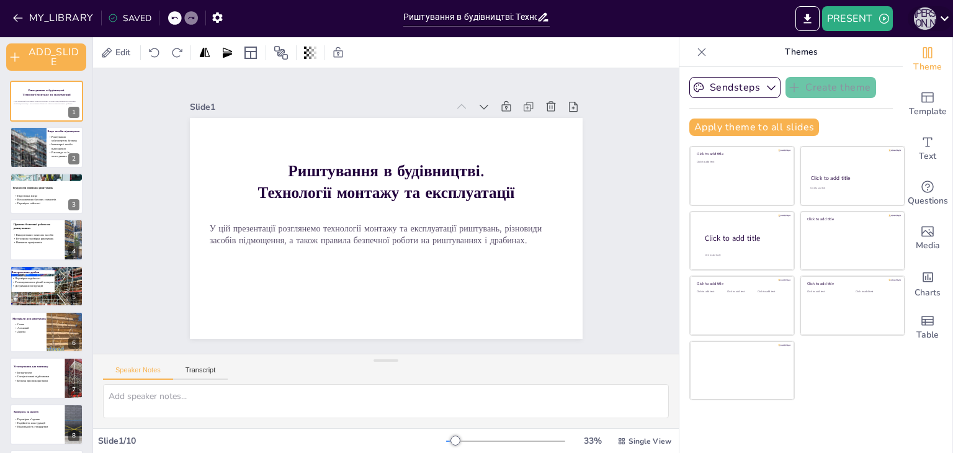
click at [932, 20] on div "Н [PERSON_NAME]" at bounding box center [925, 18] width 22 height 22
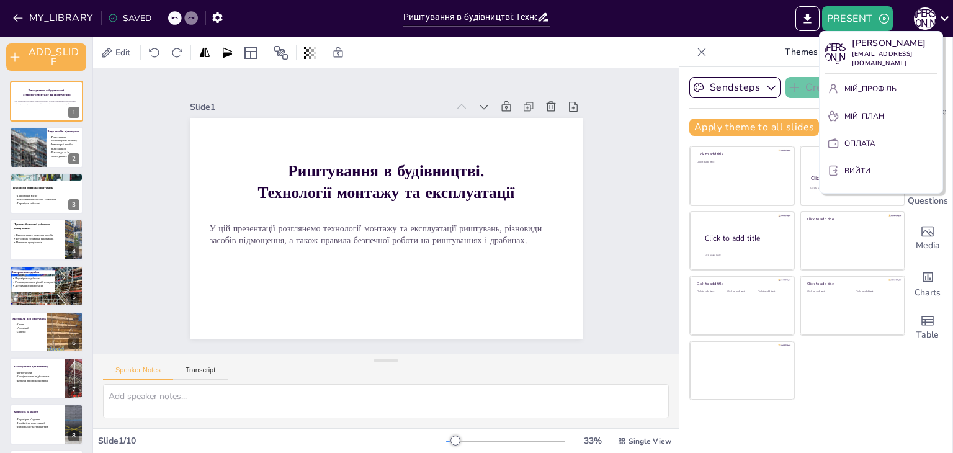
click at [866, 94] on font "МІЙ_ПРОФІЛЬ" at bounding box center [871, 89] width 52 height 10
